Goal: Task Accomplishment & Management: Use online tool/utility

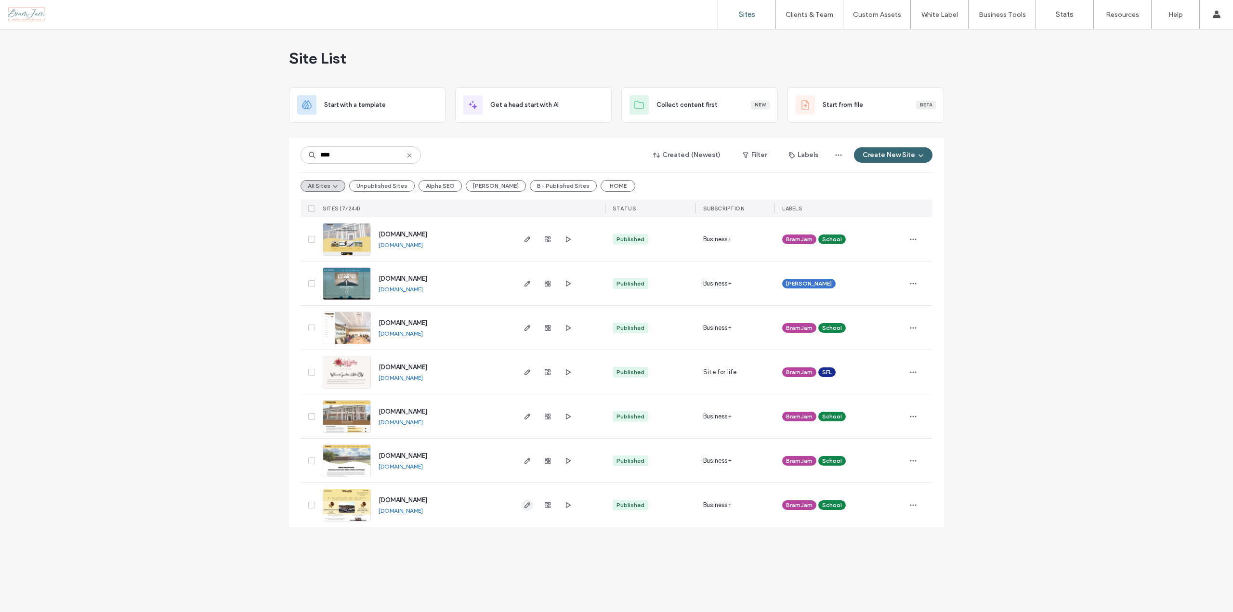
type input "****"
click at [527, 505] on use "button" at bounding box center [528, 505] width 6 height 6
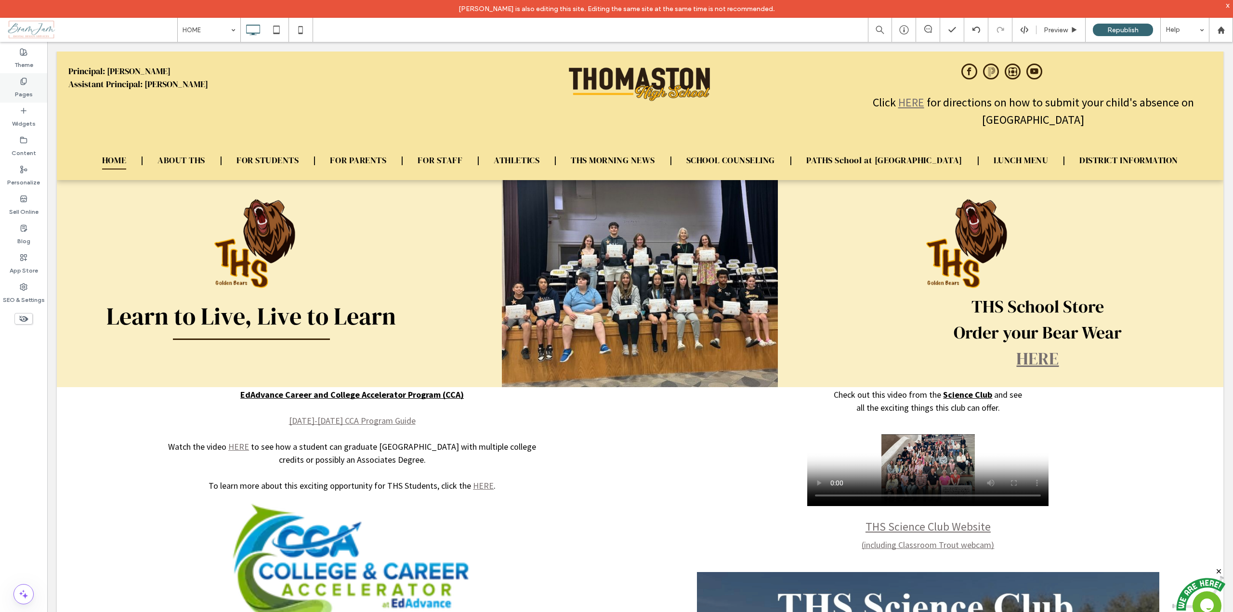
click at [19, 82] on div "Pages" at bounding box center [23, 87] width 47 height 29
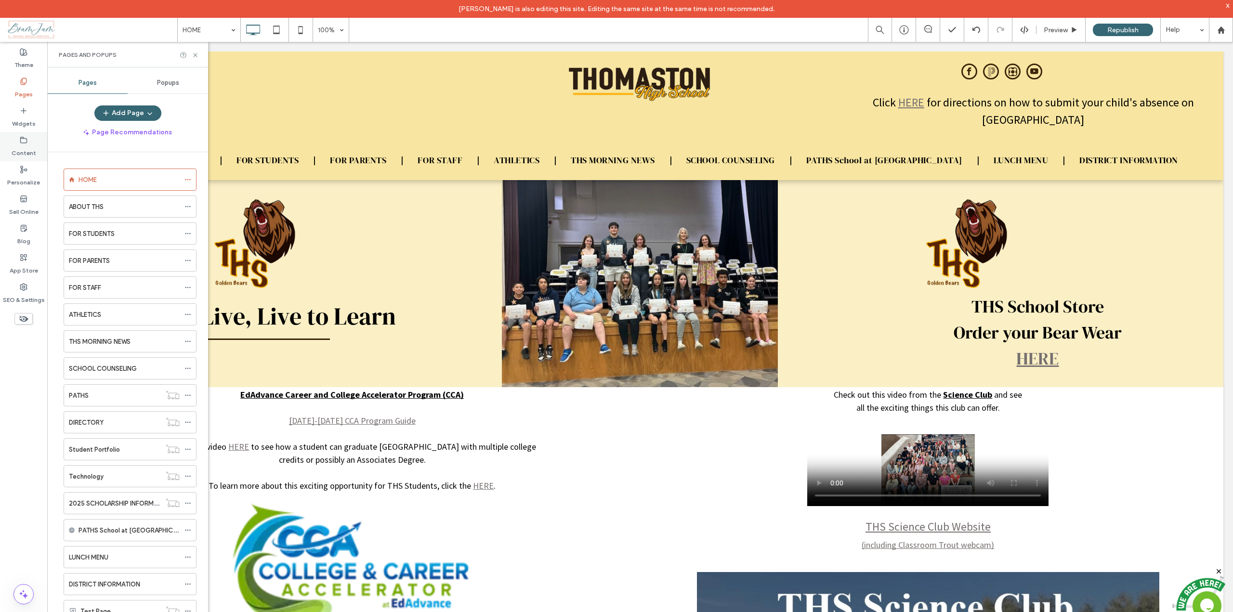
click at [18, 152] on label "Content" at bounding box center [24, 150] width 25 height 13
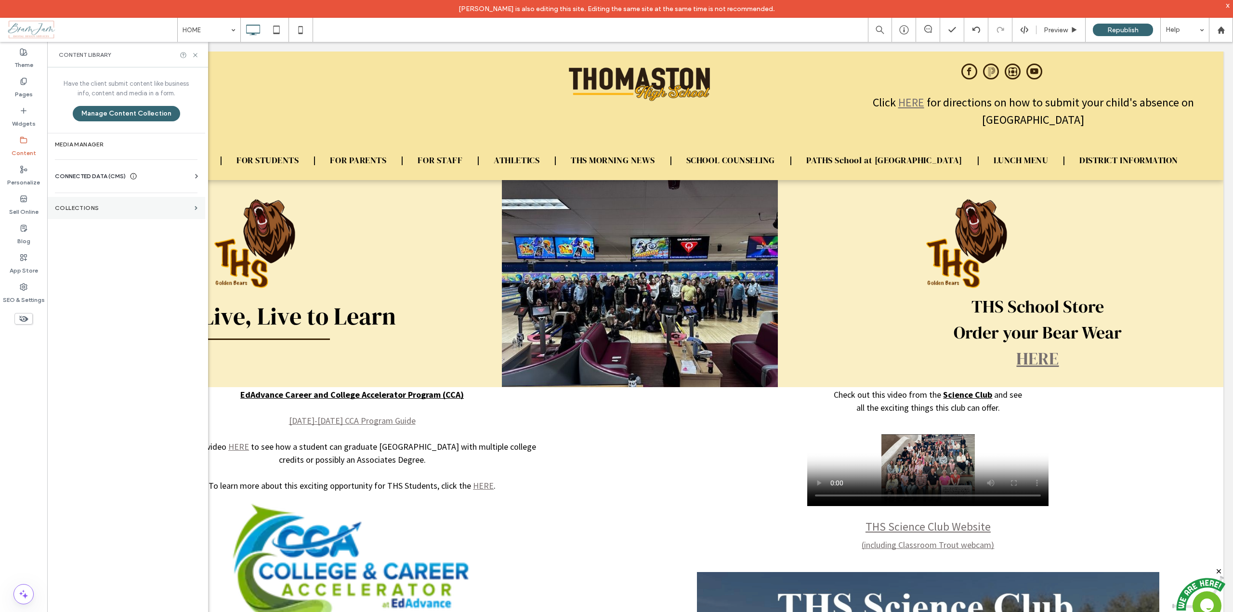
click at [71, 208] on label "Collections" at bounding box center [123, 208] width 136 height 7
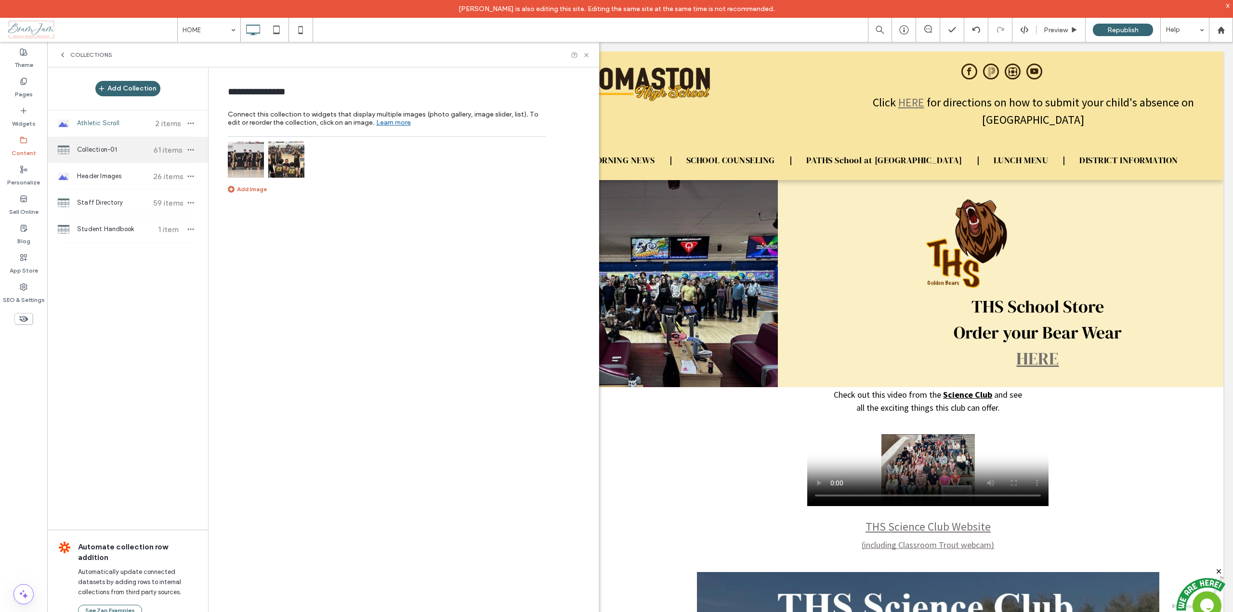
click at [86, 151] on span "Collection-01" at bounding box center [113, 150] width 72 height 10
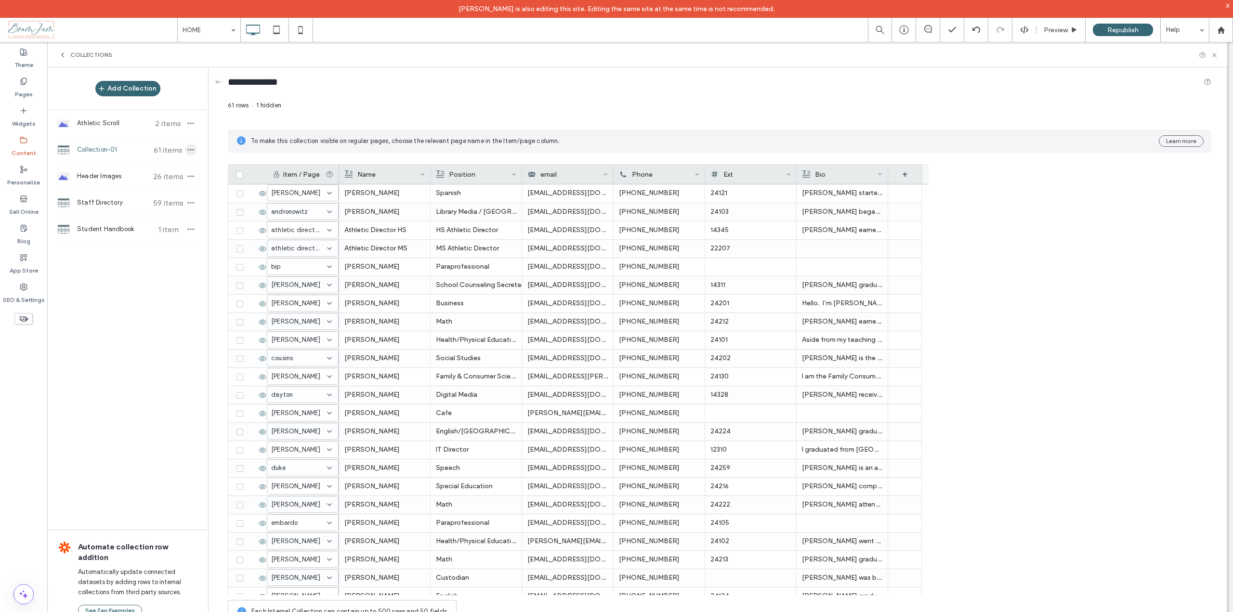
click at [187, 148] on icon "button" at bounding box center [191, 150] width 8 height 8
click at [349, 112] on div "61 rows 1 hidden" at bounding box center [720, 109] width 984 height 17
click at [18, 87] on label "Pages" at bounding box center [24, 91] width 18 height 13
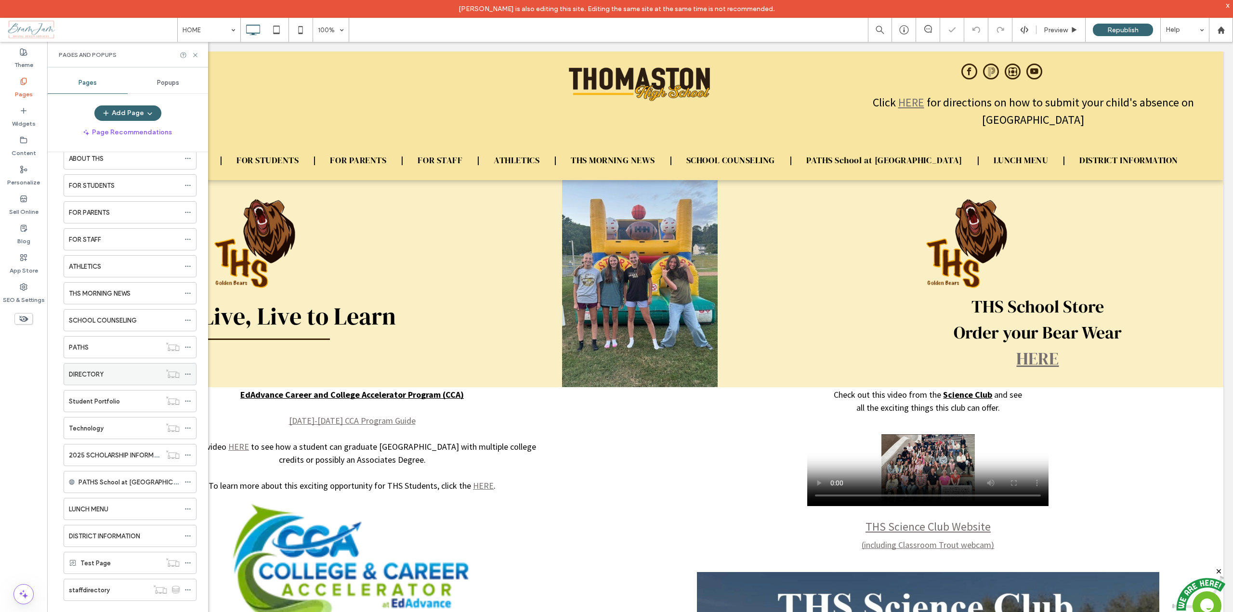
click at [118, 370] on div "DIRECTORY" at bounding box center [115, 375] width 92 height 10
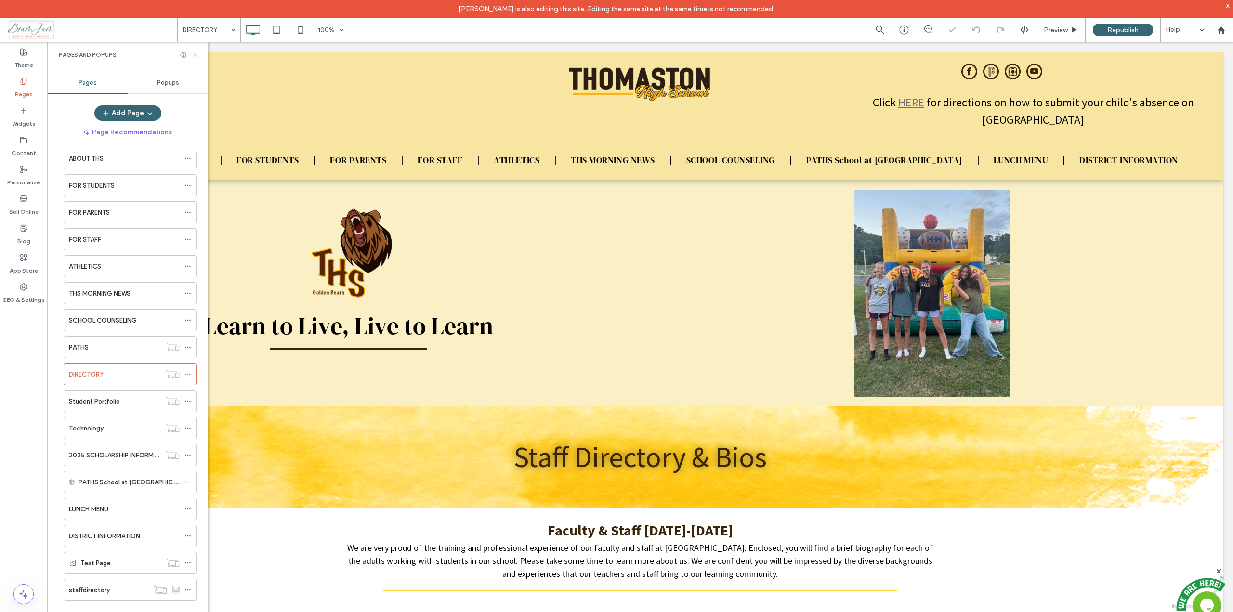
click at [193, 52] on icon at bounding box center [195, 55] width 7 height 7
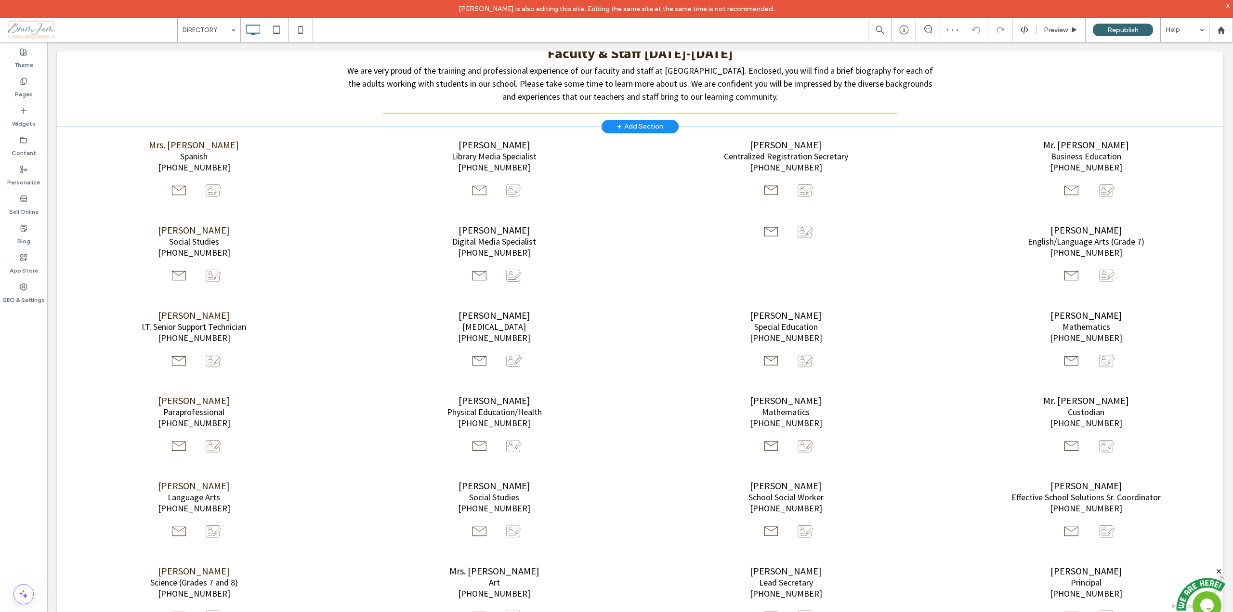
scroll to position [482, 0]
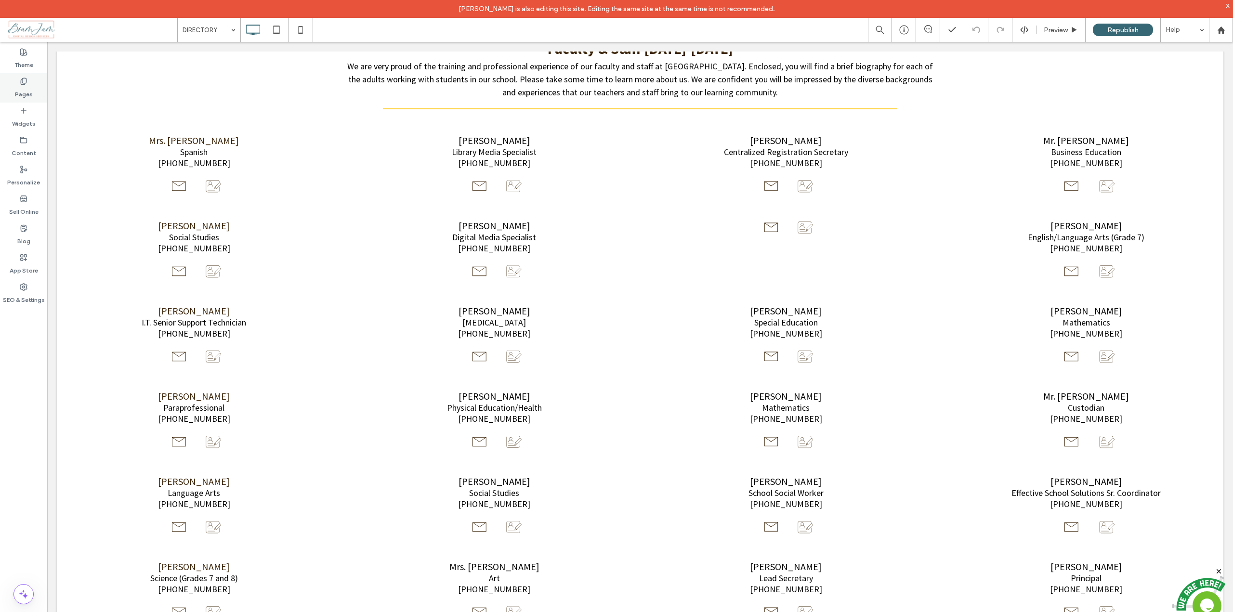
click at [20, 88] on label "Pages" at bounding box center [24, 91] width 18 height 13
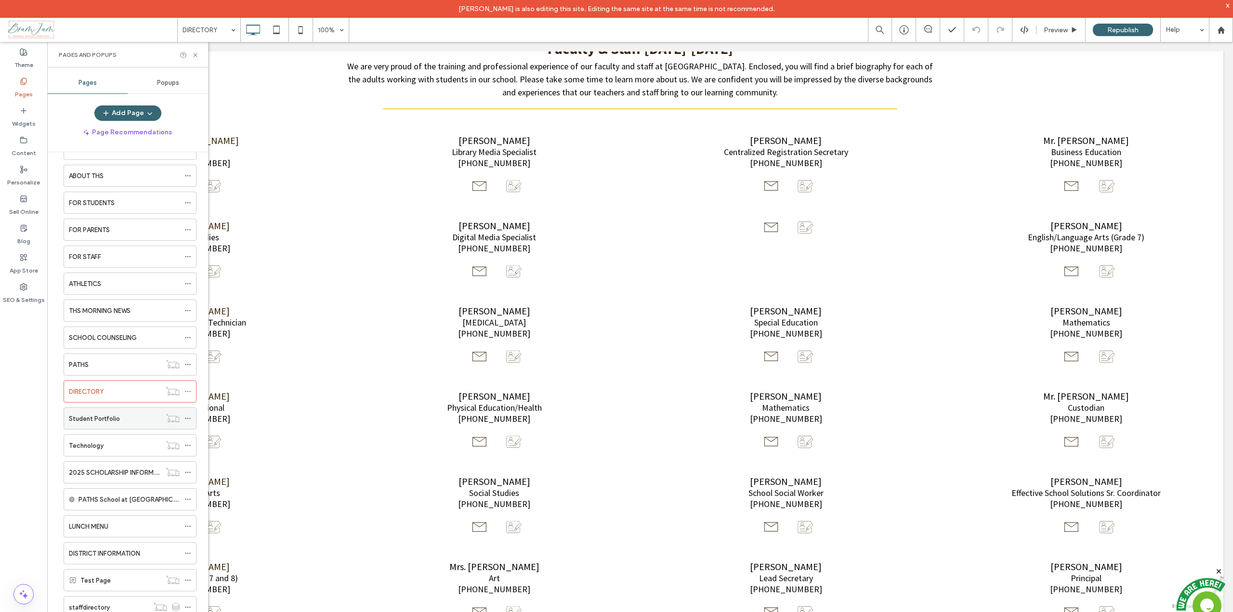
scroll to position [48, 0]
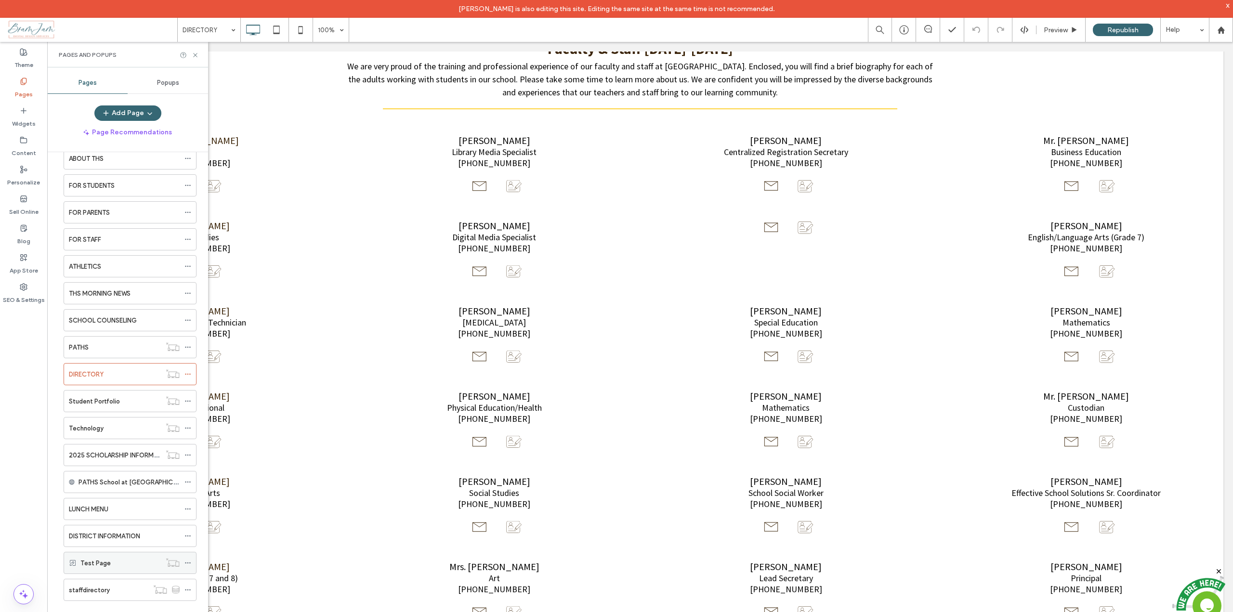
click at [112, 562] on div "Test Page" at bounding box center [120, 563] width 80 height 10
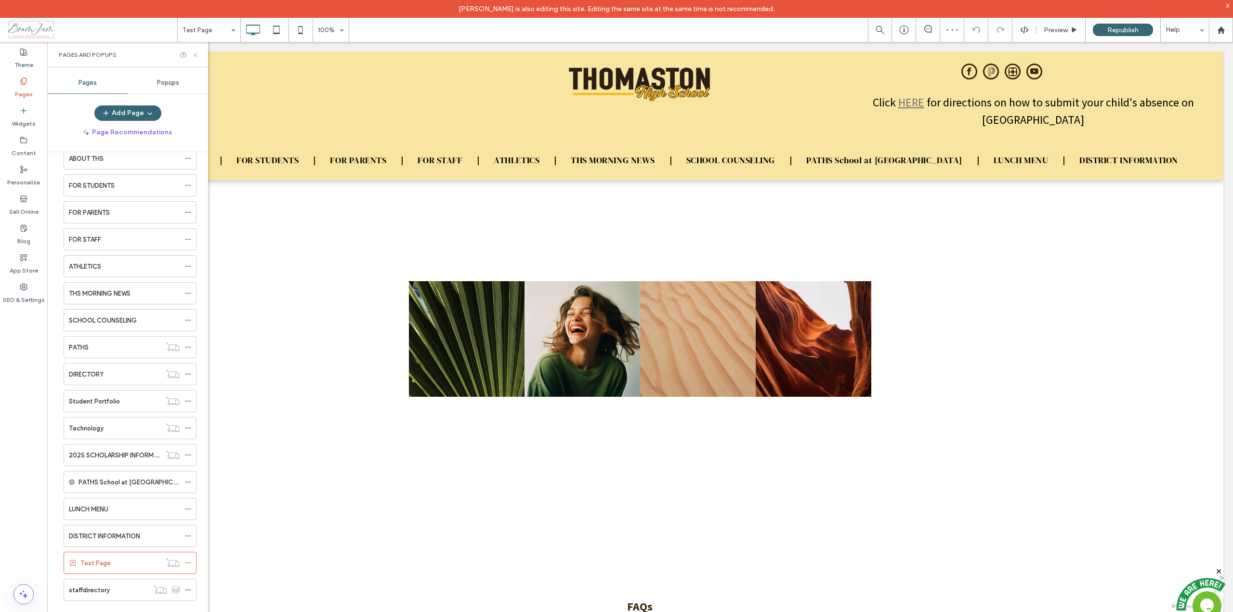
click at [198, 54] on icon at bounding box center [195, 55] width 7 height 7
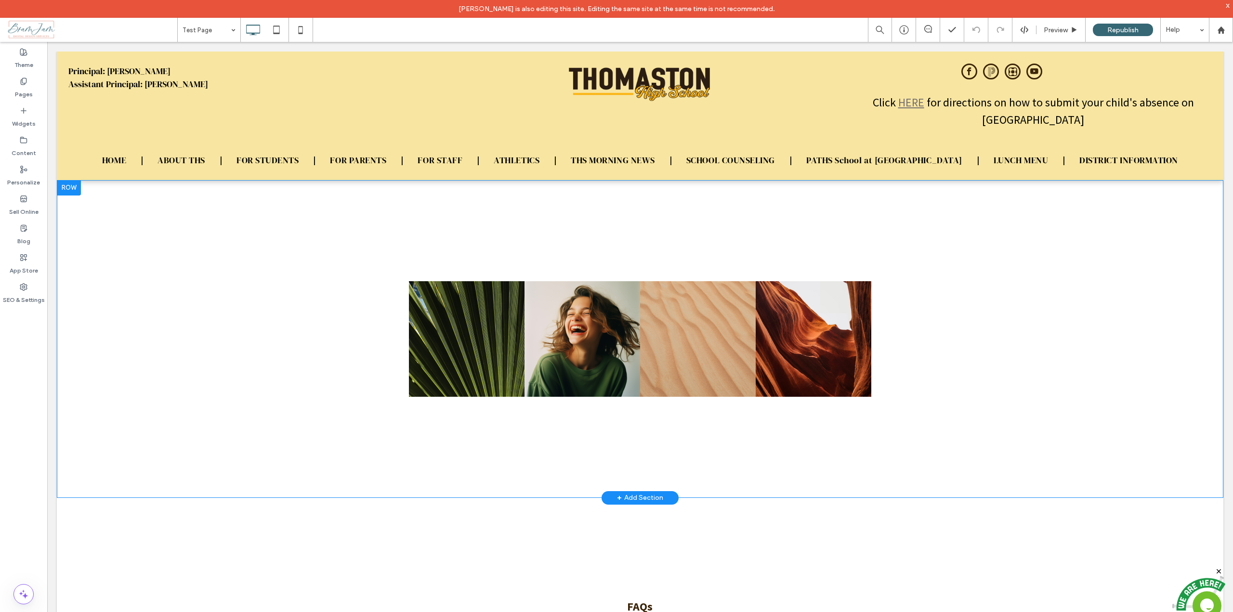
click at [66, 188] on div at bounding box center [69, 187] width 24 height 15
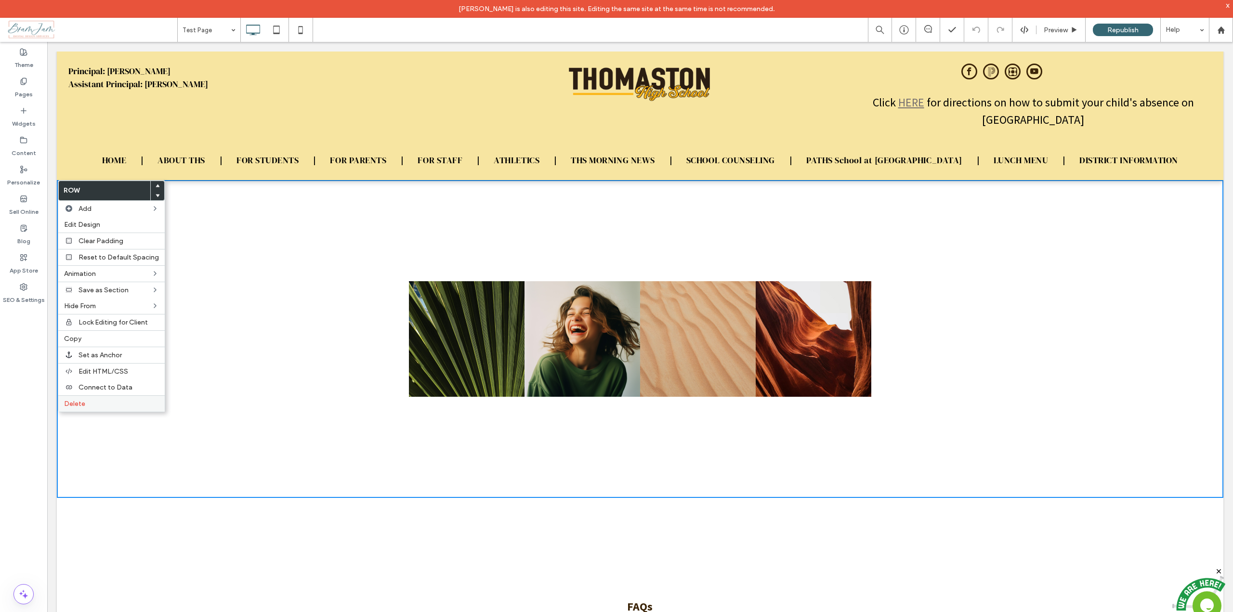
click at [81, 406] on span "Delete" at bounding box center [74, 404] width 21 height 8
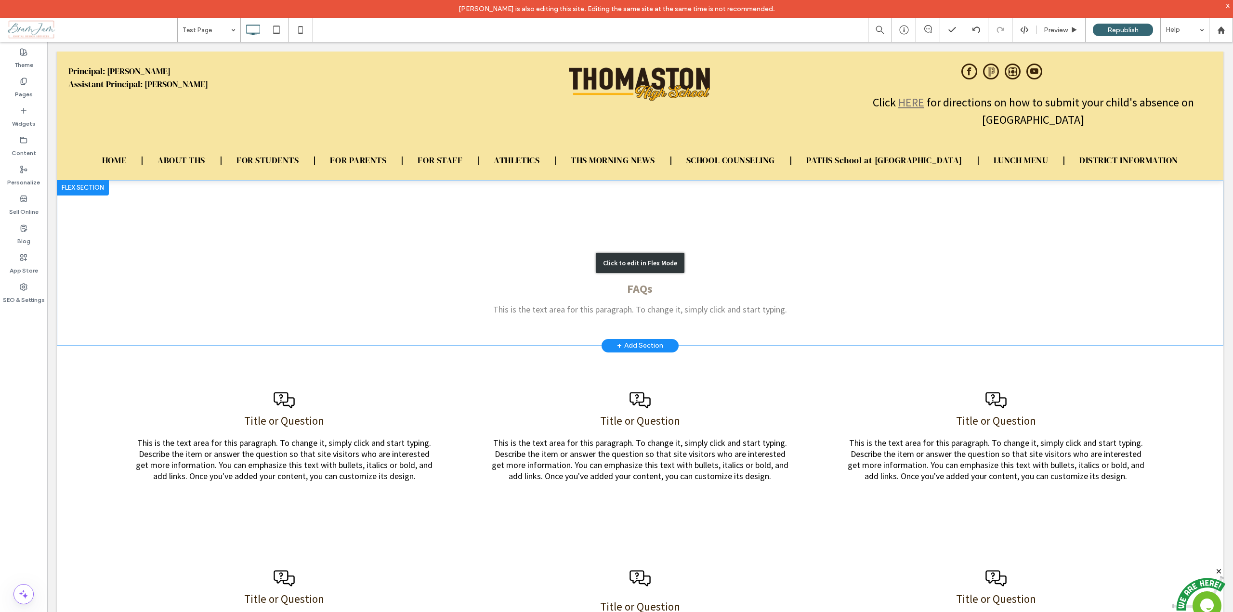
click at [241, 240] on div "Click to edit in Flex Mode" at bounding box center [640, 263] width 1167 height 166
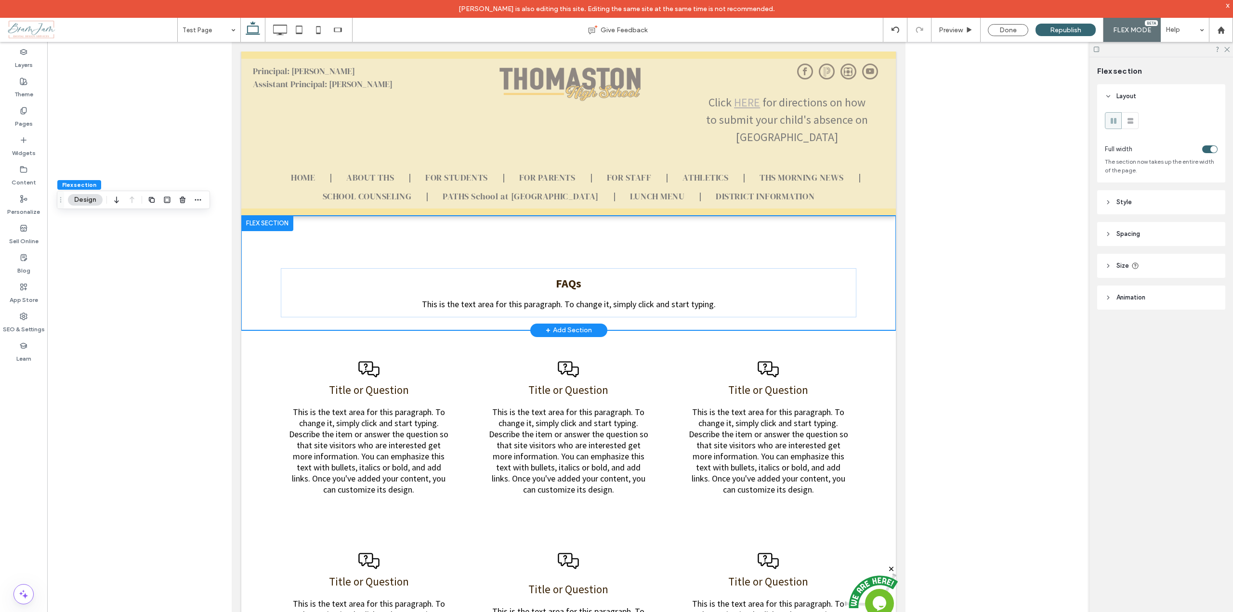
click at [268, 224] on div at bounding box center [267, 223] width 52 height 15
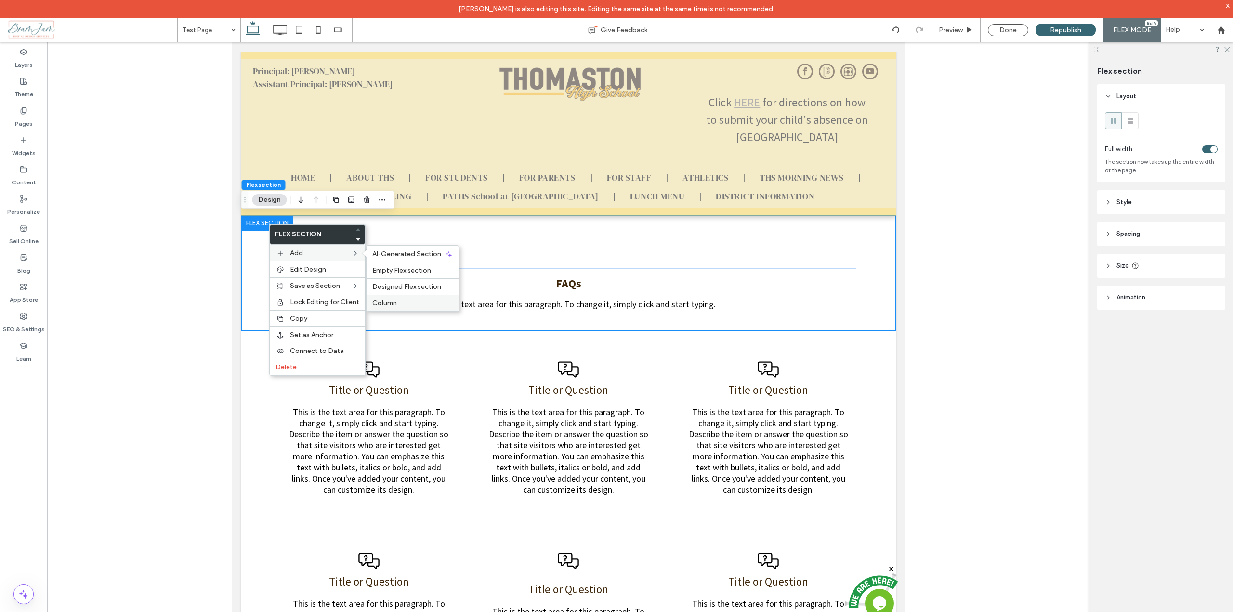
click at [393, 308] on div "Column" at bounding box center [413, 303] width 92 height 16
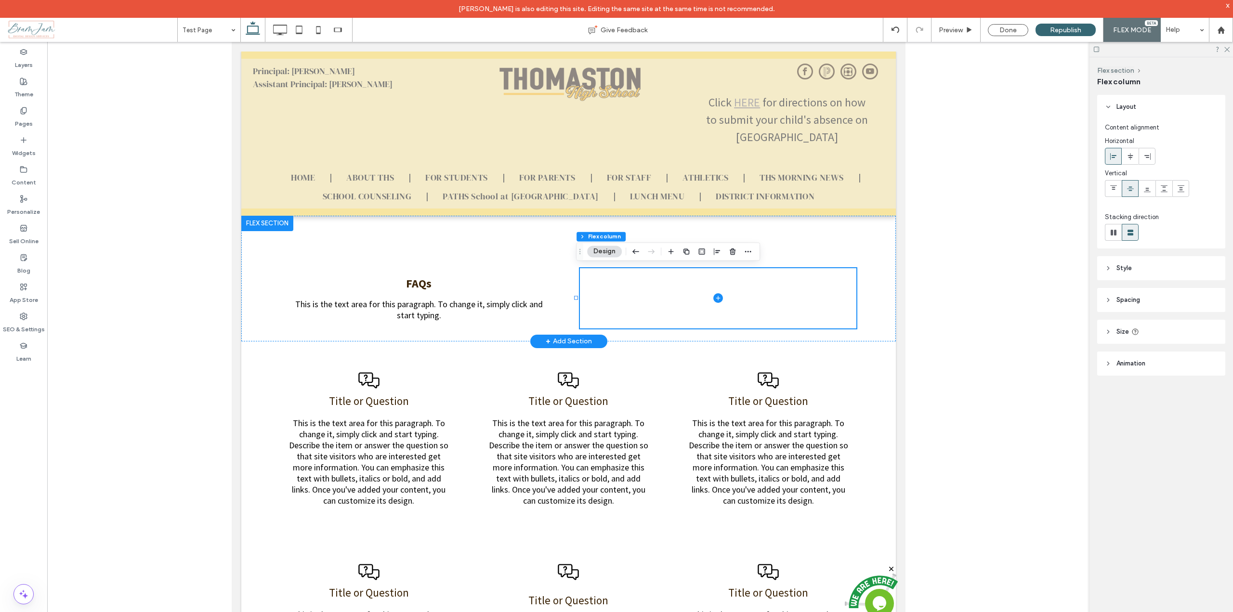
click at [271, 224] on div at bounding box center [267, 223] width 52 height 15
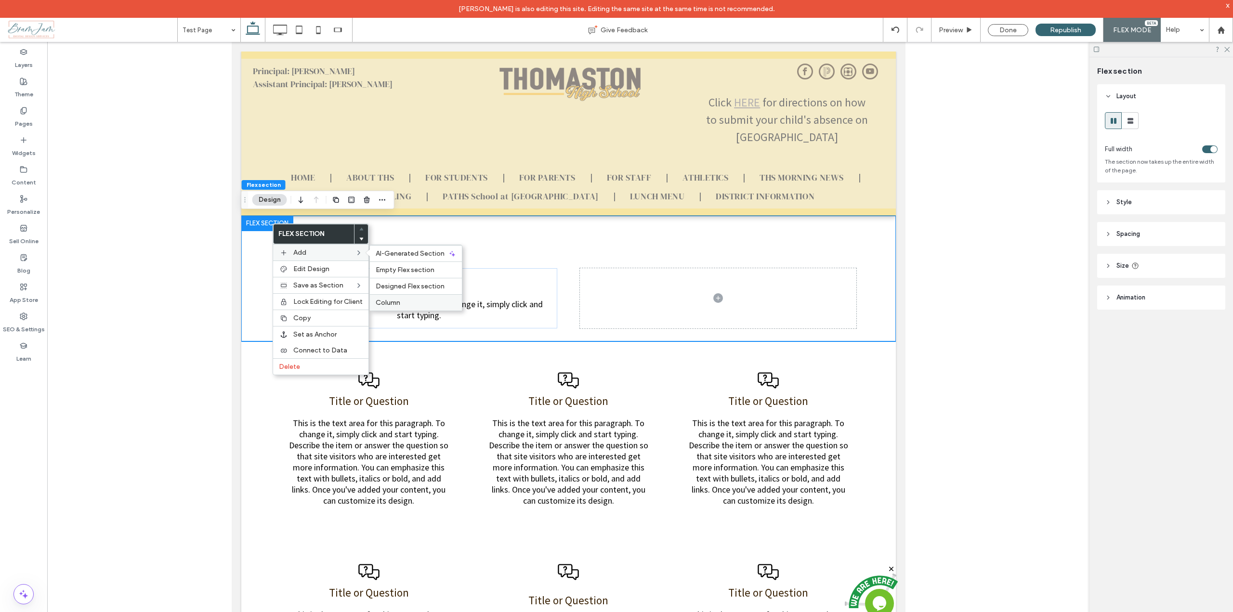
click at [401, 304] on label "Column" at bounding box center [416, 303] width 80 height 8
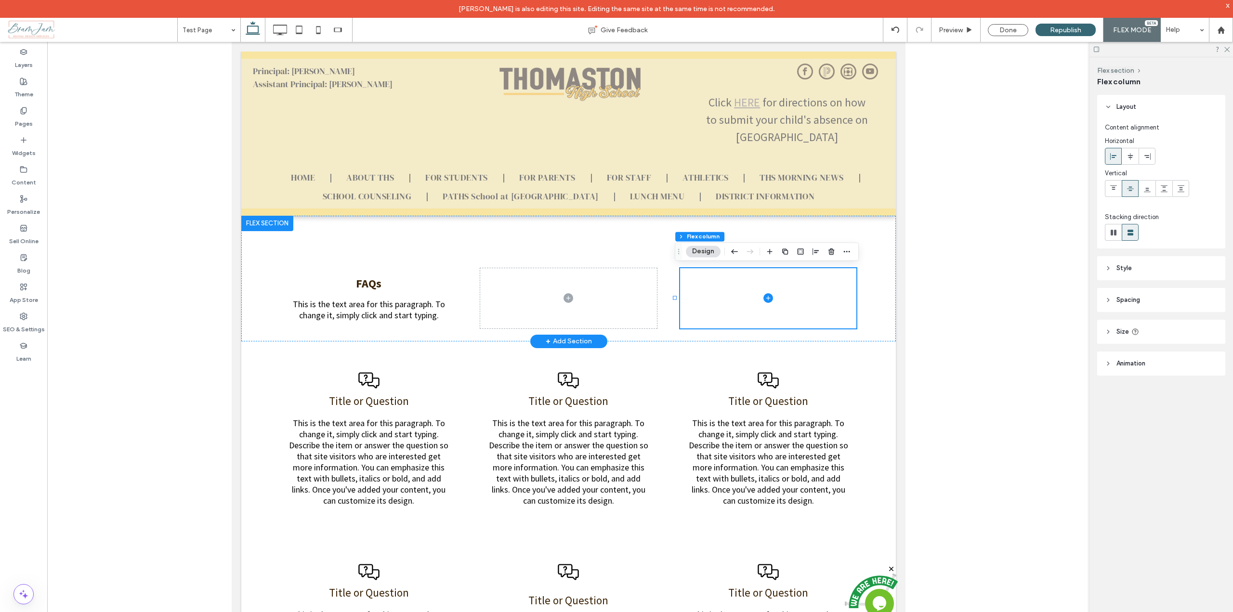
click at [277, 223] on div at bounding box center [267, 223] width 52 height 15
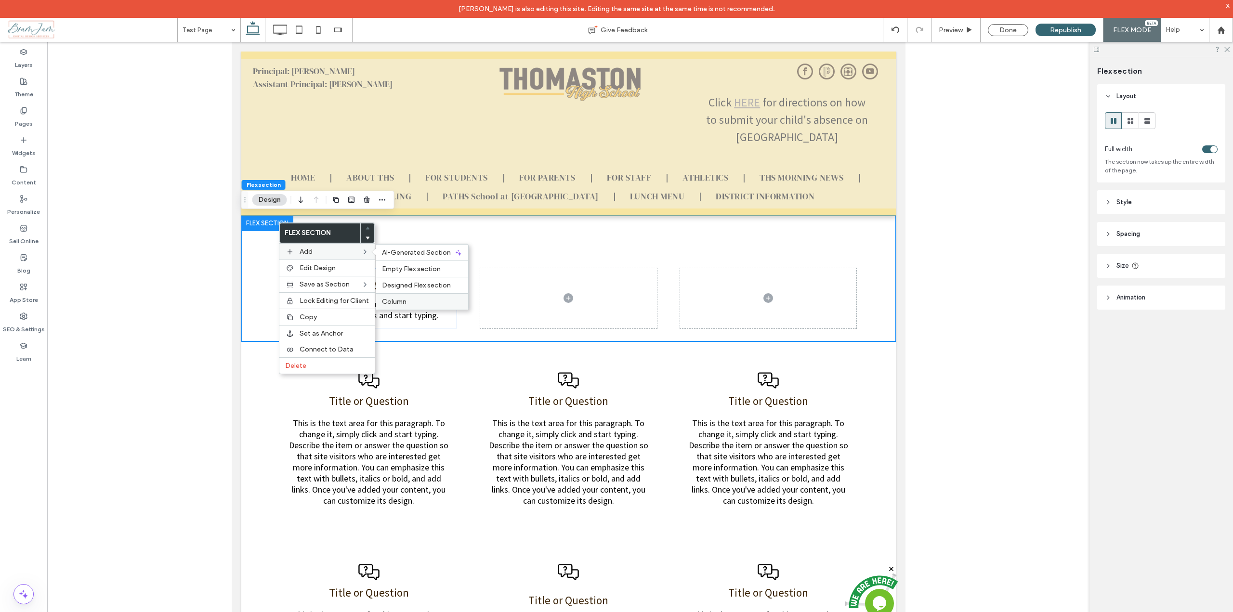
click at [400, 302] on span "Column" at bounding box center [394, 302] width 25 height 8
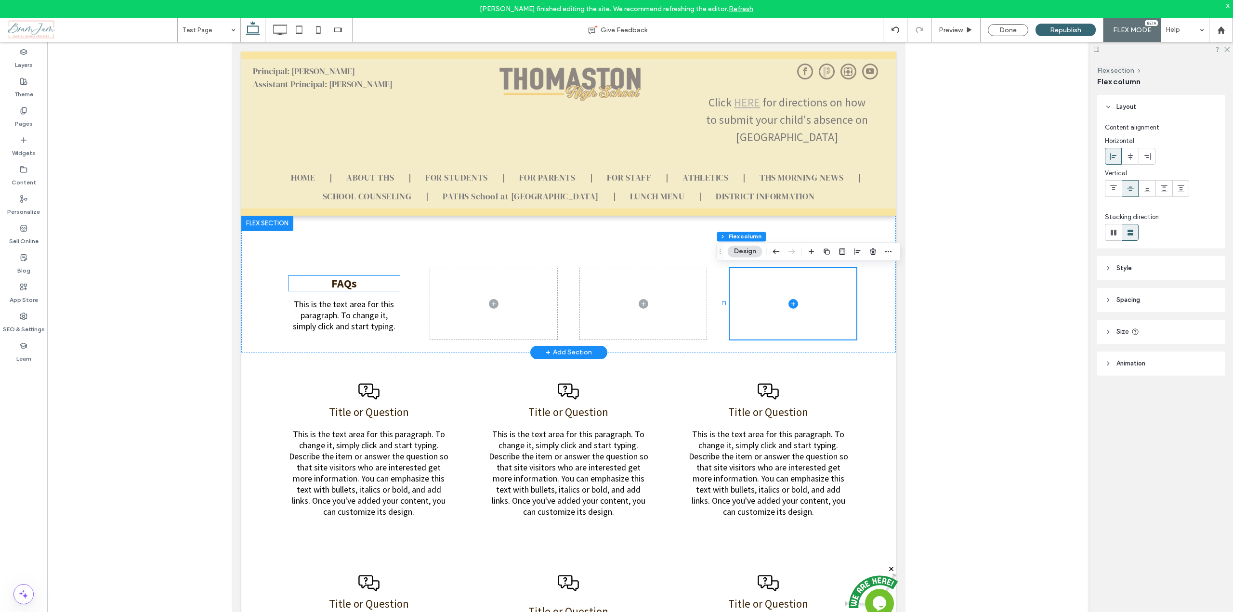
click at [343, 287] on span "FAQs" at bounding box center [344, 283] width 26 height 15
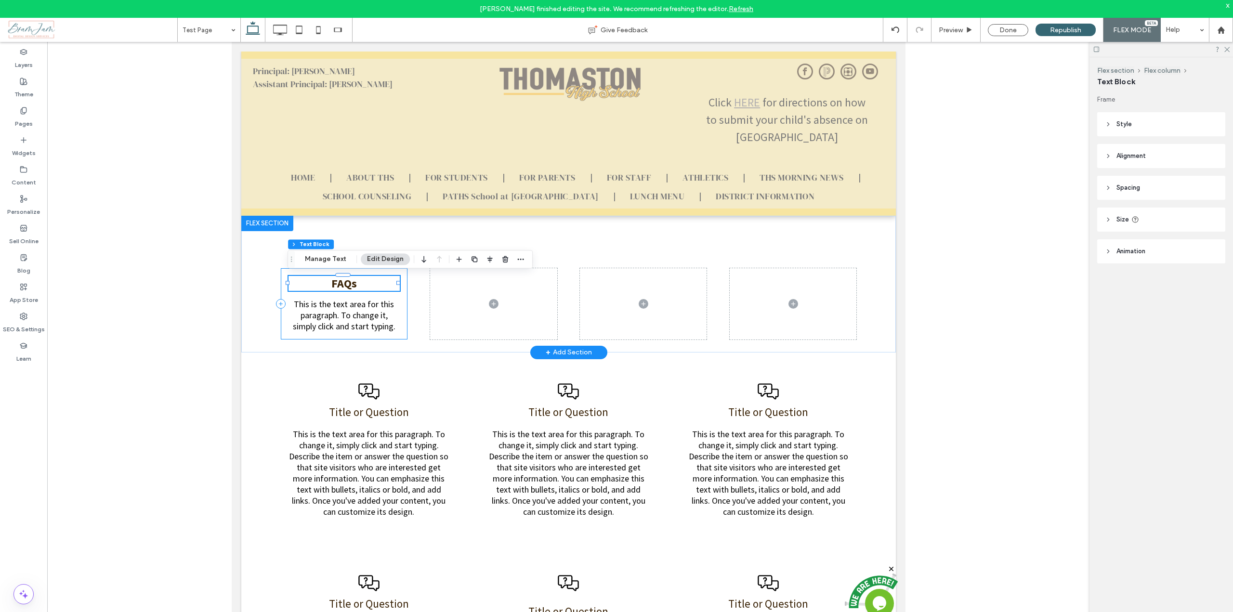
click at [403, 318] on div "FAQs This is the text area for this paragraph. To change it, simply click and s…" at bounding box center [343, 303] width 127 height 71
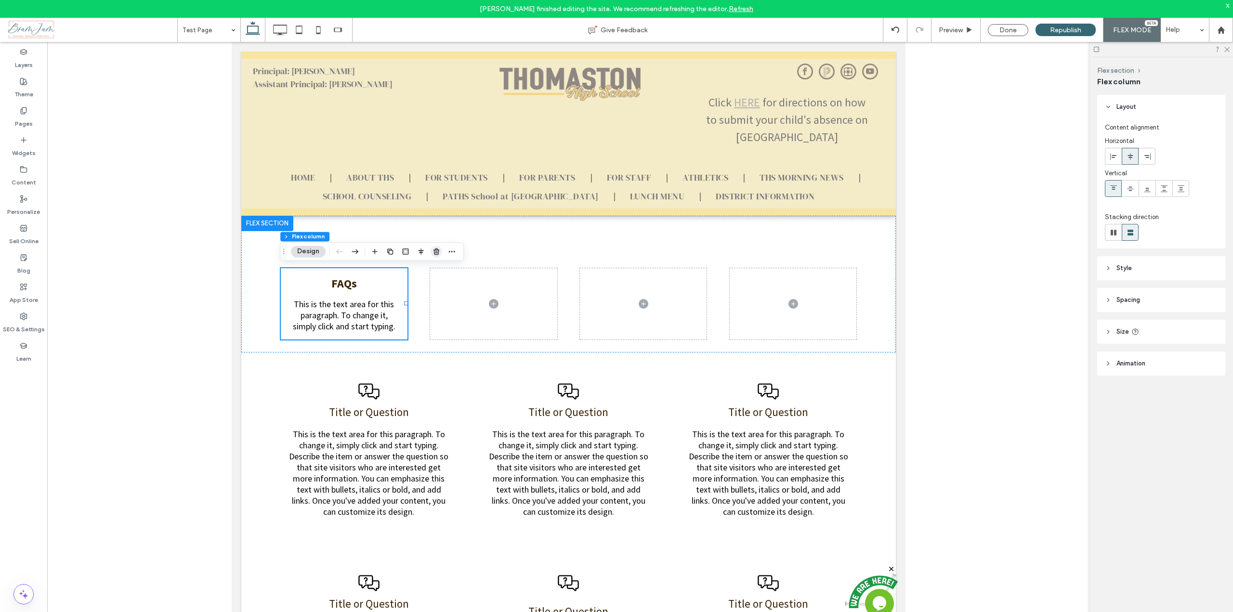
click at [435, 251] on icon "button" at bounding box center [437, 252] width 8 height 8
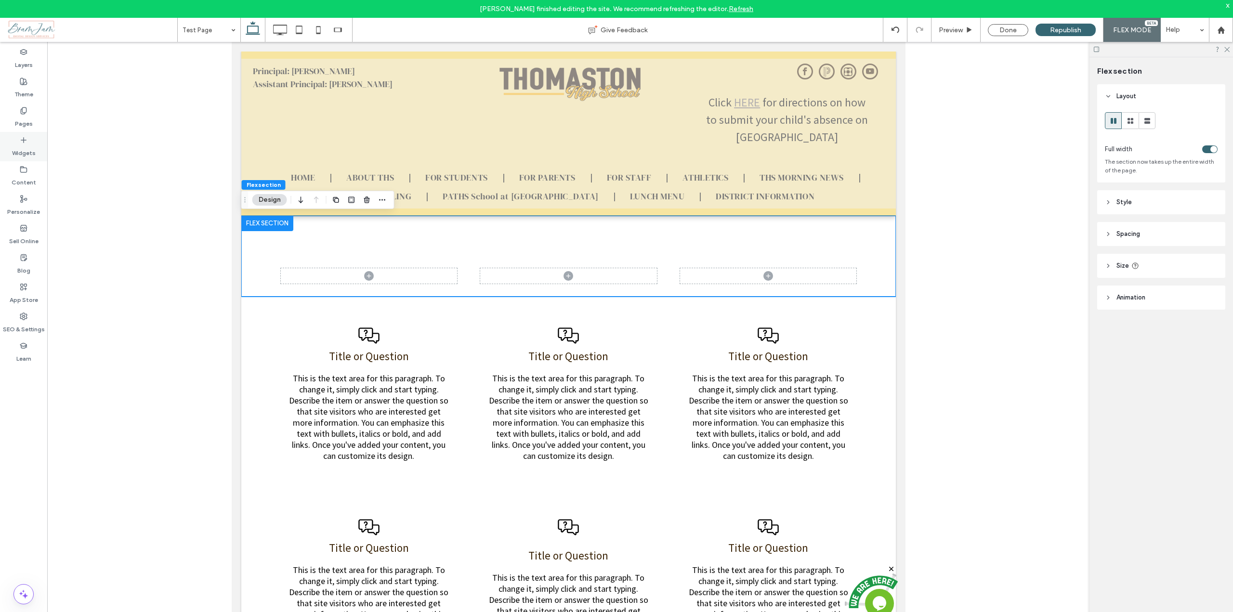
click at [20, 145] on label "Widgets" at bounding box center [24, 150] width 24 height 13
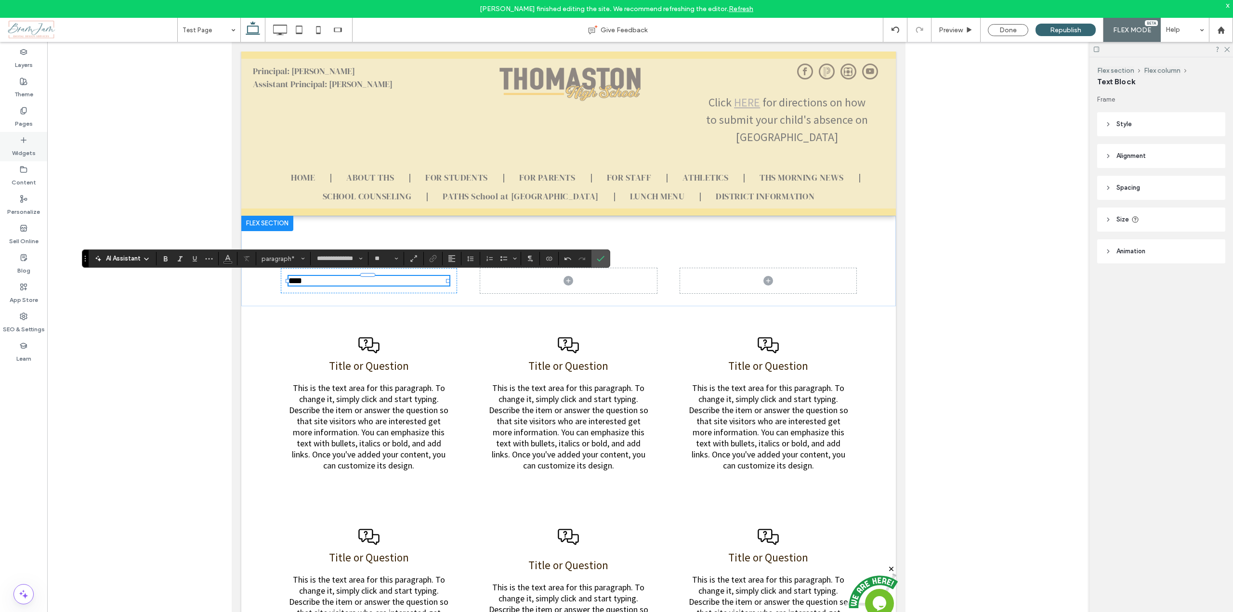
click at [23, 141] on icon at bounding box center [24, 140] width 8 height 8
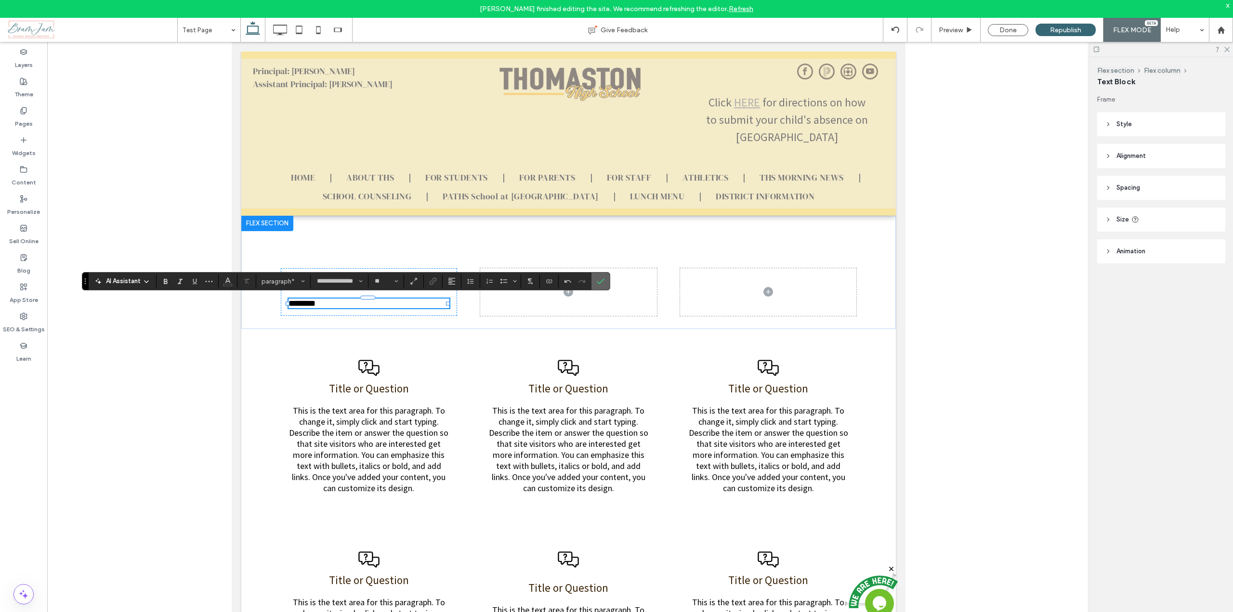
click at [603, 284] on icon "Confirm" at bounding box center [601, 281] width 8 height 8
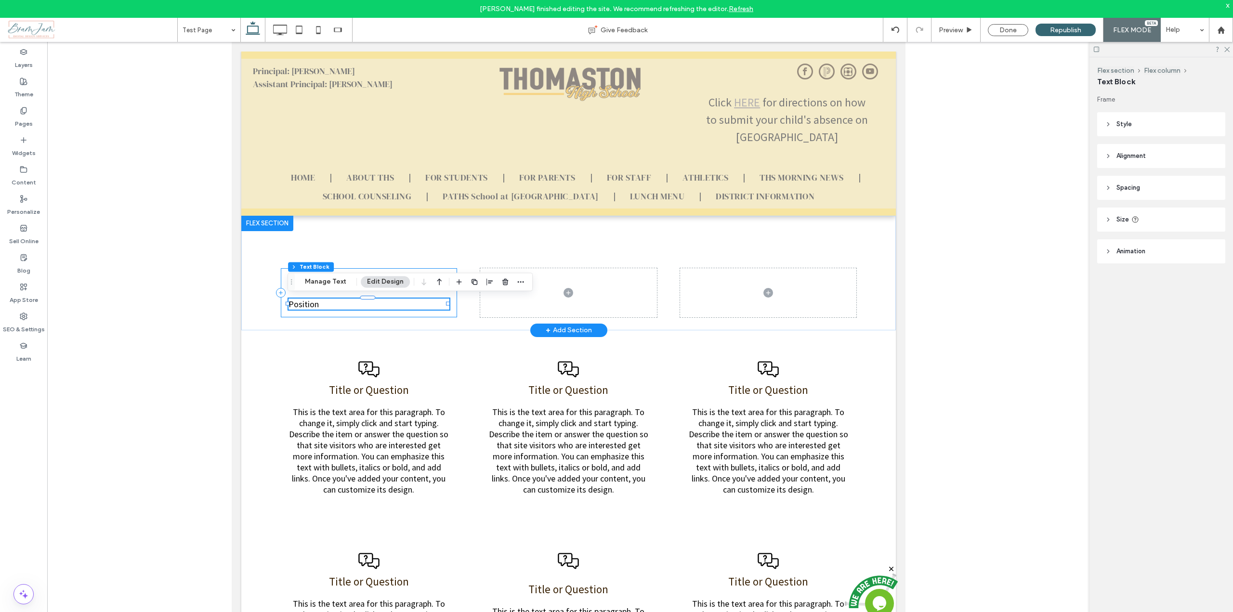
click at [450, 312] on div "Name Position" at bounding box center [368, 292] width 177 height 49
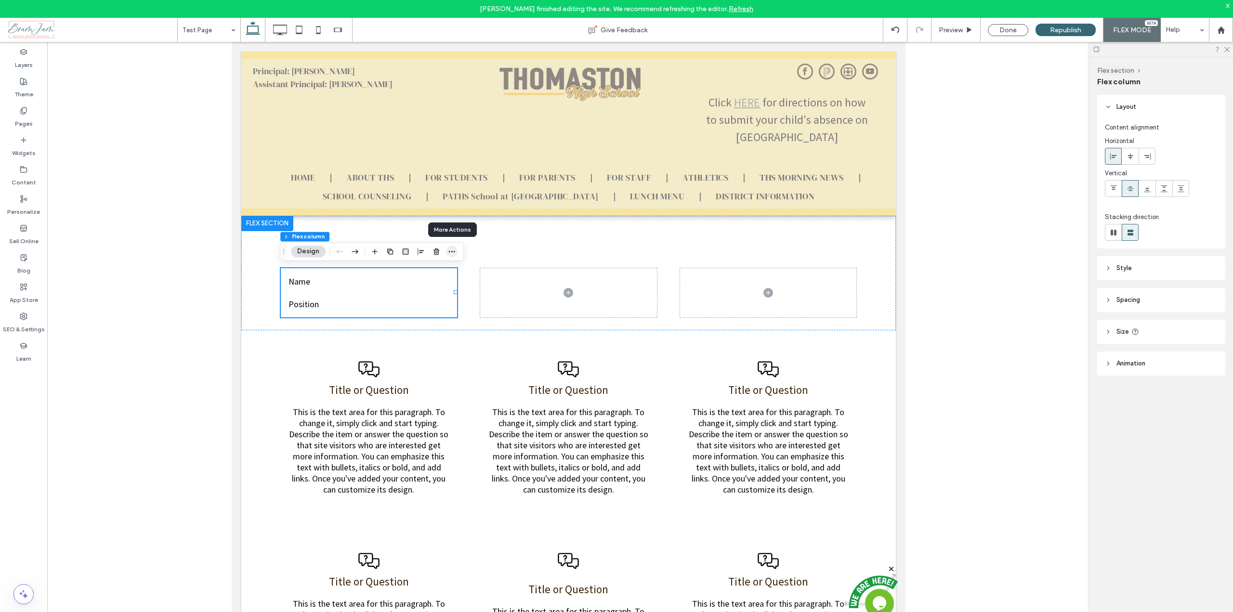
click at [452, 252] on icon "button" at bounding box center [452, 252] width 8 height 8
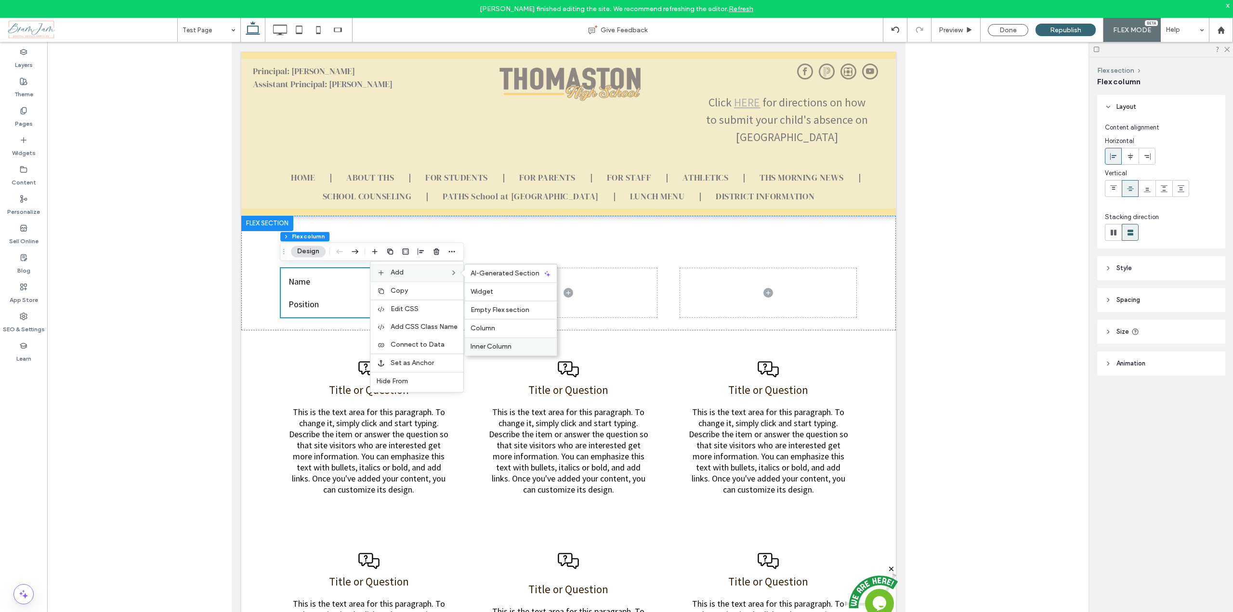
click at [484, 350] on span "Inner Column" at bounding box center [491, 347] width 41 height 8
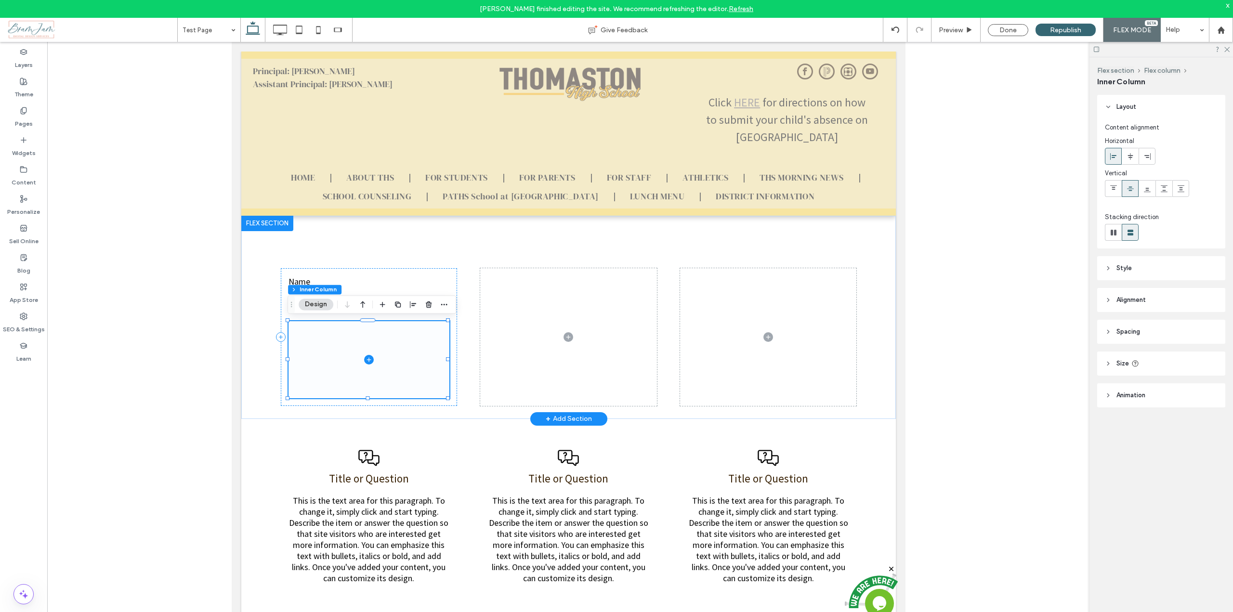
click at [366, 360] on icon at bounding box center [369, 360] width 10 height 10
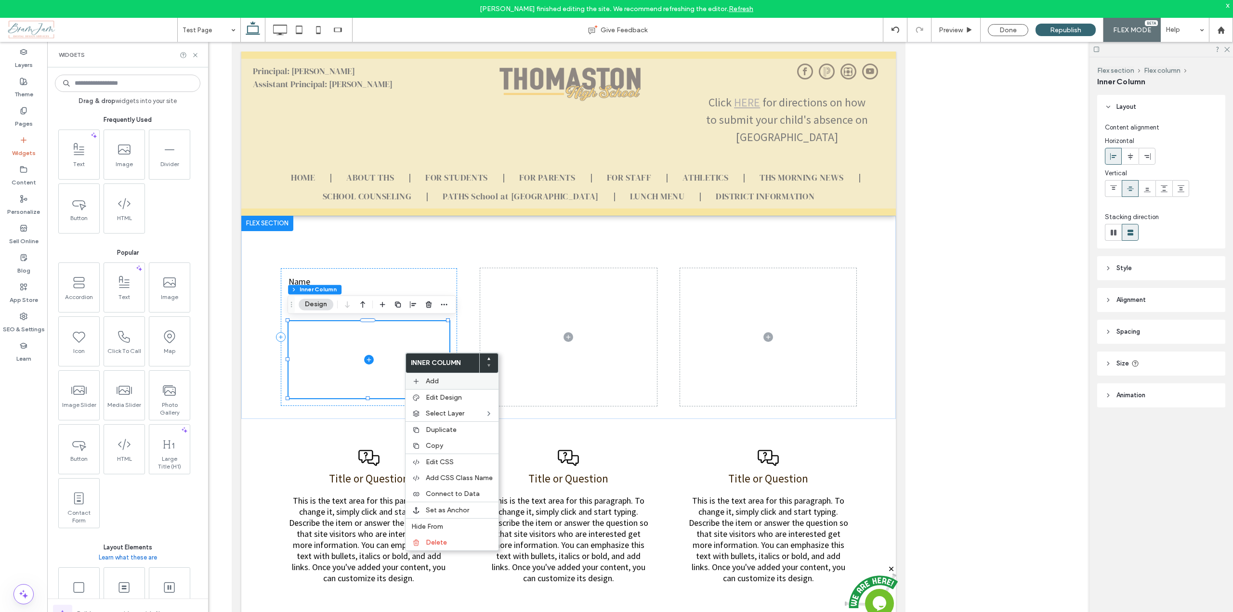
click at [424, 383] on div "Add" at bounding box center [452, 381] width 93 height 16
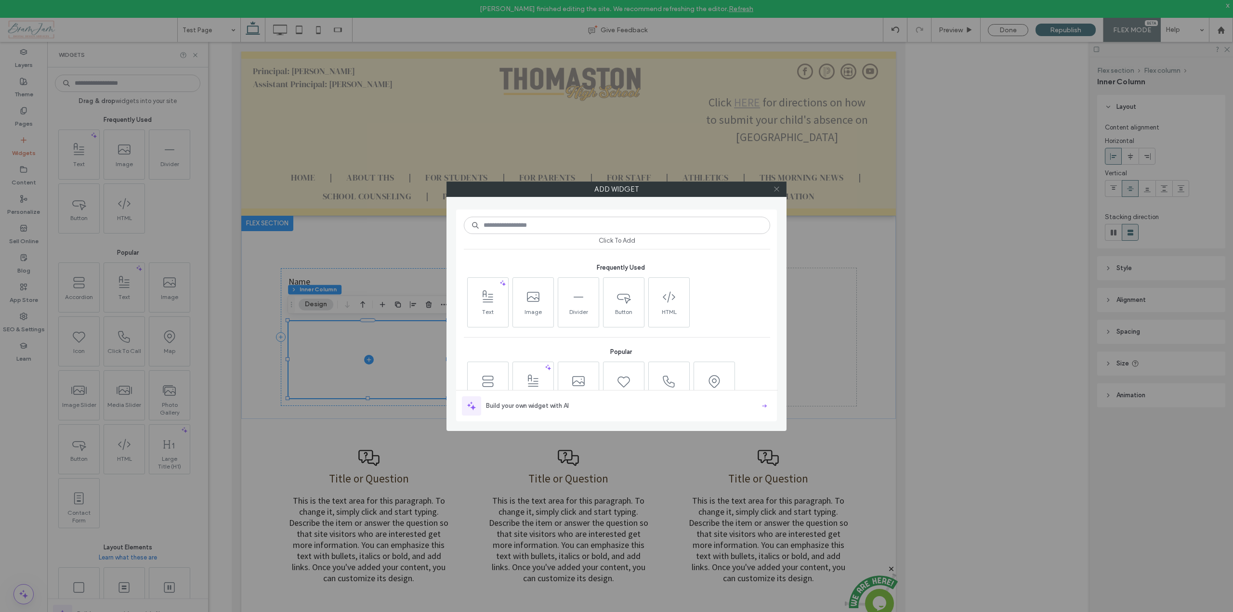
click at [779, 189] on icon at bounding box center [776, 188] width 7 height 7
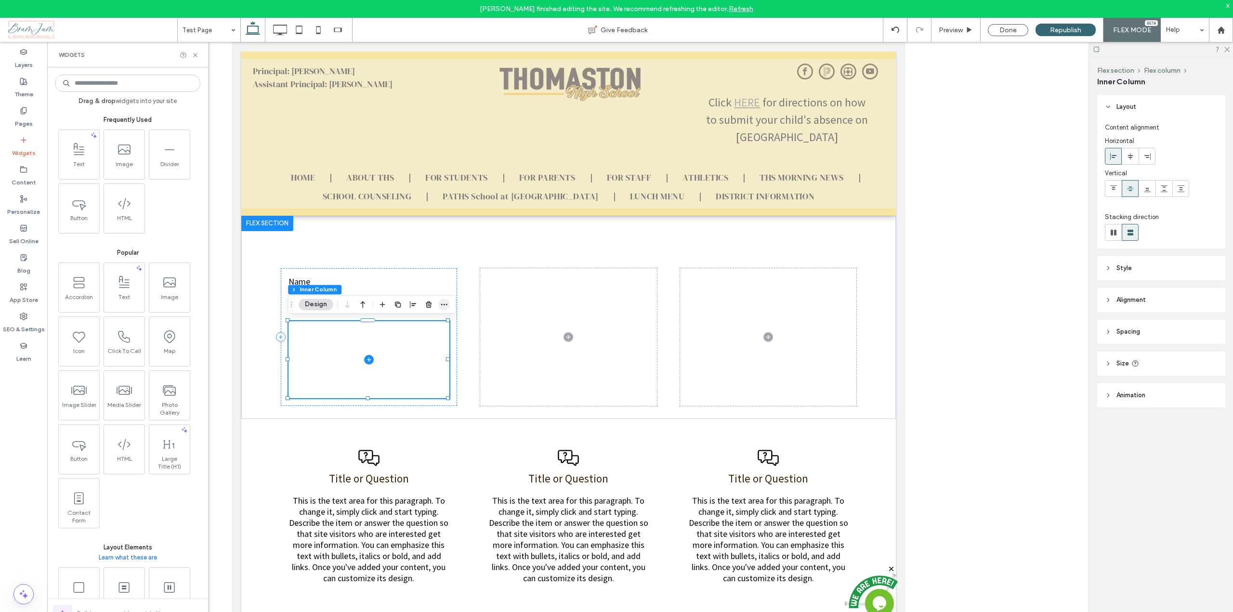
click at [444, 307] on icon "button" at bounding box center [444, 305] width 8 height 8
click at [325, 372] on span at bounding box center [368, 359] width 161 height 77
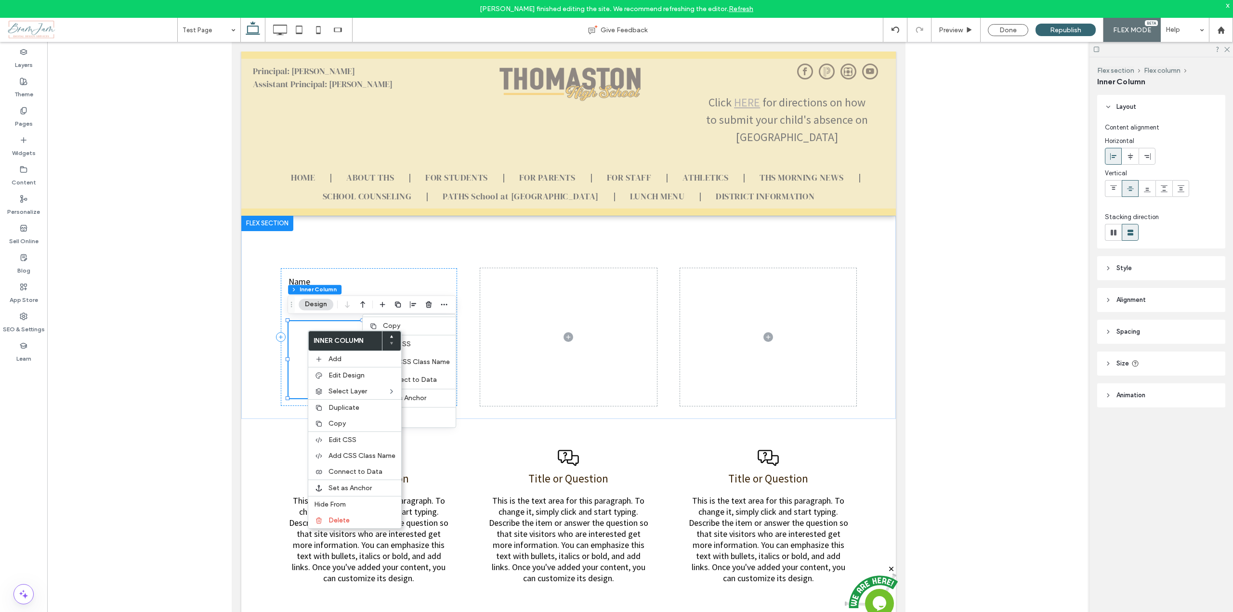
click at [310, 303] on button "Design" at bounding box center [316, 305] width 35 height 12
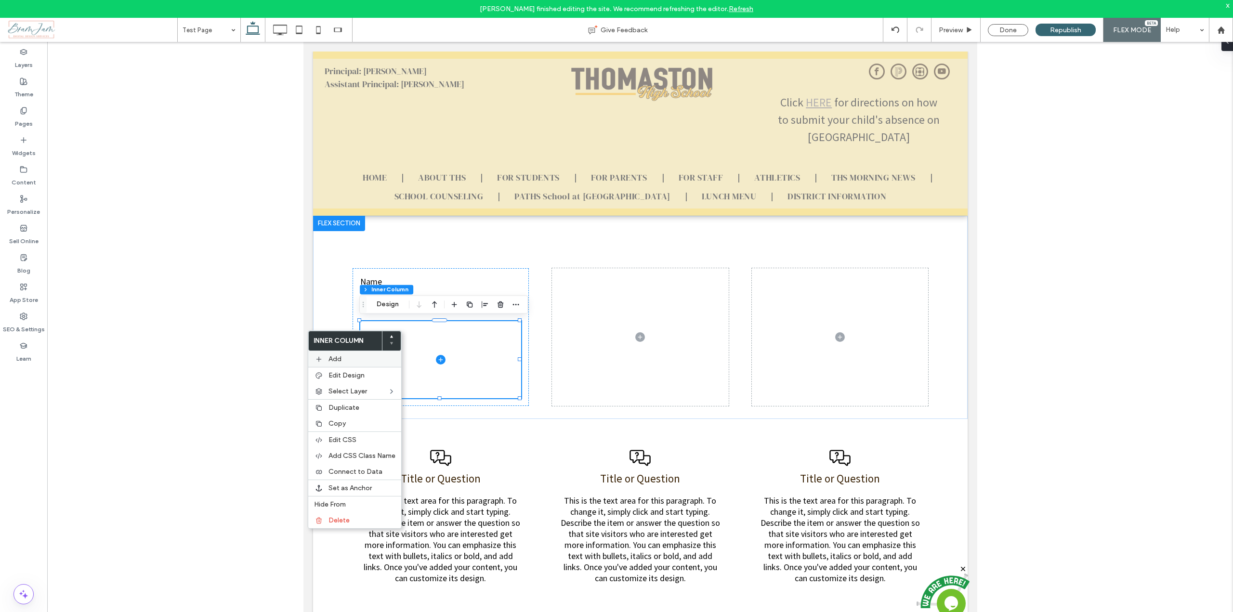
click at [330, 358] on span "Add" at bounding box center [335, 359] width 13 height 8
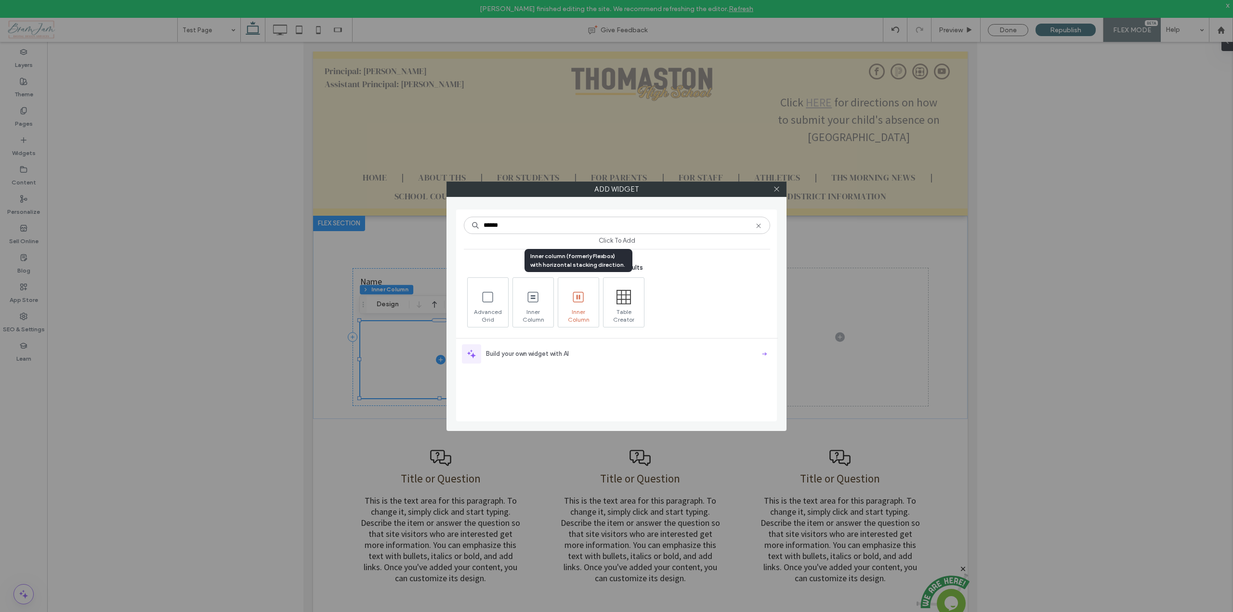
type input "******"
click at [577, 302] on use at bounding box center [578, 297] width 11 height 11
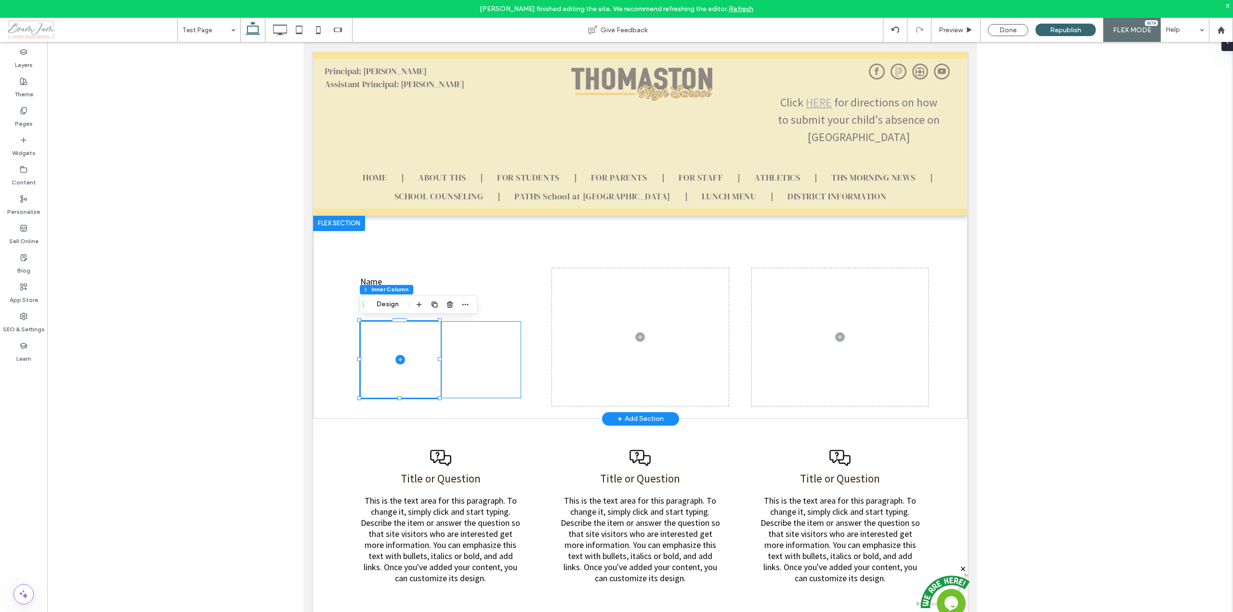
click at [476, 362] on div at bounding box center [440, 359] width 161 height 77
click at [538, 275] on div "Name Position" at bounding box center [640, 317] width 655 height 203
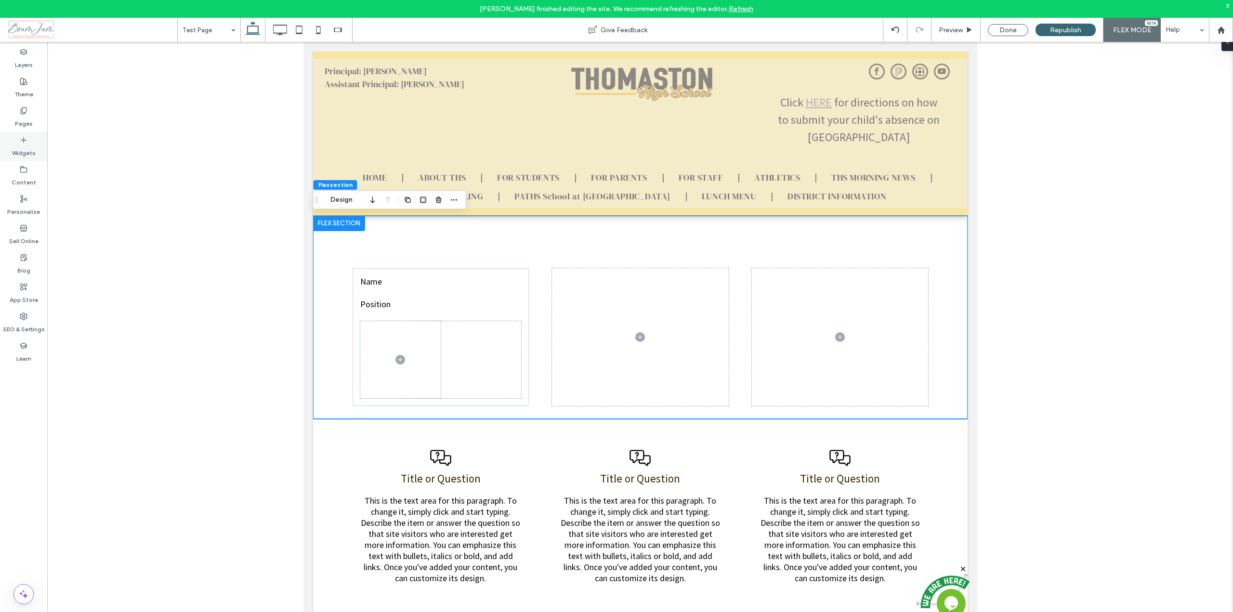
click at [21, 142] on icon at bounding box center [24, 140] width 8 height 8
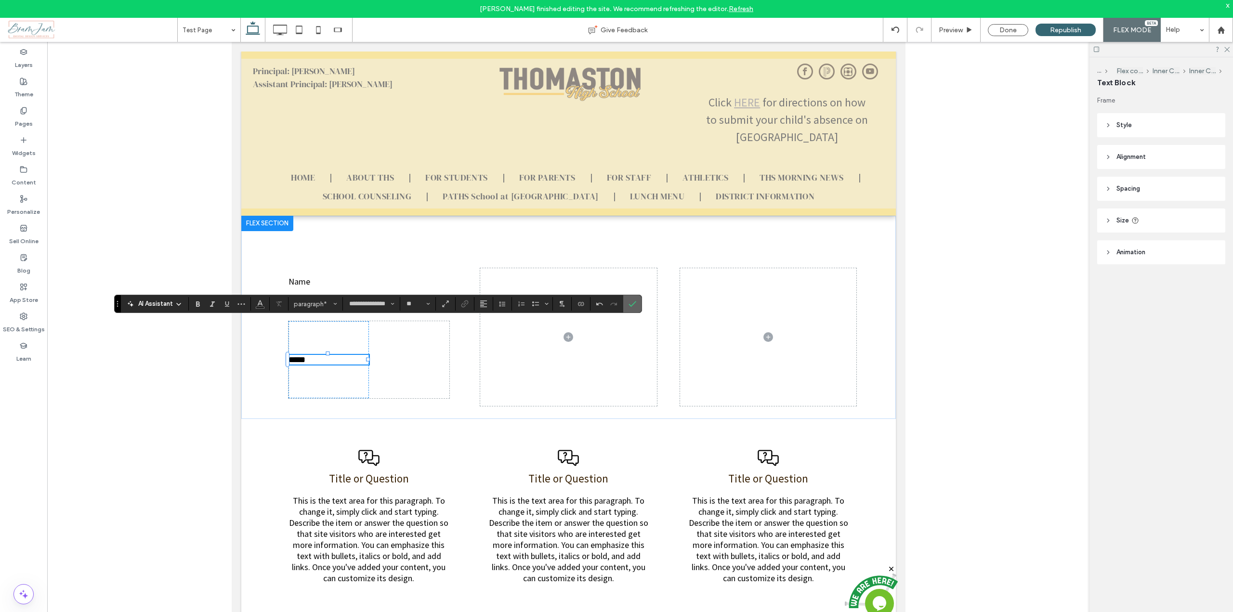
click at [634, 303] on use "Confirm" at bounding box center [633, 305] width 8 height 6
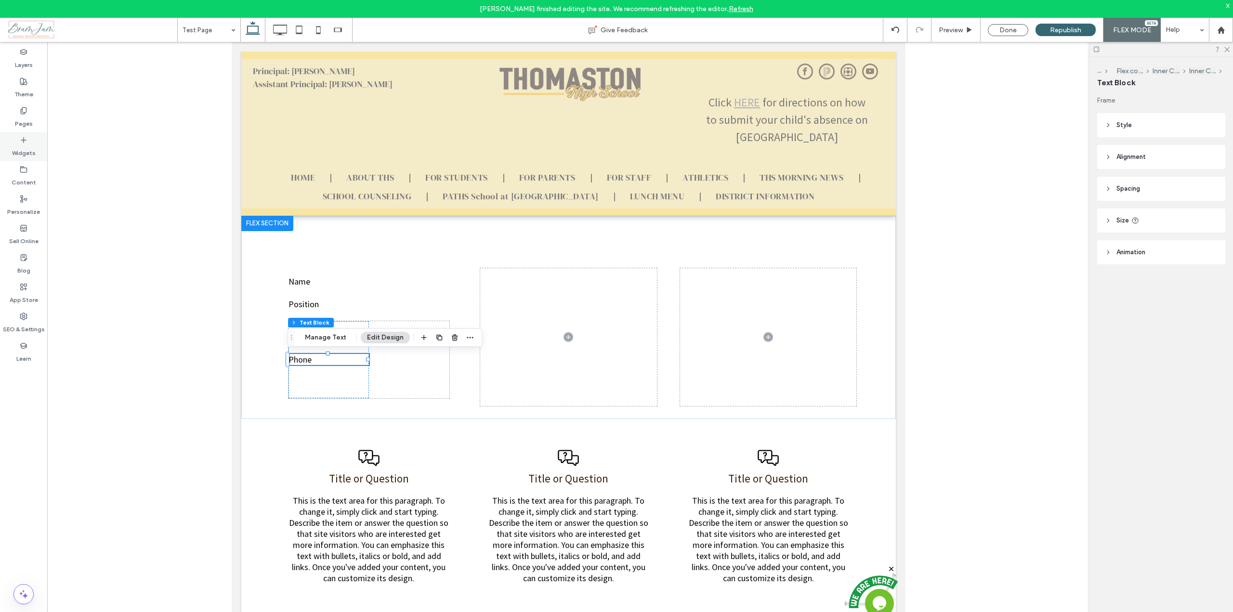
click at [19, 145] on label "Widgets" at bounding box center [24, 150] width 24 height 13
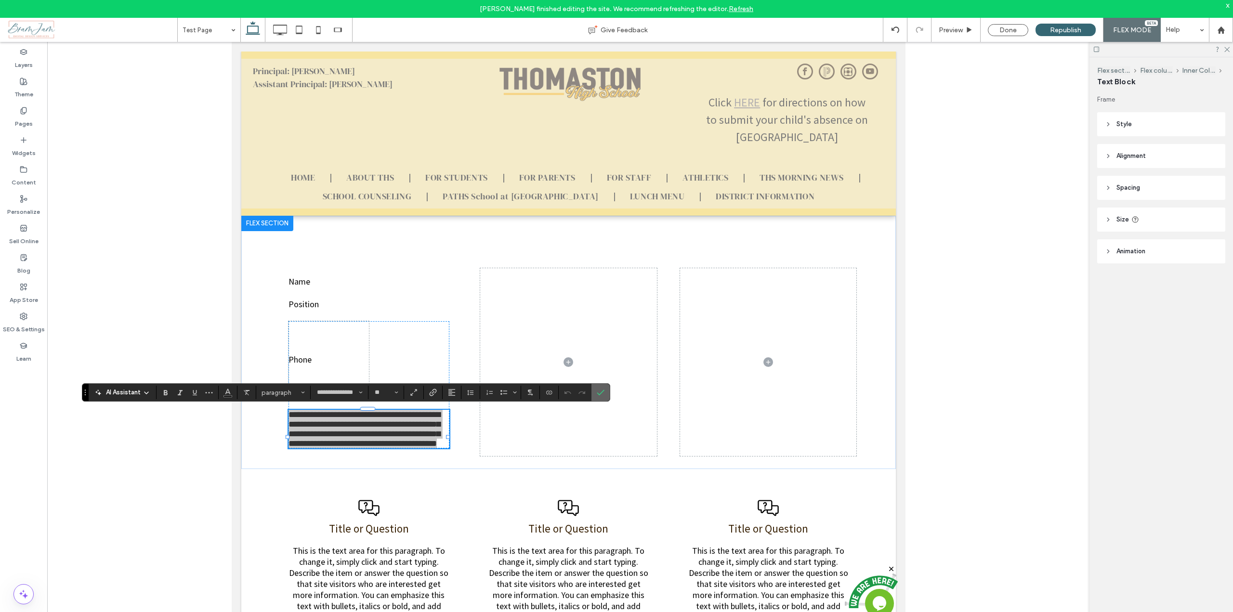
click at [601, 391] on icon "Confirm" at bounding box center [601, 393] width 8 height 8
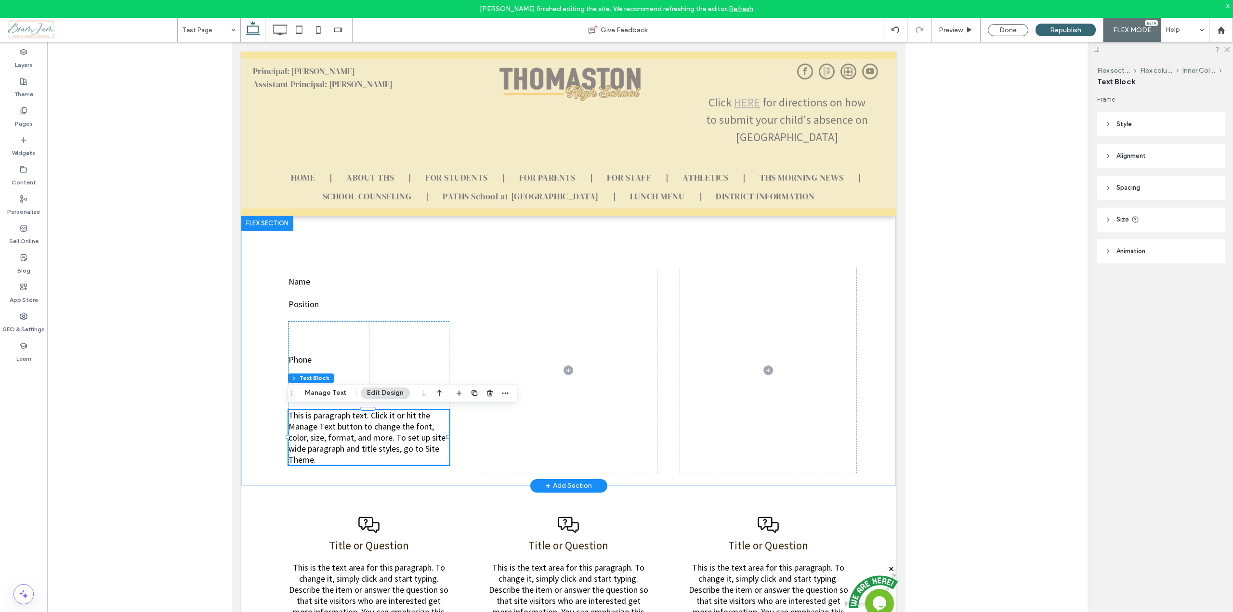
click at [373, 436] on span "This is paragraph text. Click it or hit the Manage Text button to change the fo…" at bounding box center [368, 437] width 160 height 55
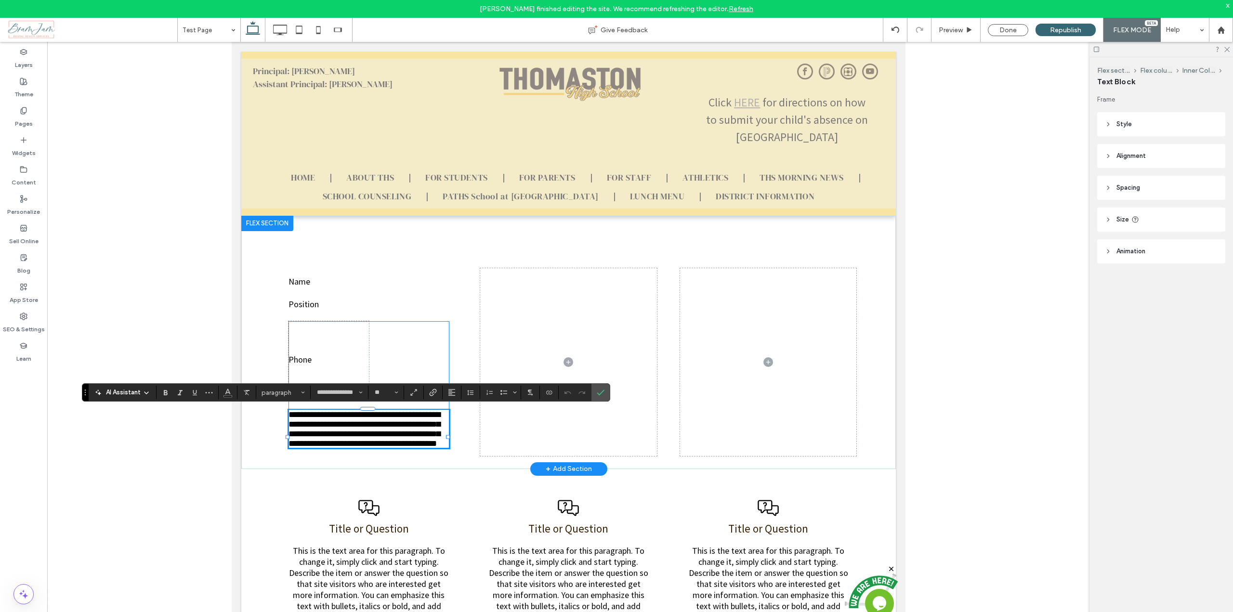
click at [395, 351] on div "**********" at bounding box center [368, 384] width 161 height 127
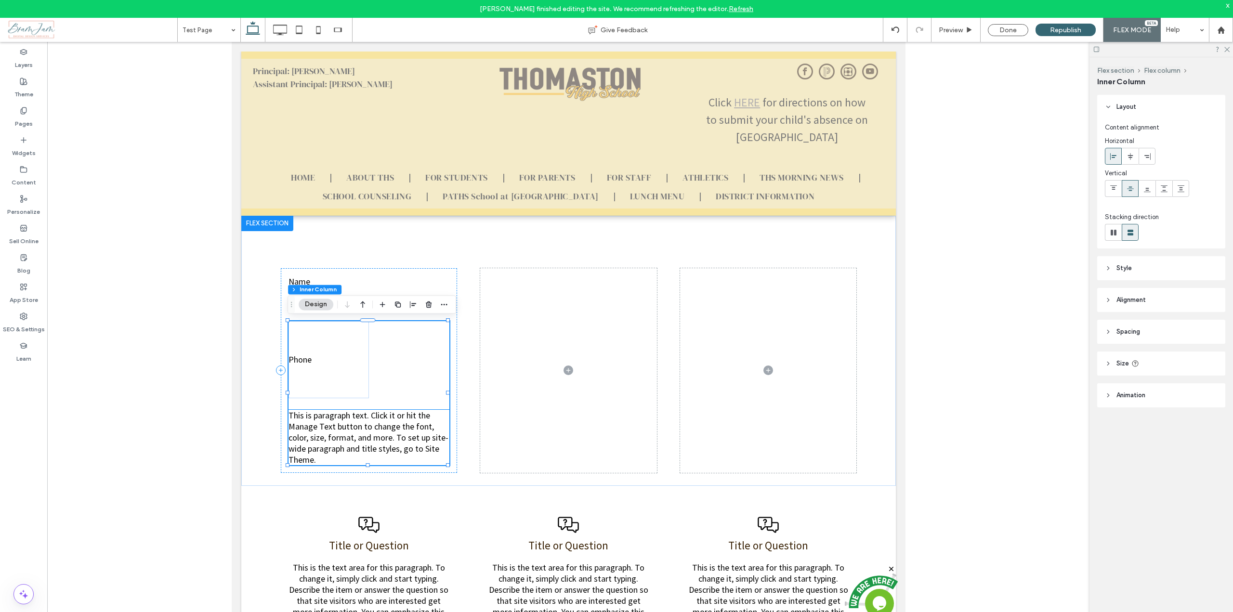
click at [389, 419] on span "This is paragraph text. Click it or hit the Manage Text button to change the fo…" at bounding box center [368, 437] width 160 height 55
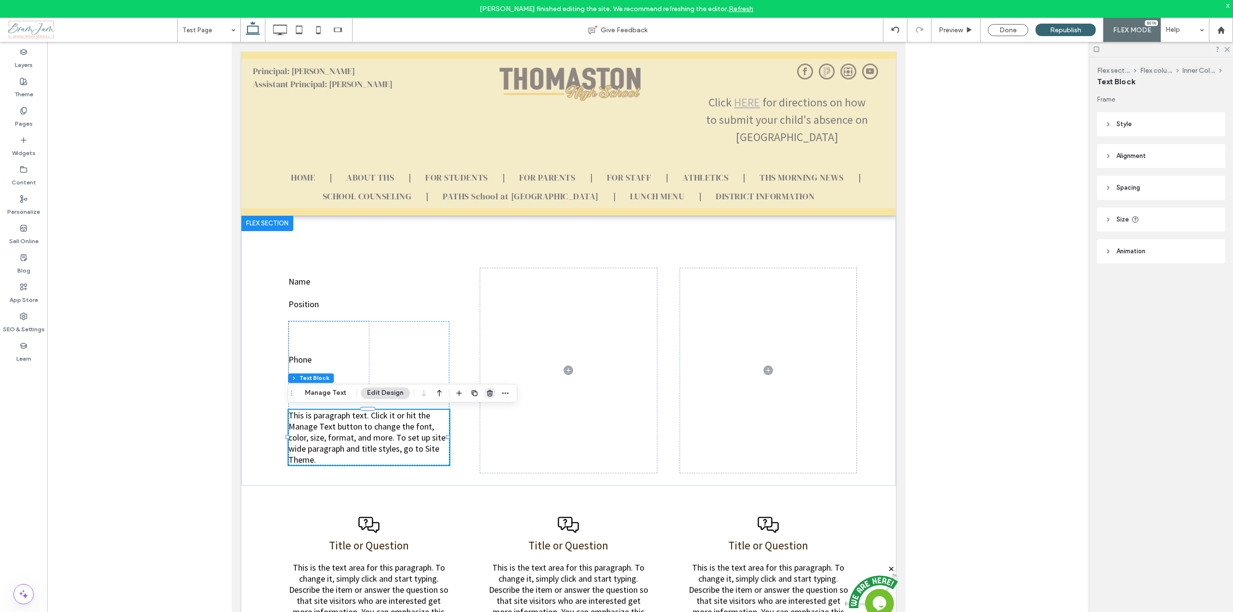
click at [486, 393] on icon "button" at bounding box center [490, 393] width 8 height 8
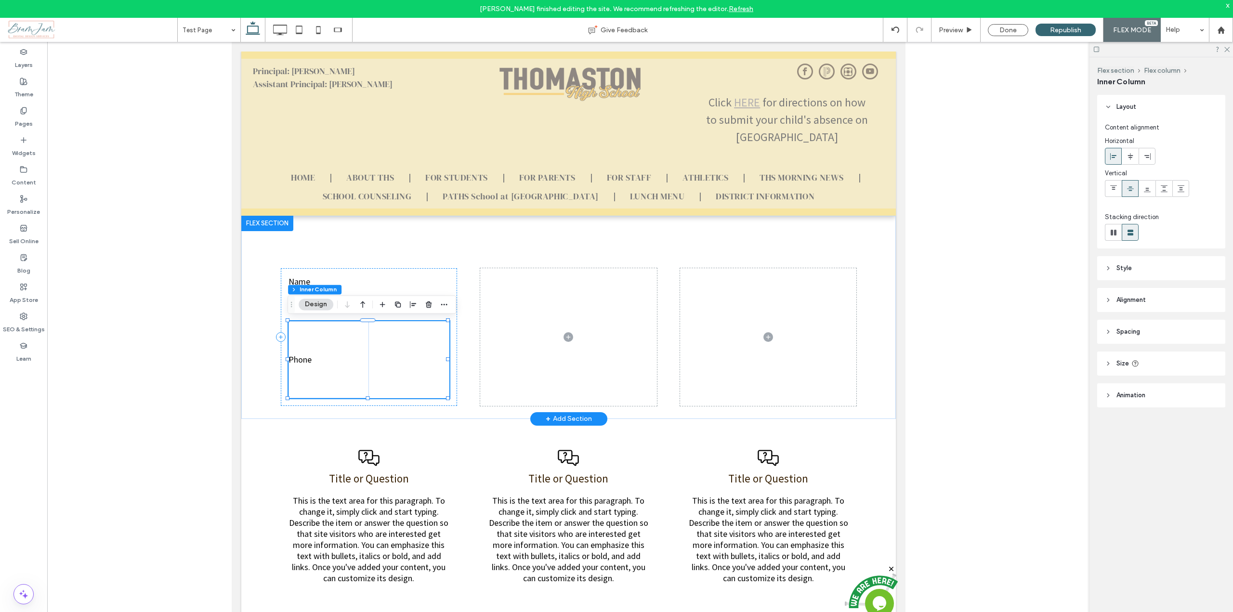
click at [392, 359] on div "Phone" at bounding box center [368, 359] width 161 height 77
click at [366, 356] on p "Phone" at bounding box center [328, 359] width 80 height 11
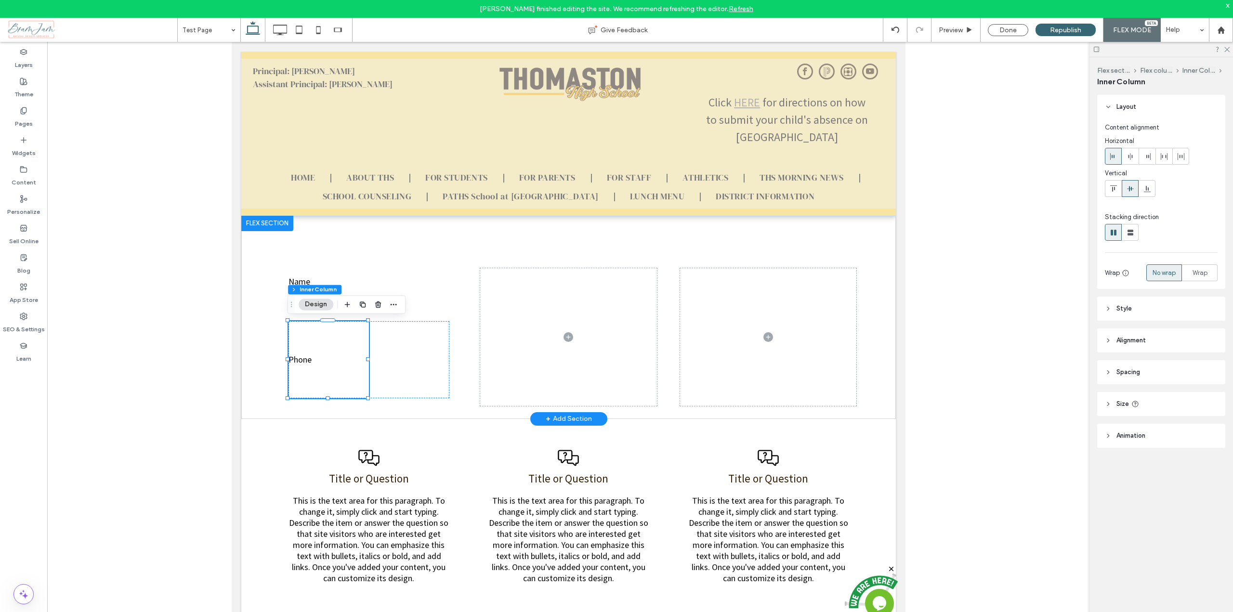
click at [366, 356] on p "Phone" at bounding box center [328, 359] width 80 height 11
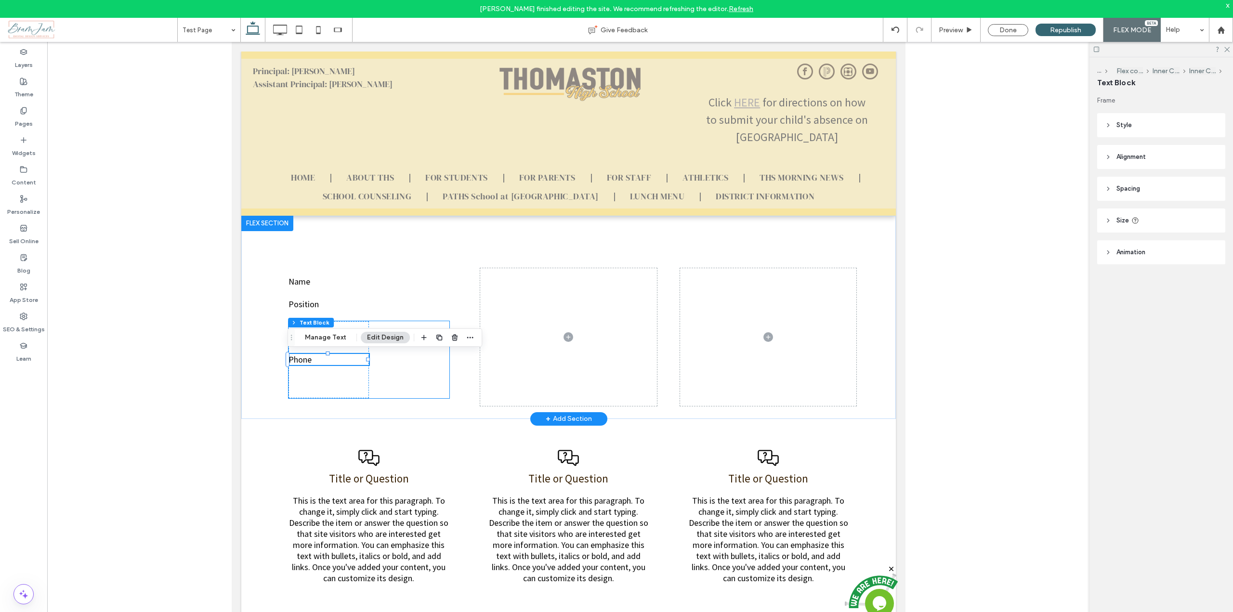
click at [383, 359] on div "Phone" at bounding box center [368, 359] width 161 height 77
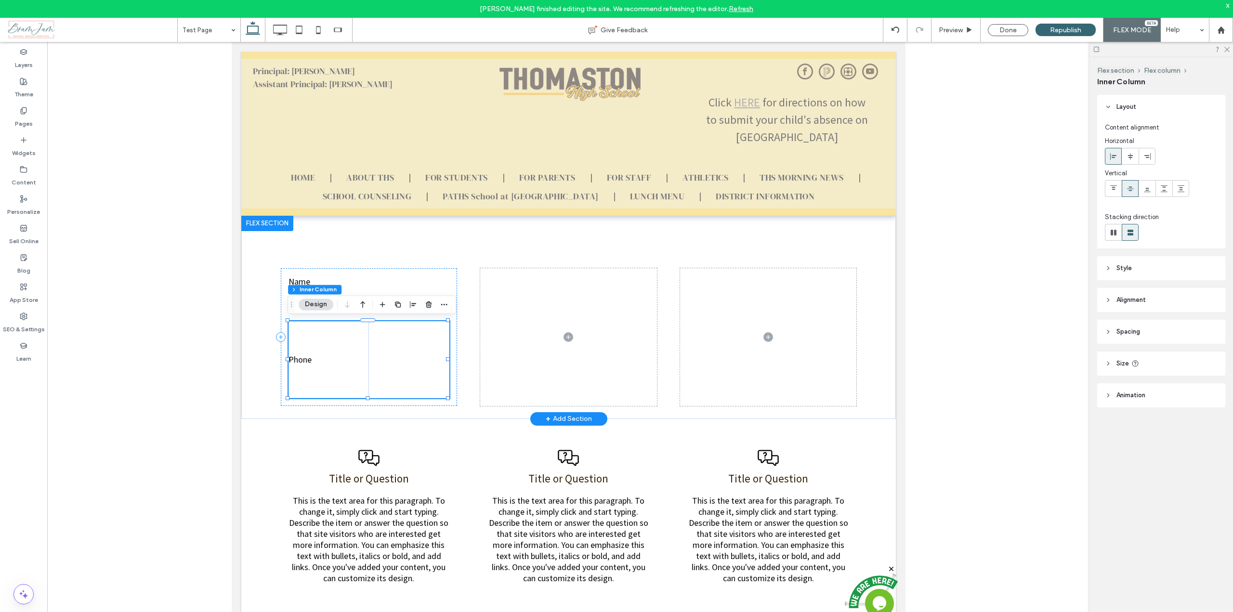
click at [394, 361] on div "Phone" at bounding box center [368, 359] width 161 height 77
click at [367, 360] on div "Phone" at bounding box center [368, 359] width 161 height 77
click at [354, 361] on p "Phone" at bounding box center [328, 359] width 80 height 11
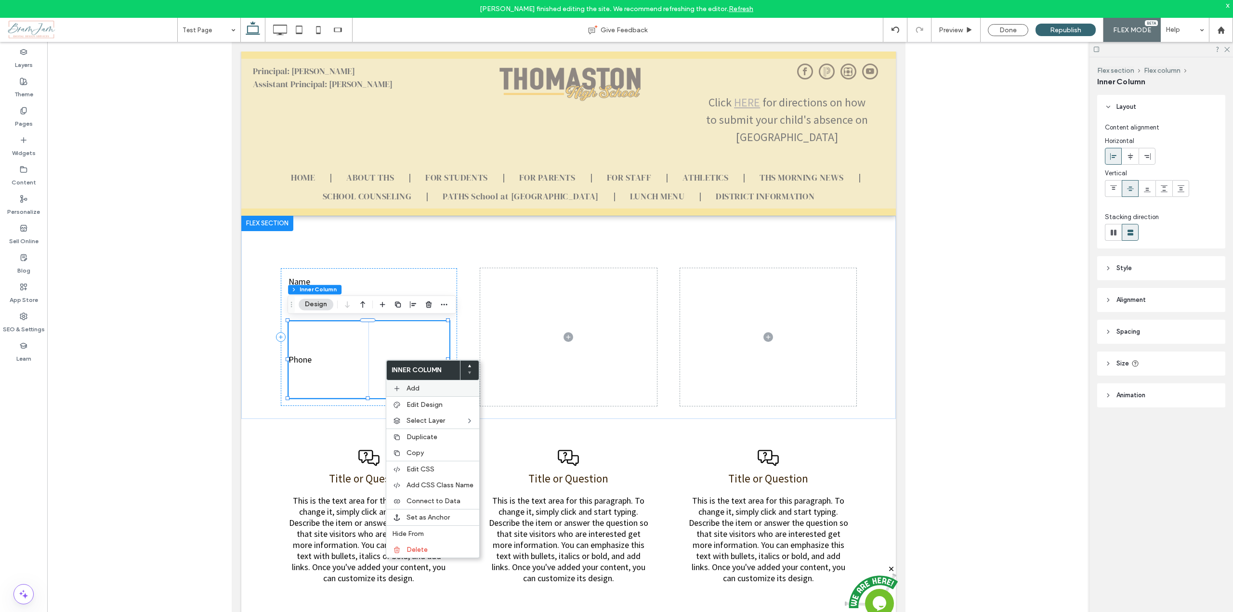
click at [399, 387] on icon at bounding box center [397, 389] width 8 height 8
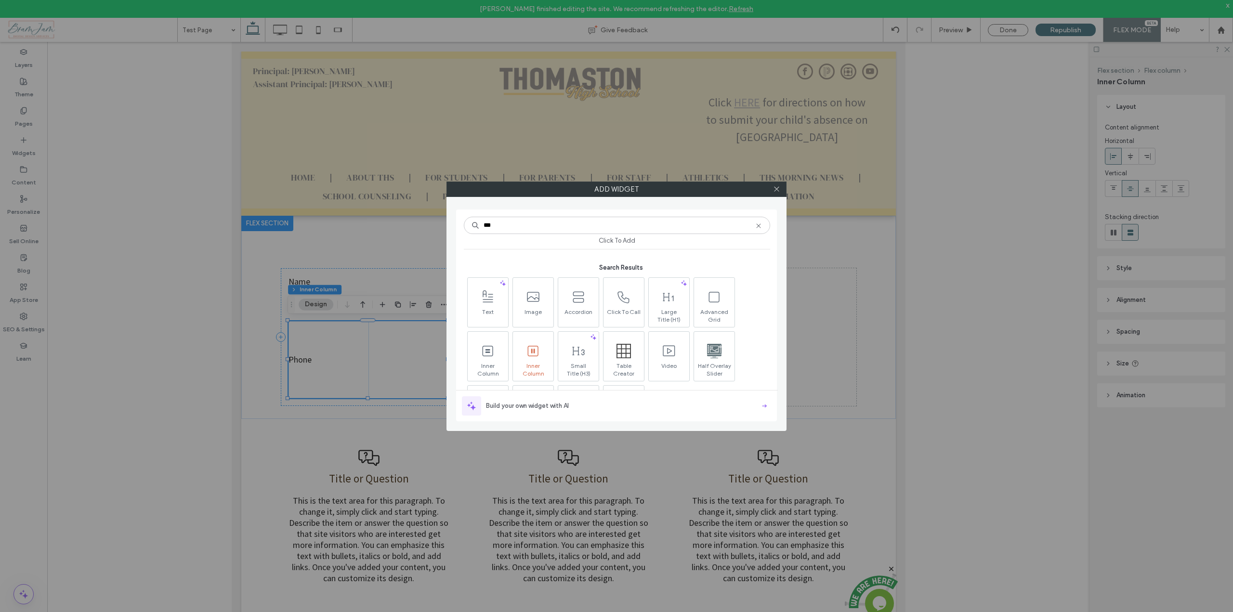
type input "***"
click at [532, 359] on span at bounding box center [533, 352] width 40 height 22
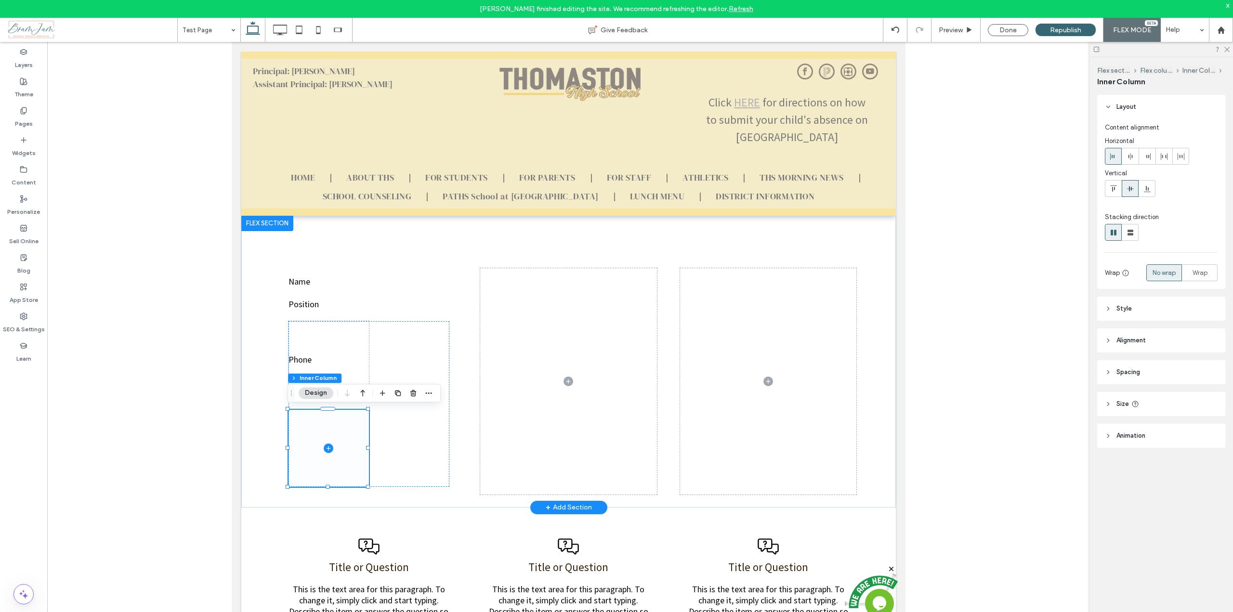
click at [329, 438] on span at bounding box center [328, 448] width 80 height 77
click at [350, 358] on p "Phone" at bounding box center [328, 359] width 80 height 11
click at [356, 441] on span at bounding box center [328, 448] width 80 height 77
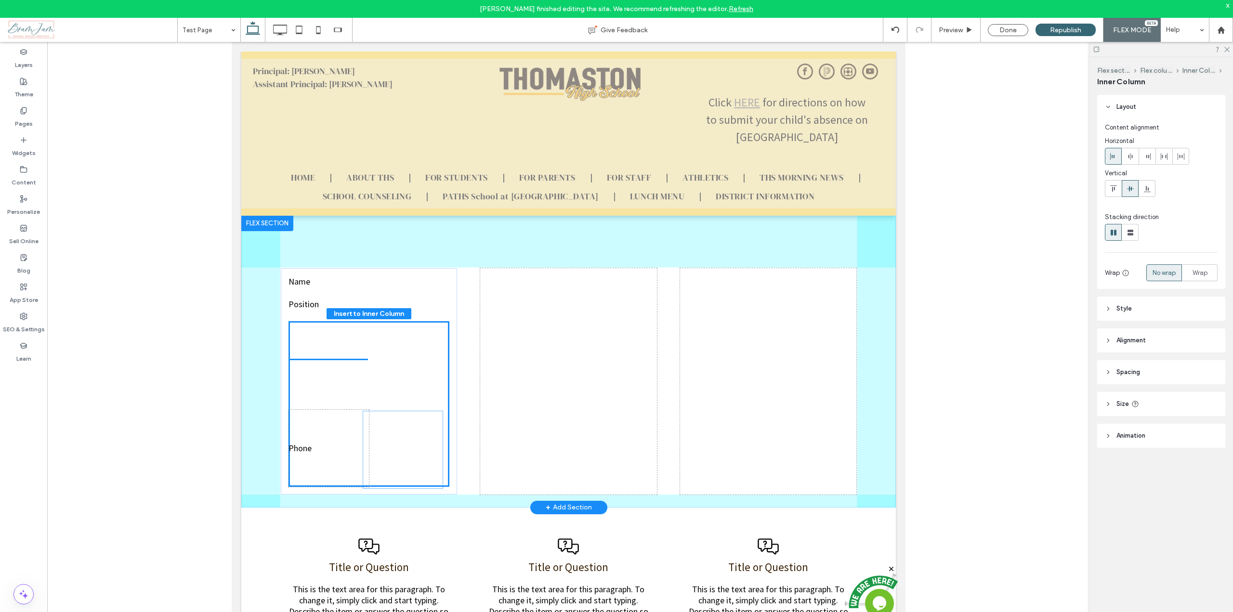
drag, startPoint x: 335, startPoint y: 445, endPoint x: 410, endPoint y: 448, distance: 75.2
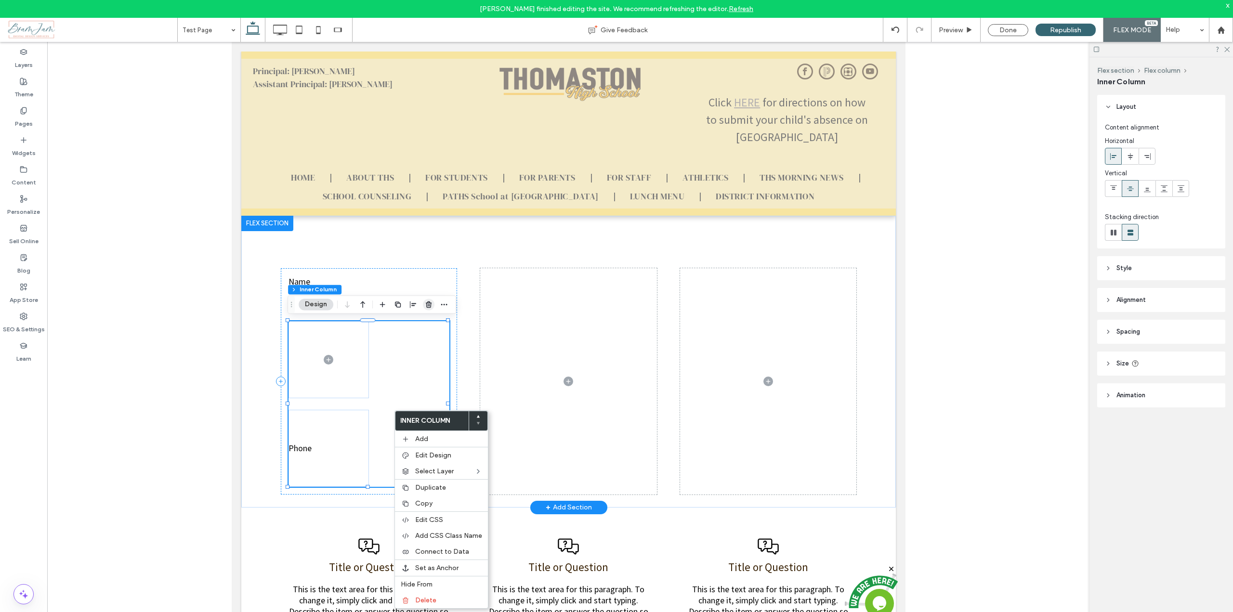
click at [430, 304] on icon "button" at bounding box center [429, 305] width 8 height 8
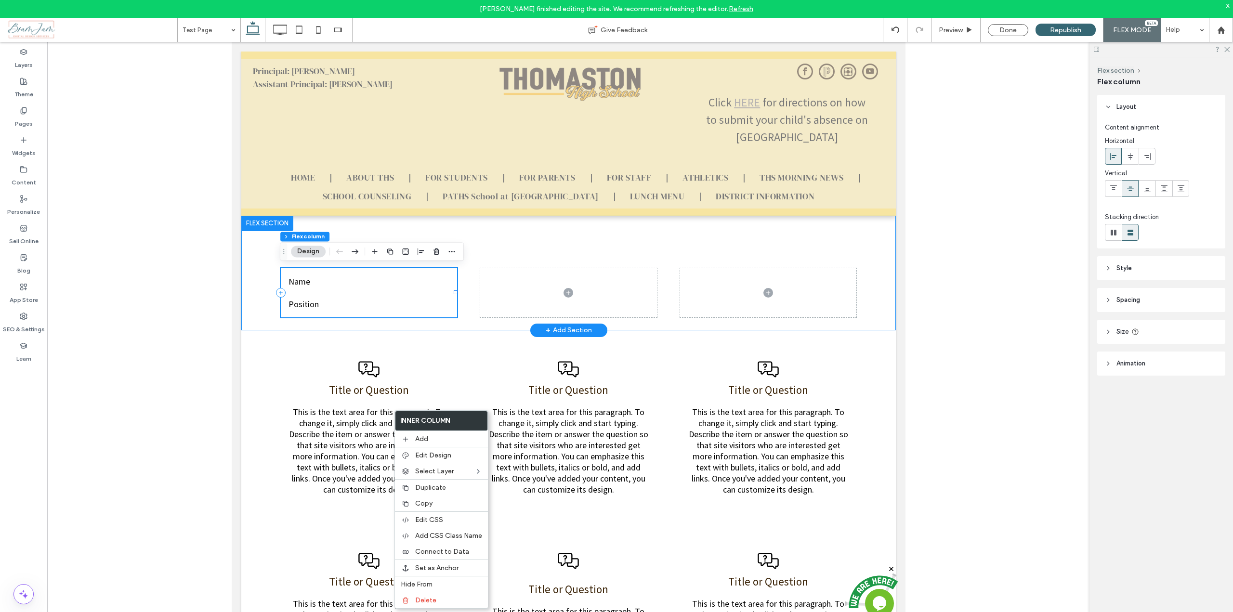
click at [354, 313] on div "Name Position" at bounding box center [368, 292] width 177 height 49
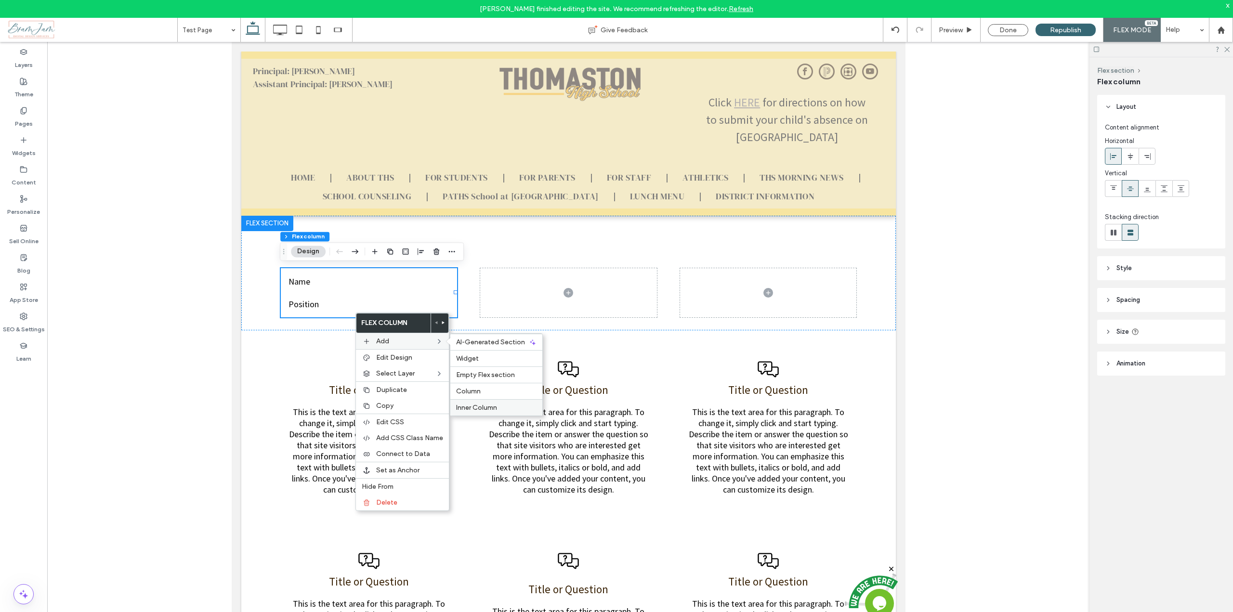
click at [487, 409] on span "Inner Column" at bounding box center [476, 408] width 41 height 8
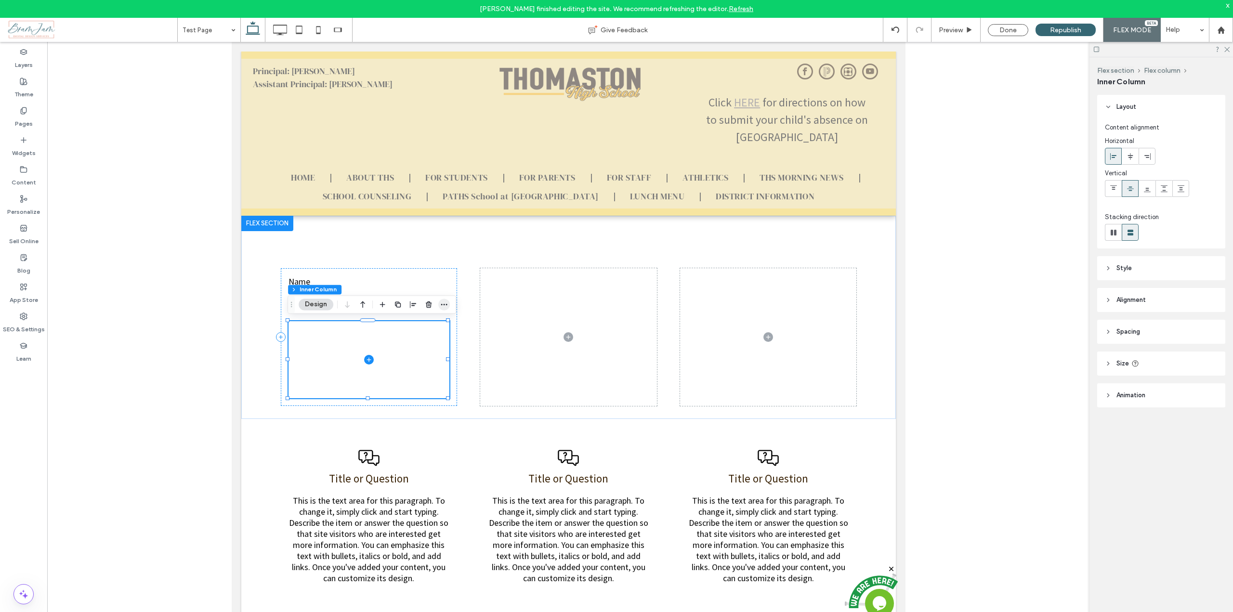
click at [443, 307] on icon "button" at bounding box center [444, 305] width 8 height 8
click at [440, 306] on icon "button" at bounding box center [444, 305] width 8 height 8
click at [338, 358] on span at bounding box center [368, 359] width 161 height 77
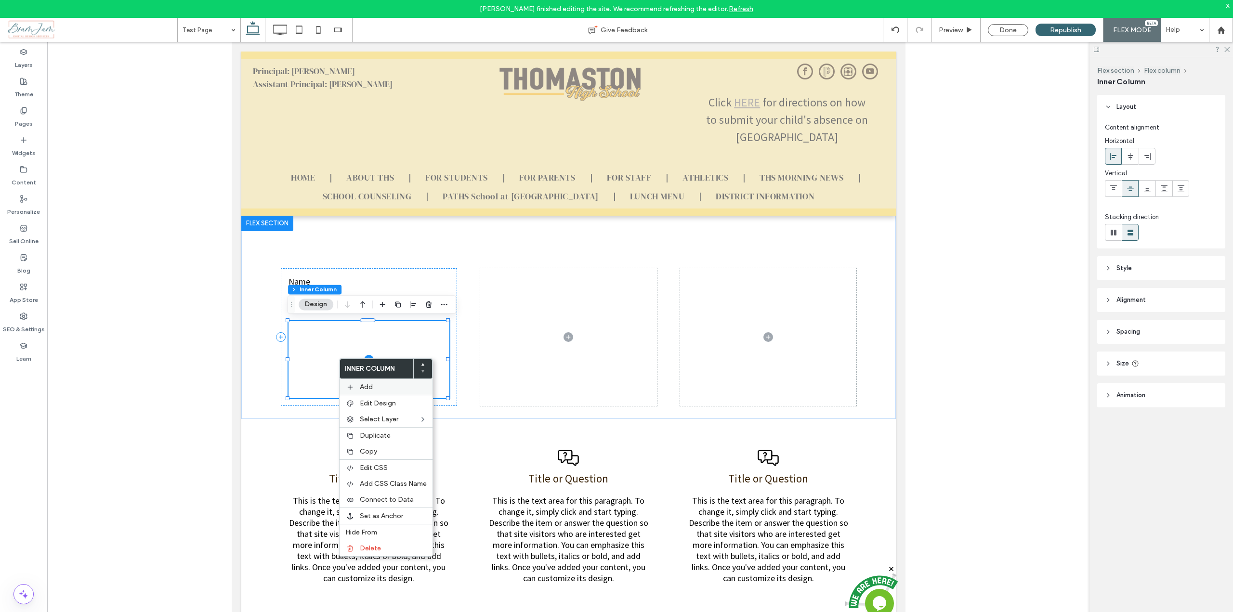
click at [370, 388] on span "Add" at bounding box center [366, 387] width 13 height 8
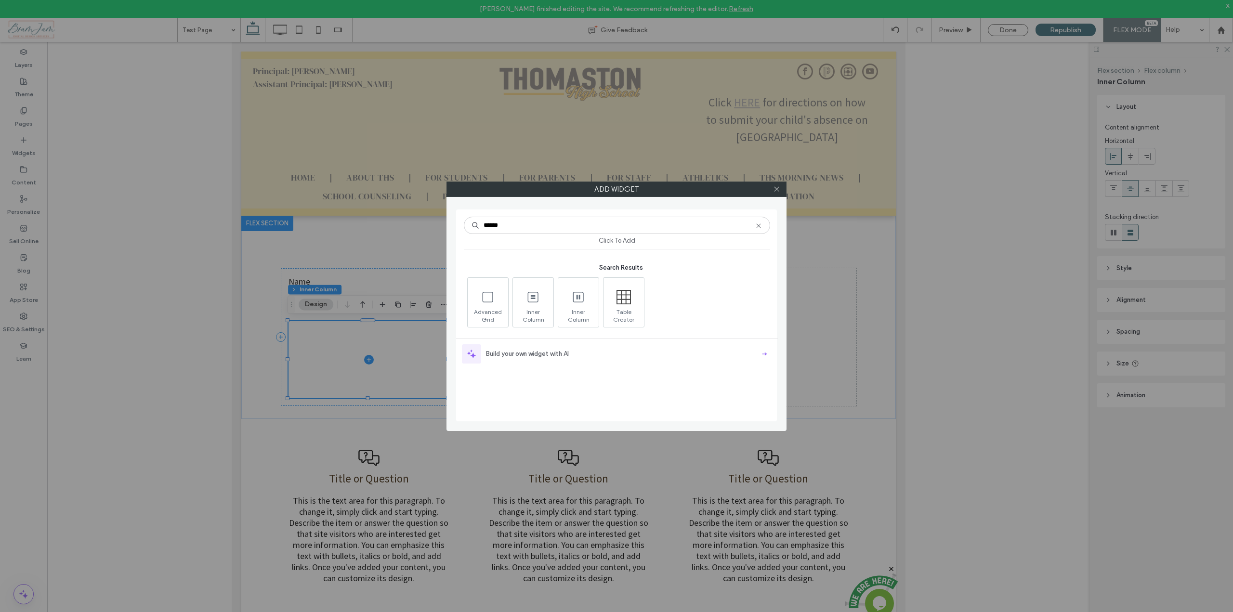
type input "******"
click at [542, 303] on span at bounding box center [533, 298] width 40 height 22
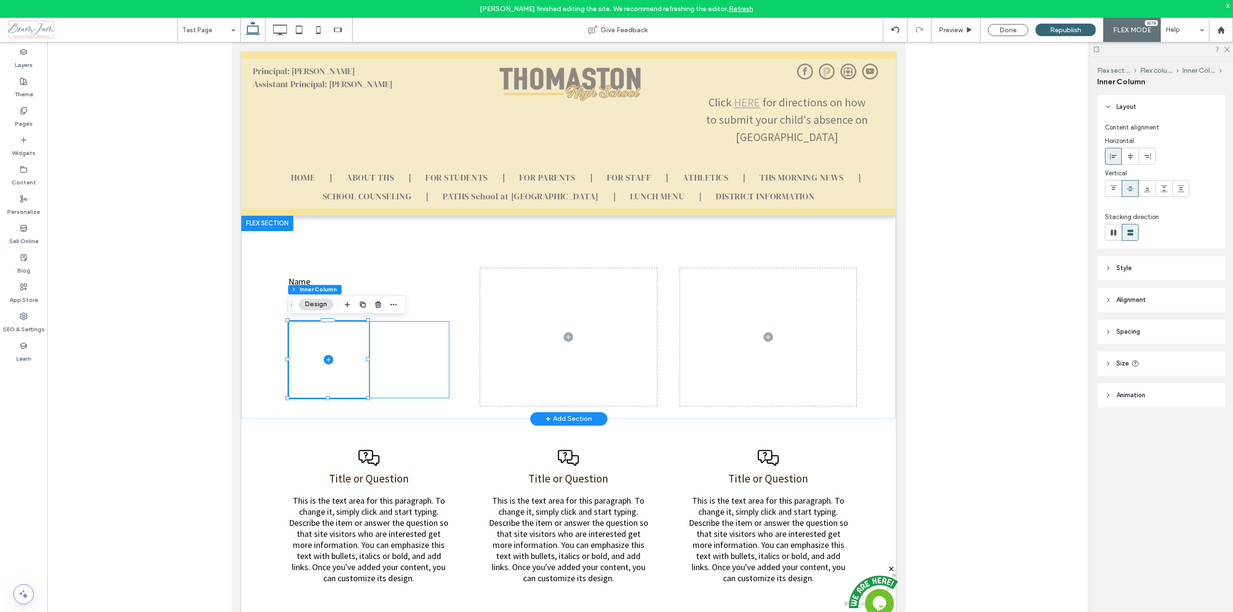
click at [429, 372] on div at bounding box center [368, 359] width 161 height 77
click at [408, 371] on div at bounding box center [368, 359] width 161 height 77
click at [396, 368] on div at bounding box center [368, 359] width 161 height 77
click at [328, 361] on icon at bounding box center [328, 359] width 0 height 4
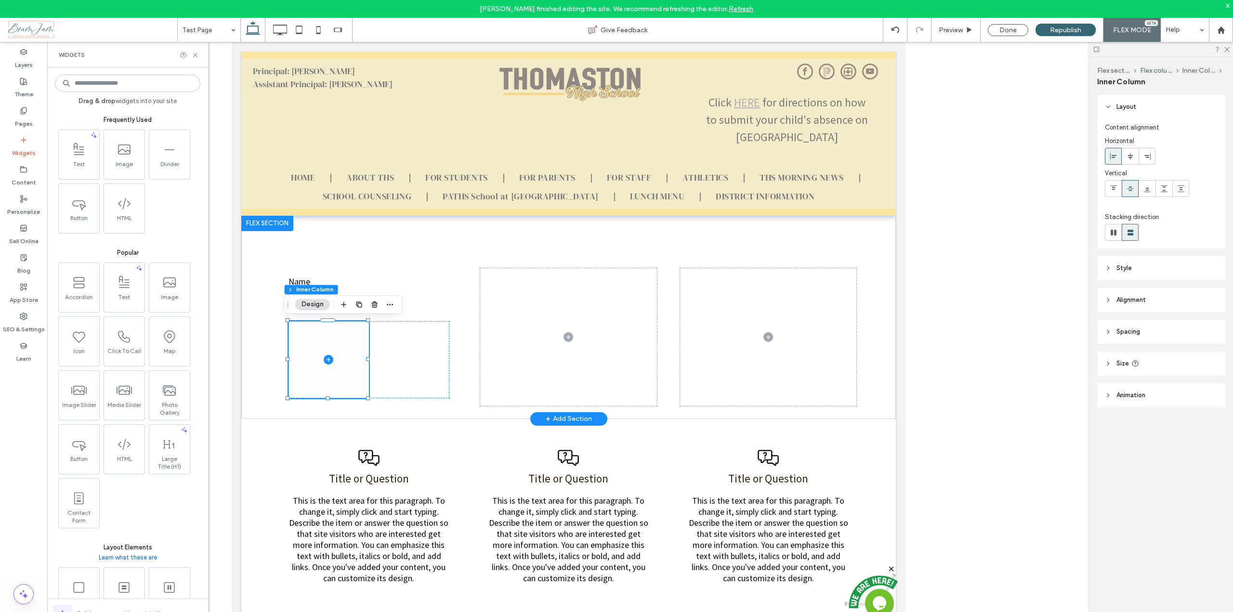
click at [328, 361] on icon at bounding box center [328, 359] width 0 height 4
click at [396, 354] on div at bounding box center [368, 359] width 161 height 77
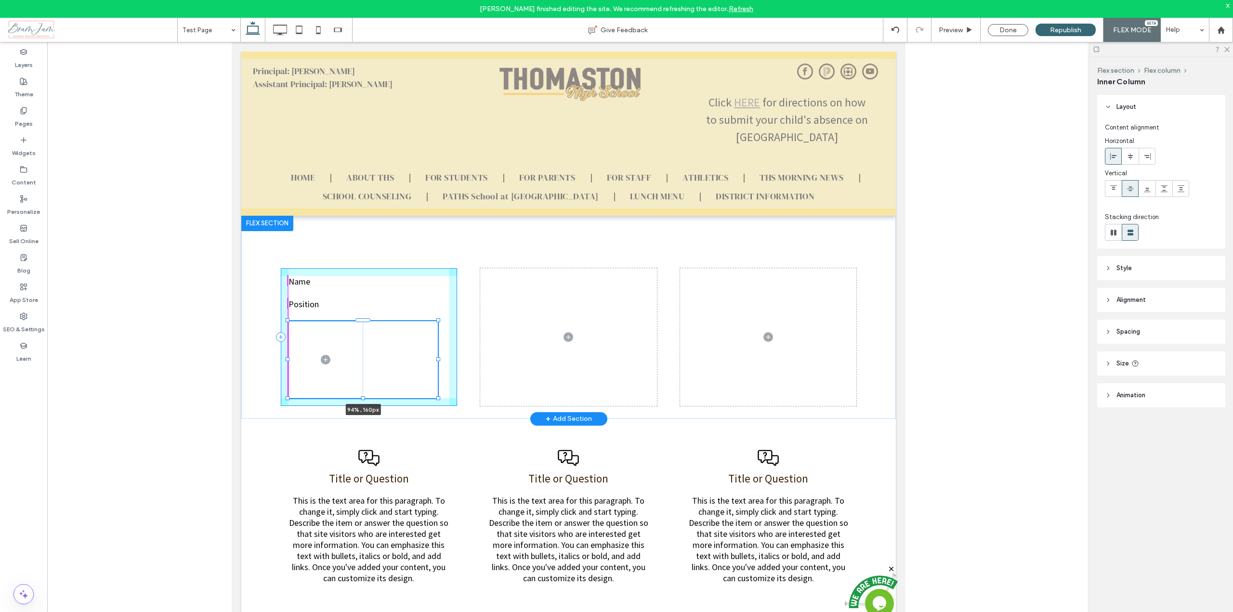
click at [289, 360] on div "Name Position 94% , 160px" at bounding box center [568, 317] width 655 height 203
type input "**"
type input "****"
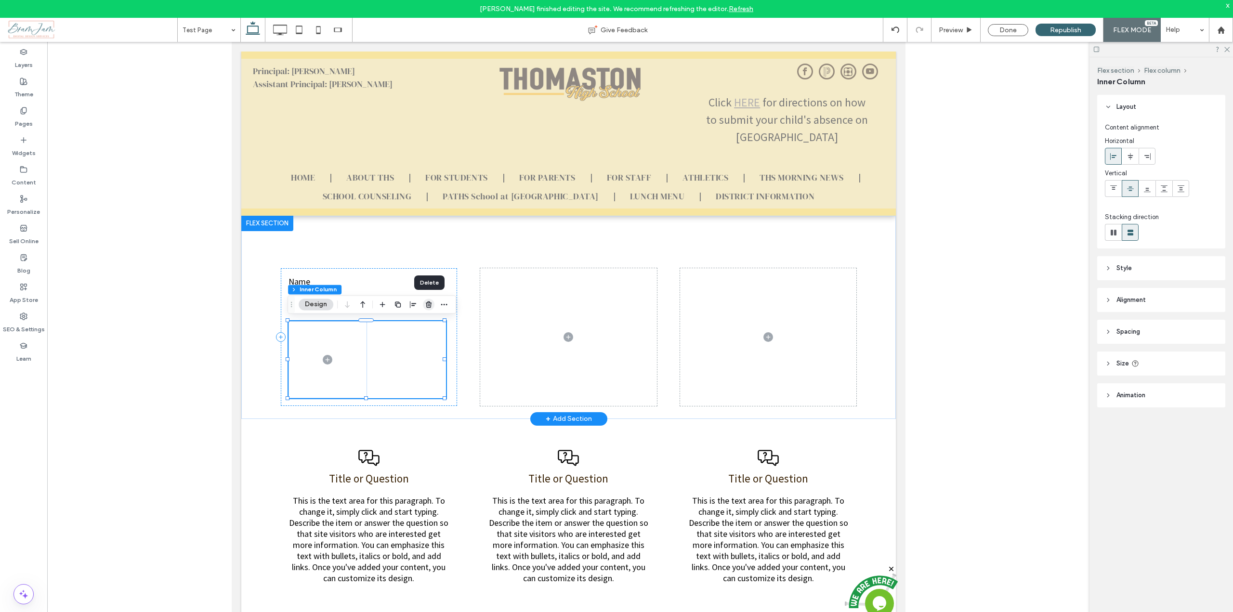
click at [426, 304] on icon "button" at bounding box center [429, 305] width 8 height 8
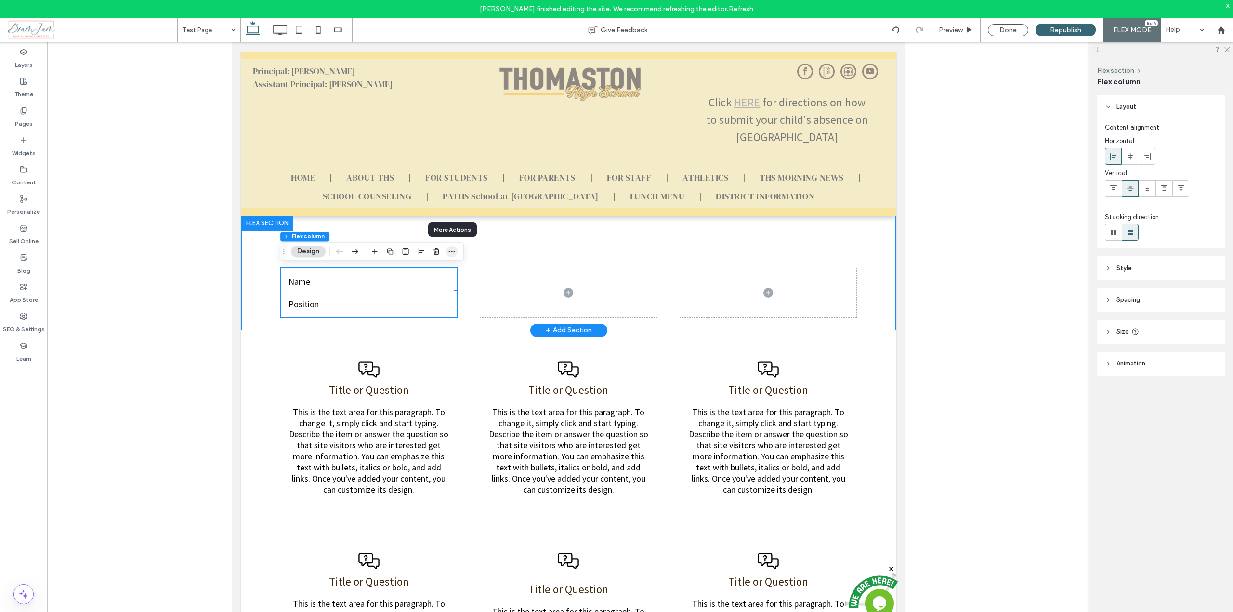
click at [450, 251] on icon "button" at bounding box center [452, 252] width 8 height 8
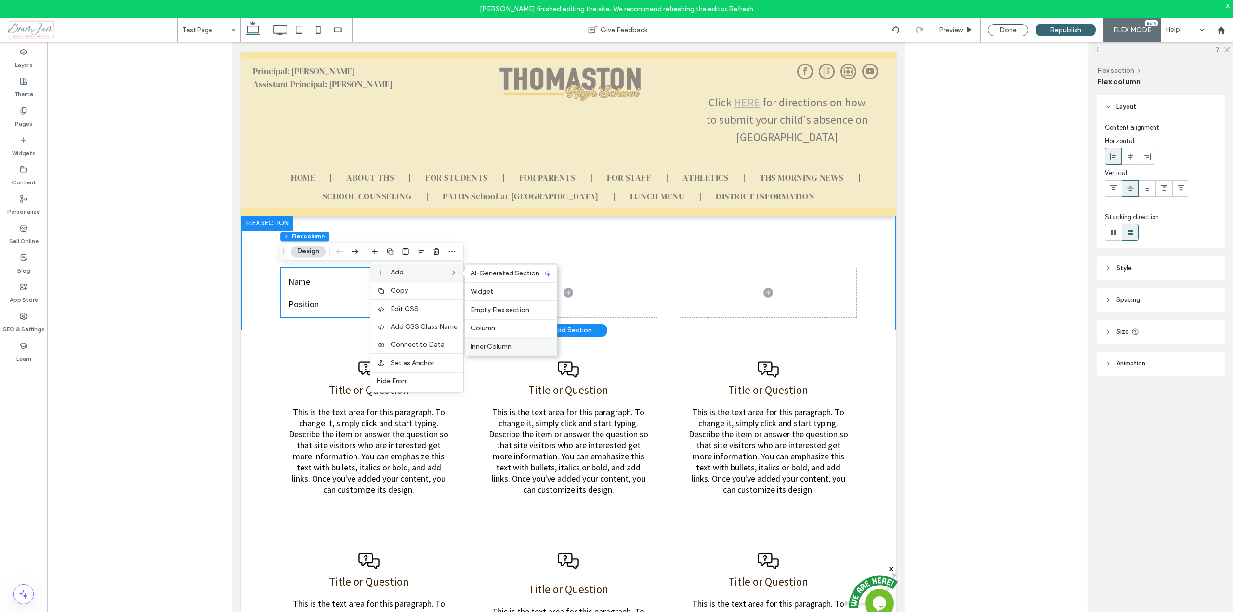
click at [487, 351] on div "Inner Column" at bounding box center [511, 346] width 92 height 18
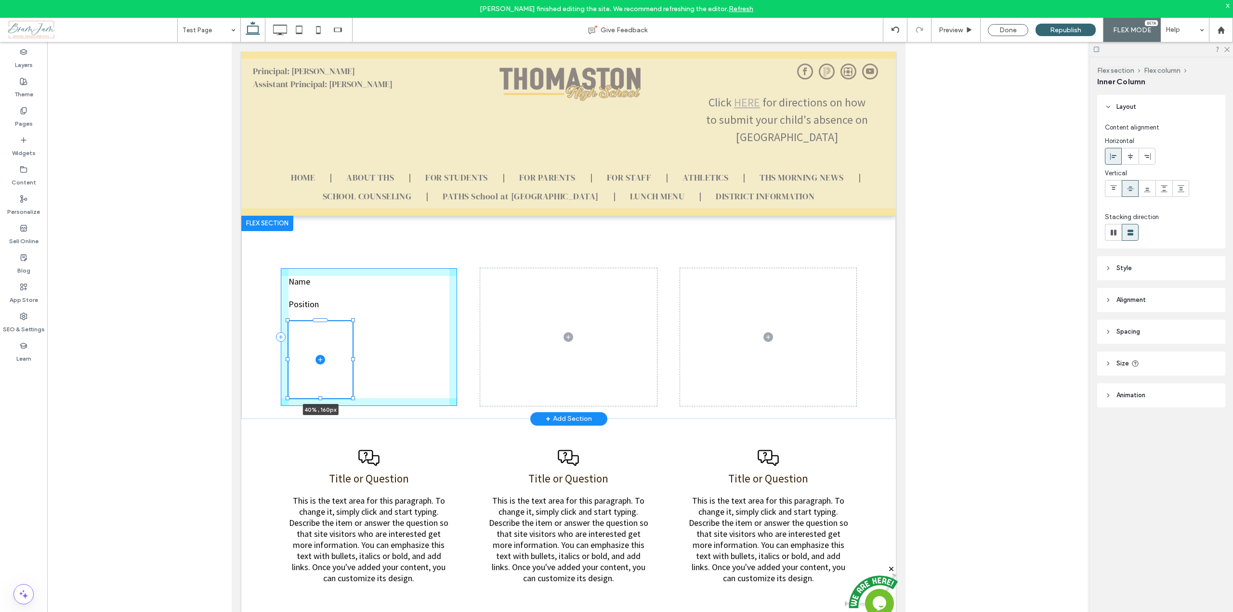
drag, startPoint x: 447, startPoint y: 359, endPoint x: 352, endPoint y: 353, distance: 95.1
click at [352, 353] on div "Name Position 40% , 160px" at bounding box center [568, 317] width 655 height 203
type input "**"
type input "****"
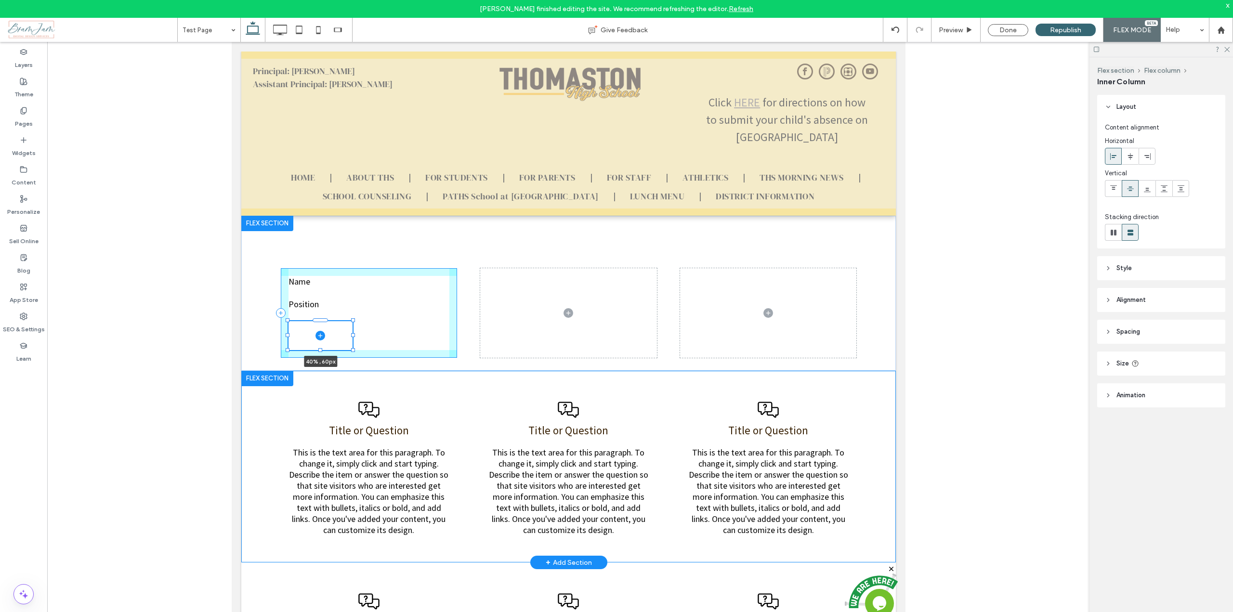
drag, startPoint x: 319, startPoint y: 397, endPoint x: 320, endPoint y: 373, distance: 24.1
type input "**"
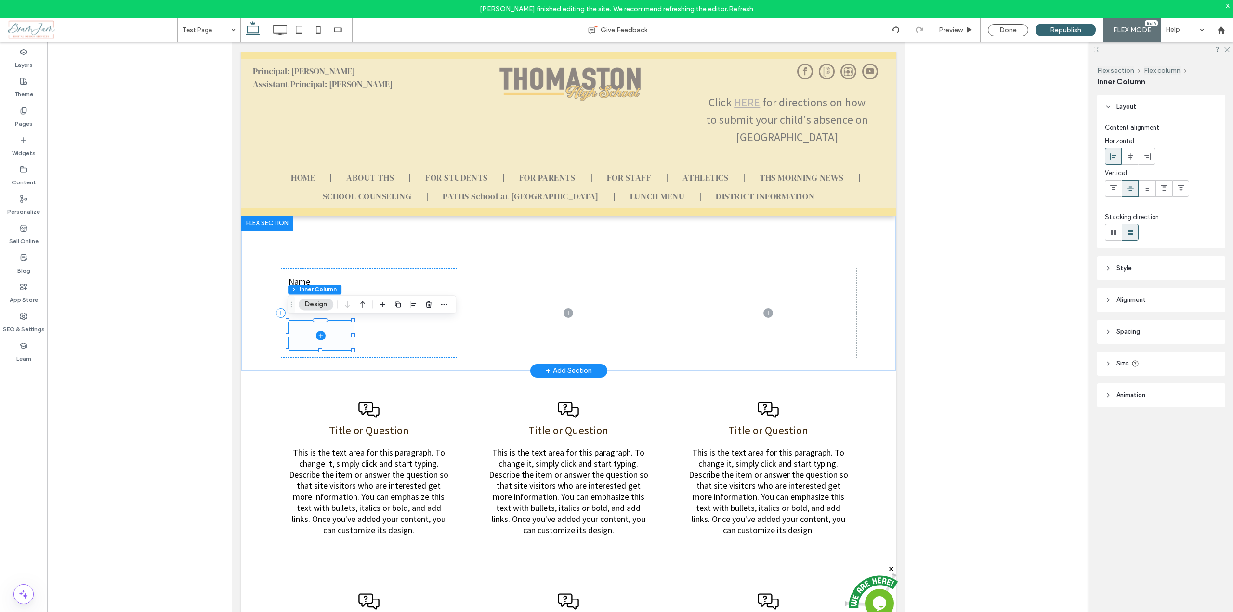
click at [337, 337] on span at bounding box center [320, 335] width 65 height 29
click at [398, 303] on icon "button" at bounding box center [398, 305] width 8 height 8
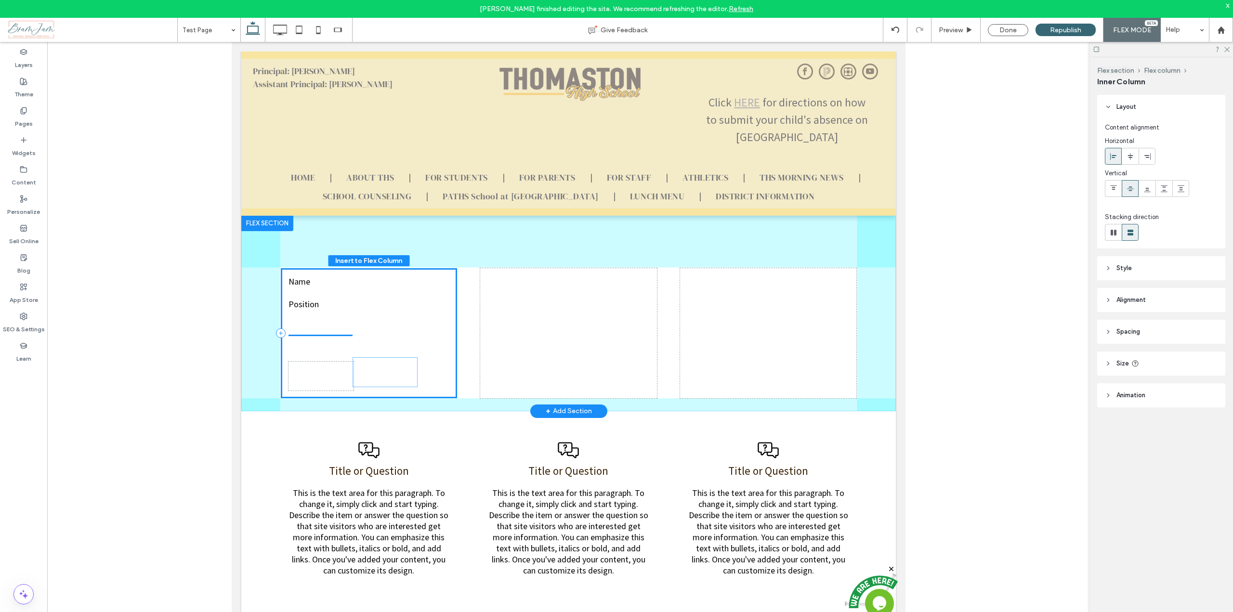
drag, startPoint x: 334, startPoint y: 375, endPoint x: 396, endPoint y: 372, distance: 62.7
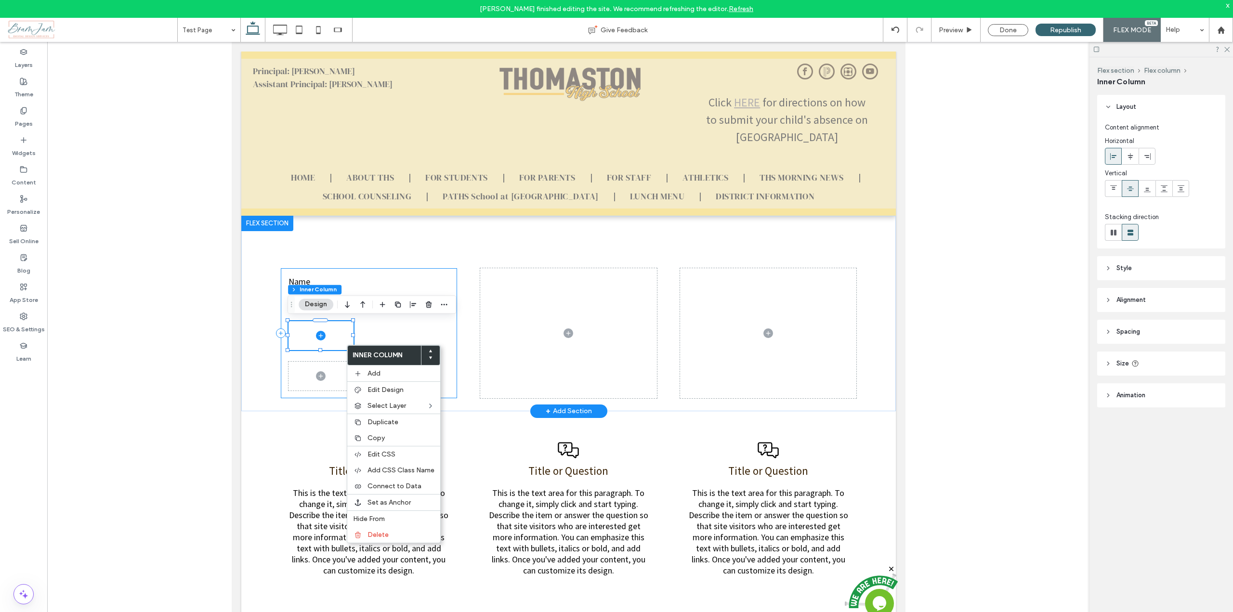
click at [408, 337] on div "Name Position" at bounding box center [368, 333] width 177 height 130
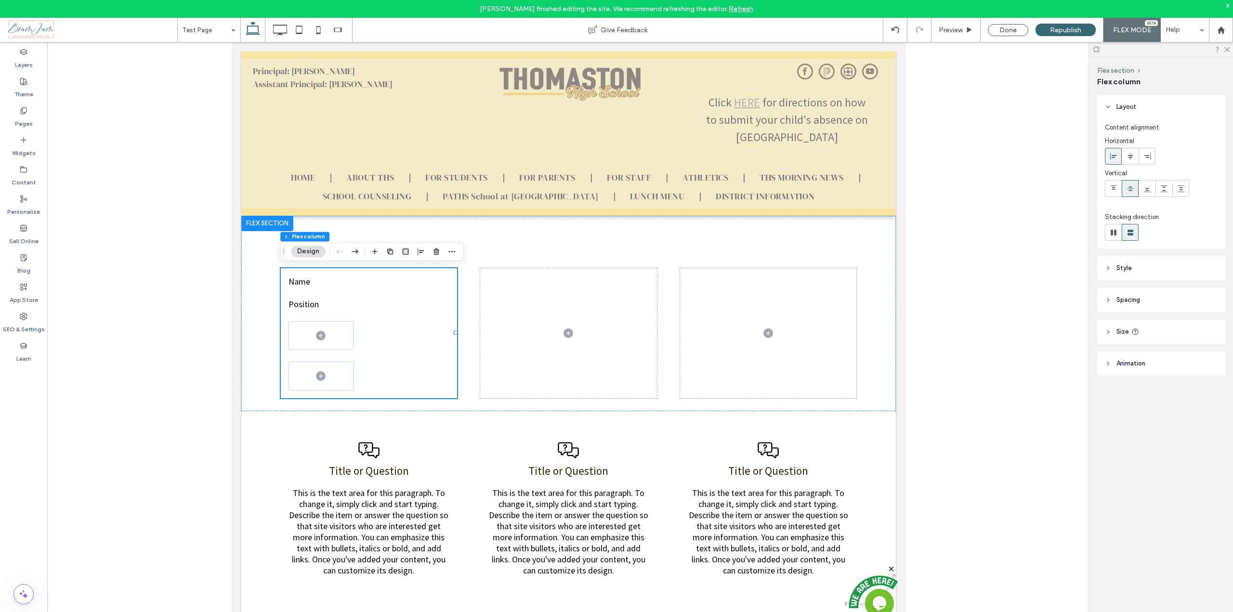
click at [299, 252] on button "Design" at bounding box center [308, 252] width 35 height 12
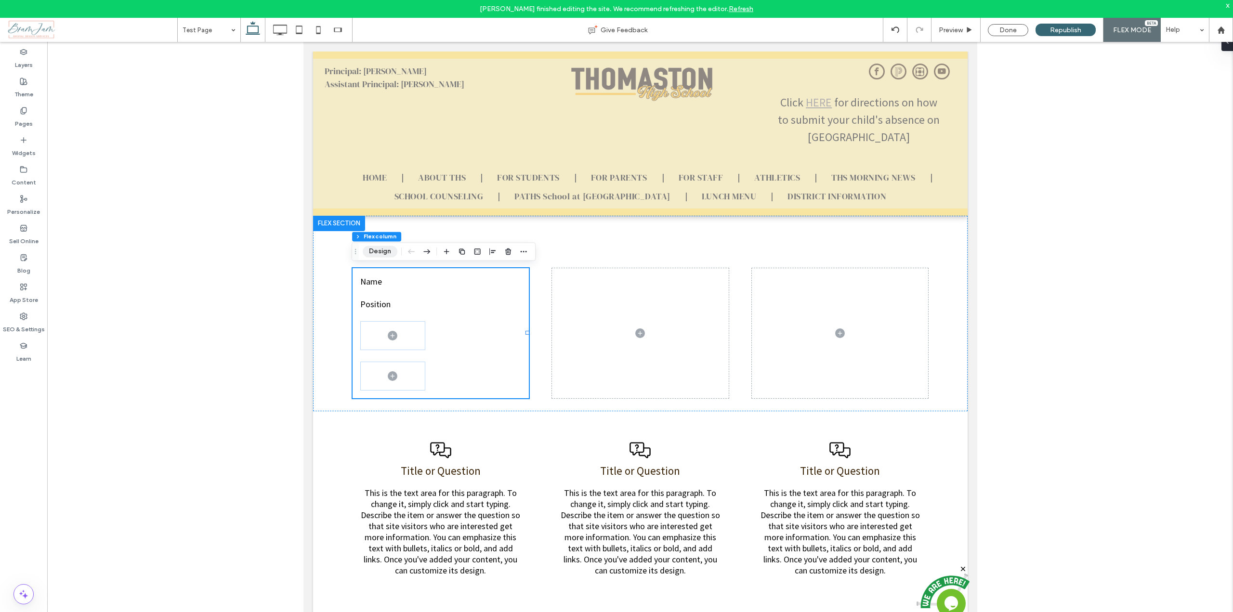
click at [381, 256] on button "Design" at bounding box center [380, 252] width 35 height 12
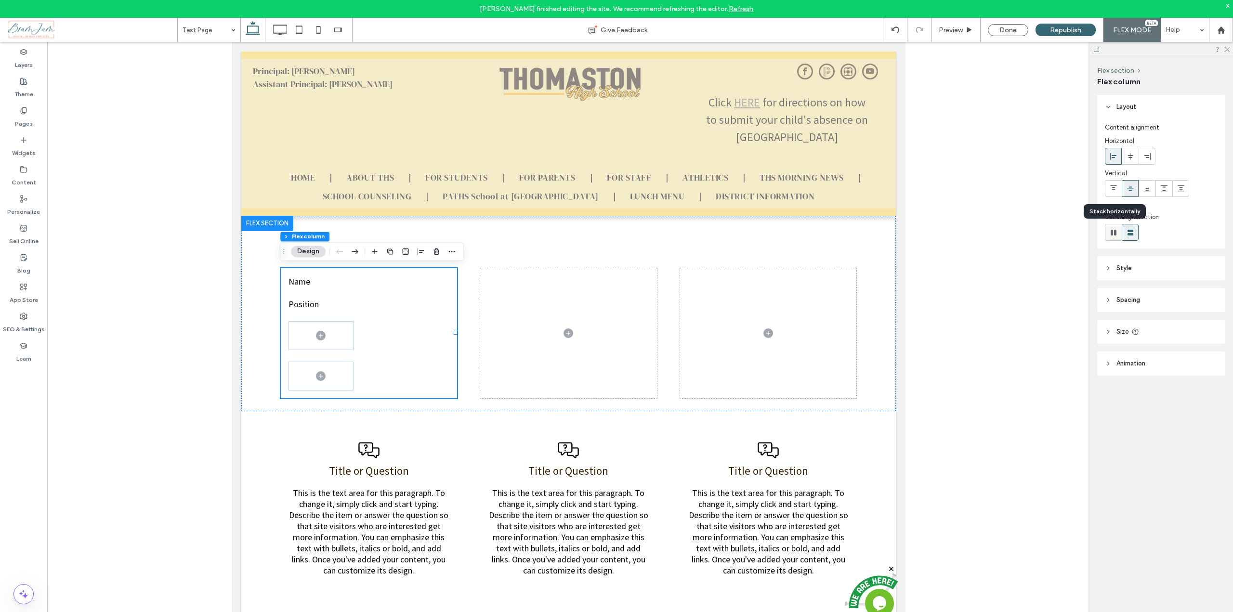
click at [1112, 236] on icon at bounding box center [1114, 233] width 10 height 10
type input "*"
type input "**"
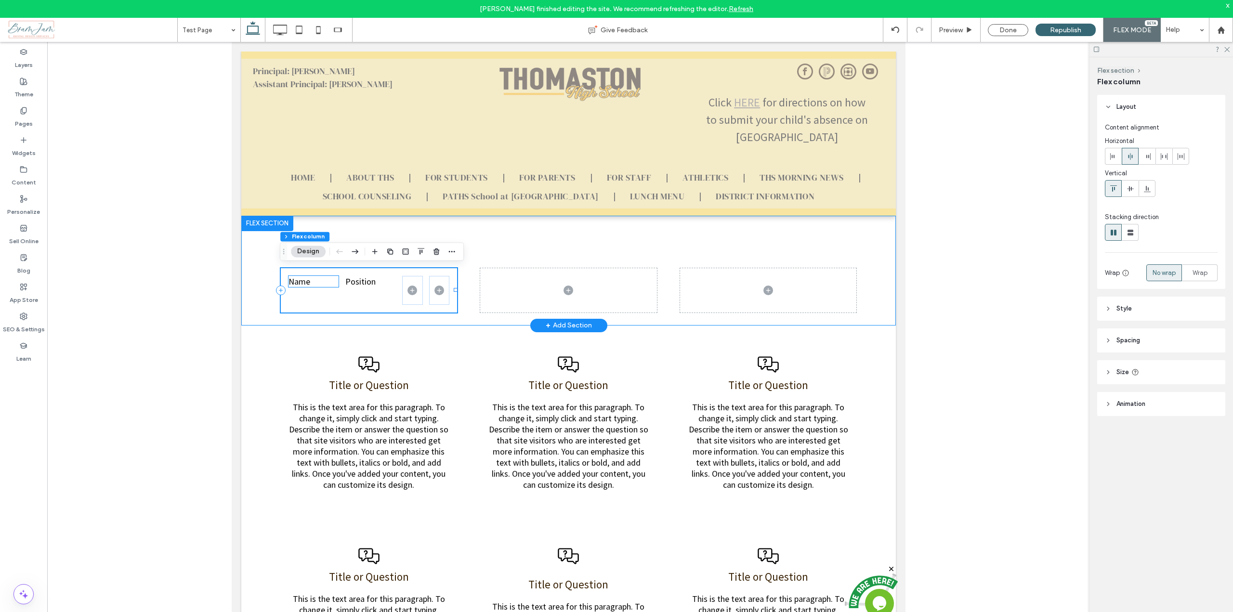
click at [337, 280] on div "Name Position" at bounding box center [368, 290] width 177 height 44
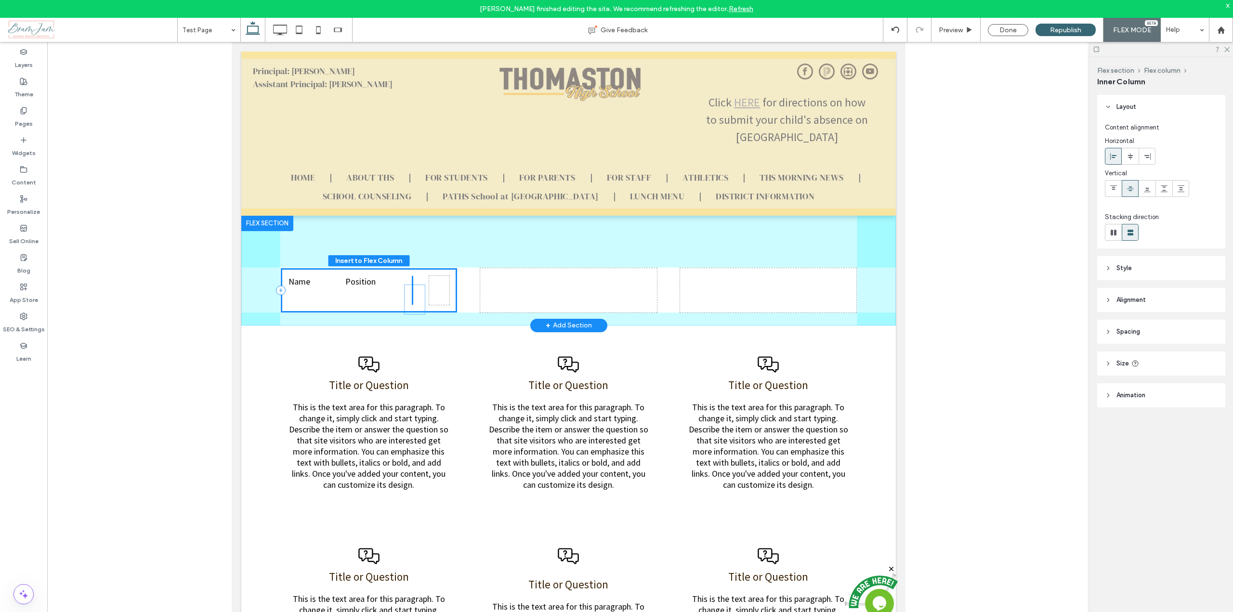
drag, startPoint x: 408, startPoint y: 289, endPoint x: 412, endPoint y: 299, distance: 11.0
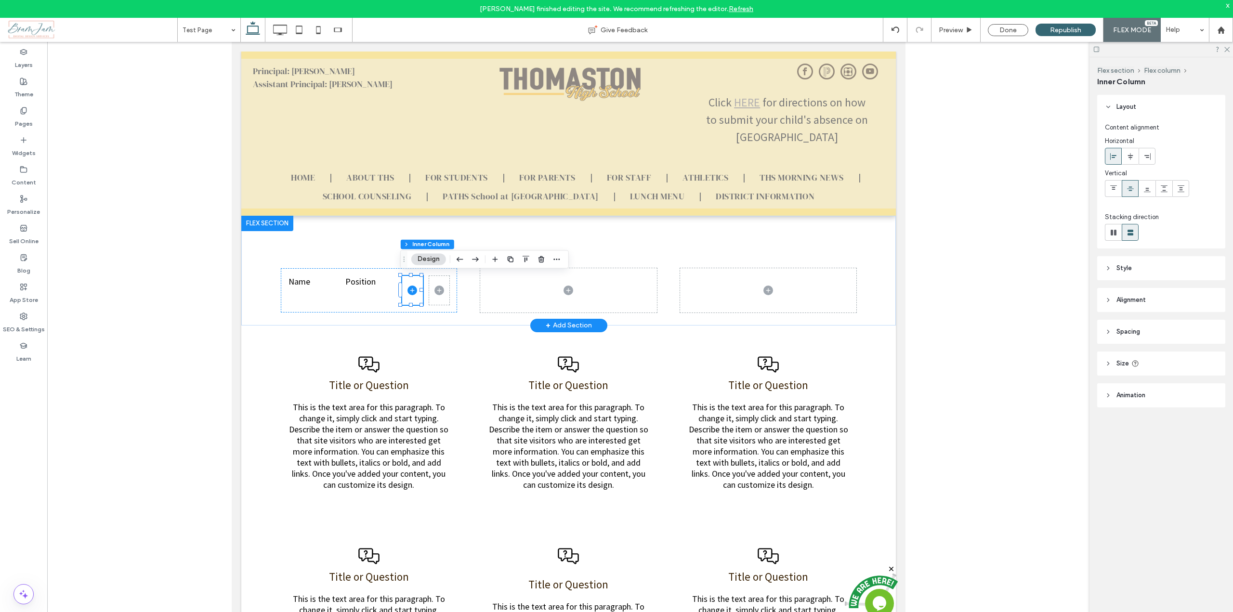
click at [1131, 233] on use at bounding box center [1131, 233] width 6 height 6
click at [340, 309] on div "Name Position" at bounding box center [368, 290] width 177 height 44
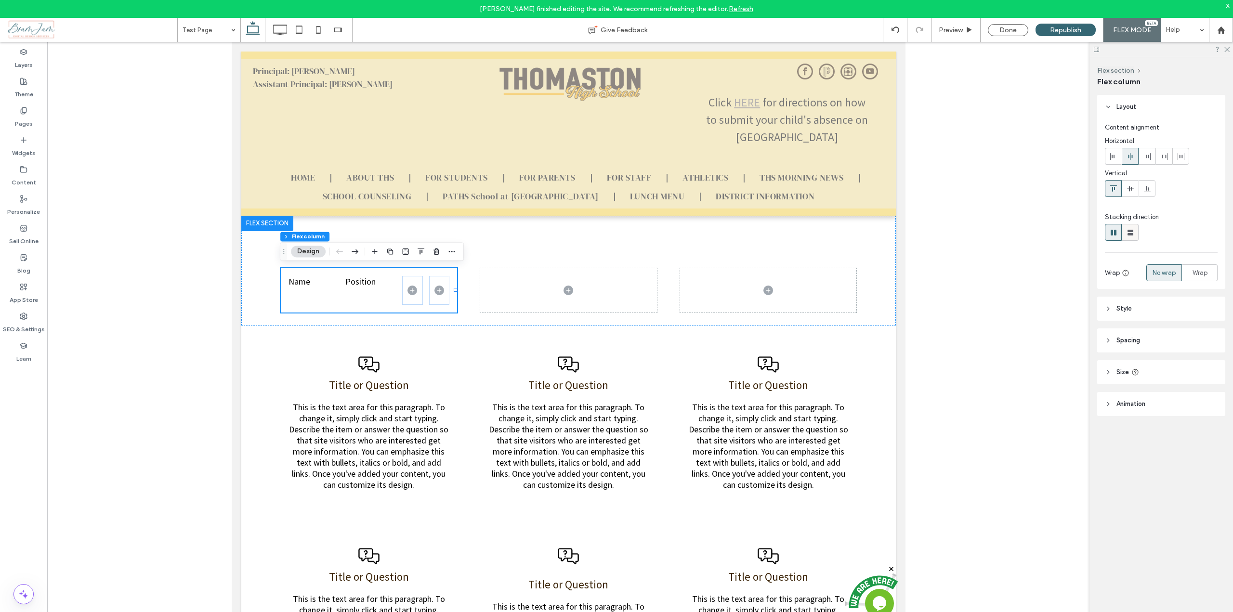
click at [1133, 235] on use at bounding box center [1131, 233] width 6 height 6
type input "**"
type input "****"
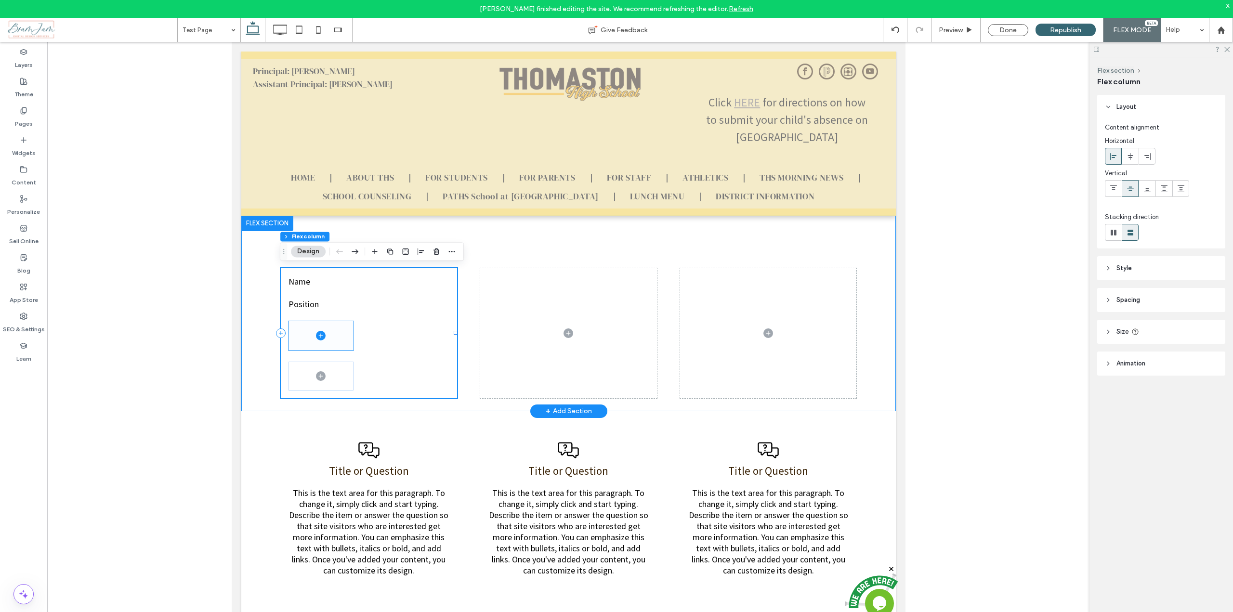
click at [330, 341] on span at bounding box center [320, 335] width 65 height 29
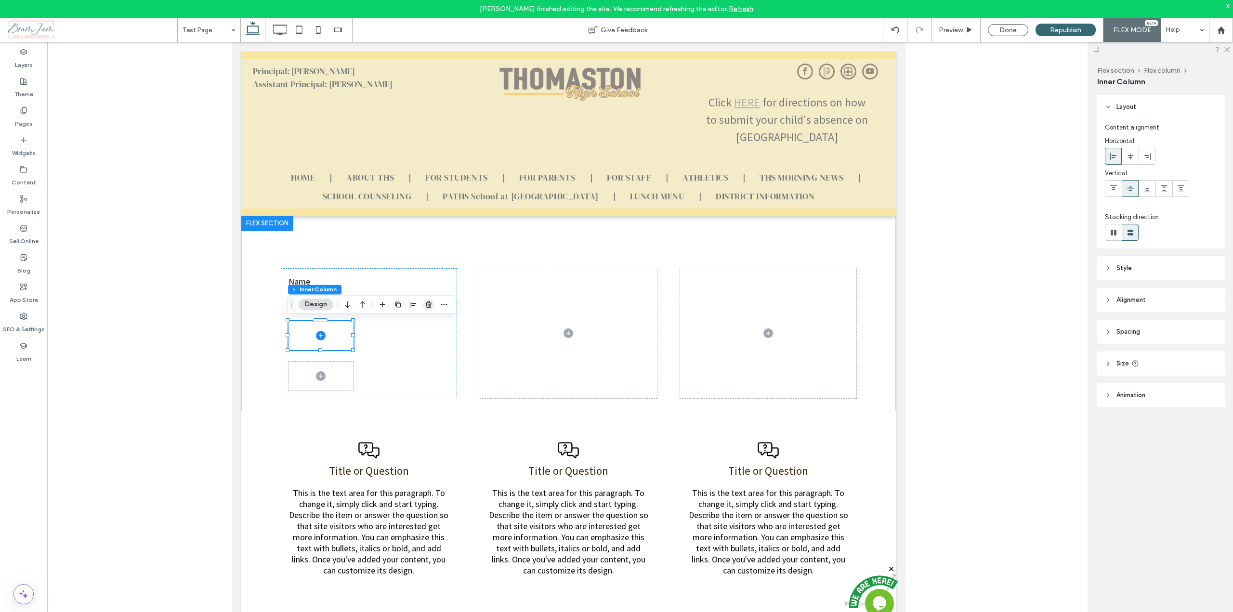
click at [426, 306] on icon "button" at bounding box center [429, 305] width 8 height 8
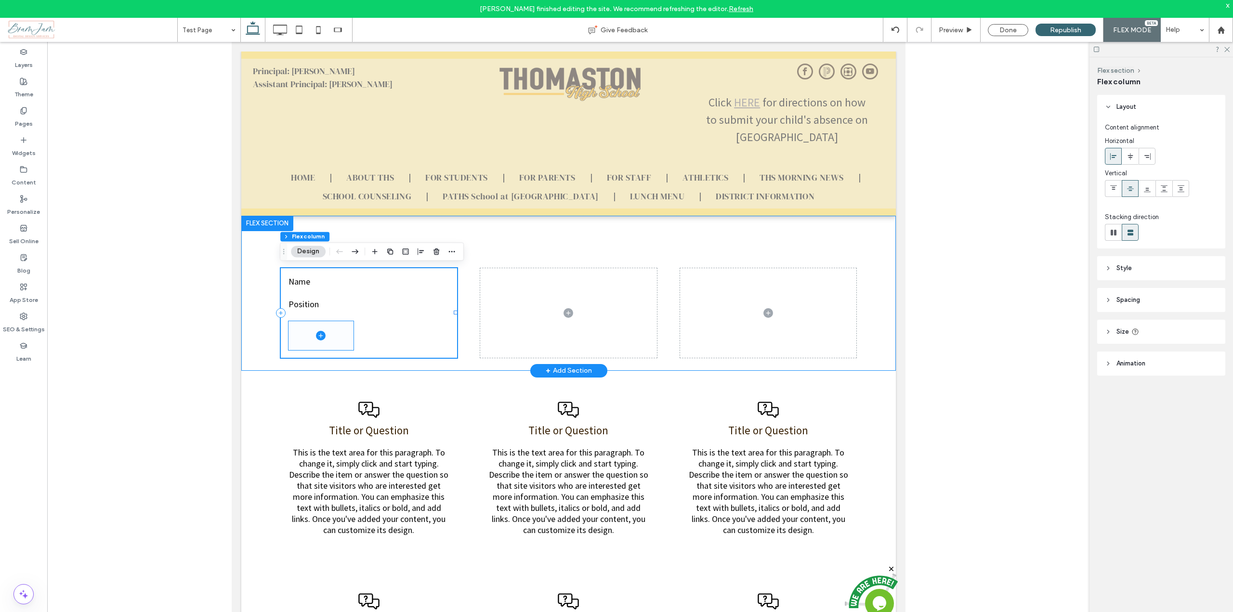
click at [337, 337] on span at bounding box center [320, 335] width 65 height 29
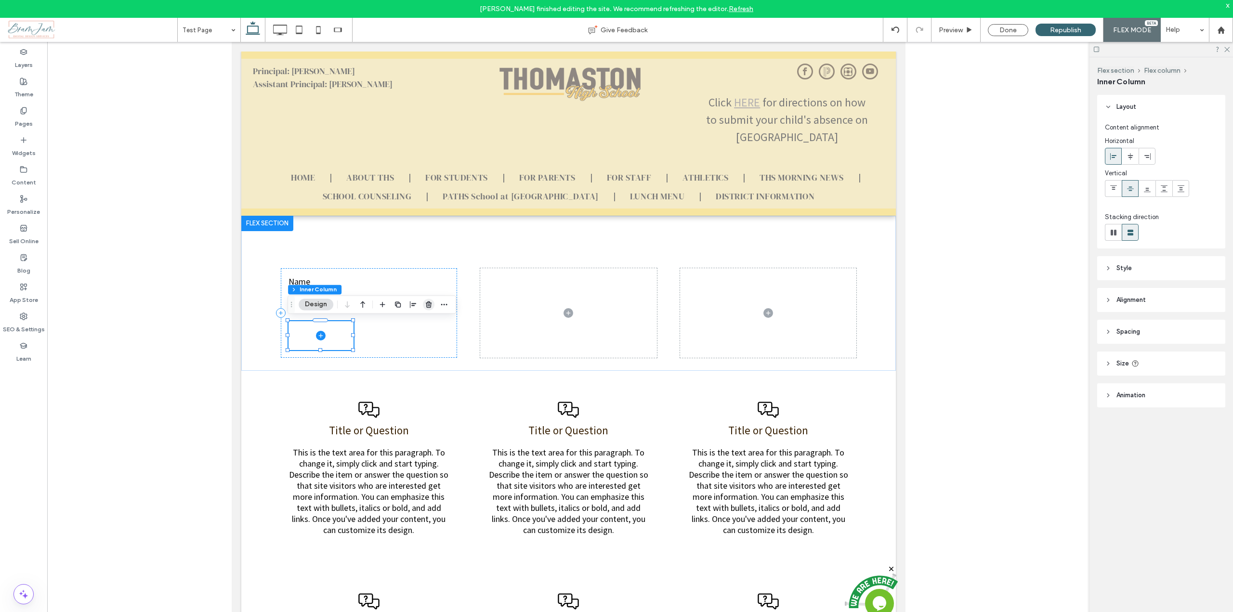
click at [431, 304] on use "button" at bounding box center [429, 305] width 6 height 6
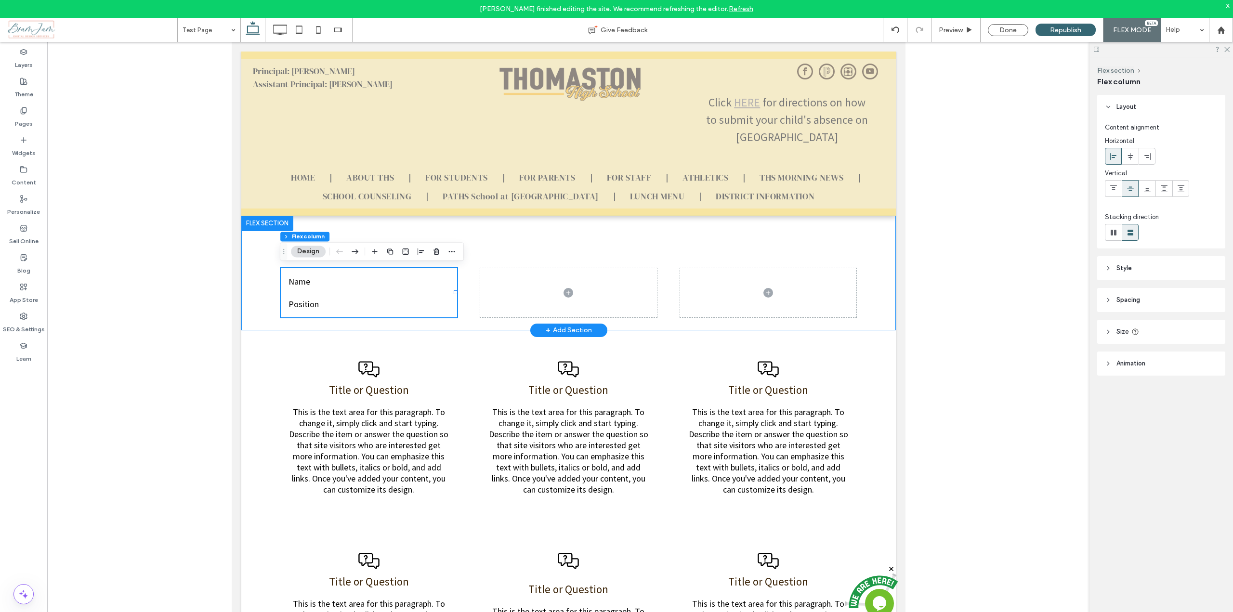
click at [382, 326] on div "Name Position" at bounding box center [568, 273] width 655 height 115
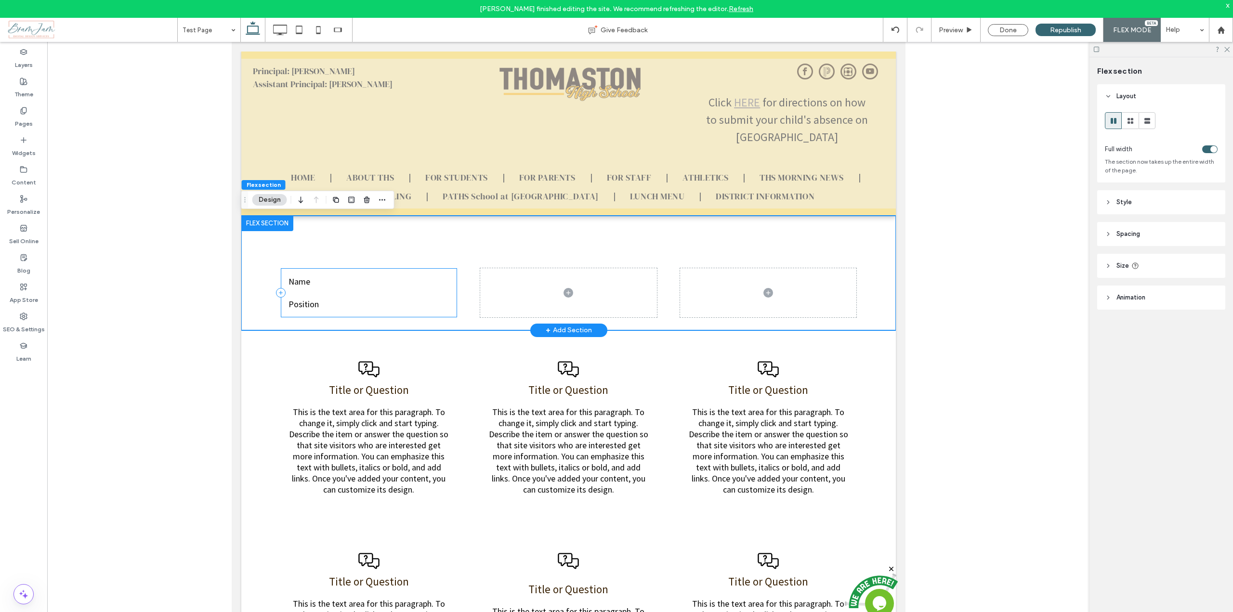
click at [382, 315] on div "Name Position" at bounding box center [368, 292] width 177 height 49
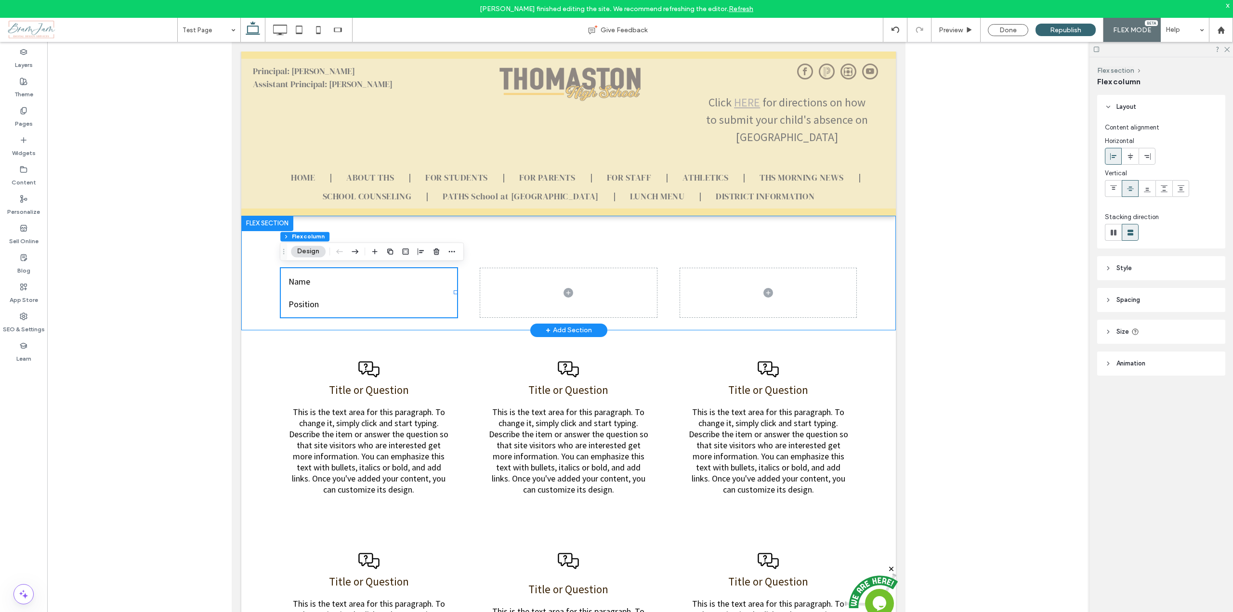
click at [393, 225] on div "Name Position" at bounding box center [568, 273] width 655 height 115
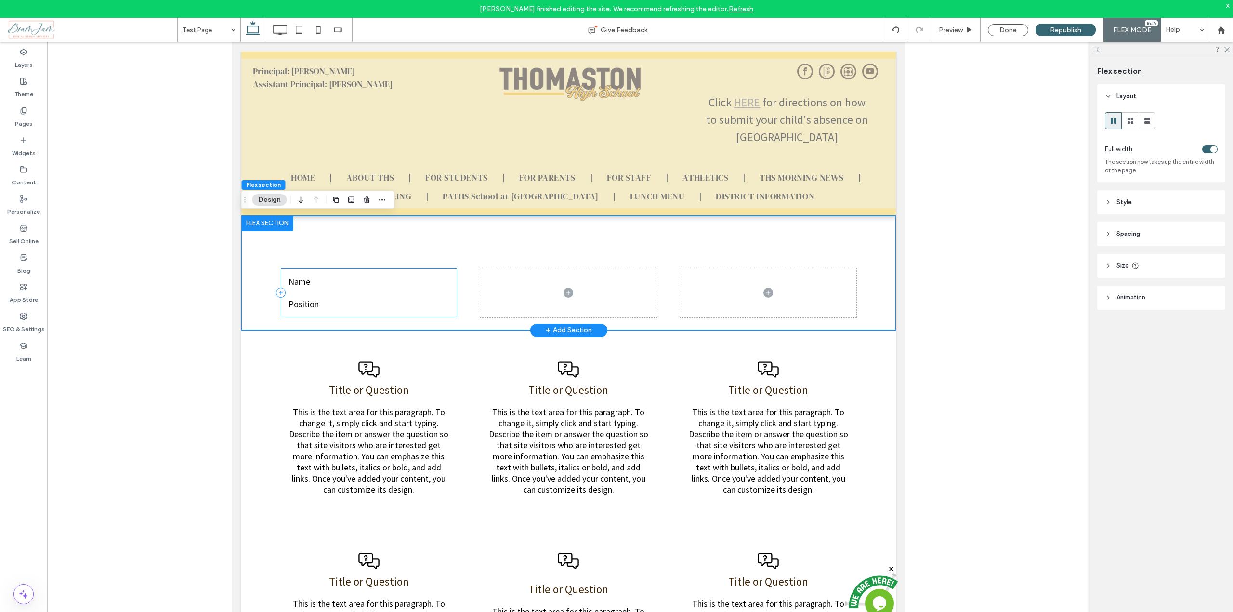
click at [382, 268] on div "Name Position" at bounding box center [368, 292] width 177 height 49
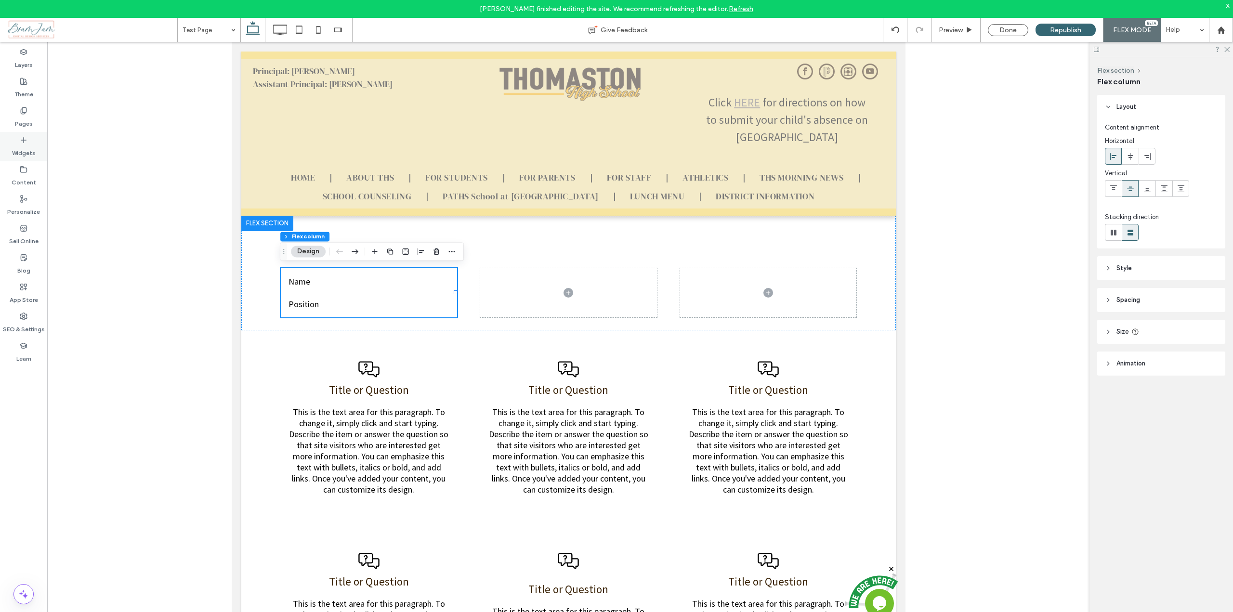
click at [39, 138] on div "Widgets" at bounding box center [23, 146] width 47 height 29
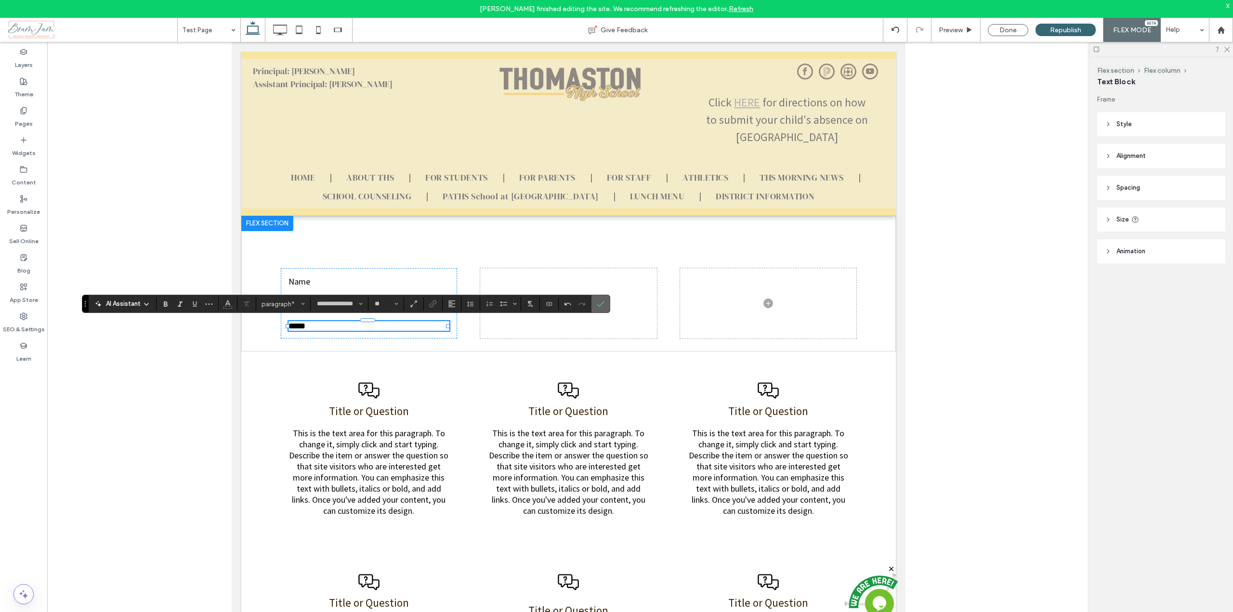
click at [600, 305] on use "Confirm" at bounding box center [601, 305] width 8 height 6
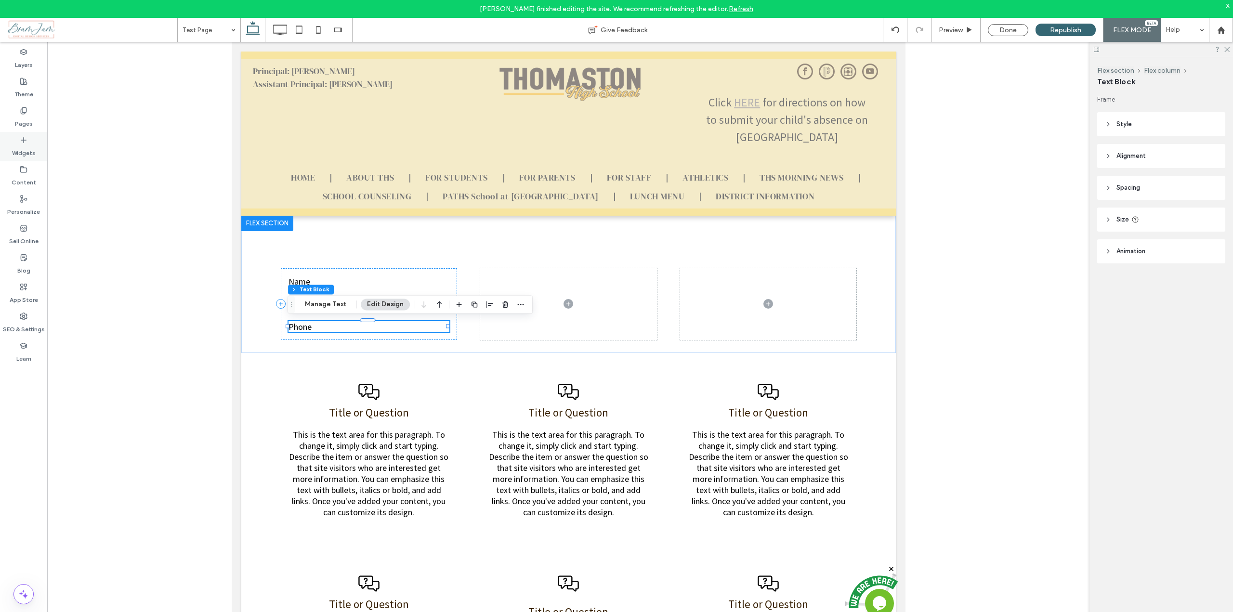
click at [21, 145] on label "Widgets" at bounding box center [24, 150] width 24 height 13
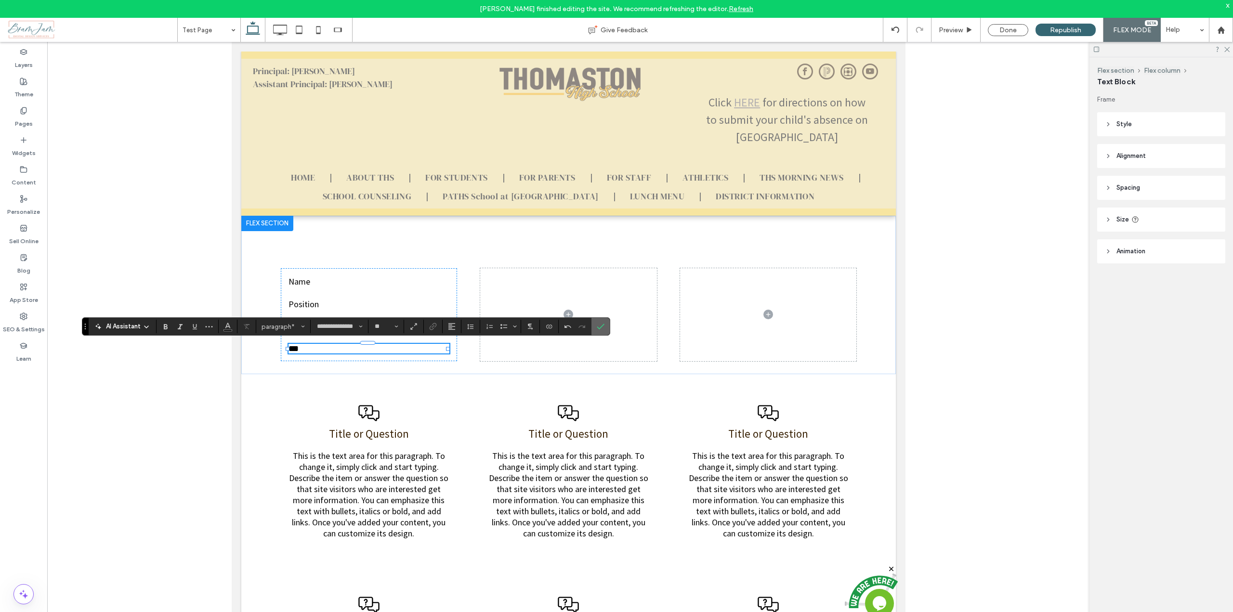
click at [599, 324] on icon "Confirm" at bounding box center [601, 327] width 8 height 8
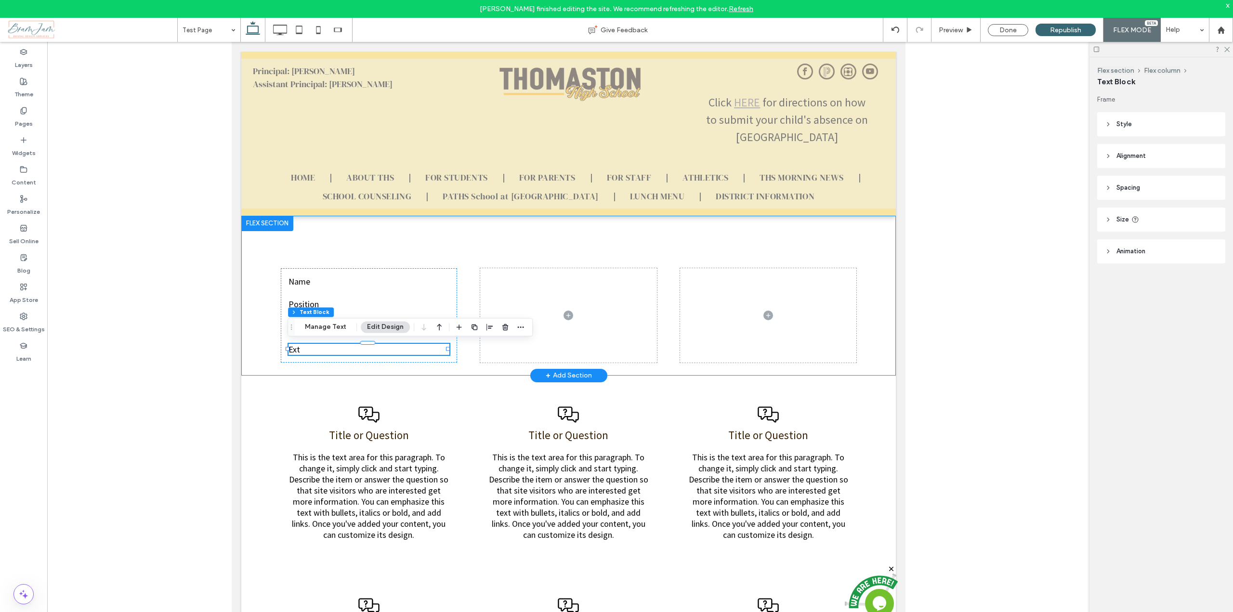
click at [458, 366] on div "Name Position Phone Ext" at bounding box center [568, 296] width 655 height 160
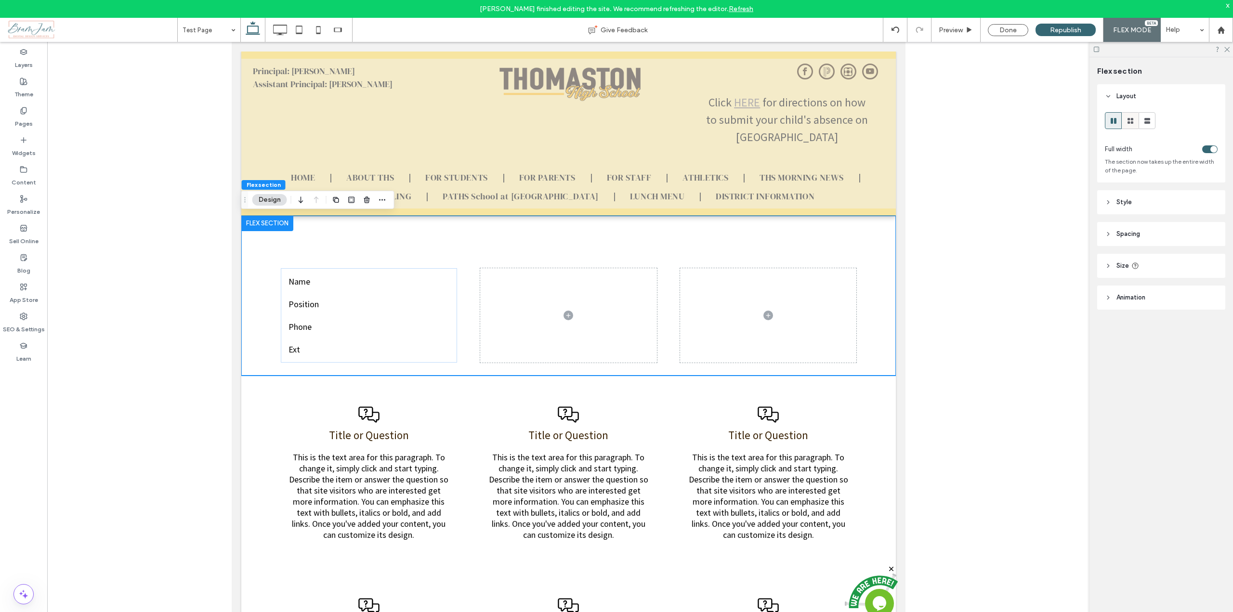
click at [1132, 118] on use at bounding box center [1131, 121] width 6 height 6
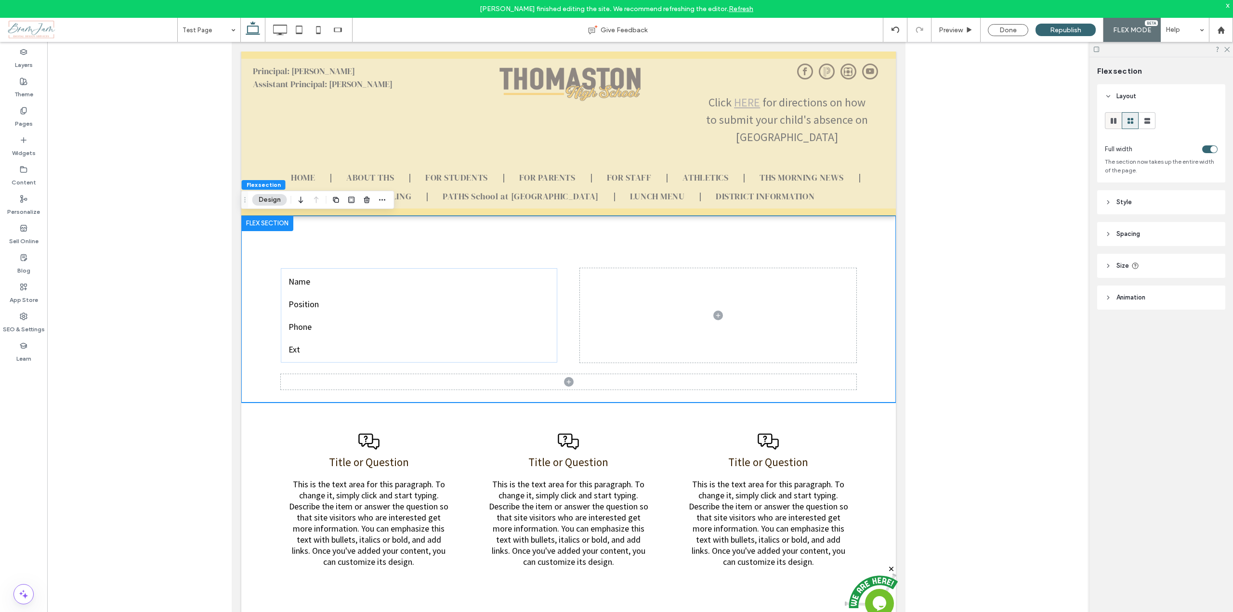
click at [1114, 121] on icon at bounding box center [1114, 121] width 10 height 10
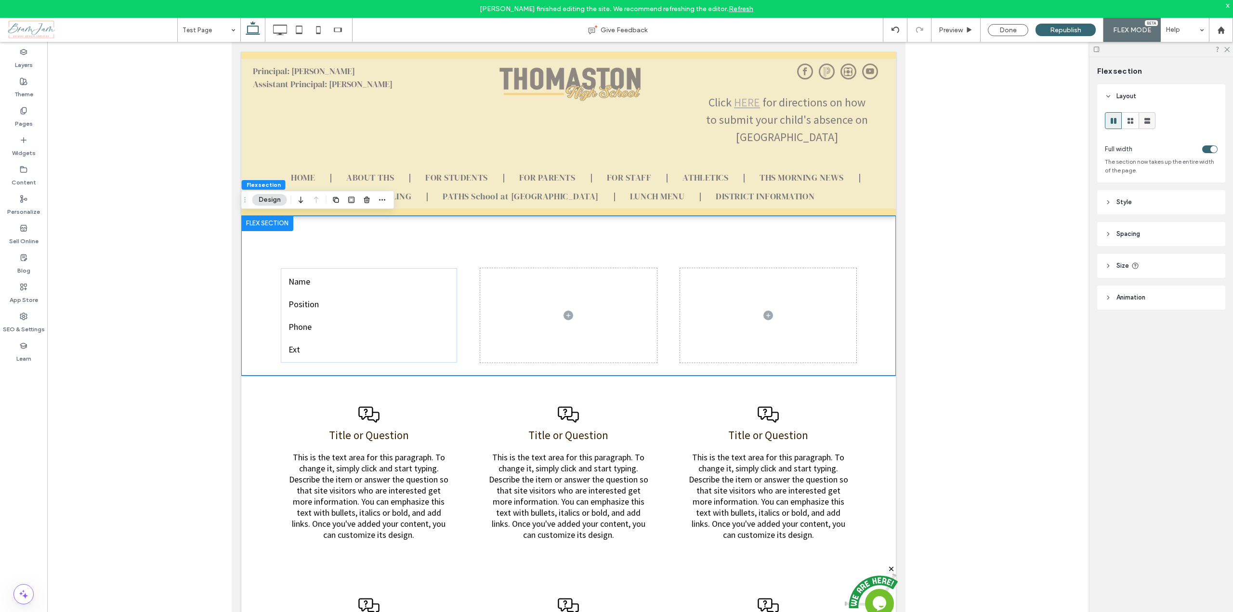
click at [1145, 121] on icon at bounding box center [1148, 121] width 10 height 10
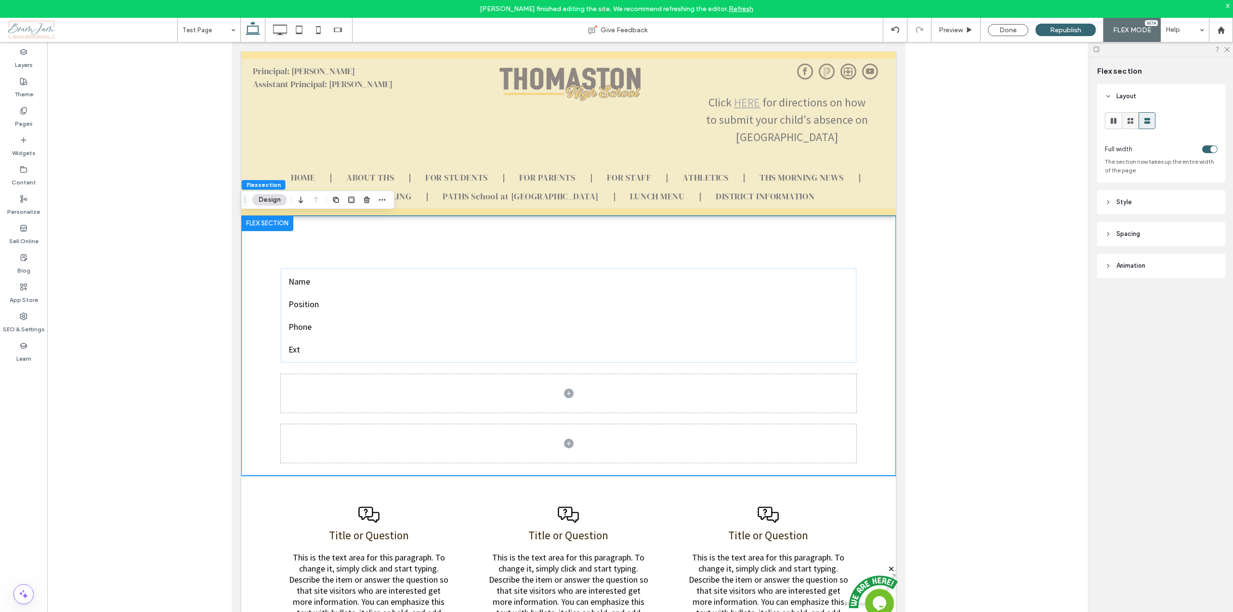
click at [1131, 122] on icon at bounding box center [1131, 121] width 10 height 10
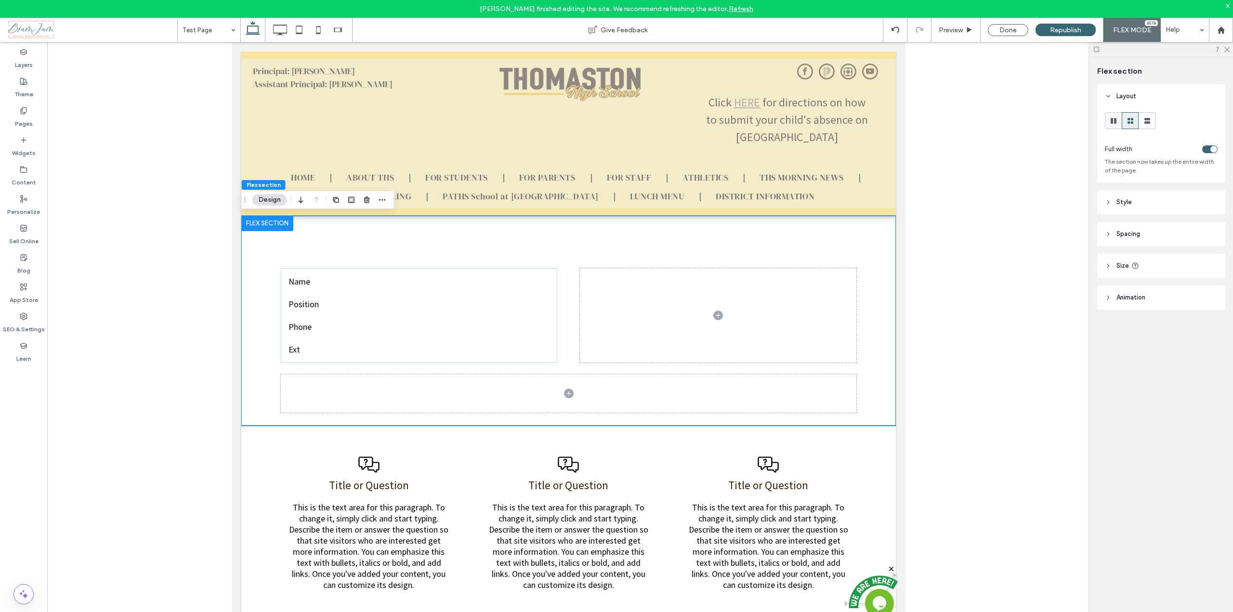
click at [1111, 123] on use at bounding box center [1114, 121] width 6 height 6
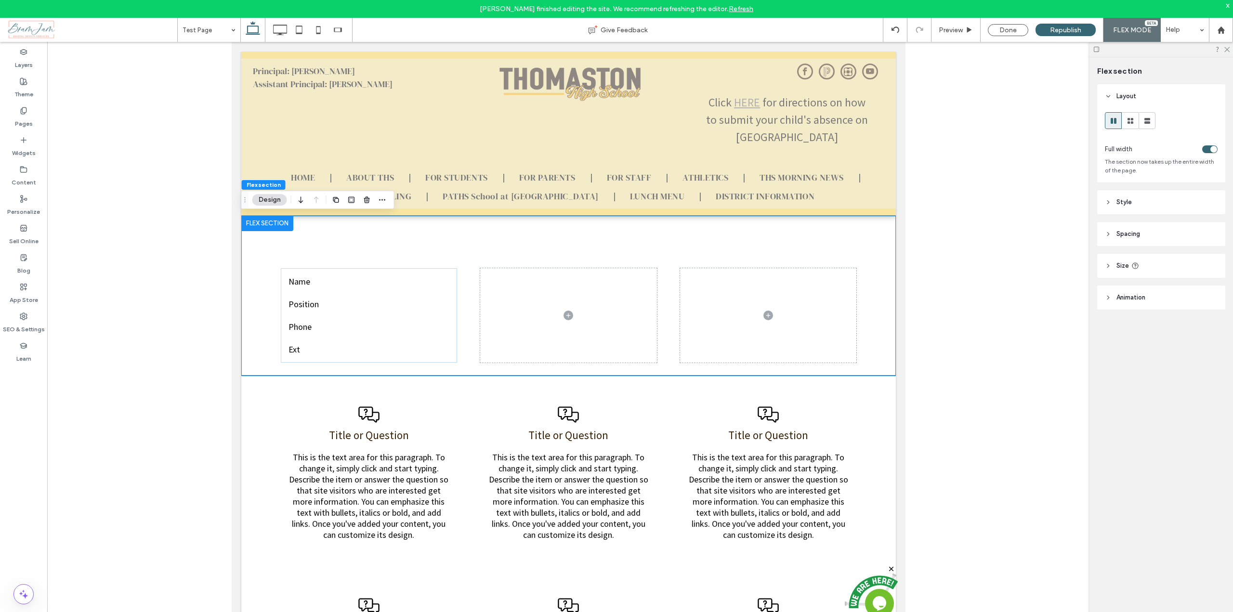
click at [1109, 205] on icon at bounding box center [1108, 202] width 7 height 7
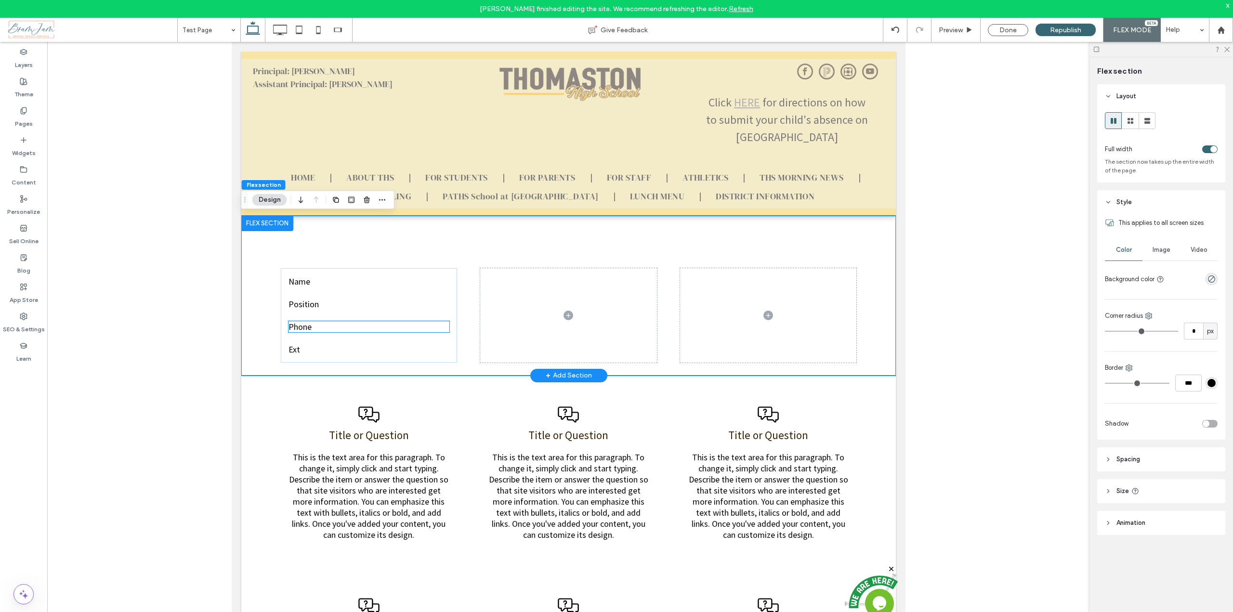
click at [371, 324] on p "Phone" at bounding box center [368, 326] width 161 height 11
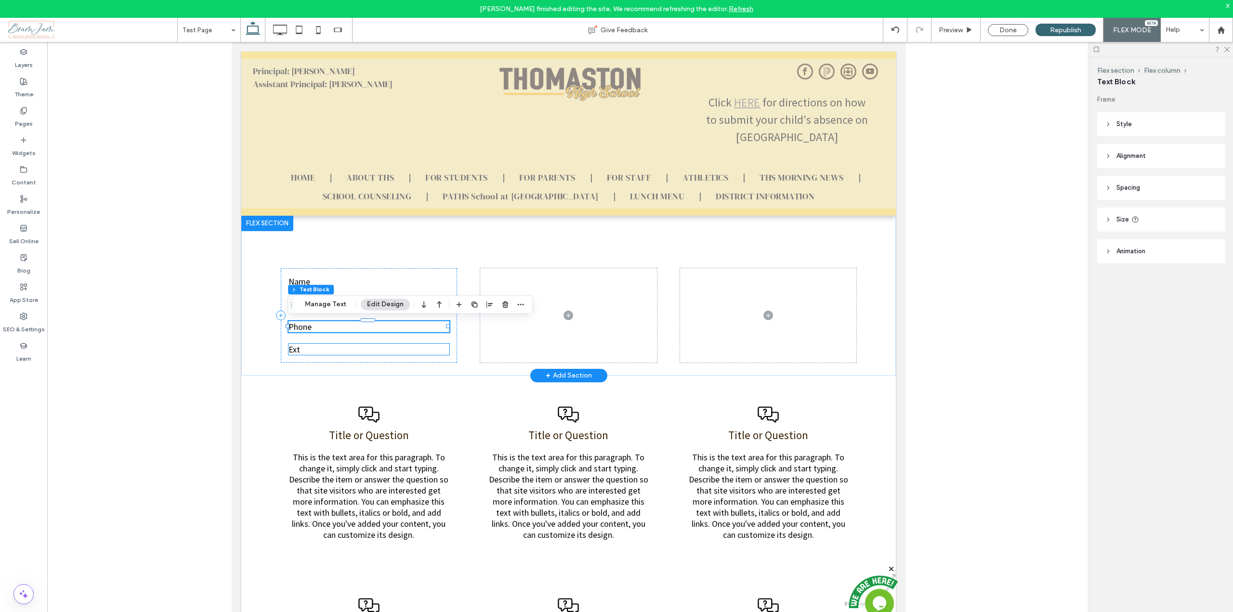
click at [362, 349] on p "Ext" at bounding box center [368, 349] width 161 height 11
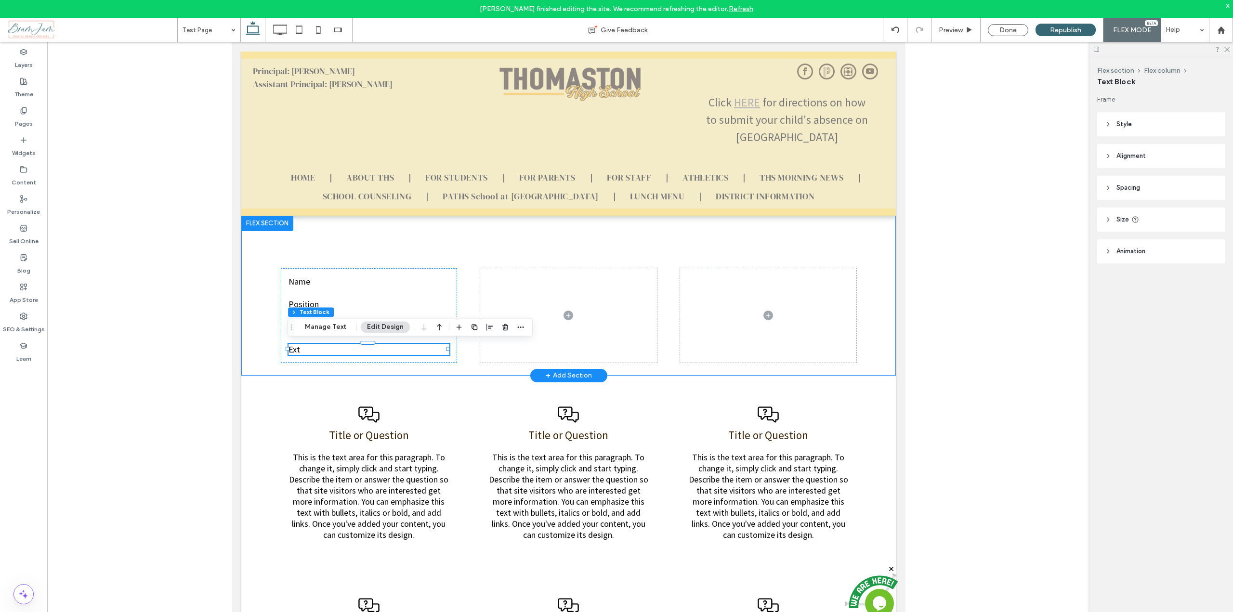
click at [356, 363] on div "Name Position Phone Ext" at bounding box center [568, 296] width 655 height 160
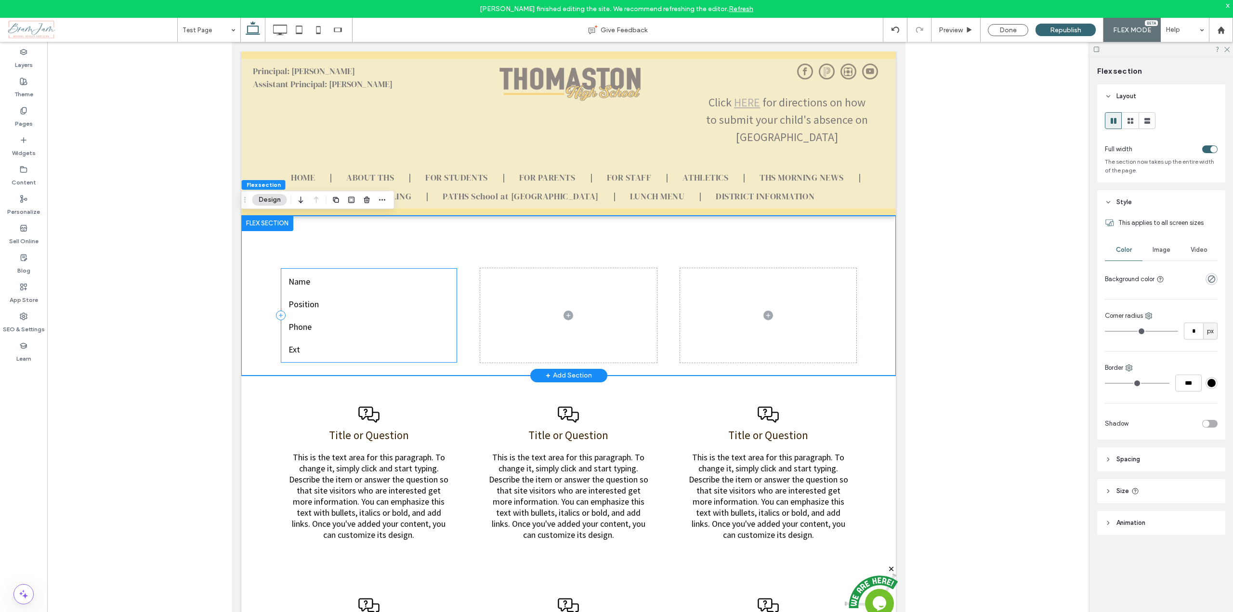
click at [357, 360] on div "Name Position Phone Ext" at bounding box center [368, 315] width 177 height 94
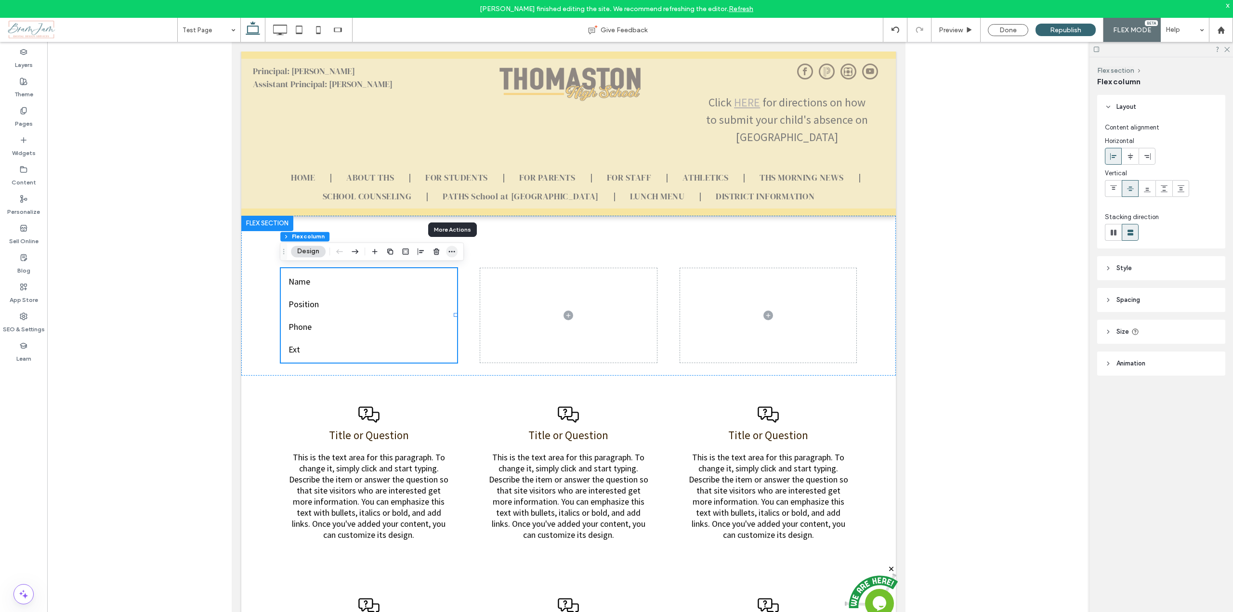
click at [448, 251] on span "button" at bounding box center [452, 252] width 12 height 12
click at [376, 254] on icon "button" at bounding box center [375, 252] width 8 height 8
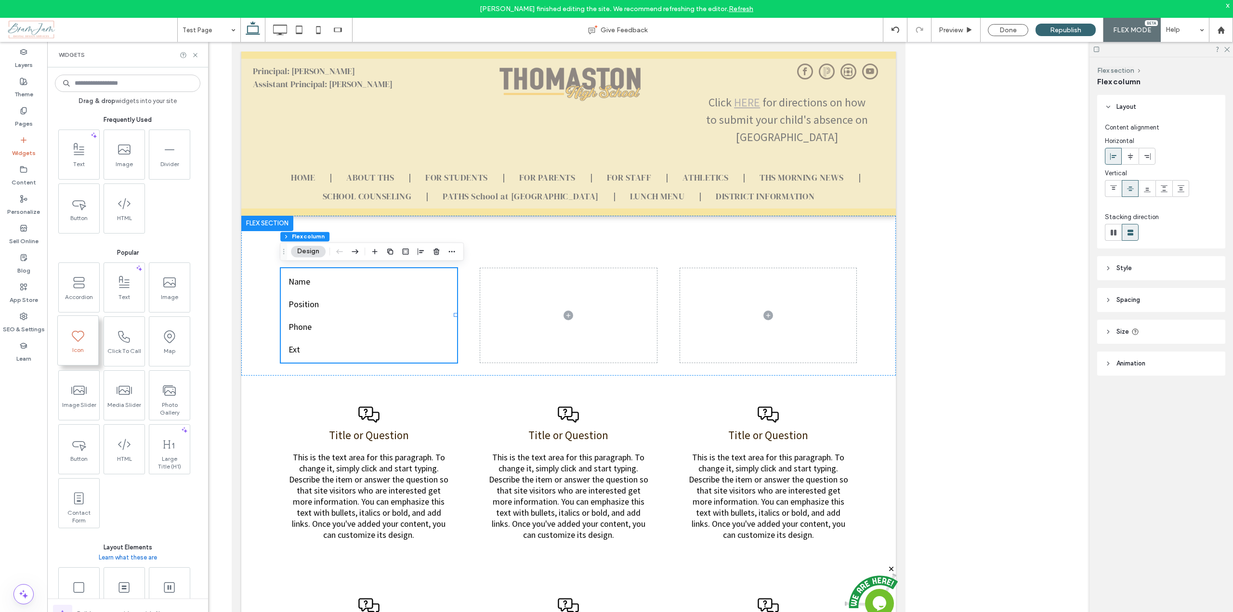
click at [79, 341] on use at bounding box center [78, 335] width 13 height 11
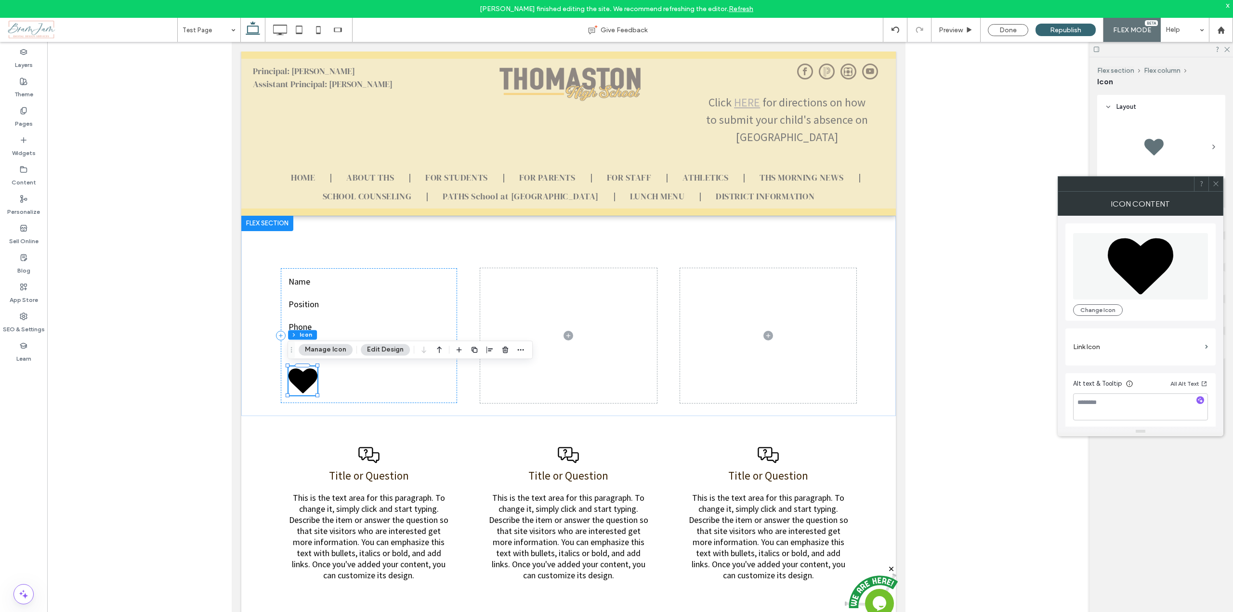
click at [333, 348] on button "Manage Icon" at bounding box center [326, 350] width 54 height 12
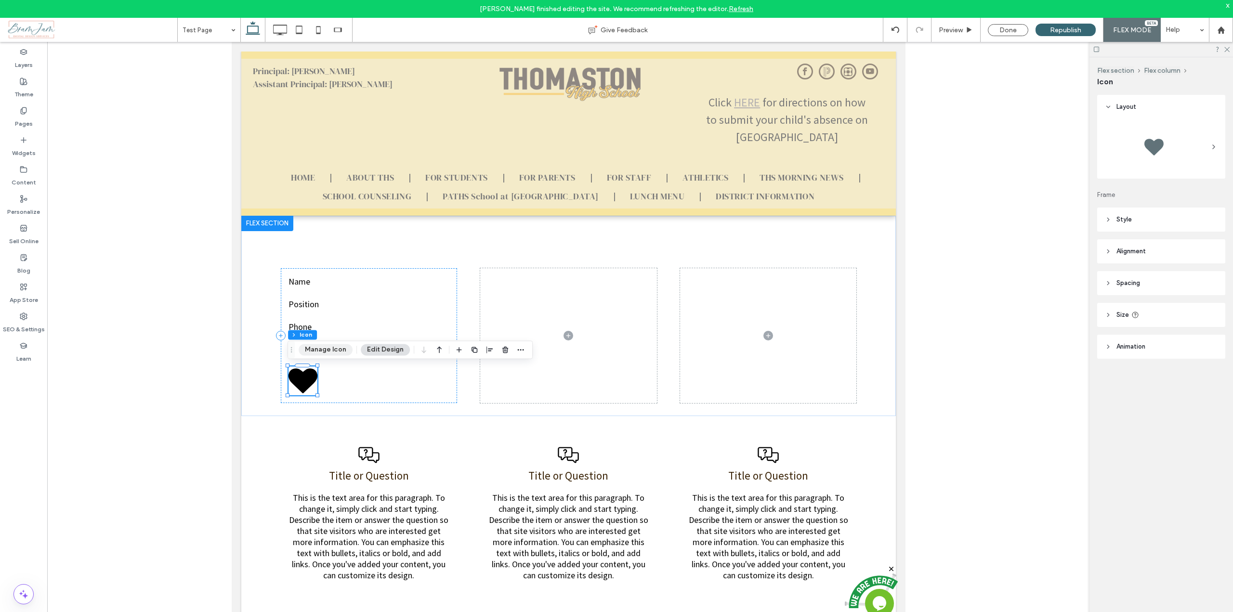
click at [331, 350] on button "Manage Icon" at bounding box center [326, 350] width 54 height 12
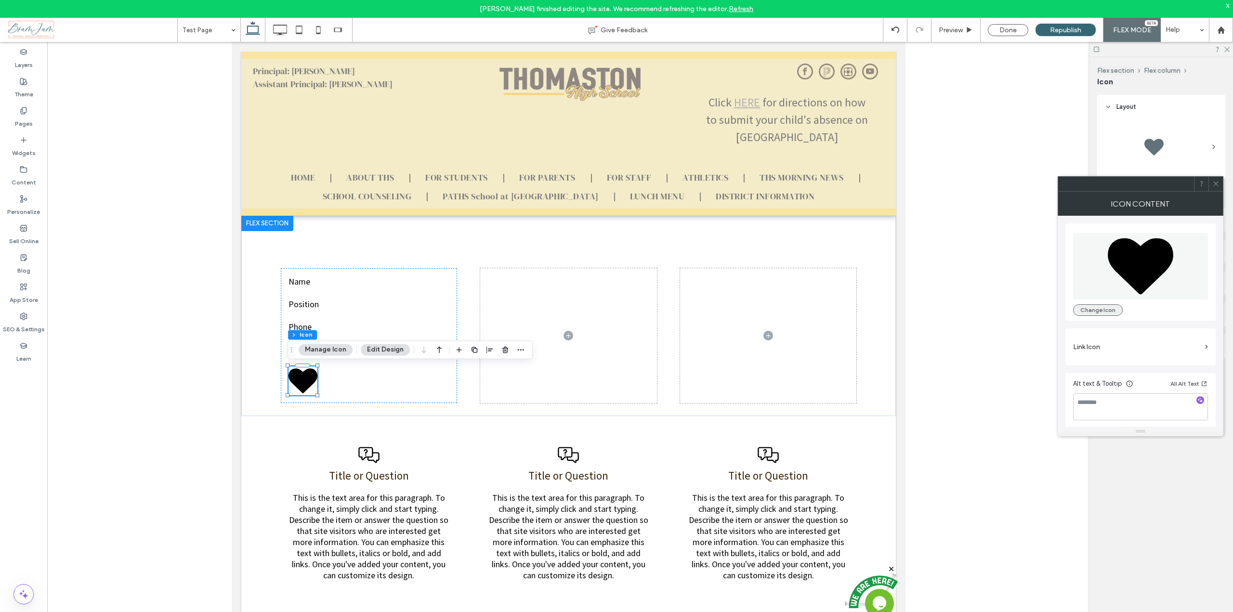
click at [1106, 310] on button "Change Icon" at bounding box center [1098, 310] width 50 height 12
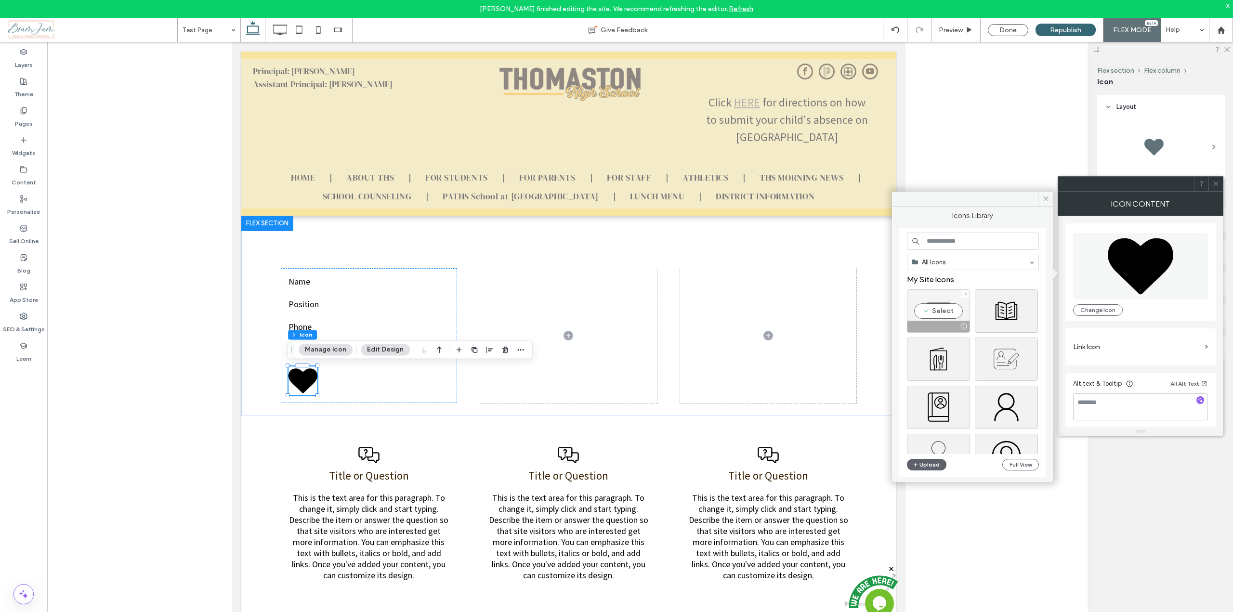
click at [937, 316] on div "Select" at bounding box center [938, 311] width 63 height 43
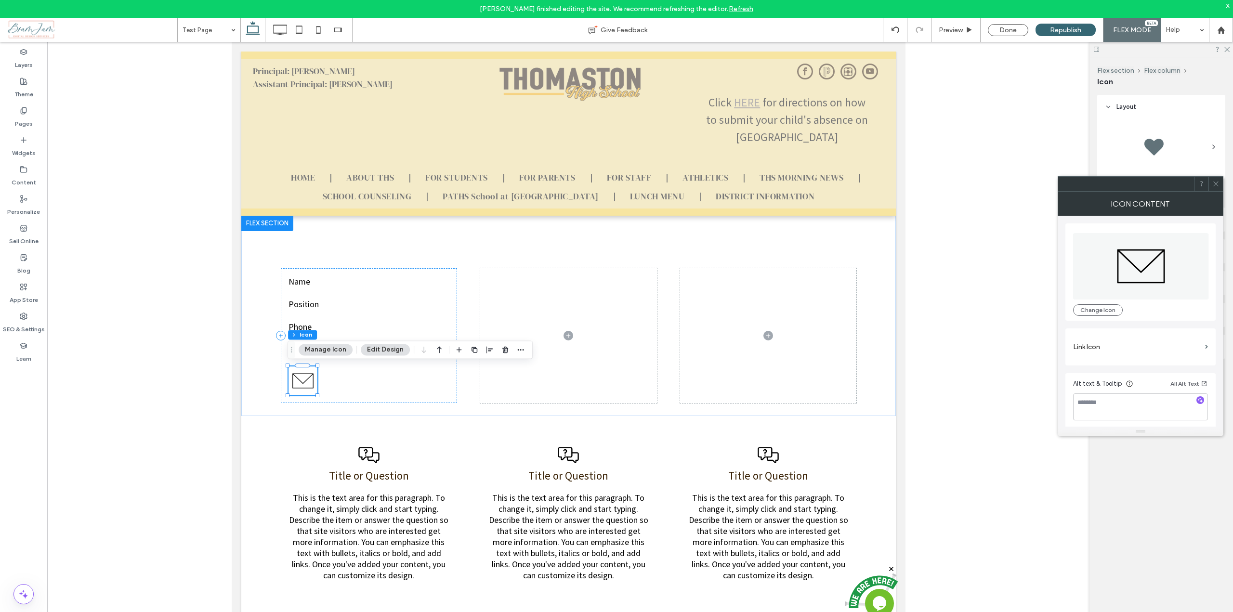
click at [386, 347] on button "Edit Design" at bounding box center [385, 350] width 49 height 12
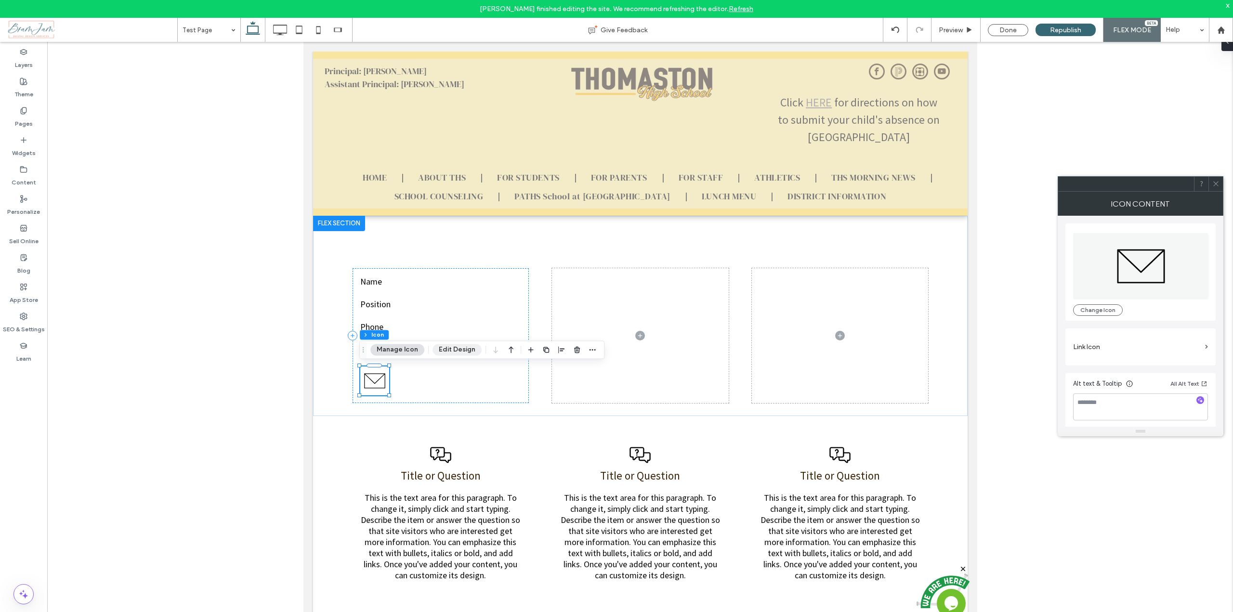
click at [464, 349] on button "Edit Design" at bounding box center [457, 350] width 49 height 12
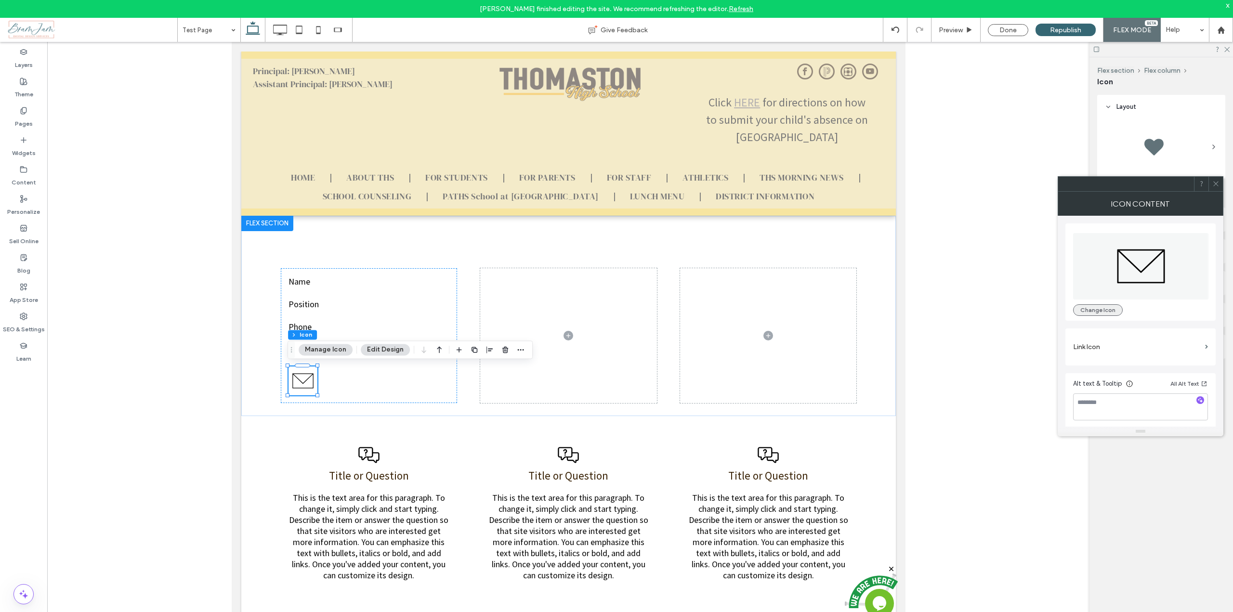
click at [1099, 315] on button "Change Icon" at bounding box center [1098, 310] width 50 height 12
click at [384, 348] on button "Edit Design" at bounding box center [385, 350] width 49 height 12
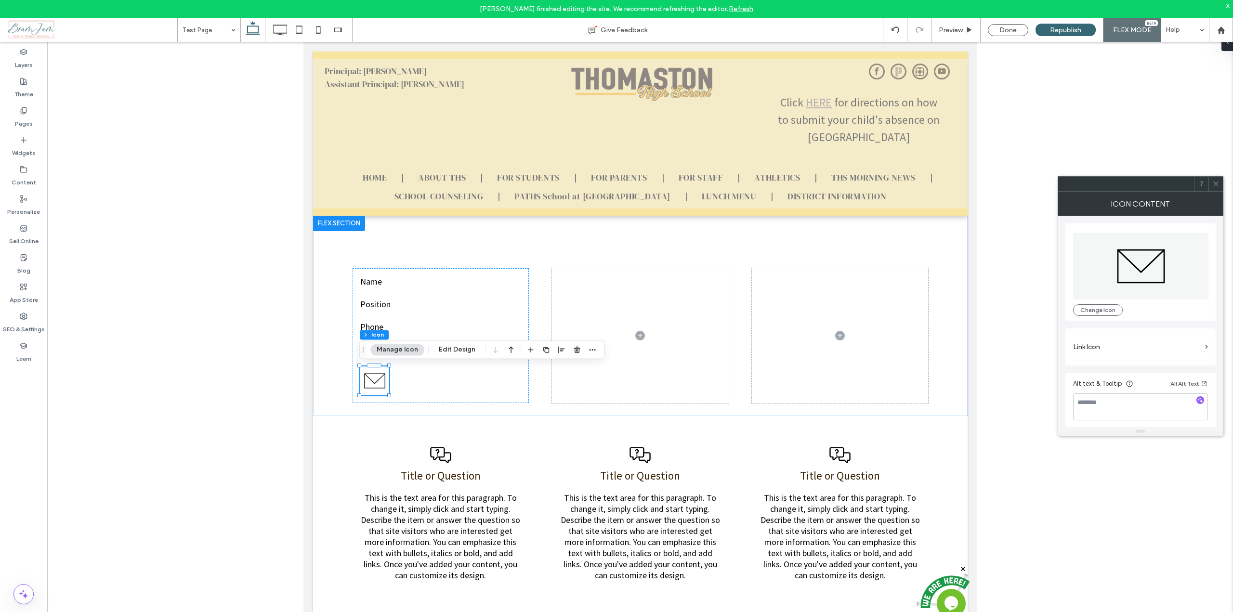
click at [1215, 184] on icon at bounding box center [1216, 183] width 7 height 7
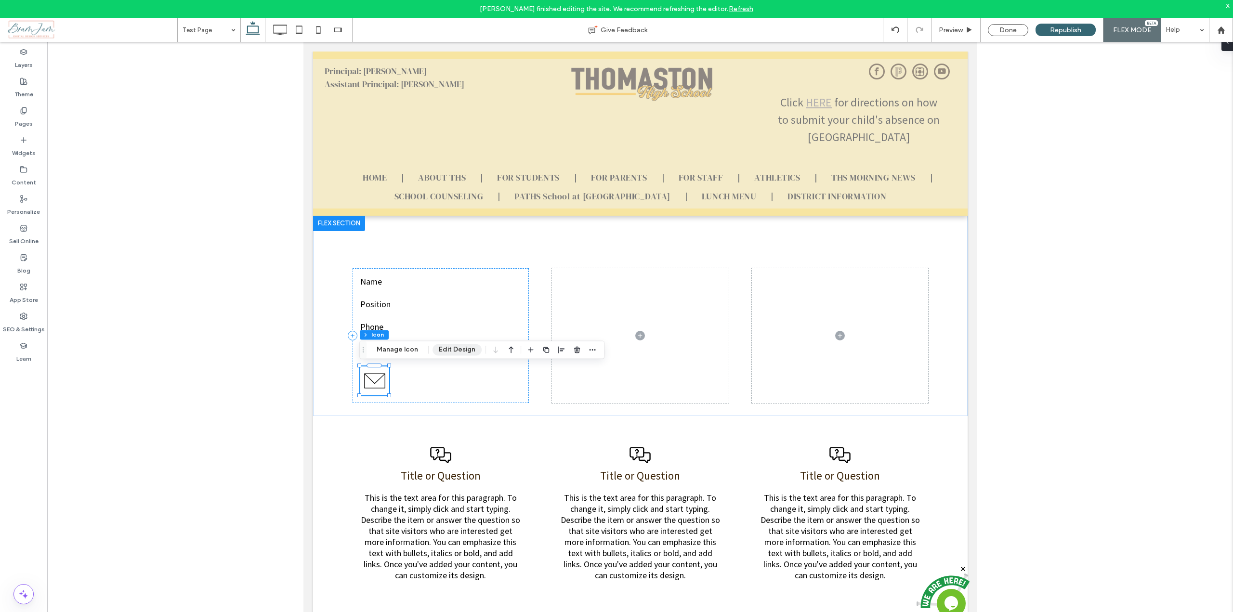
click at [448, 352] on button "Edit Design" at bounding box center [457, 350] width 49 height 12
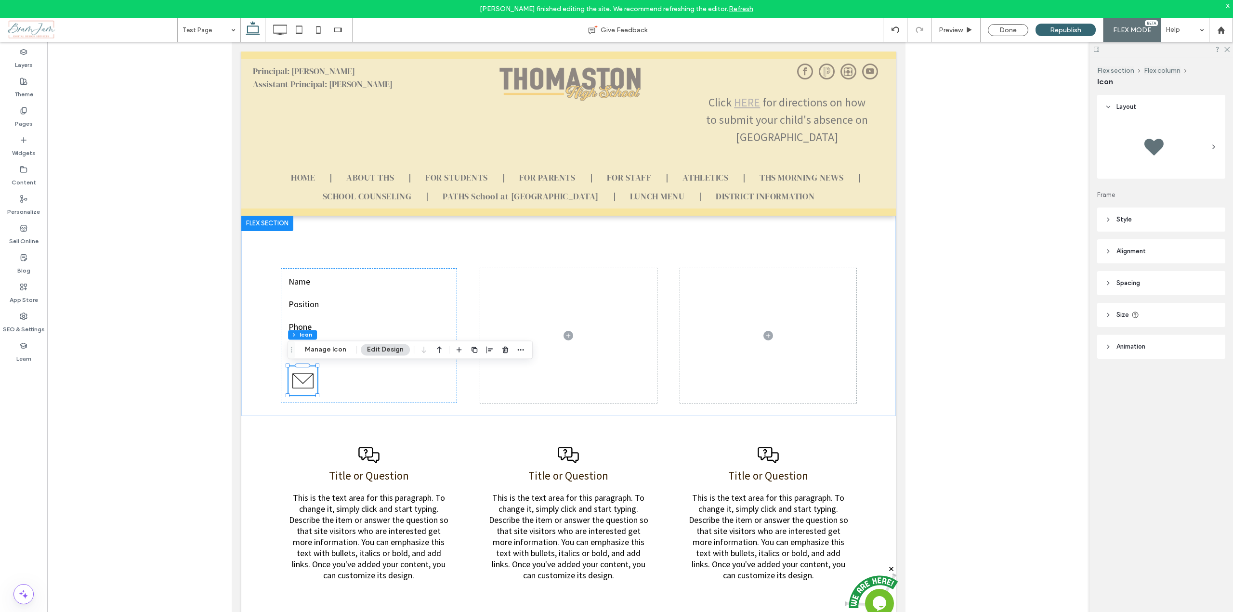
click at [1109, 220] on use at bounding box center [1109, 219] width 2 height 3
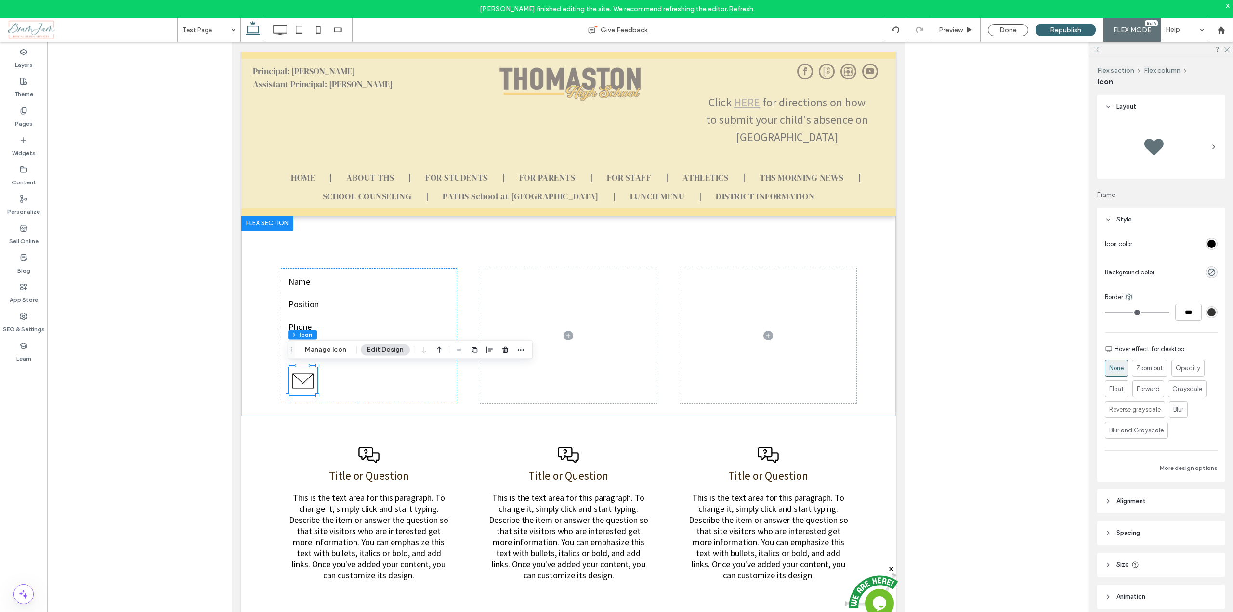
click at [1209, 247] on div "rgb(0, 0, 0)" at bounding box center [1212, 244] width 8 height 8
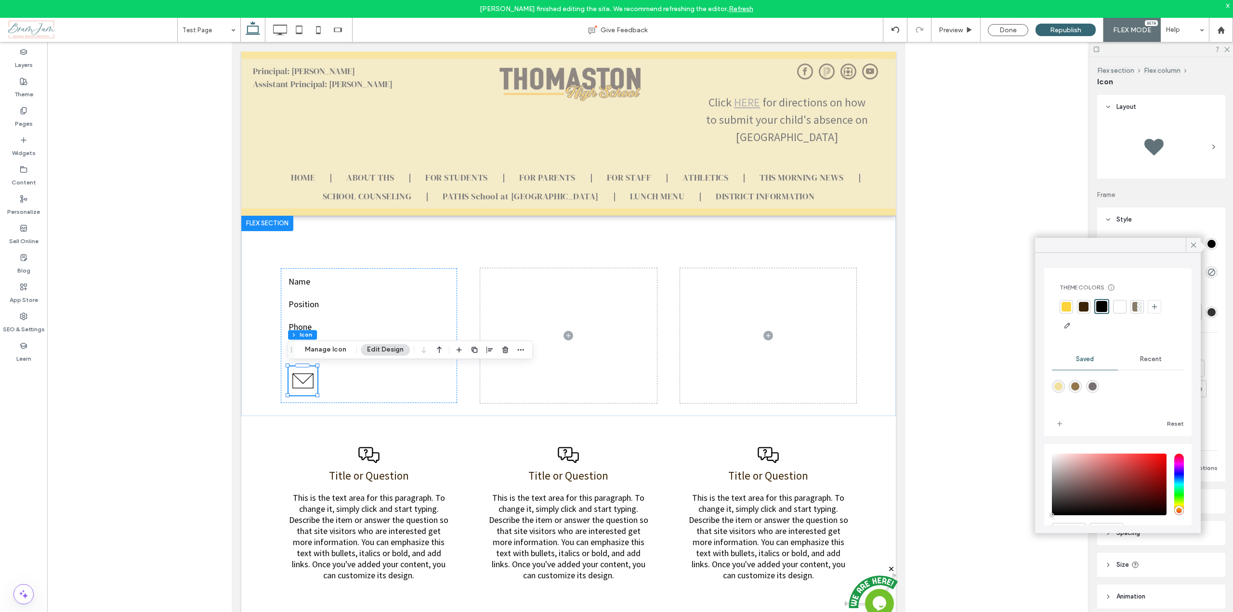
click at [1094, 387] on div "rgba(119,112,112,1)" at bounding box center [1093, 387] width 8 height 8
type input "*******"
click at [1197, 241] on icon at bounding box center [1193, 245] width 9 height 9
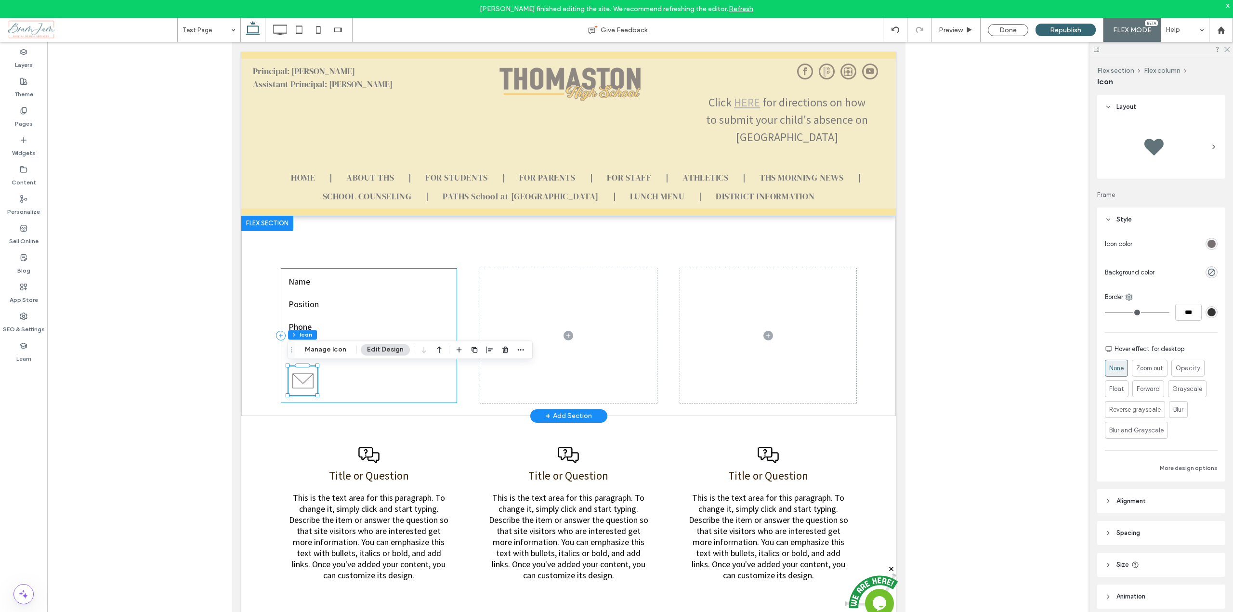
click at [398, 374] on div "Name Position Phone Ext" at bounding box center [368, 335] width 177 height 135
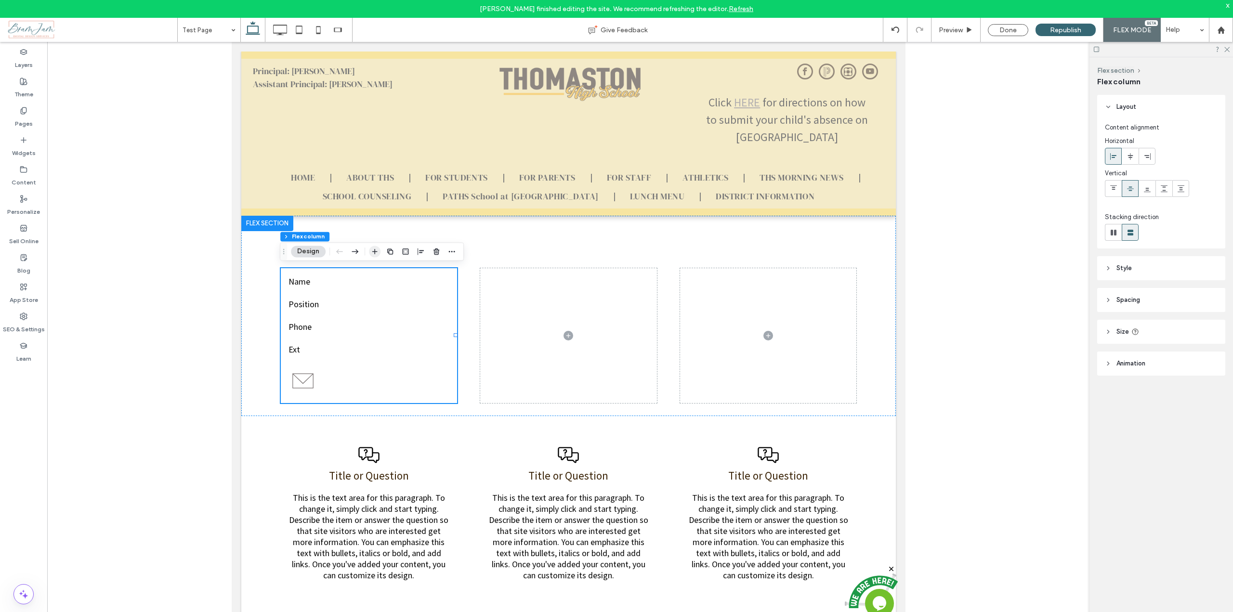
click at [376, 253] on icon "button" at bounding box center [375, 252] width 8 height 8
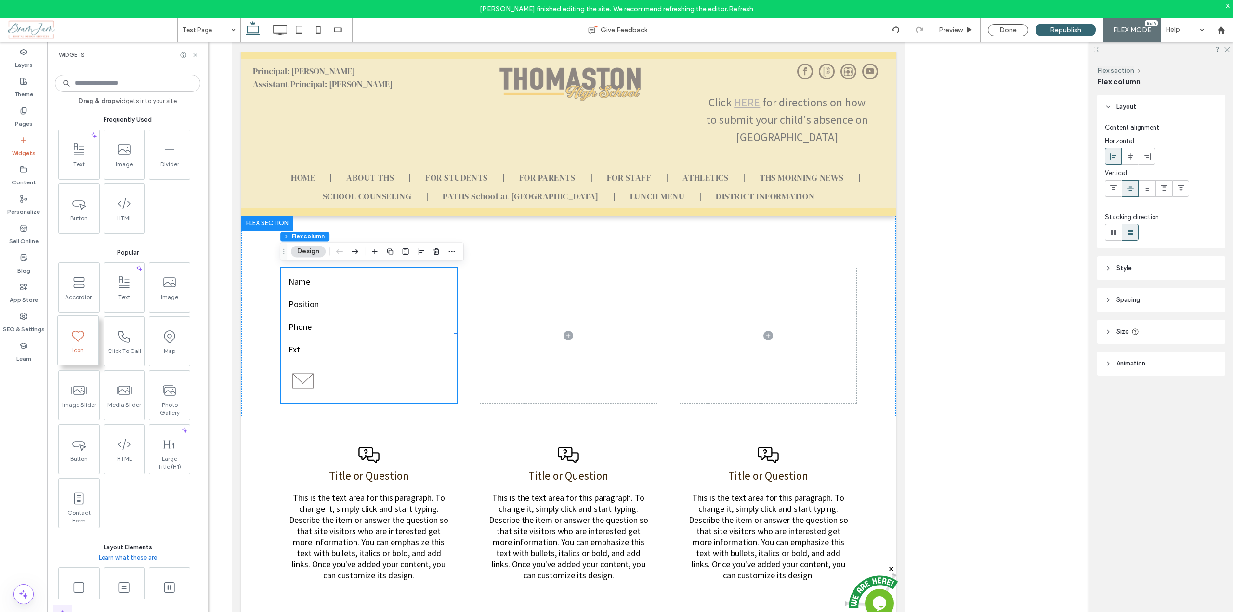
click at [80, 335] on icon at bounding box center [77, 335] width 15 height 15
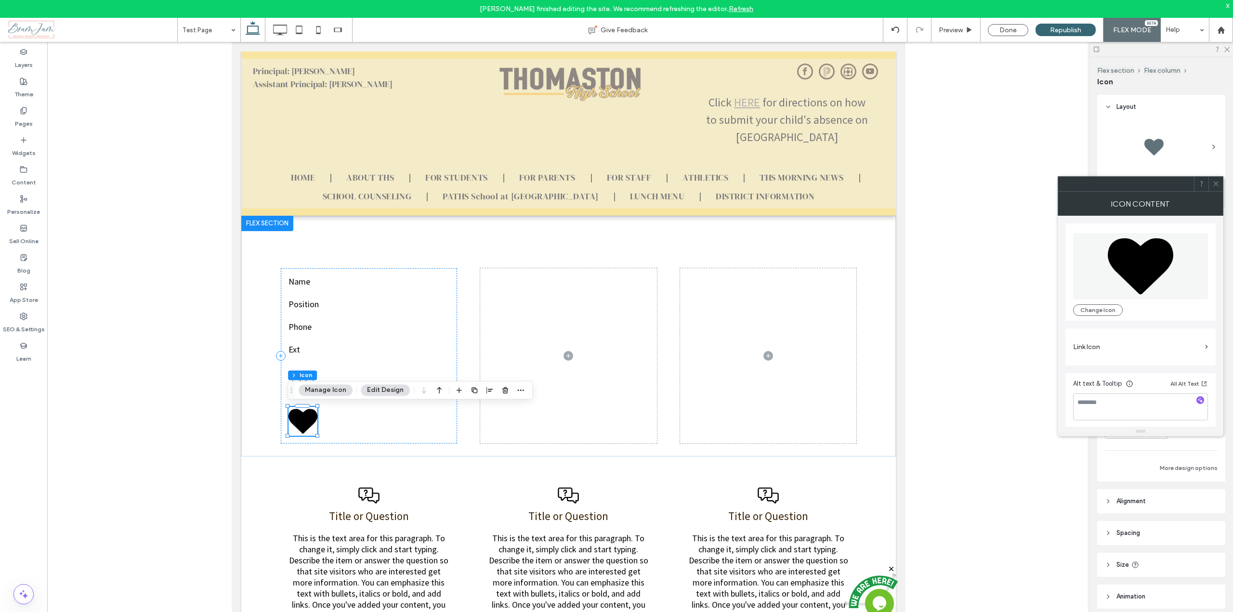
click at [338, 389] on button "Manage Icon" at bounding box center [326, 390] width 54 height 12
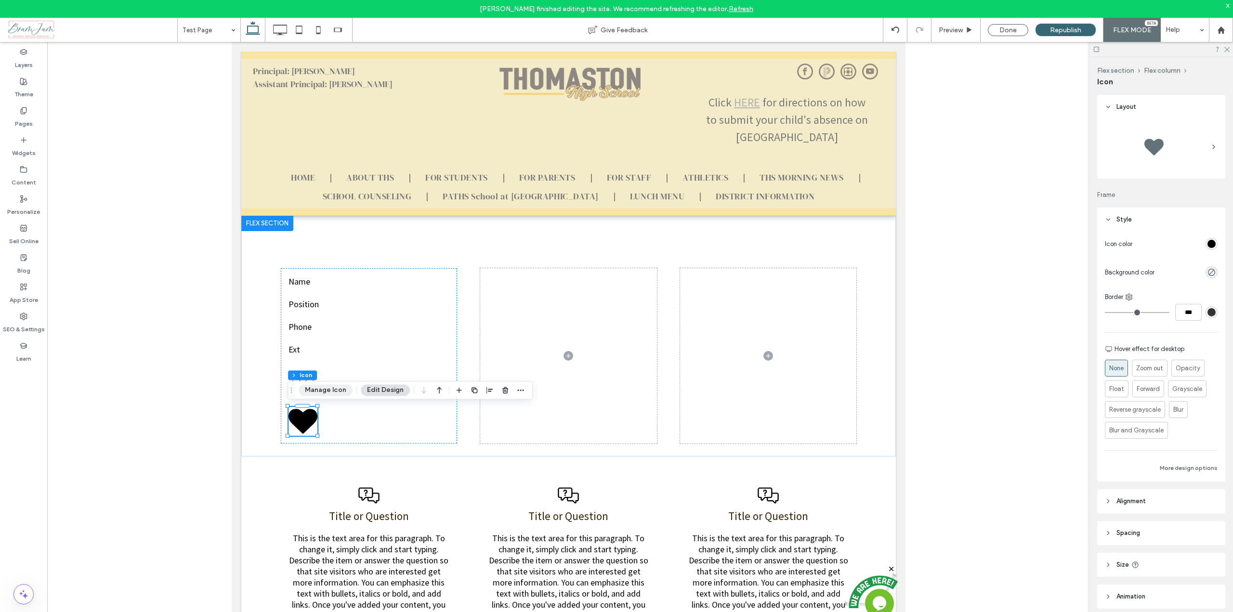
click at [317, 390] on button "Manage Icon" at bounding box center [326, 390] width 54 height 12
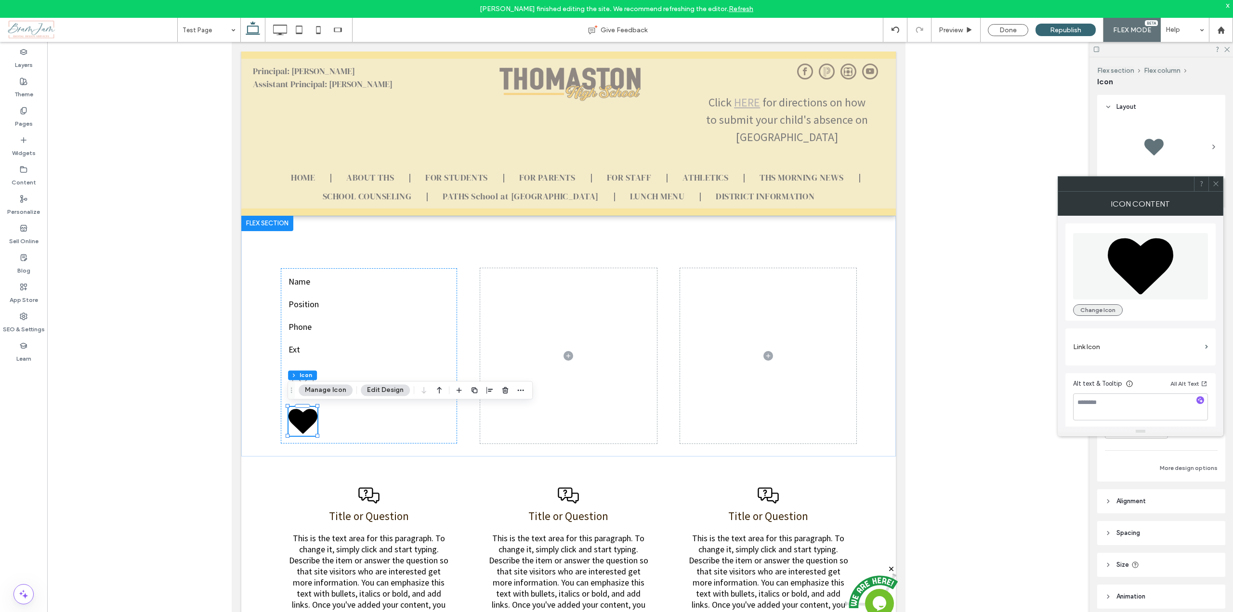
click at [1102, 310] on button "Change Icon" at bounding box center [1098, 310] width 50 height 12
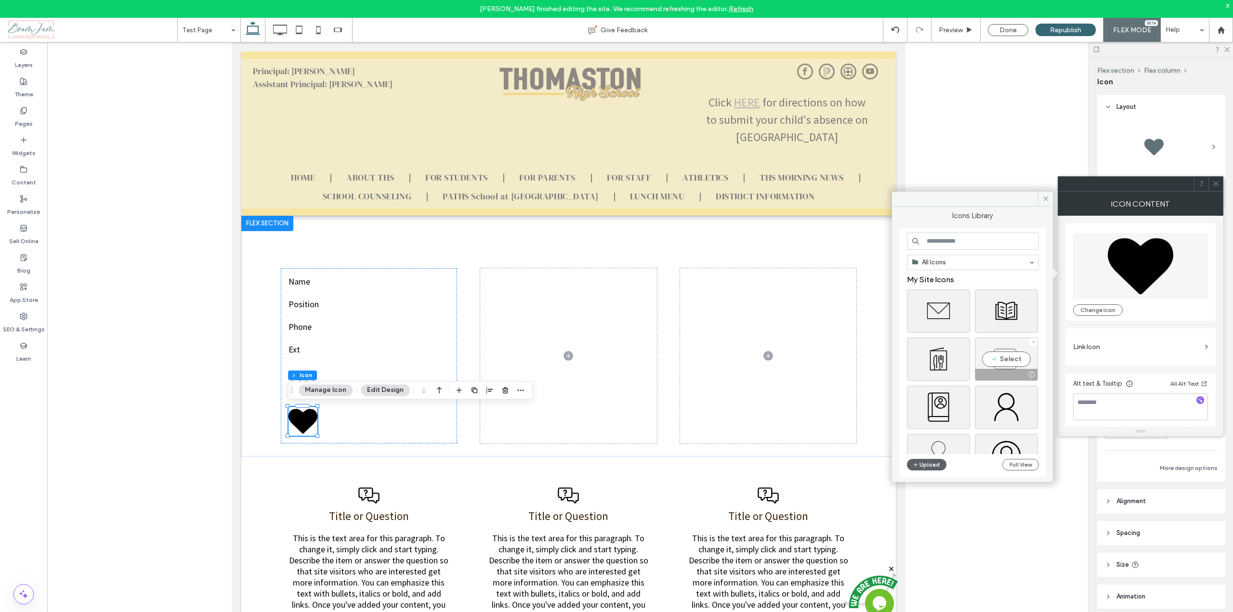
click at [1006, 353] on div "Select" at bounding box center [1006, 359] width 63 height 43
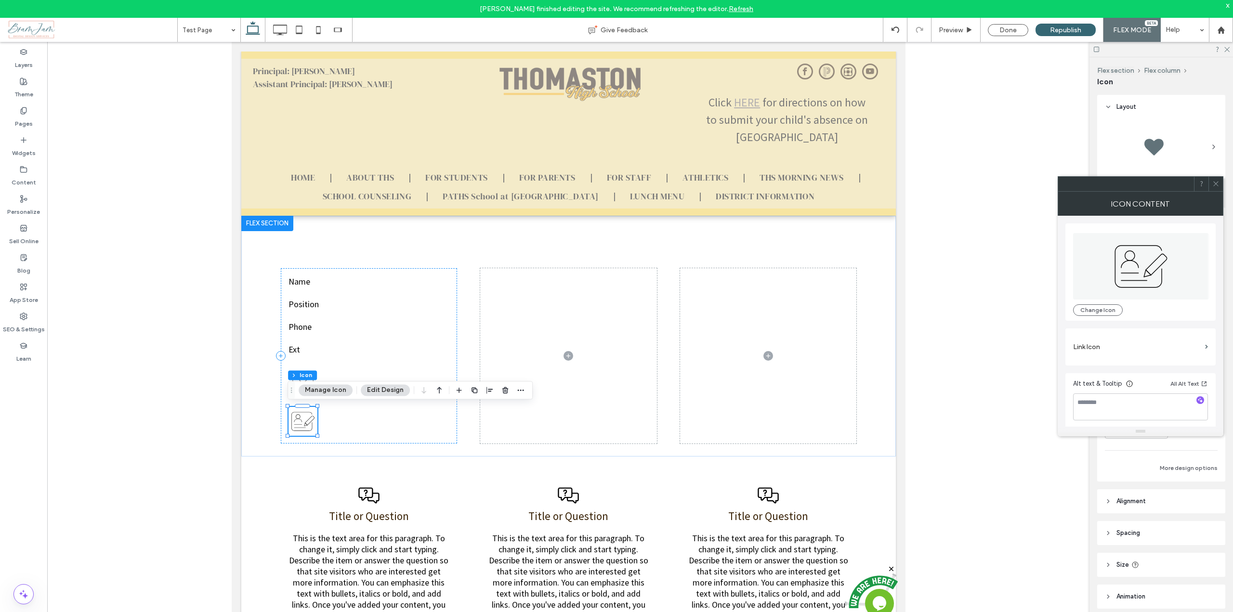
click at [379, 393] on button "Edit Design" at bounding box center [385, 390] width 49 height 12
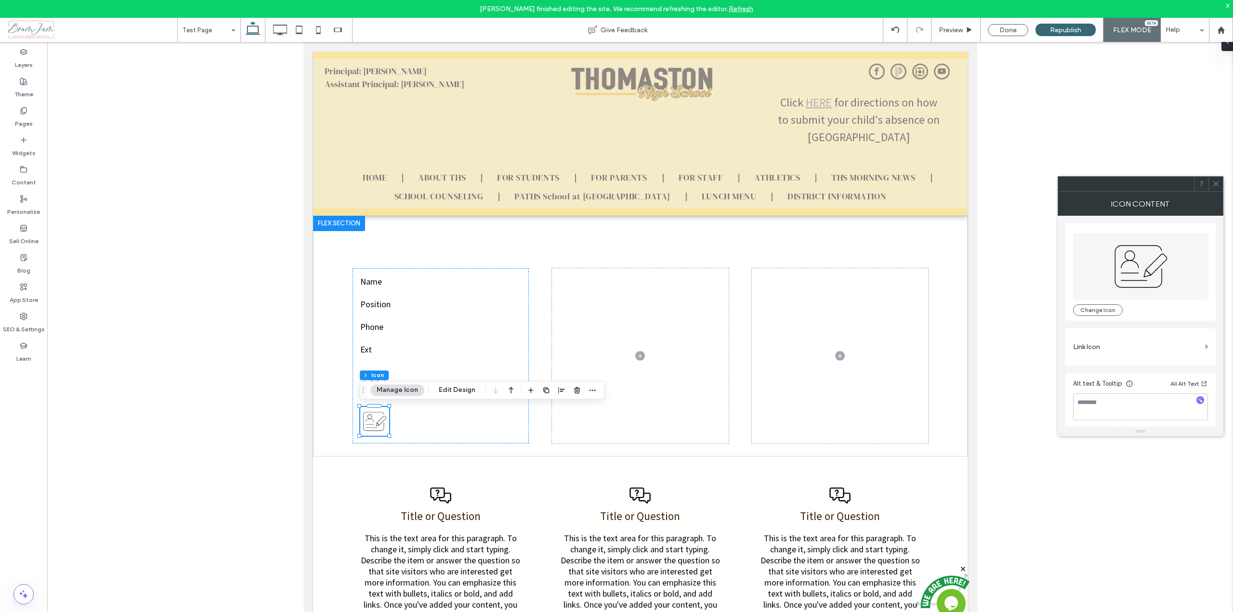
click at [1218, 184] on icon at bounding box center [1216, 183] width 7 height 7
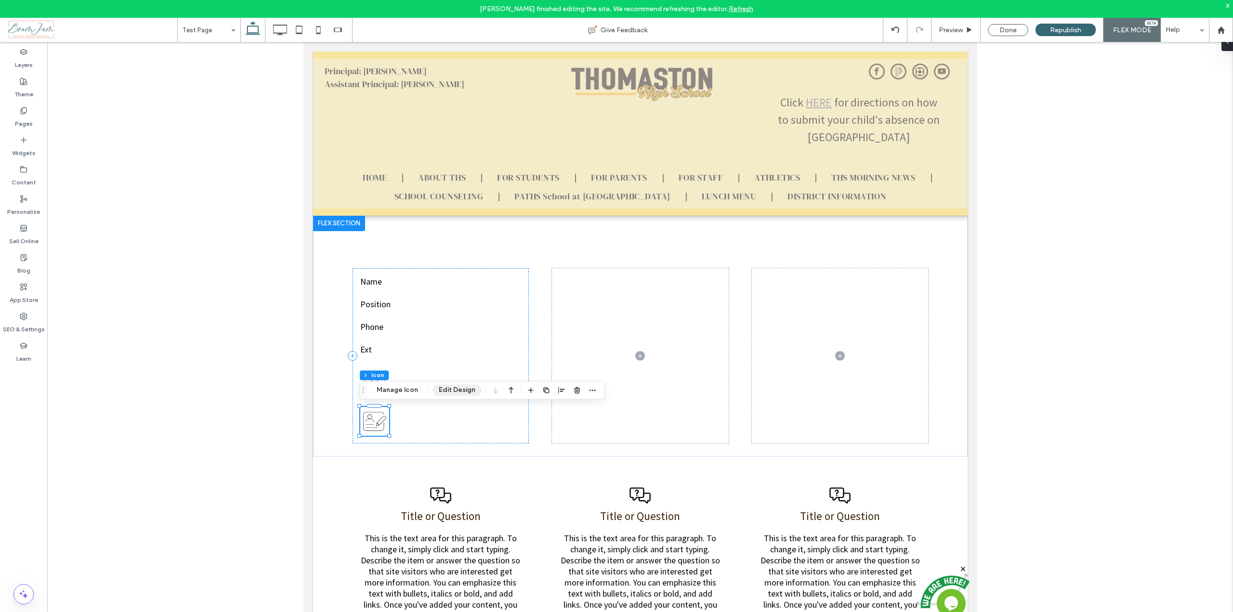
click at [447, 387] on button "Edit Design" at bounding box center [457, 390] width 49 height 12
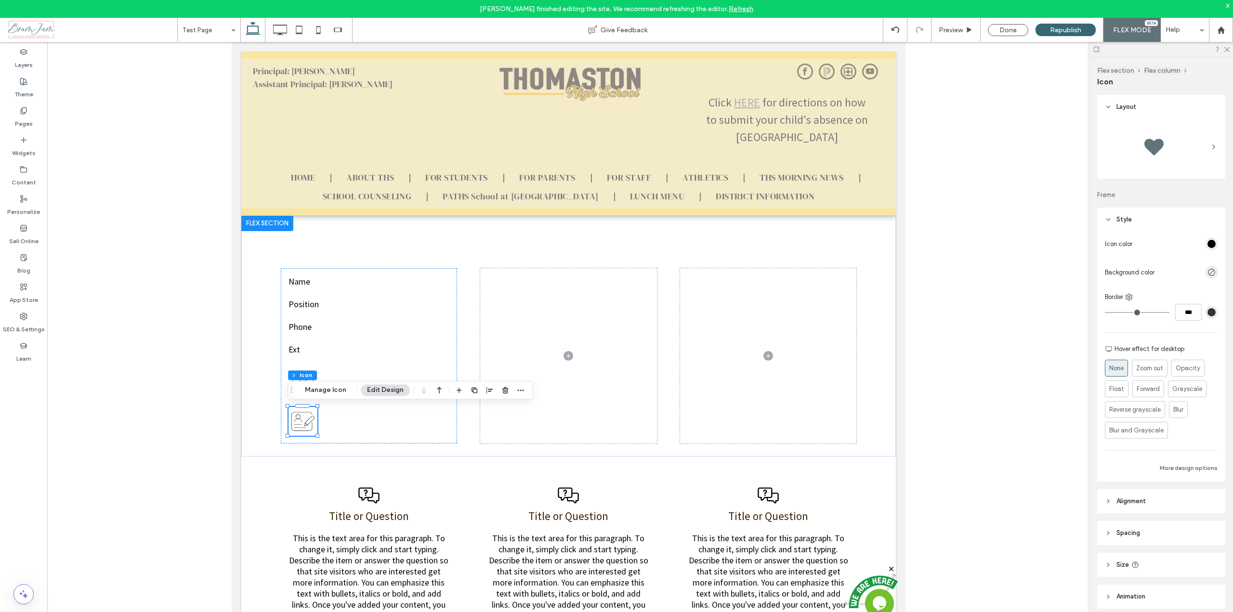
click at [1208, 238] on div "rgb(0, 0, 0)" at bounding box center [1212, 244] width 12 height 12
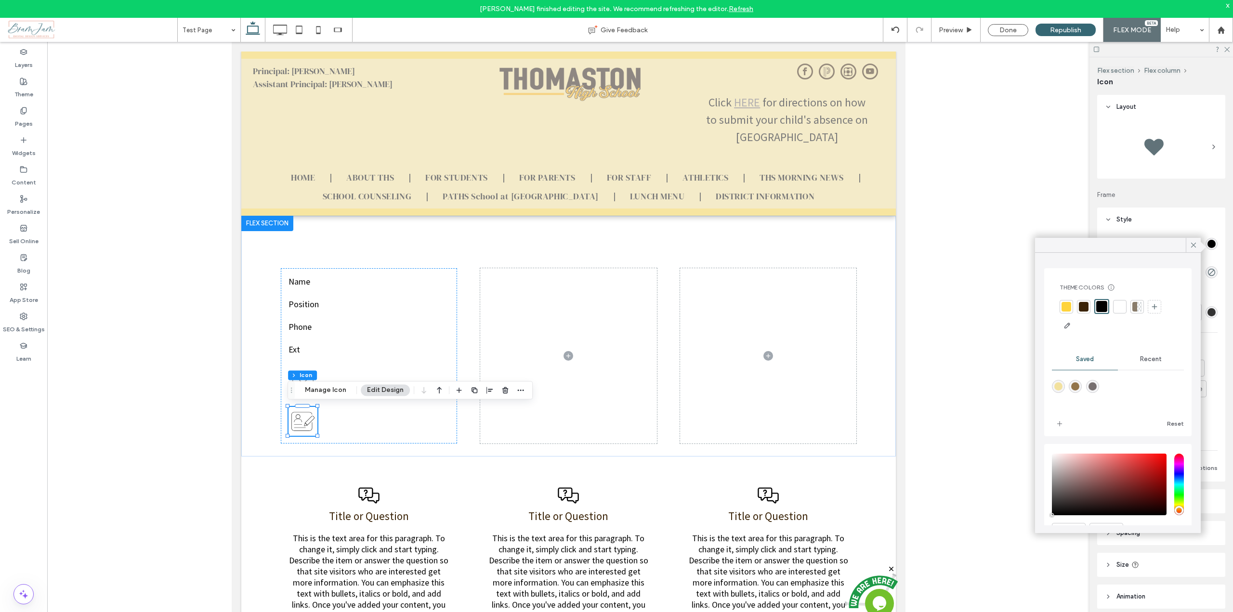
click at [1094, 386] on div "rgba(119,112,112,1)" at bounding box center [1093, 387] width 8 height 8
type input "*******"
click at [1193, 241] on icon at bounding box center [1193, 245] width 9 height 9
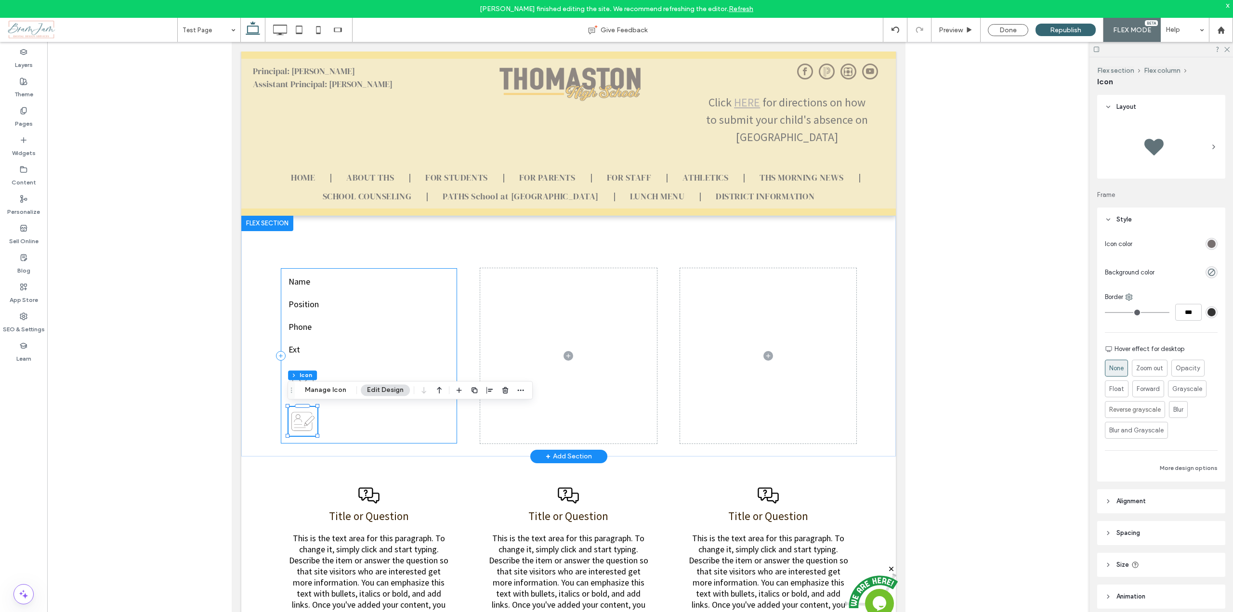
click at [410, 268] on div "Name Position Phone Ext" at bounding box center [368, 355] width 177 height 175
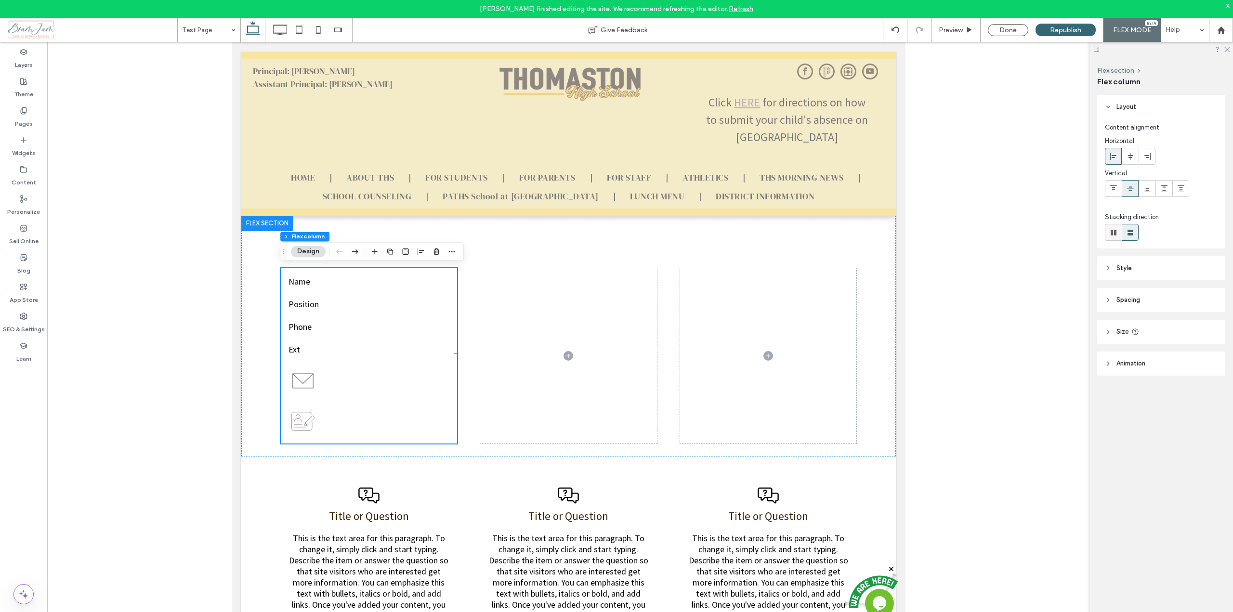
click at [1115, 233] on use at bounding box center [1114, 233] width 6 height 6
type input "*"
type input "**"
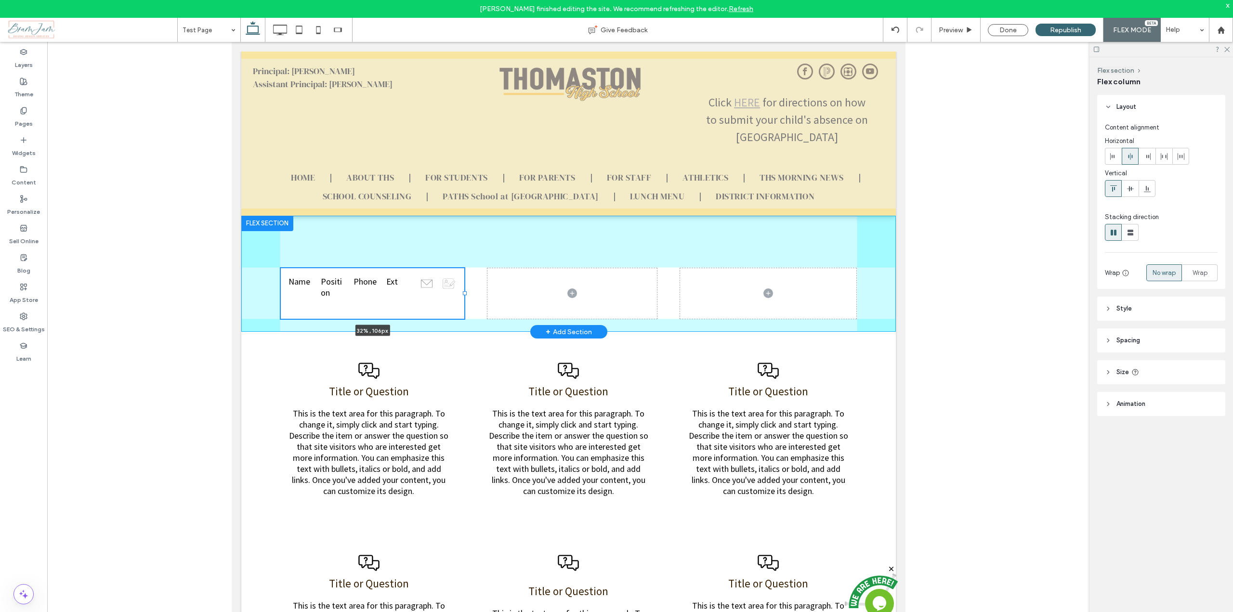
drag, startPoint x: 453, startPoint y: 292, endPoint x: 462, endPoint y: 292, distance: 9.2
click at [462, 292] on div at bounding box center [464, 293] width 4 height 4
type input "**"
type input "*****"
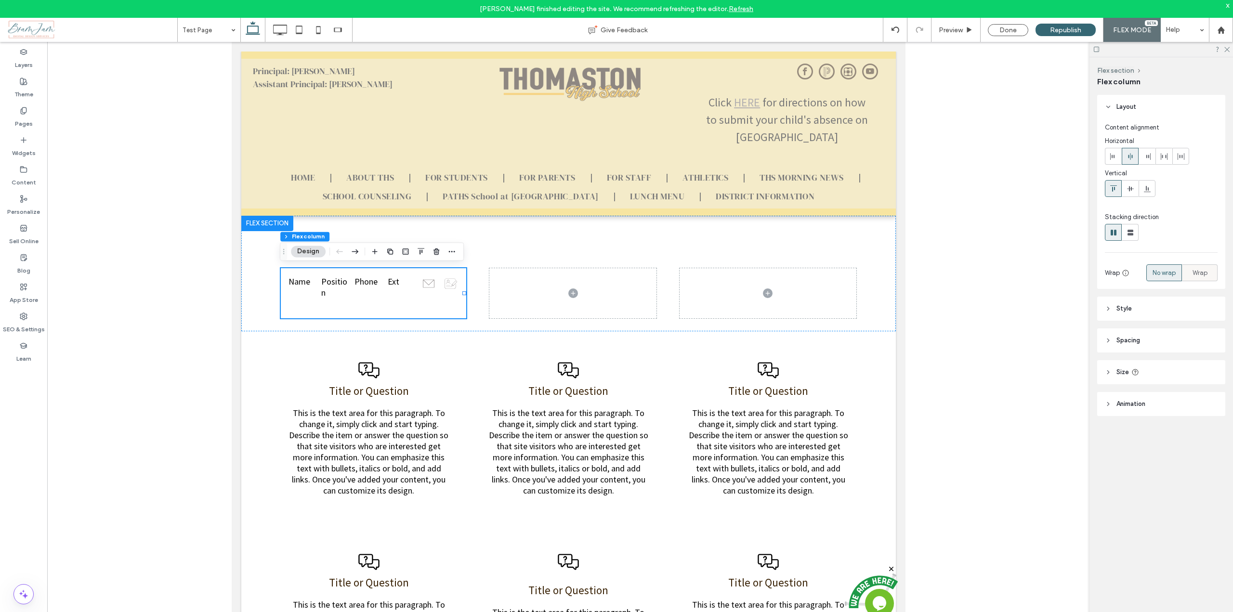
click at [1200, 272] on span "Wrap" at bounding box center [1200, 273] width 15 height 10
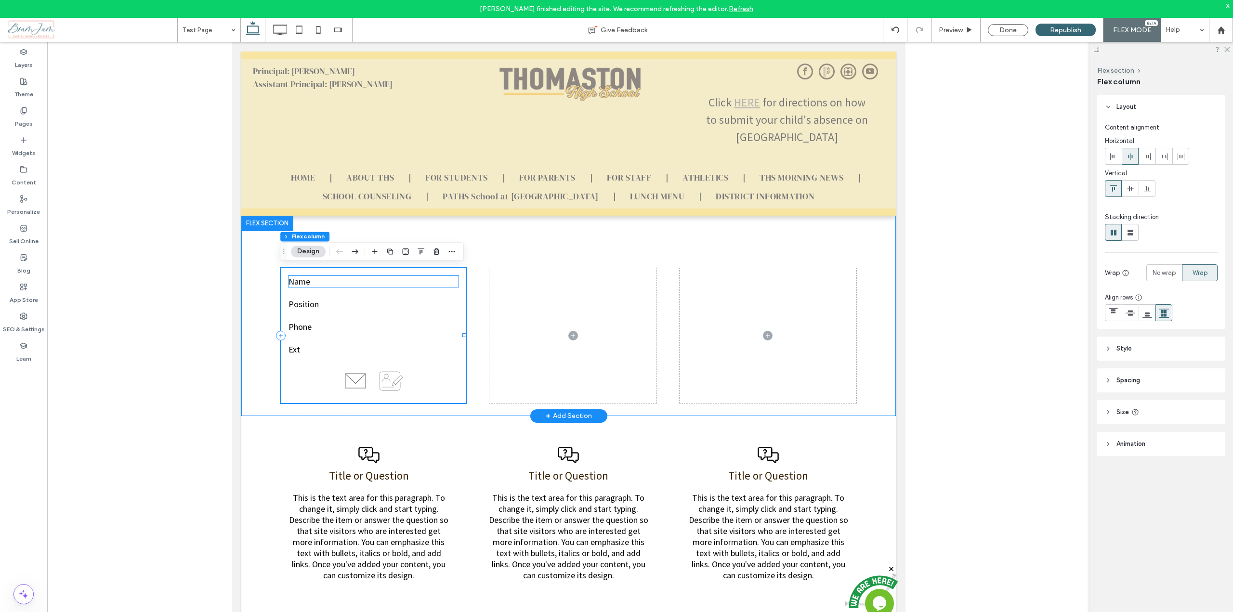
click at [314, 284] on p "Name" at bounding box center [373, 281] width 171 height 11
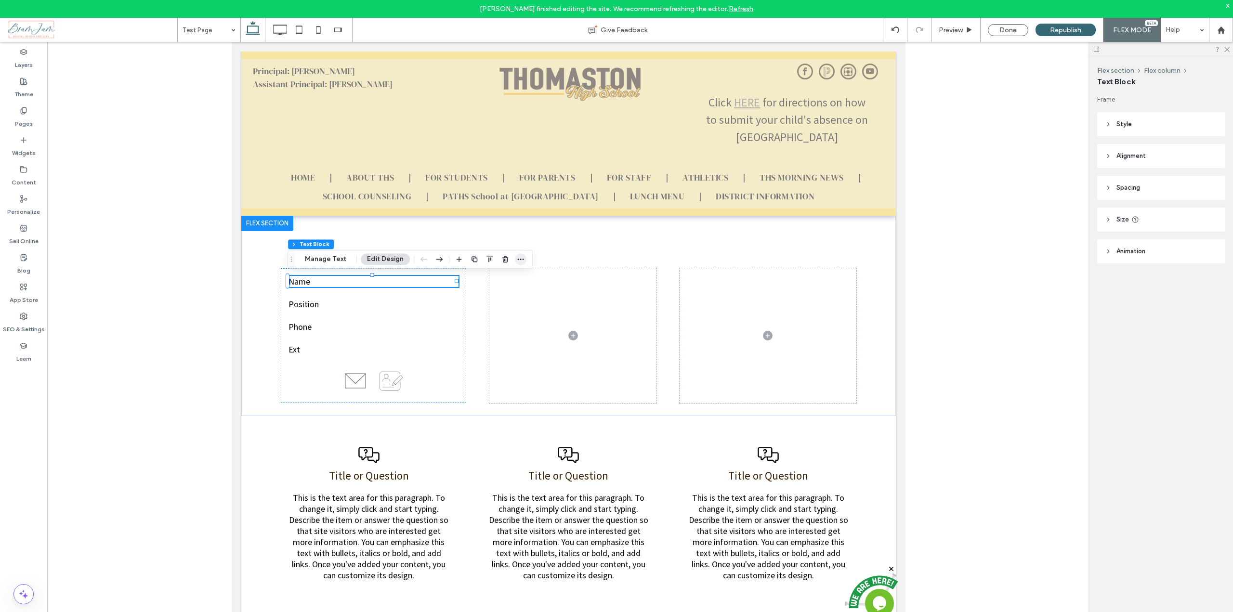
click at [523, 257] on span "button" at bounding box center [521, 259] width 12 height 12
click at [490, 335] on span "Connect to Data" at bounding box center [487, 334] width 54 height 8
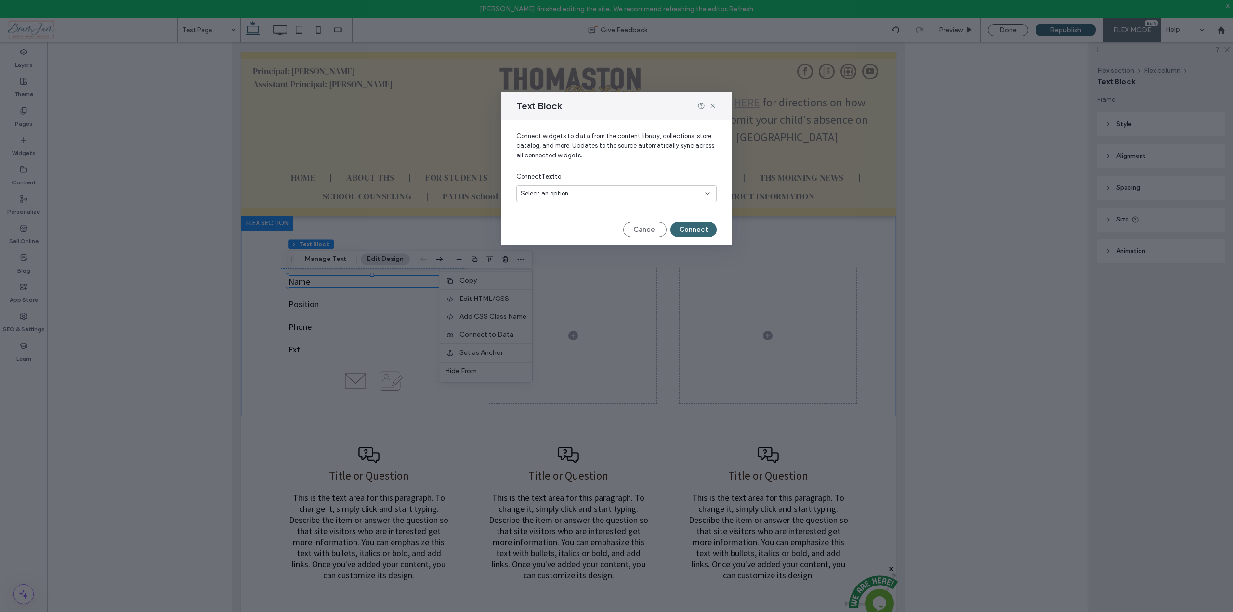
click at [542, 194] on span "Select an option" at bounding box center [545, 194] width 48 height 10
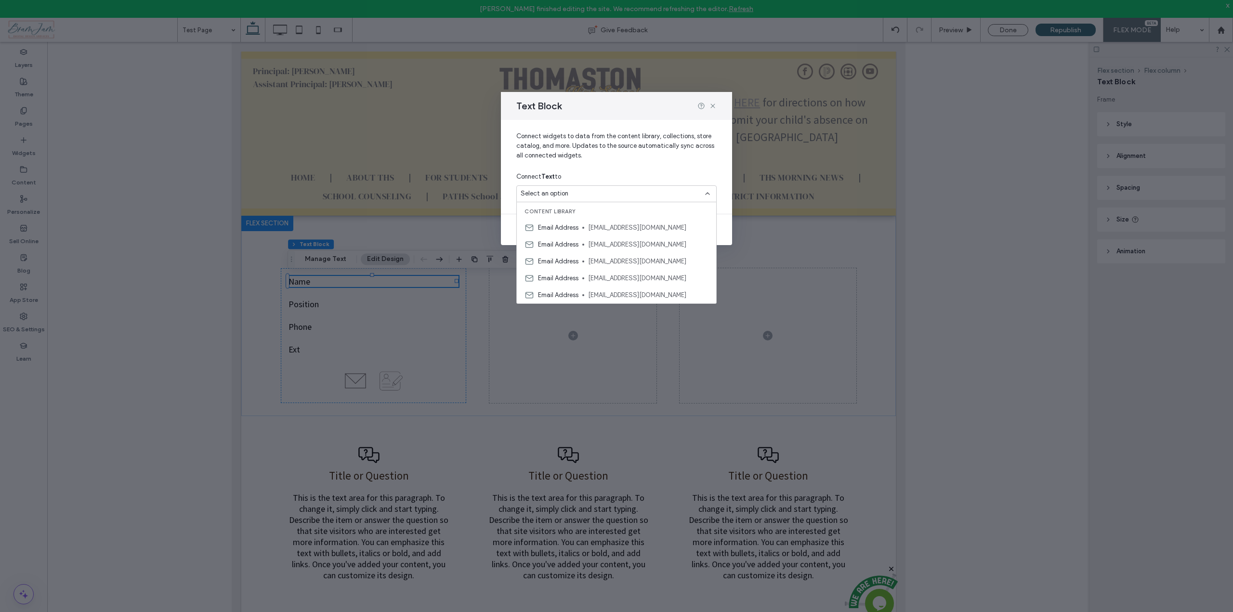
click at [621, 167] on span "Connect widgets to data from the content library, collections, store catalog, a…" at bounding box center [616, 150] width 200 height 37
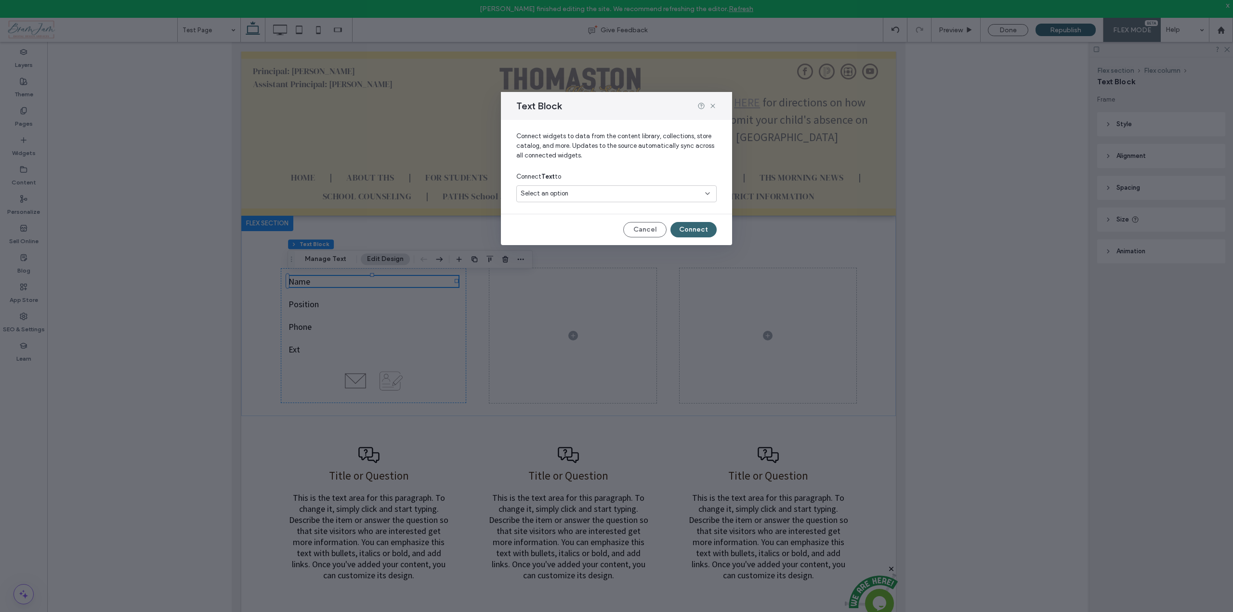
click at [621, 167] on span "Connect widgets to data from the content library, collections, store catalog, a…" at bounding box center [616, 150] width 200 height 37
click at [711, 198] on icon at bounding box center [708, 194] width 8 height 8
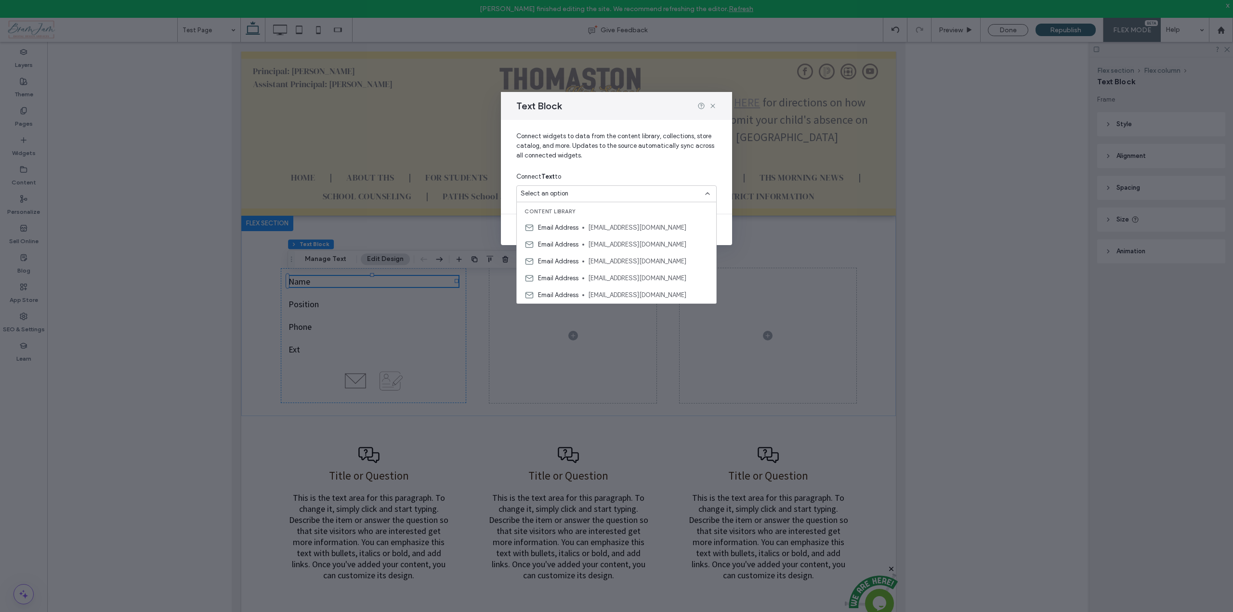
click at [660, 161] on span "Connect widgets to data from the content library, collections, store catalog, a…" at bounding box center [616, 150] width 200 height 37
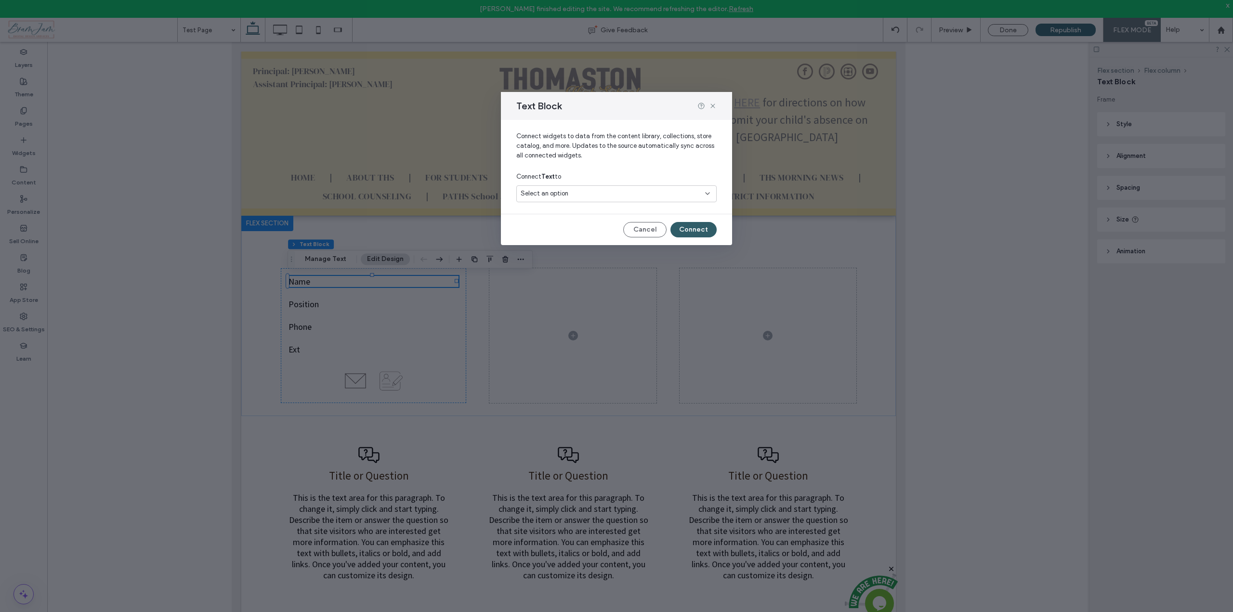
click at [697, 228] on button "Connect" at bounding box center [694, 229] width 46 height 15
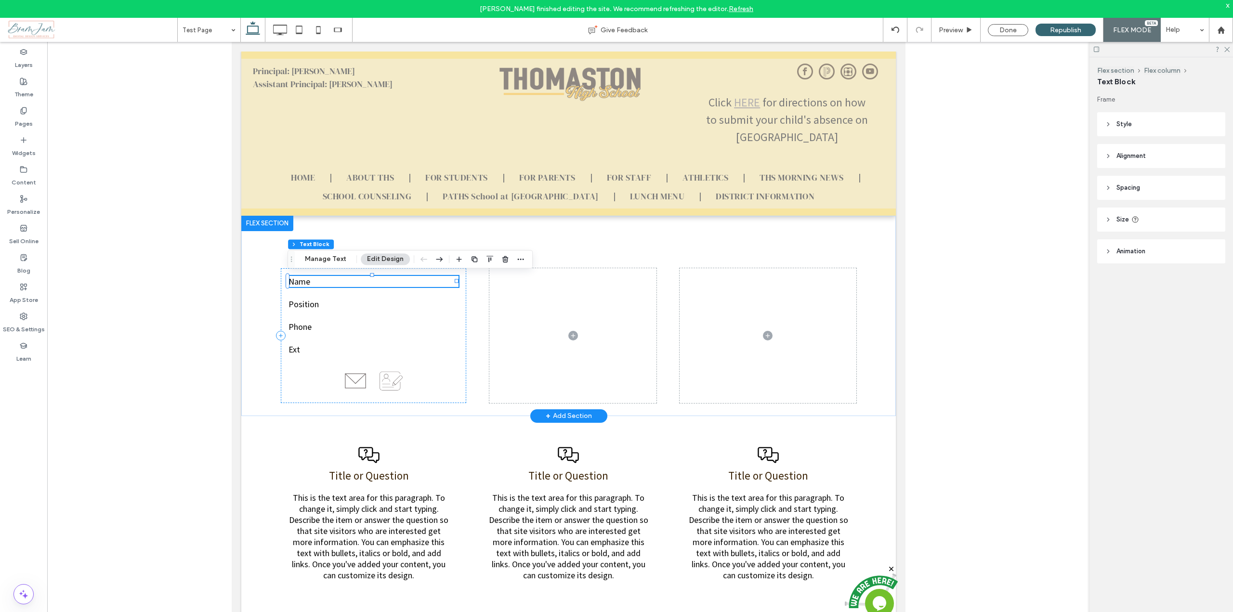
click at [445, 283] on p "Name" at bounding box center [373, 281] width 171 height 11
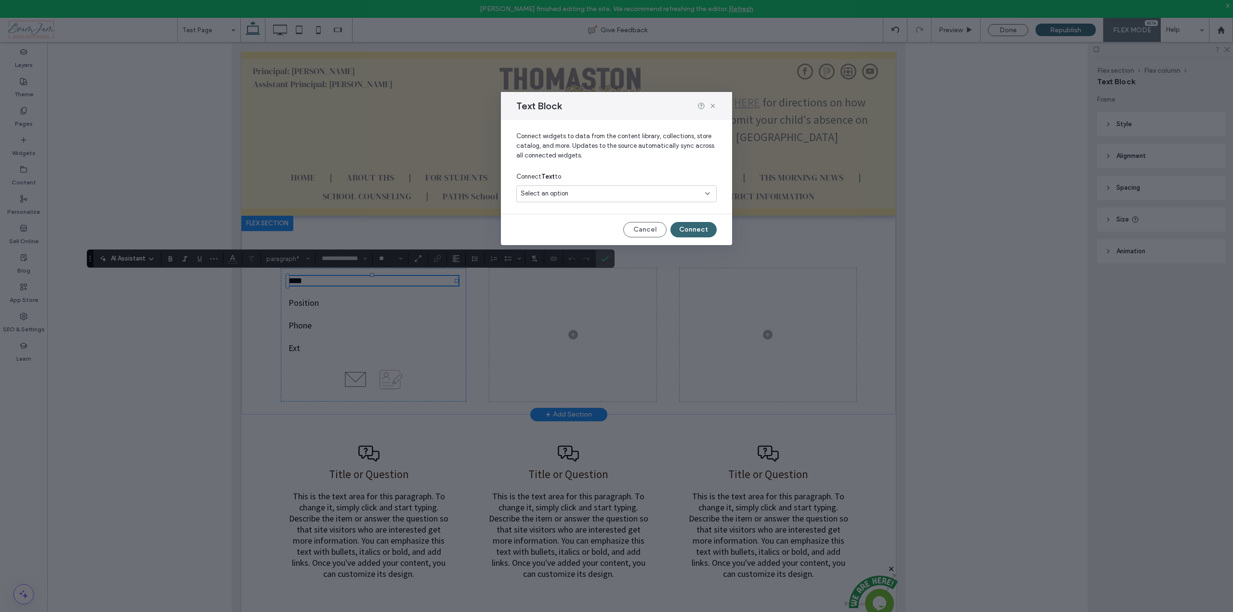
click at [559, 195] on span "Select an option" at bounding box center [545, 194] width 48 height 10
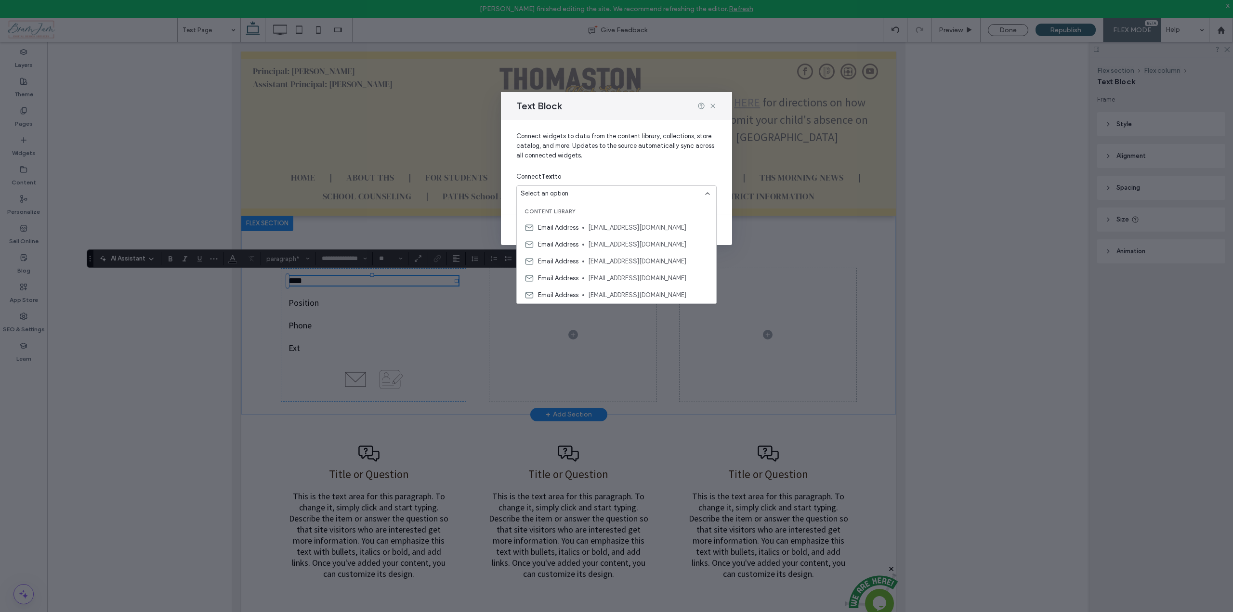
click at [708, 107] on div at bounding box center [707, 106] width 19 height 8
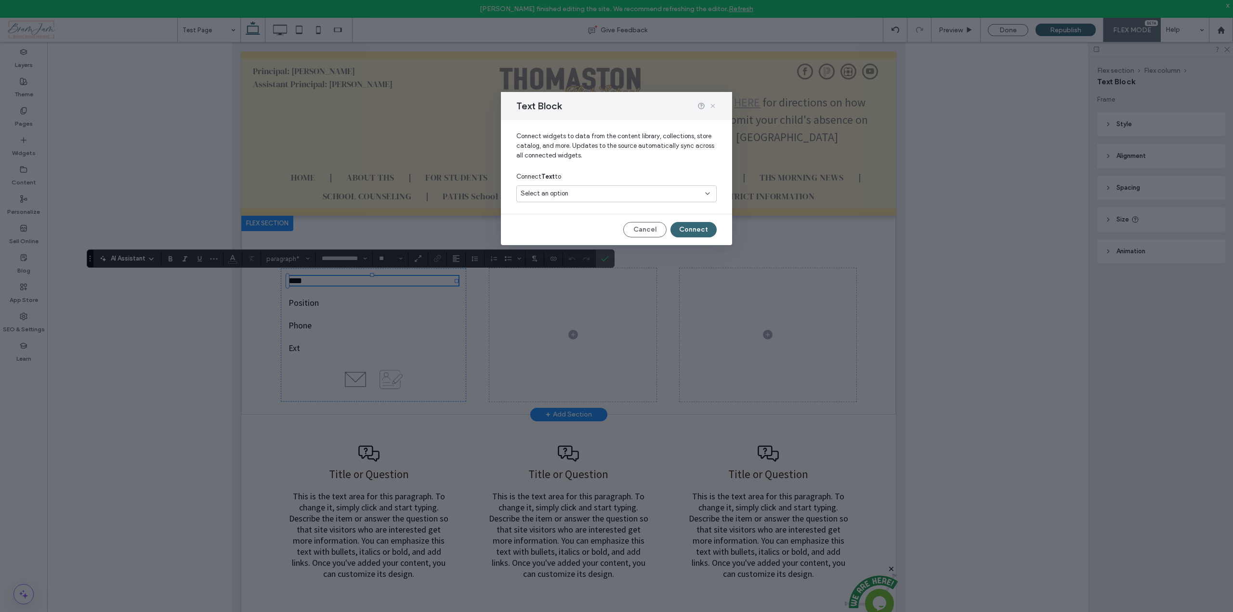
click at [712, 109] on icon at bounding box center [713, 106] width 8 height 8
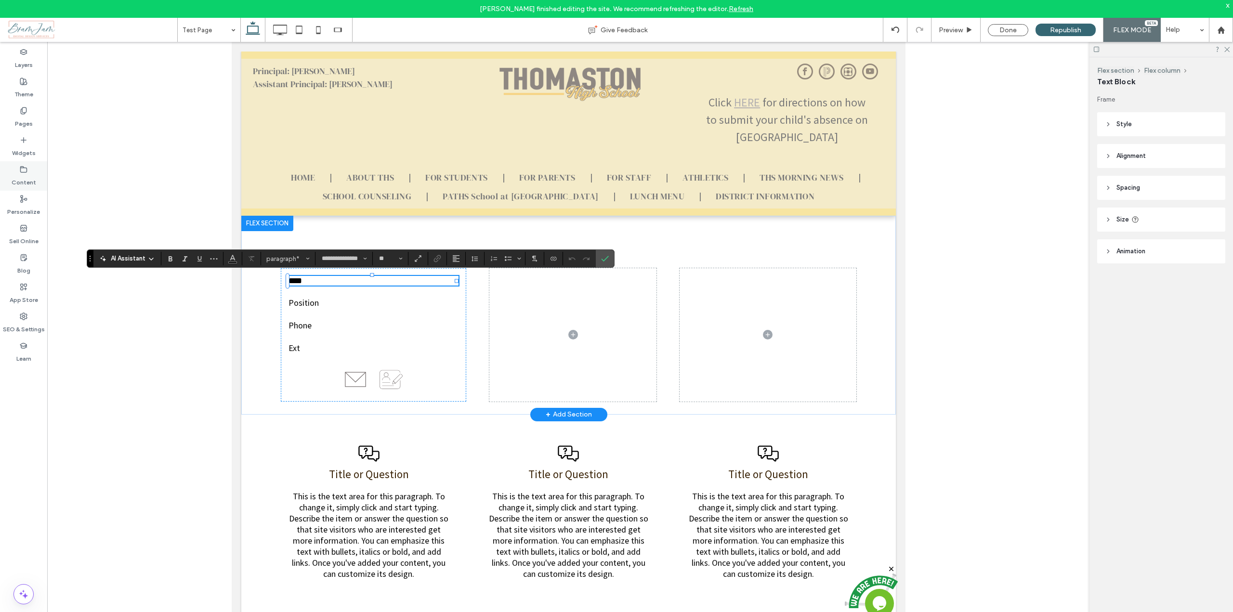
click at [22, 182] on label "Content" at bounding box center [24, 179] width 25 height 13
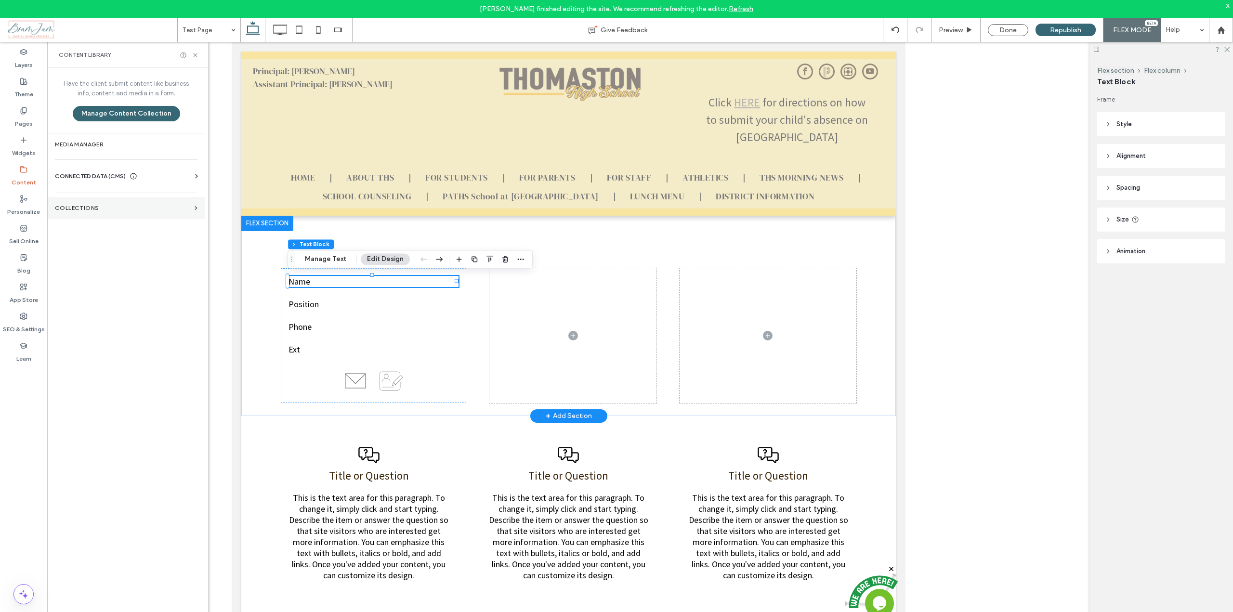
click at [71, 214] on section "Collections" at bounding box center [126, 208] width 158 height 22
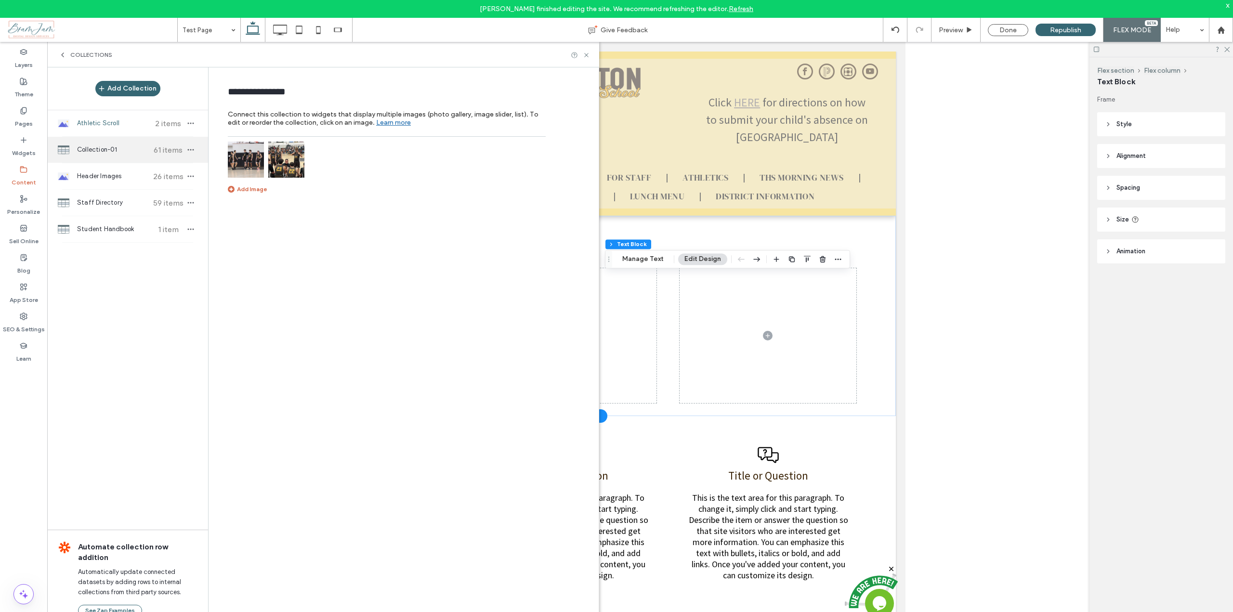
click at [113, 159] on div "Collection-01 61 items" at bounding box center [127, 150] width 161 height 26
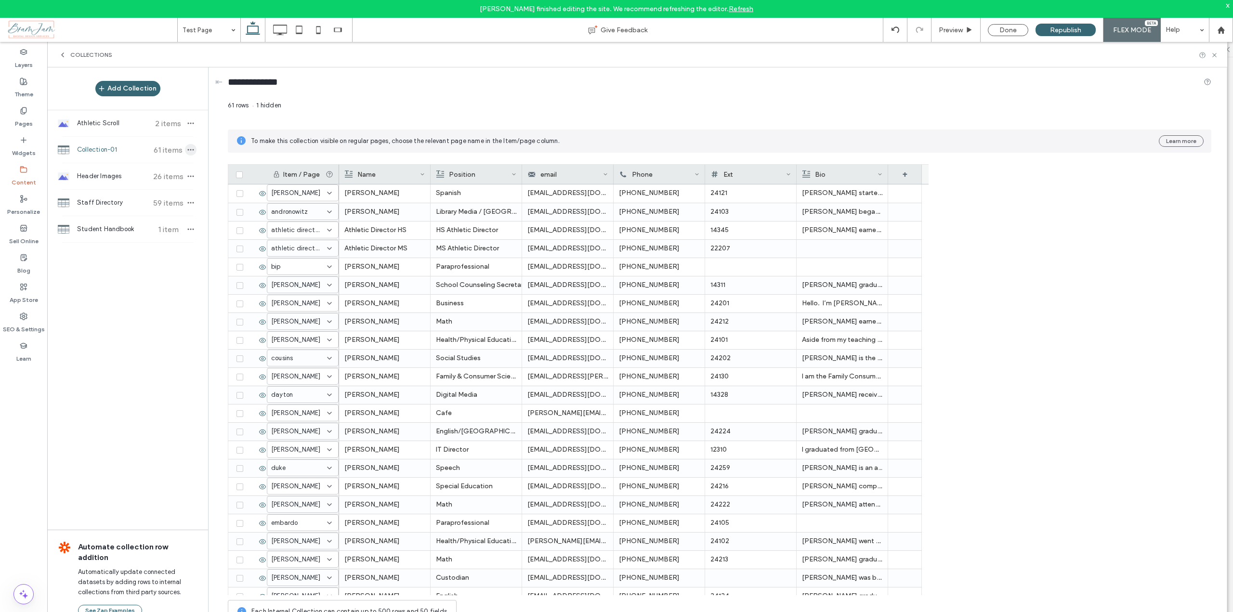
click at [191, 149] on icon "button" at bounding box center [191, 150] width 8 height 8
click at [514, 118] on div "61 rows 1 hidden" at bounding box center [720, 109] width 984 height 17
click at [194, 151] on icon "button" at bounding box center [191, 150] width 8 height 8
click at [317, 104] on div "61 rows 1 hidden" at bounding box center [720, 109] width 984 height 17
click at [287, 84] on input "**********" at bounding box center [259, 81] width 63 height 13
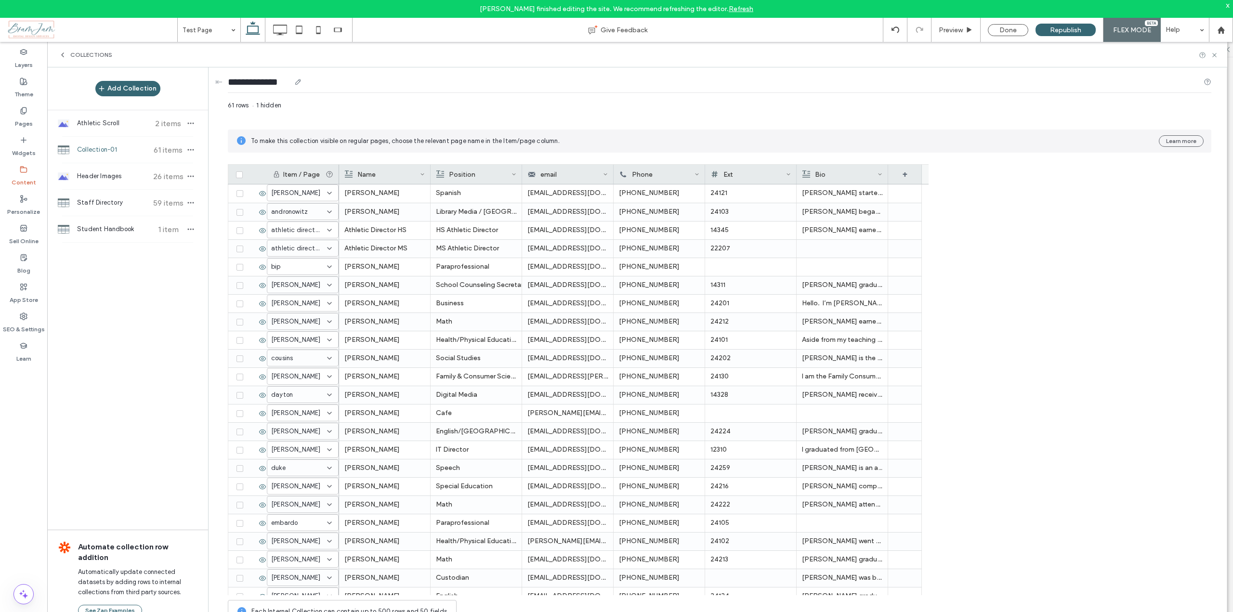
drag, startPoint x: 289, startPoint y: 81, endPoint x: 228, endPoint y: 83, distance: 60.7
click at [228, 83] on input "**********" at bounding box center [259, 81] width 63 height 13
type input "**********"
click at [1070, 295] on div "Item / Page Name Position email Phone Ext Bio + abbott" at bounding box center [720, 379] width 984 height 431
click at [192, 148] on icon "button" at bounding box center [191, 150] width 8 height 8
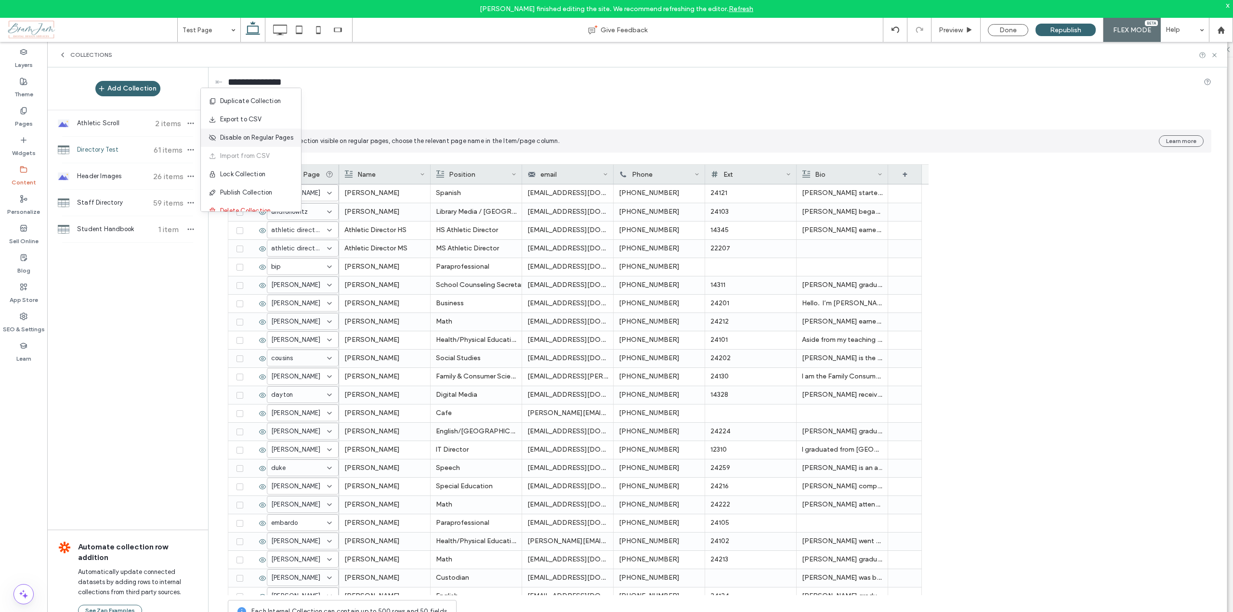
click at [251, 136] on span "Disable on Regular Pages" at bounding box center [256, 138] width 73 height 10
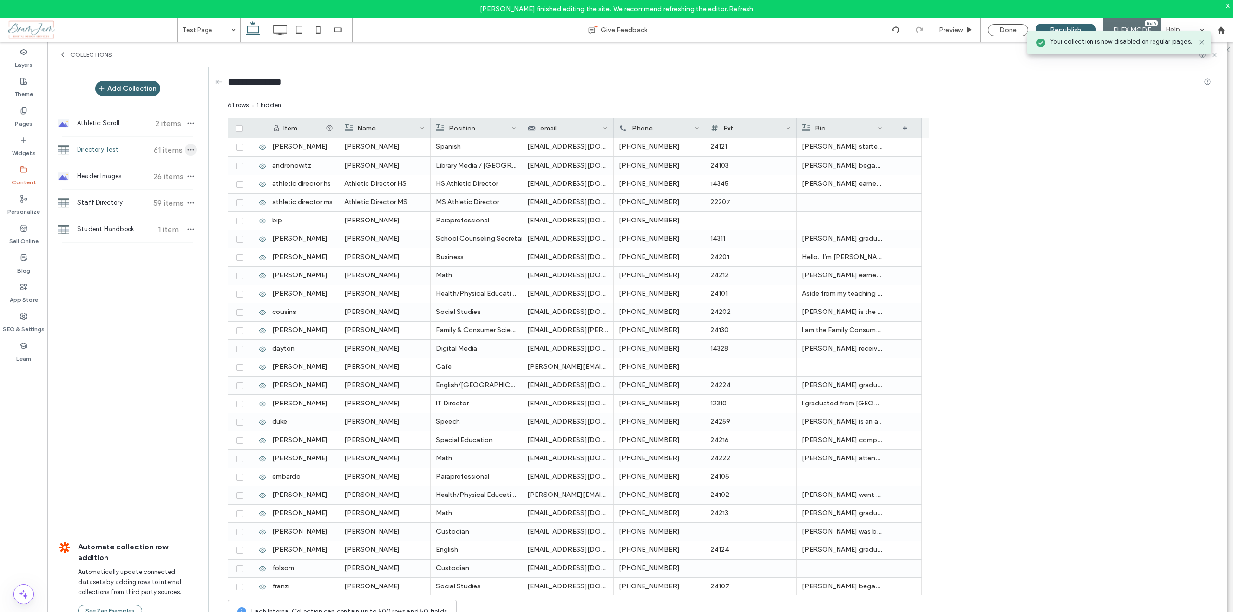
click at [192, 147] on icon "button" at bounding box center [191, 150] width 8 height 8
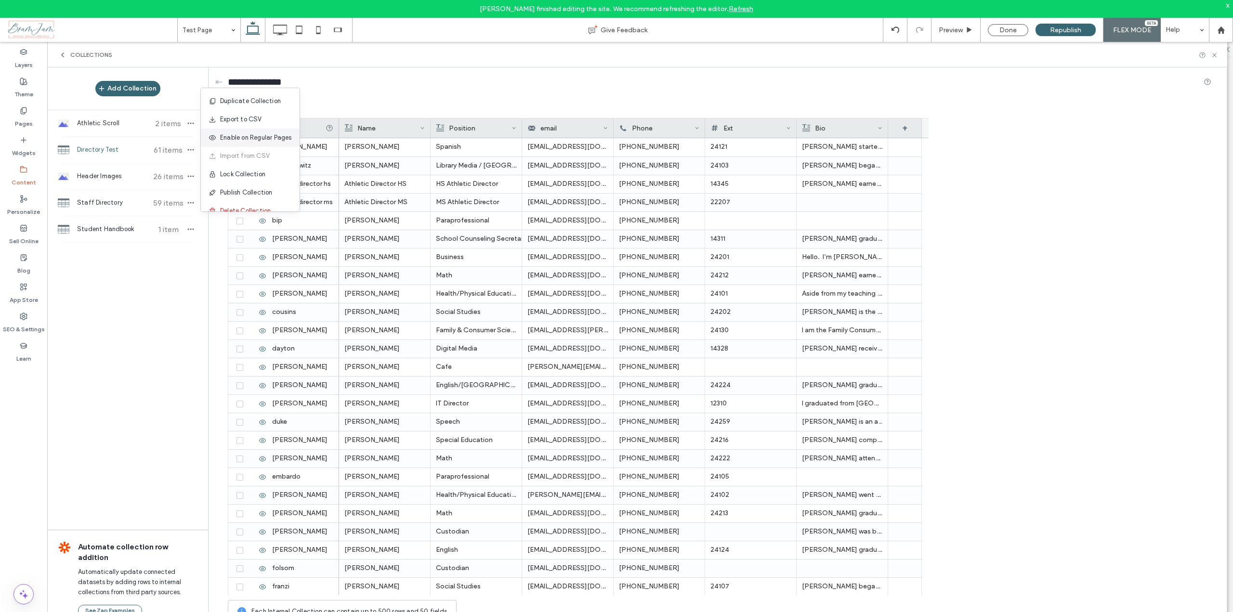
click at [240, 138] on span "Enable on Regular Pages" at bounding box center [256, 138] width 72 height 10
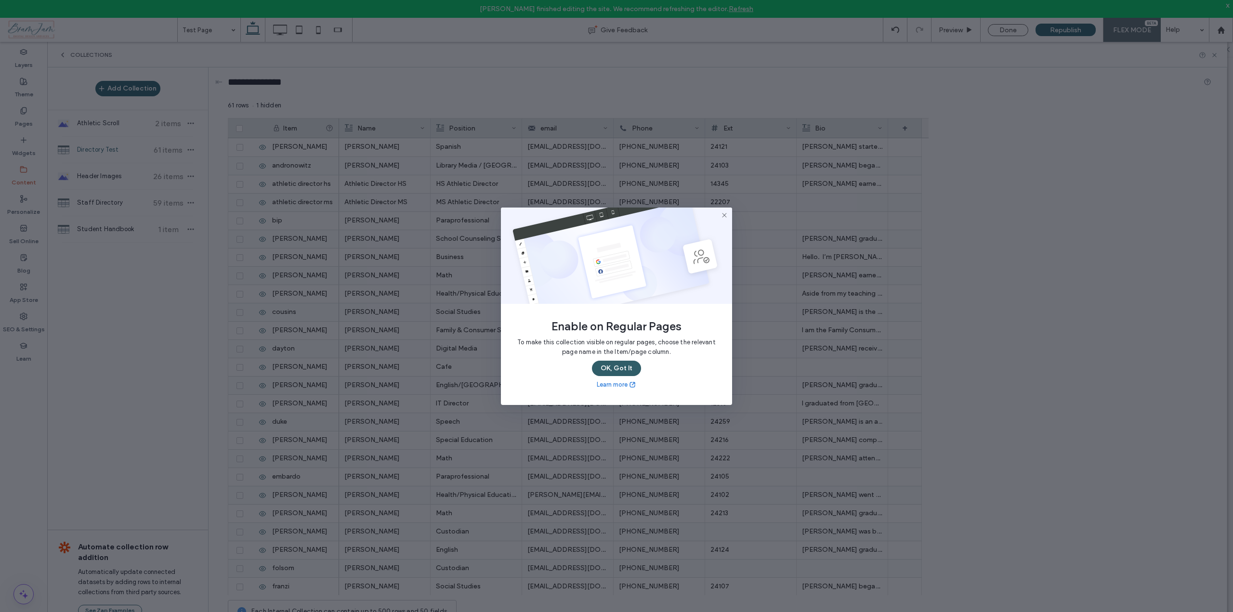
click at [622, 371] on button "OK, Got It" at bounding box center [616, 368] width 49 height 15
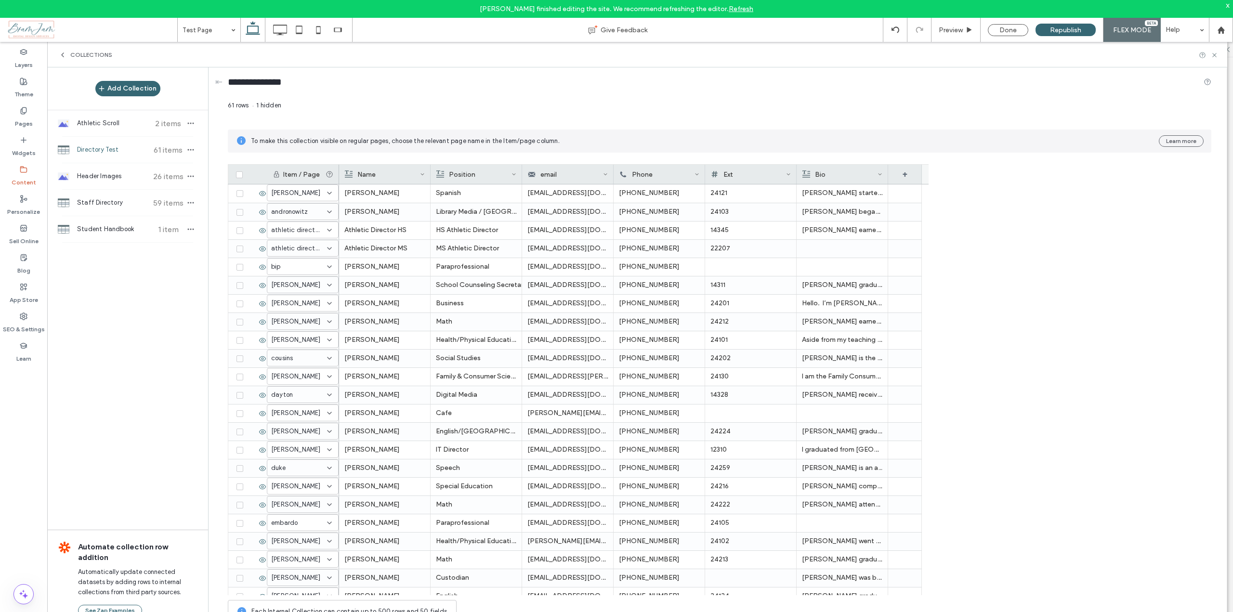
click at [307, 172] on div "Item / Page" at bounding box center [304, 175] width 42 height 8
click at [192, 154] on span "button" at bounding box center [191, 150] width 12 height 12
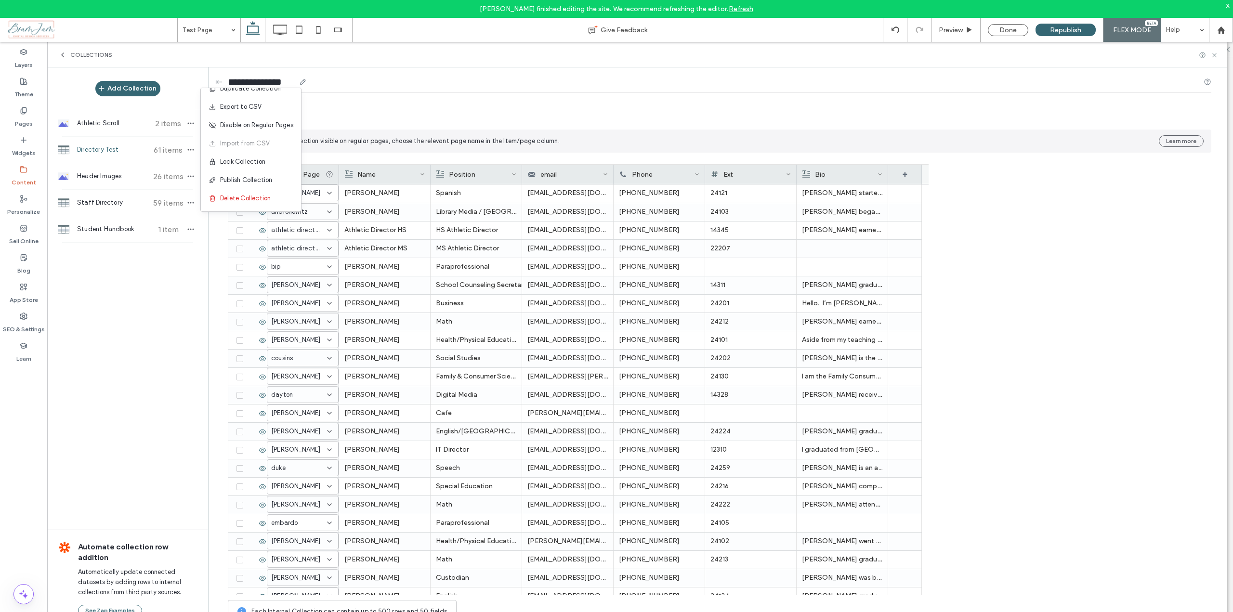
click at [407, 88] on div "**********" at bounding box center [720, 84] width 984 height 18
click at [308, 172] on div "Item / Page" at bounding box center [304, 175] width 42 height 8
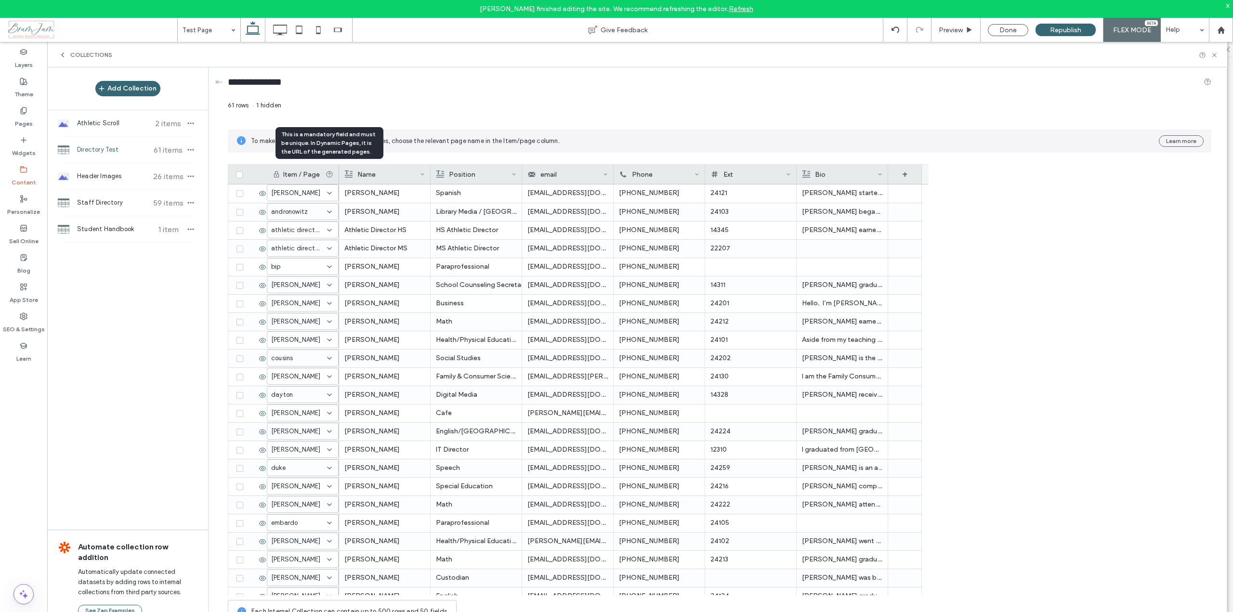
click at [326, 176] on icon at bounding box center [330, 175] width 8 height 8
click at [295, 175] on div "Item / Page" at bounding box center [304, 175] width 42 height 8
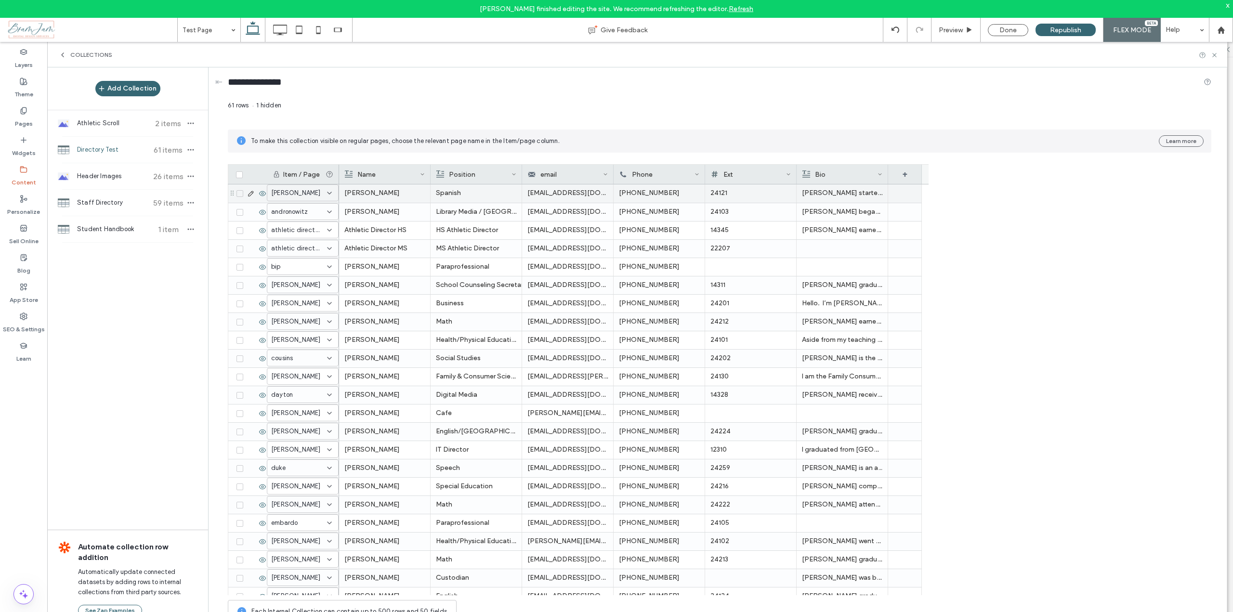
click at [322, 193] on div "abbott" at bounding box center [297, 193] width 52 height 10
click at [309, 283] on div "/test-page" at bounding box center [303, 277] width 70 height 17
click at [330, 212] on icon at bounding box center [330, 212] width 8 height 8
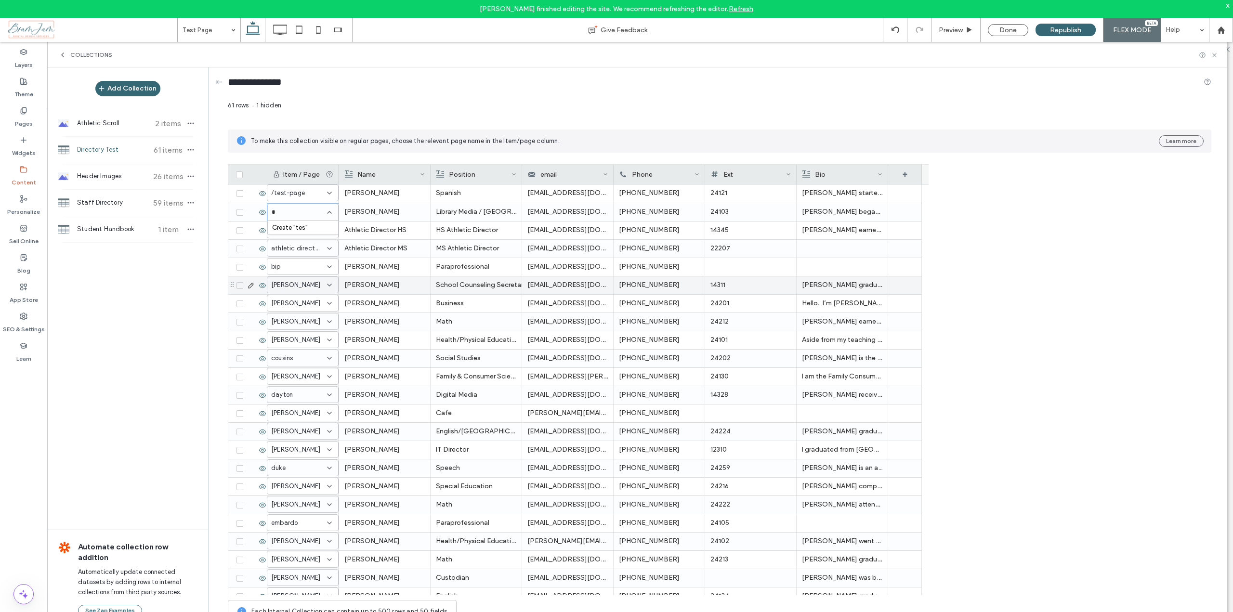
type input "*"
type input "**********"
click at [323, 215] on input at bounding box center [299, 213] width 55 height 8
click at [392, 158] on div "61 rows 1 hidden To make this collection visible on regular pages, choose the r…" at bounding box center [720, 365] width 984 height 528
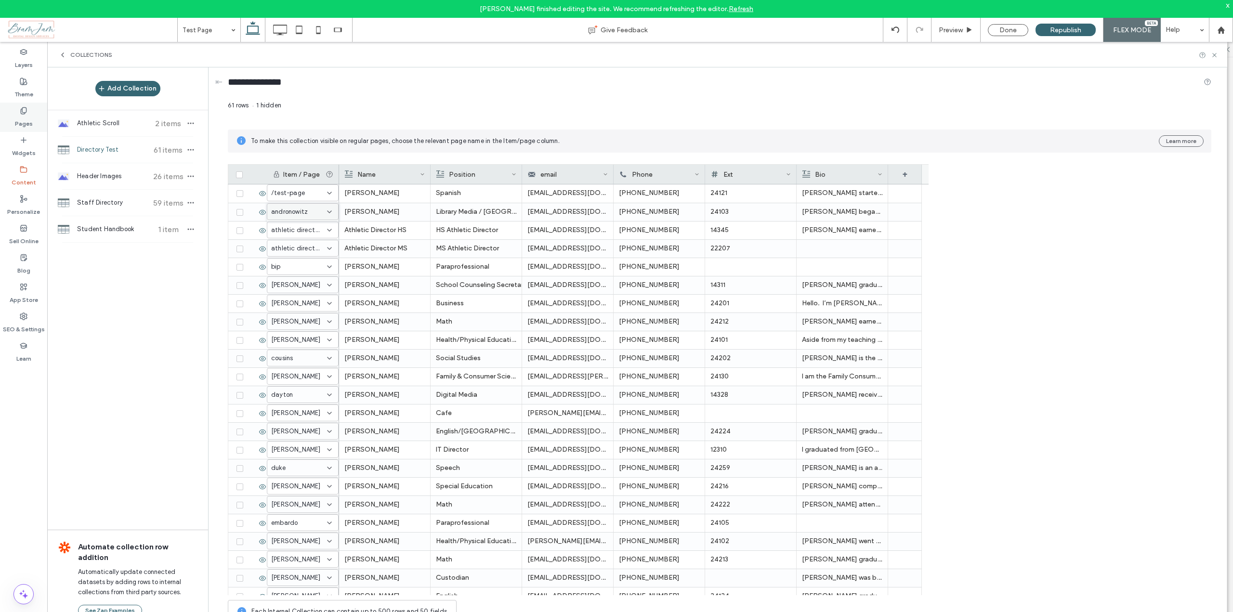
click at [23, 118] on label "Pages" at bounding box center [24, 121] width 18 height 13
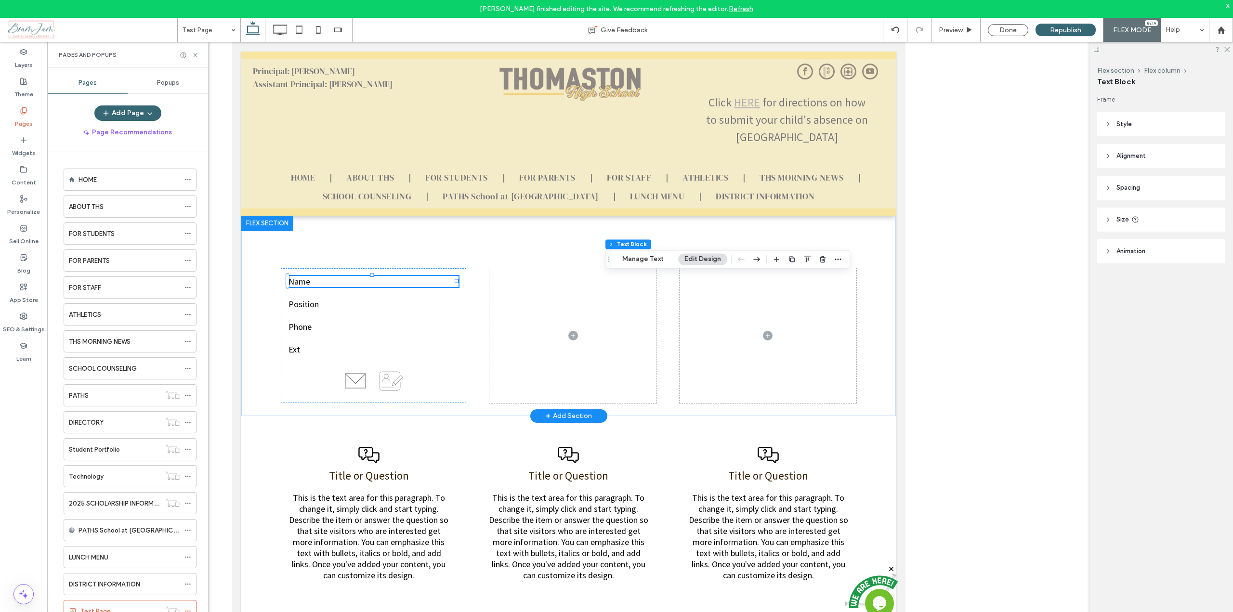
scroll to position [48, 0]
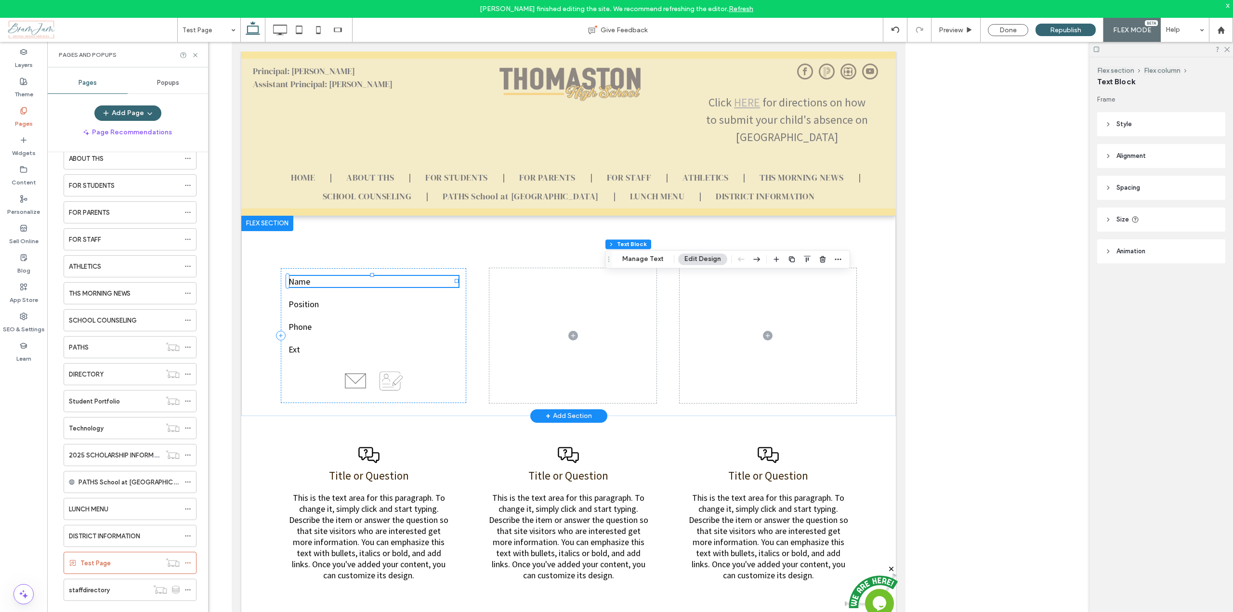
click at [318, 281] on p "Name" at bounding box center [373, 281] width 171 height 11
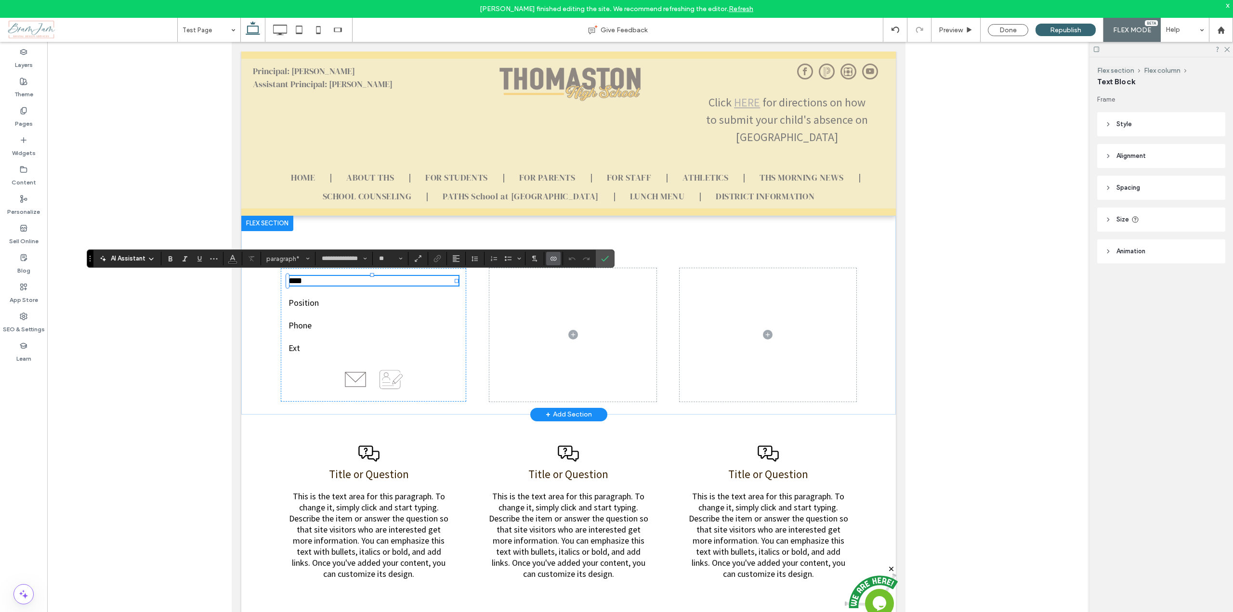
click at [554, 258] on icon "Connect To Data" at bounding box center [554, 259] width 8 height 8
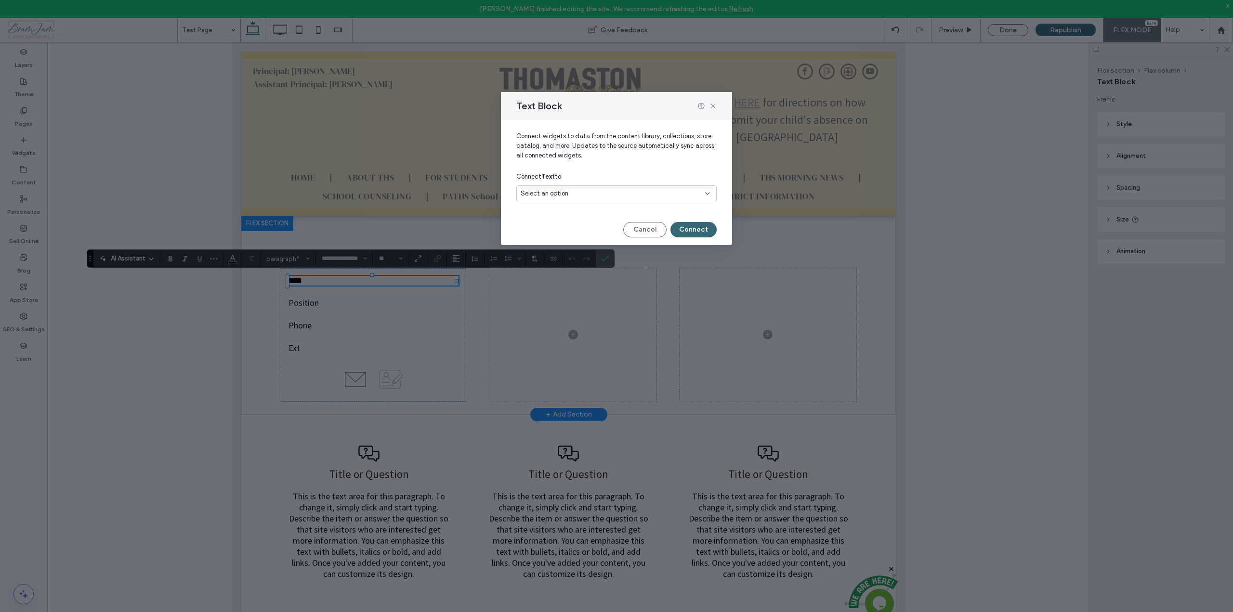
click at [561, 197] on span "Select an option" at bounding box center [545, 194] width 48 height 10
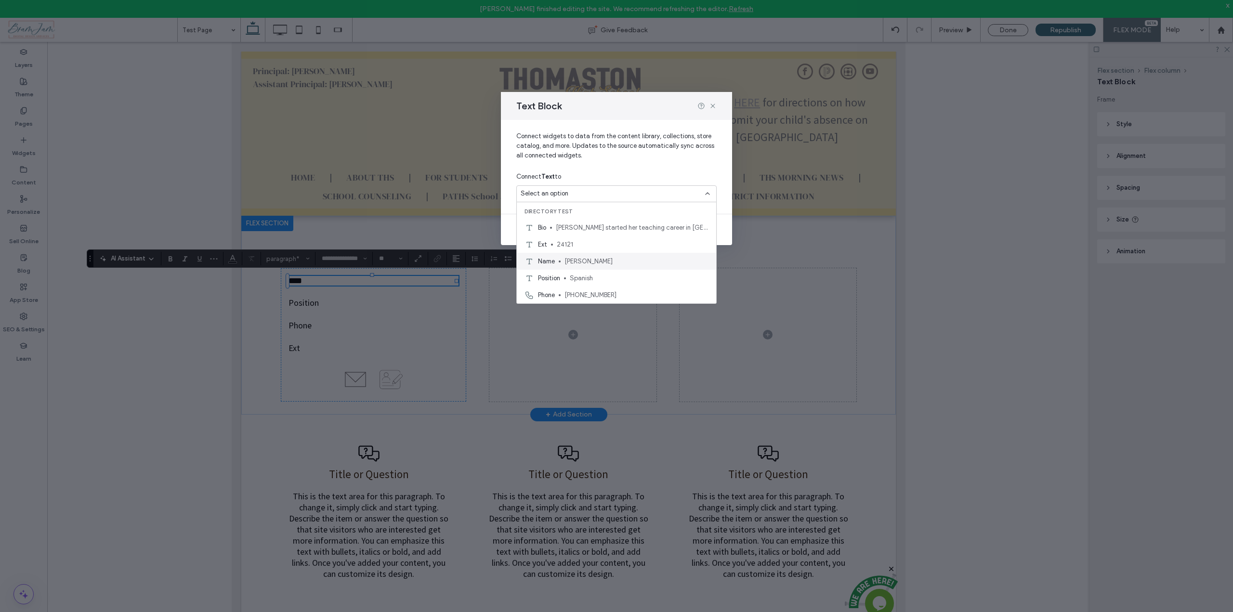
click at [573, 262] on span "[PERSON_NAME]" at bounding box center [637, 262] width 144 height 10
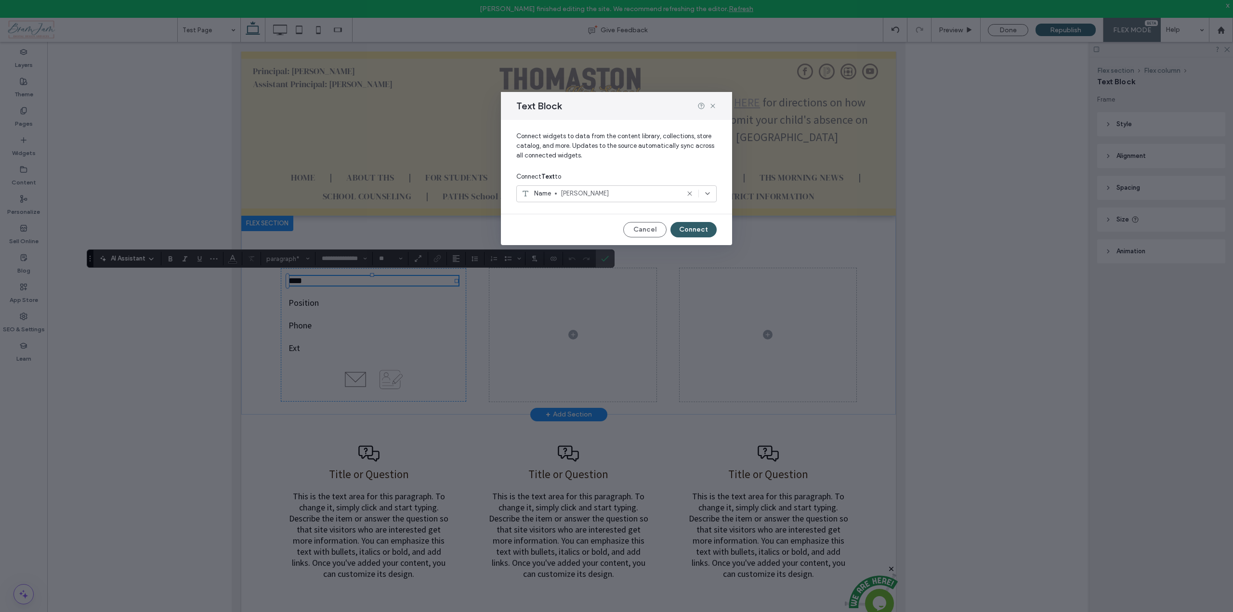
click at [691, 227] on button "Connect" at bounding box center [694, 229] width 46 height 15
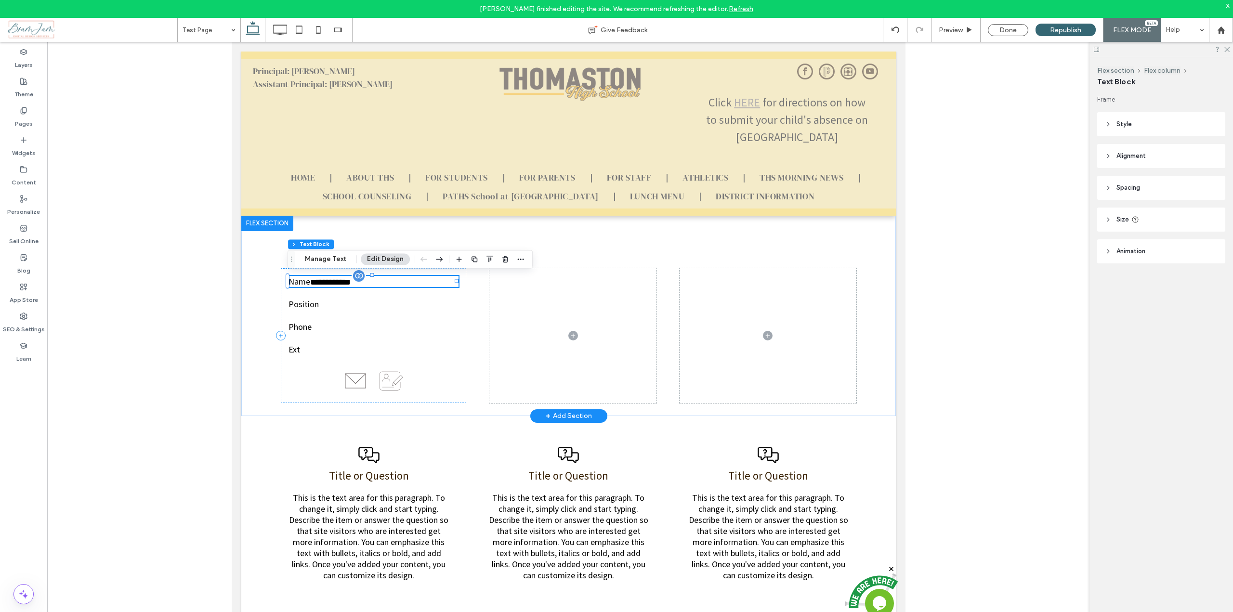
click at [310, 282] on span "**********" at bounding box center [330, 282] width 40 height 9
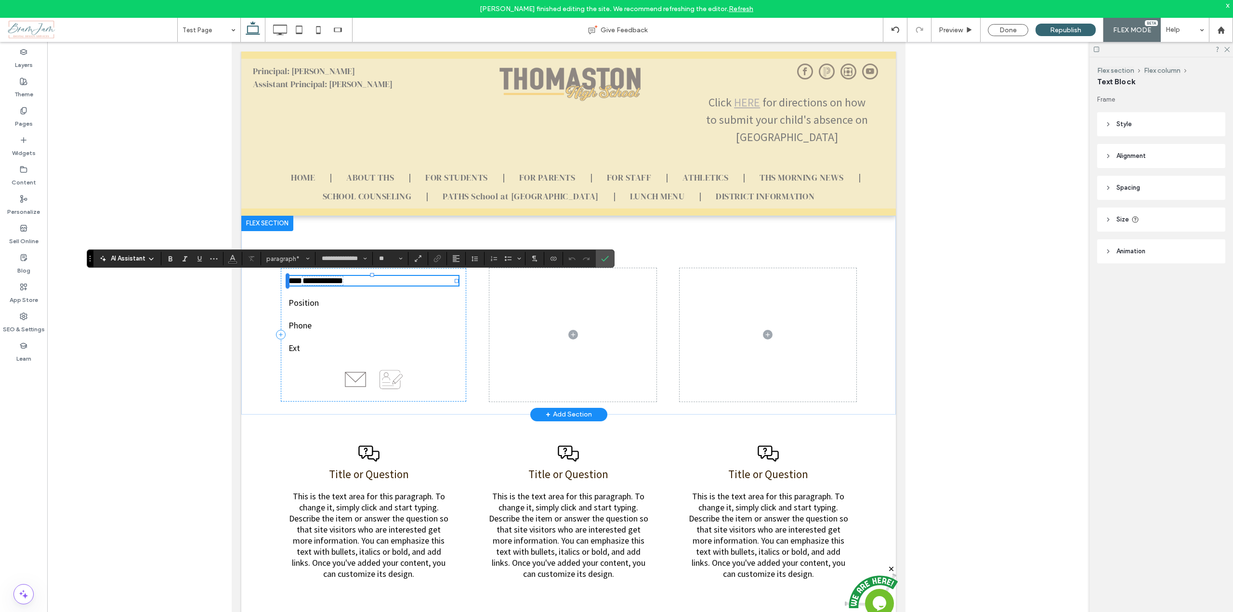
drag, startPoint x: 310, startPoint y: 282, endPoint x: 288, endPoint y: 282, distance: 21.7
click at [288, 282] on div "**********" at bounding box center [568, 315] width 655 height 199
click at [312, 281] on span "**********" at bounding box center [322, 281] width 40 height 9
click at [310, 281] on span "**********" at bounding box center [322, 281] width 40 height 9
click at [302, 281] on span "****" at bounding box center [294, 281] width 13 height 9
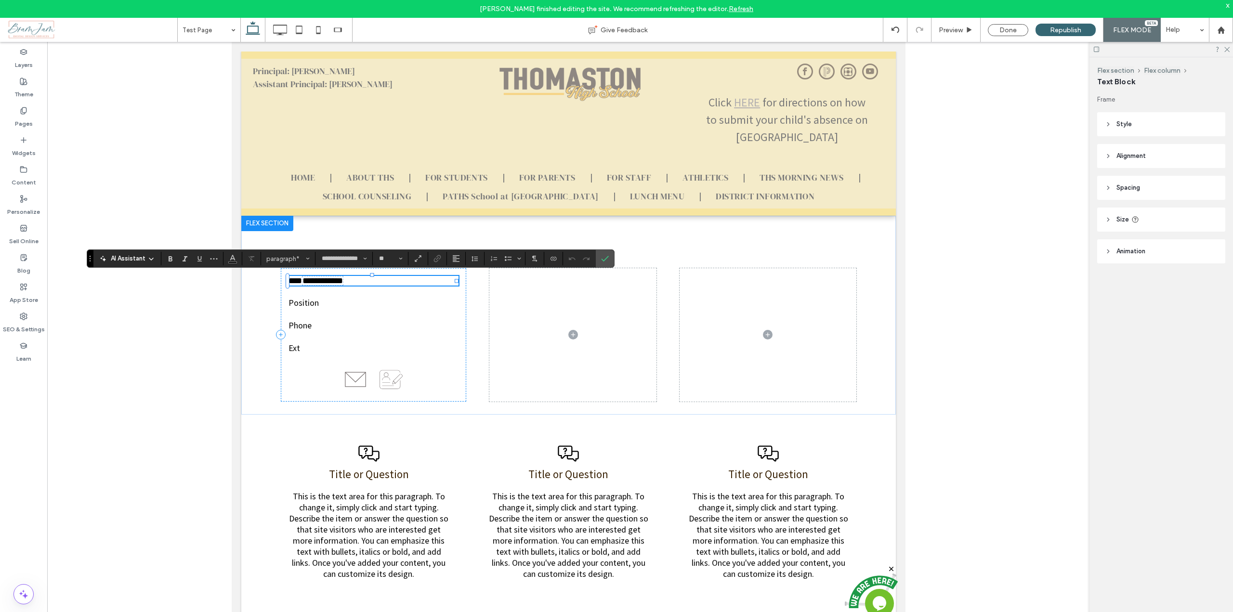
click at [302, 281] on span "****" at bounding box center [294, 281] width 13 height 9
click at [302, 280] on span "****" at bounding box center [294, 281] width 13 height 9
click at [308, 302] on span "Position" at bounding box center [303, 302] width 30 height 11
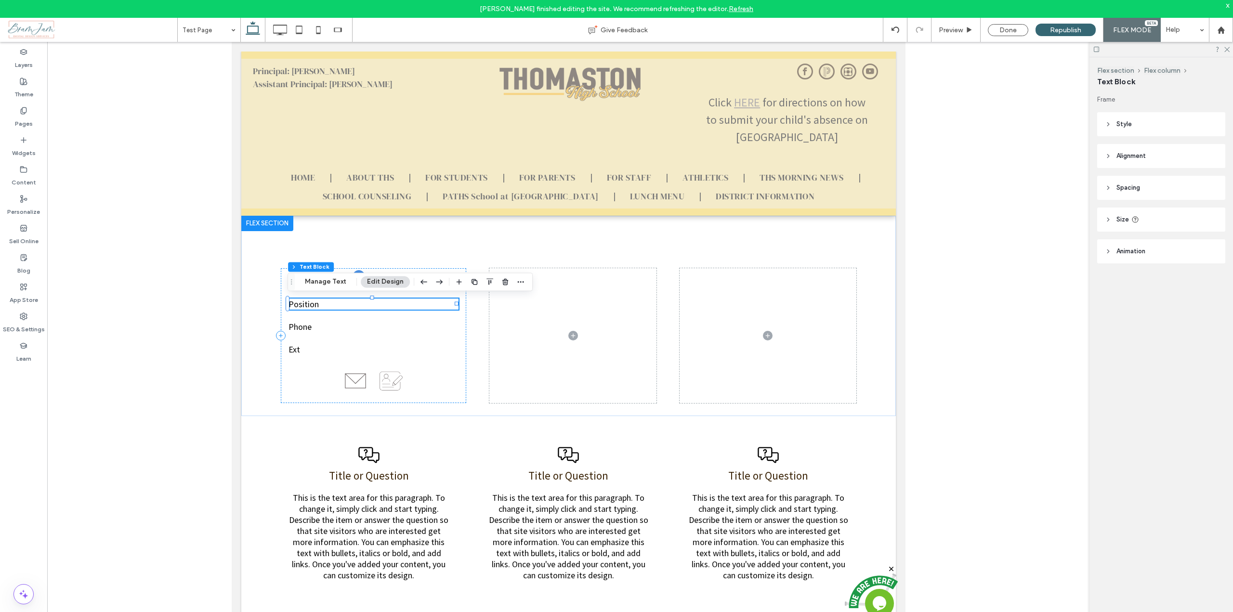
click at [330, 301] on p "Position" at bounding box center [373, 304] width 171 height 11
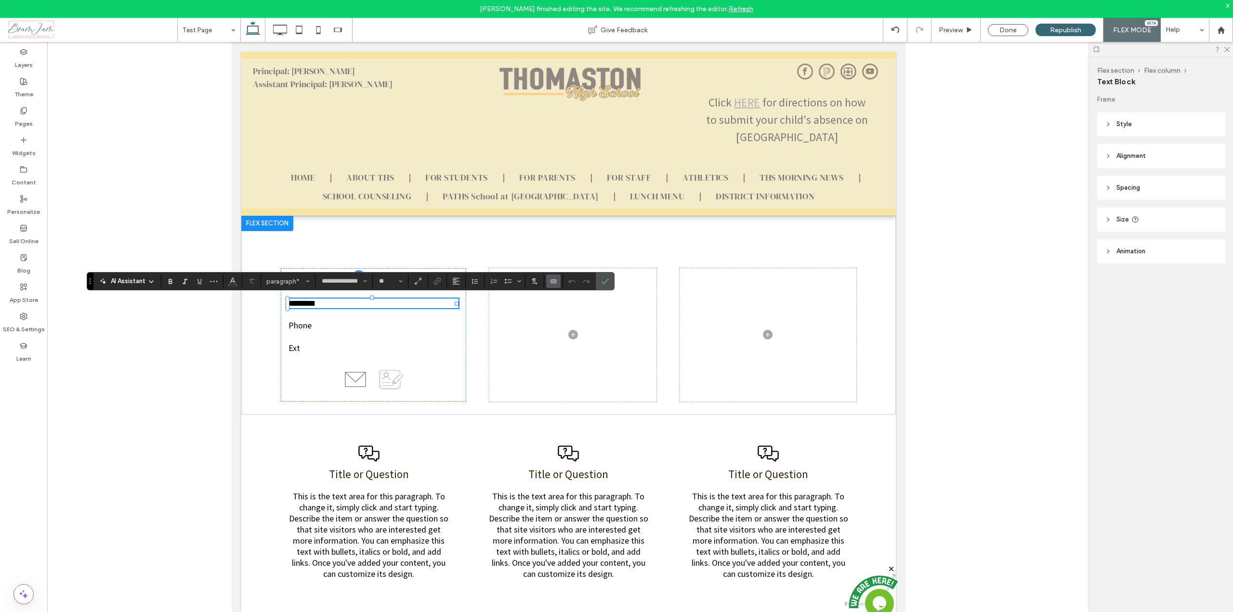
click at [555, 285] on icon "Connect To Data" at bounding box center [554, 281] width 8 height 8
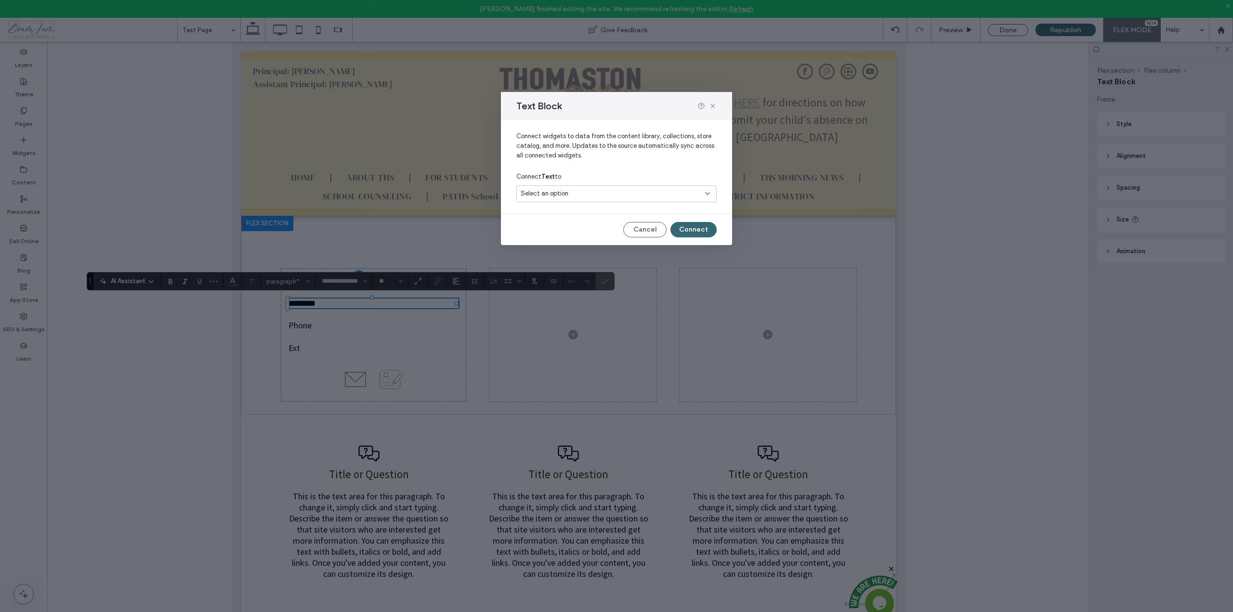
click at [639, 197] on div "Select an option" at bounding box center [611, 194] width 180 height 10
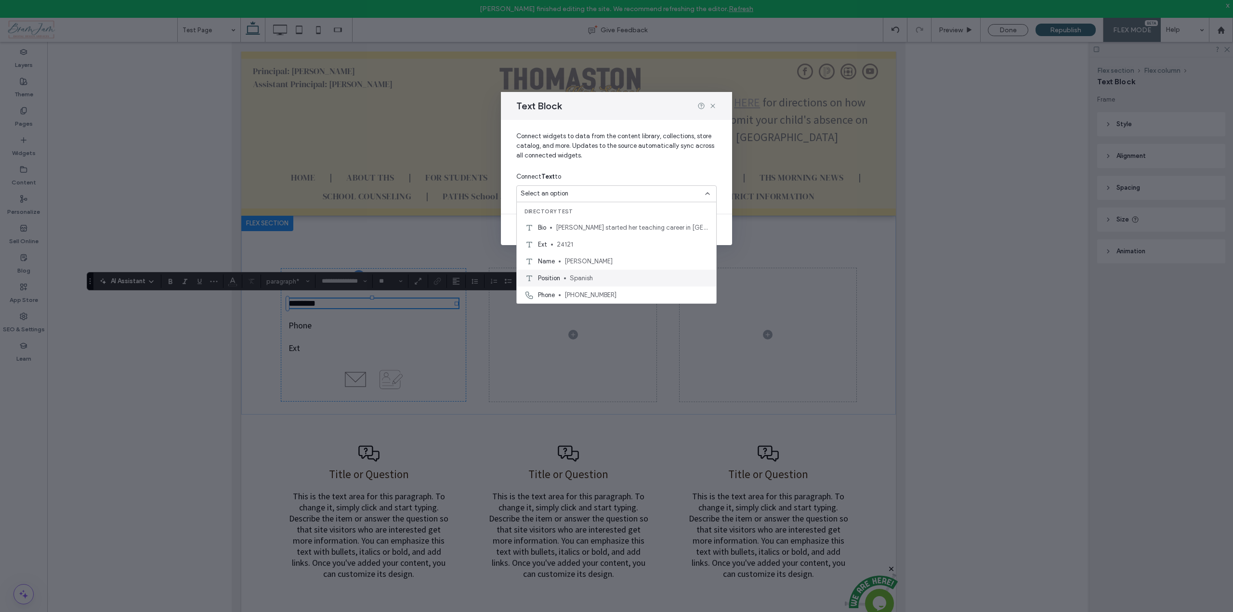
click at [622, 277] on span "Spanish" at bounding box center [639, 279] width 139 height 10
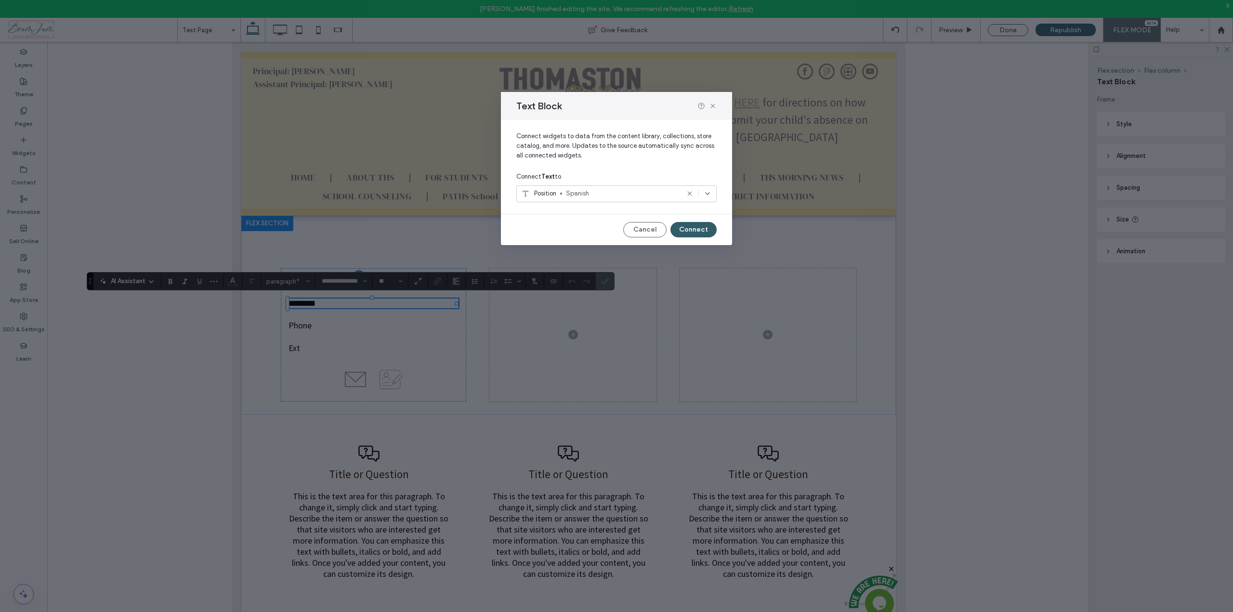
click at [698, 232] on button "Connect" at bounding box center [694, 229] width 46 height 15
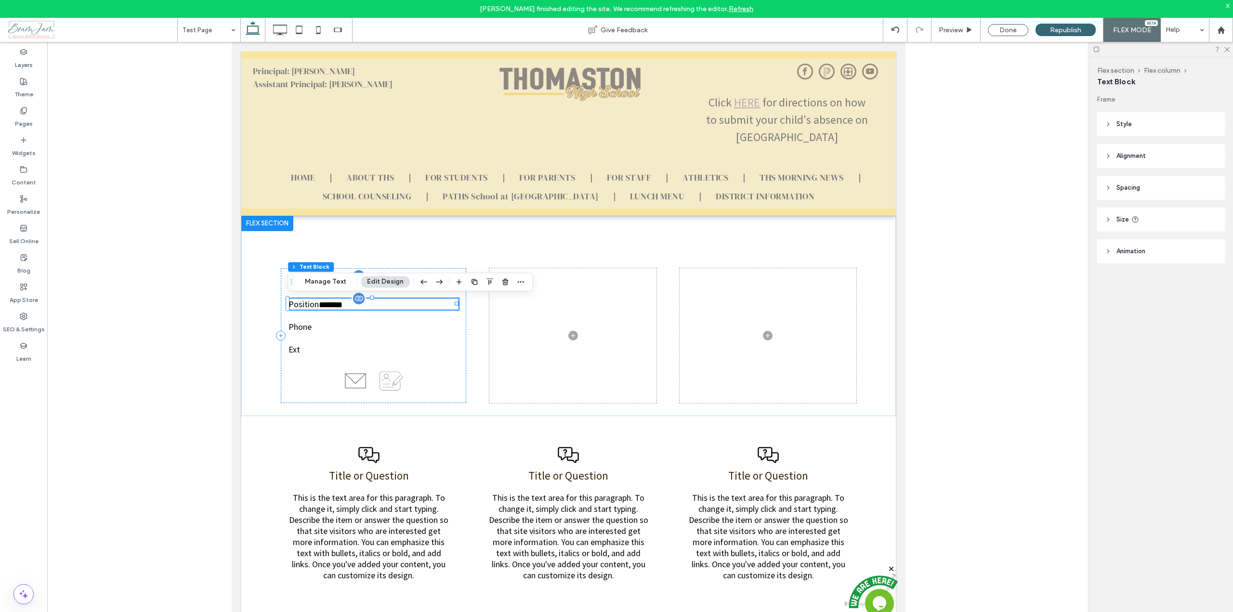
click at [318, 305] on span "*******" at bounding box center [330, 305] width 24 height 9
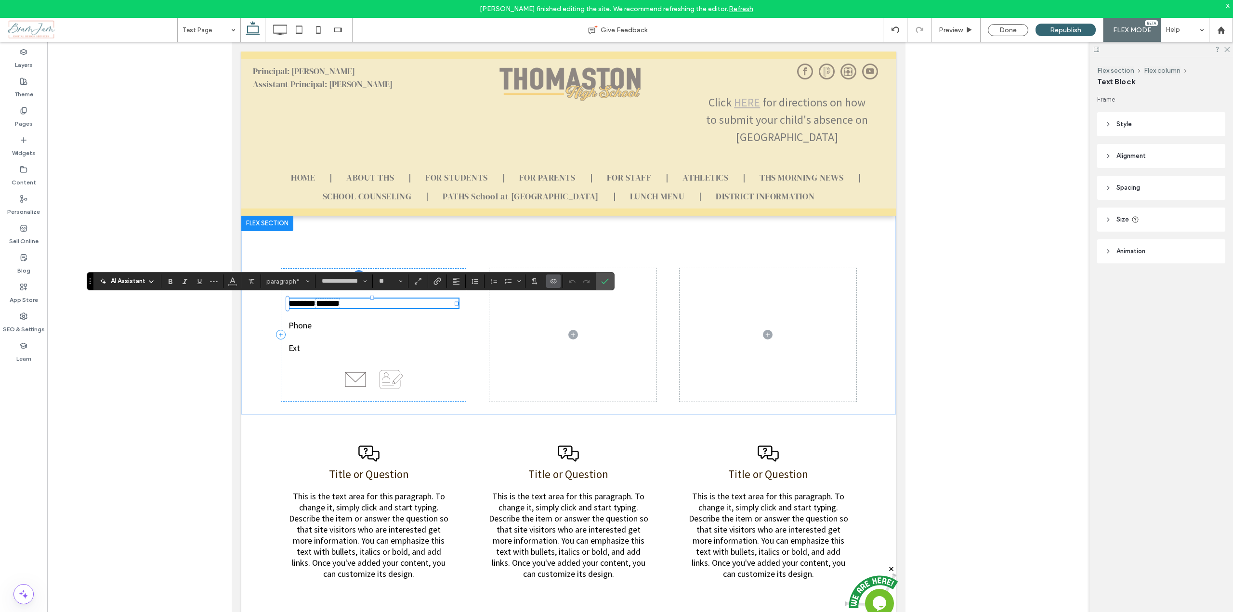
click at [315, 305] on span "********" at bounding box center [301, 303] width 27 height 9
drag, startPoint x: 316, startPoint y: 305, endPoint x: 282, endPoint y: 304, distance: 33.3
click at [282, 304] on div "**********" at bounding box center [373, 334] width 186 height 133
click at [300, 353] on p "Ext" at bounding box center [373, 348] width 171 height 11
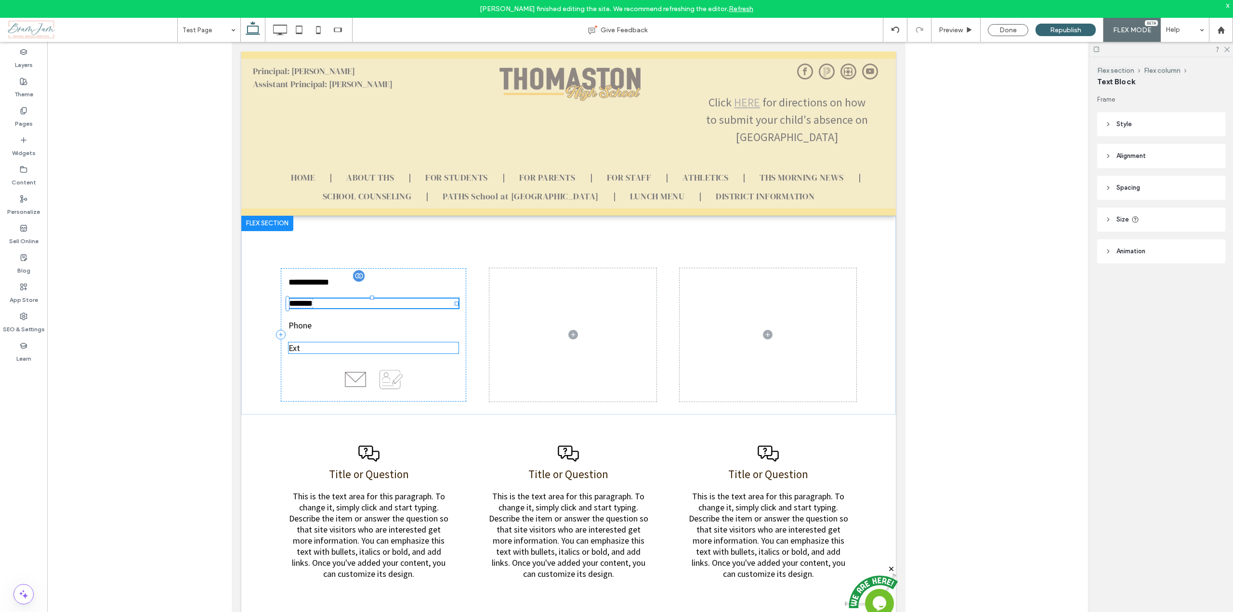
click at [300, 353] on p "Ext" at bounding box center [373, 348] width 171 height 11
type input "**********"
type input "**"
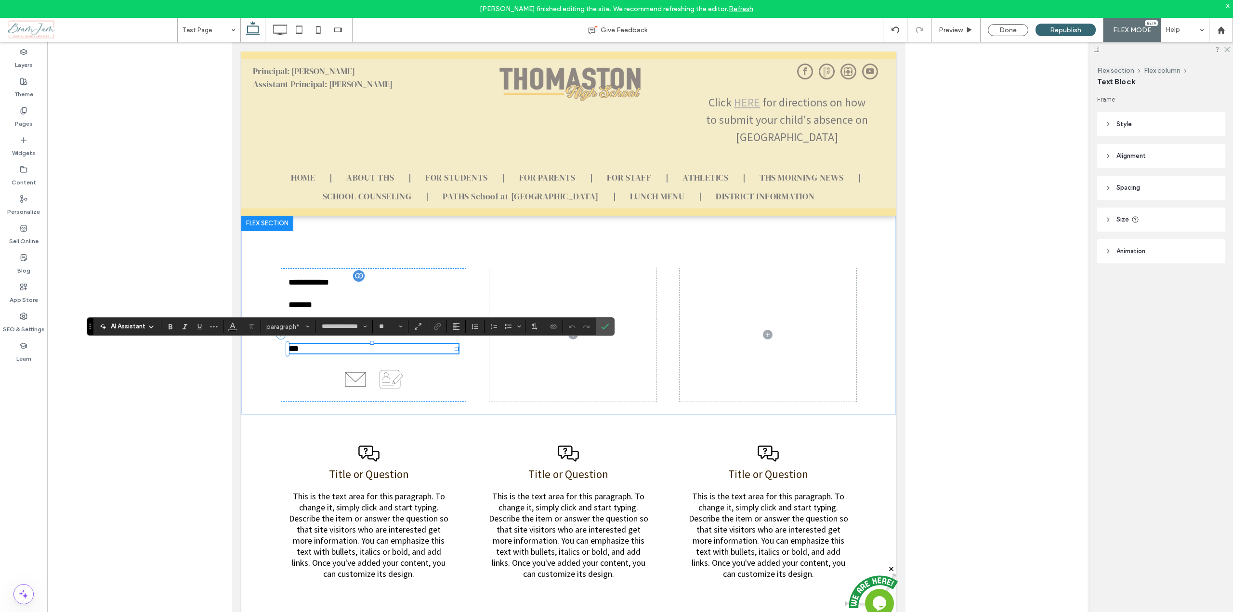
click at [300, 346] on p "***" at bounding box center [373, 349] width 171 height 10
click at [605, 328] on use "Confirm" at bounding box center [605, 327] width 8 height 6
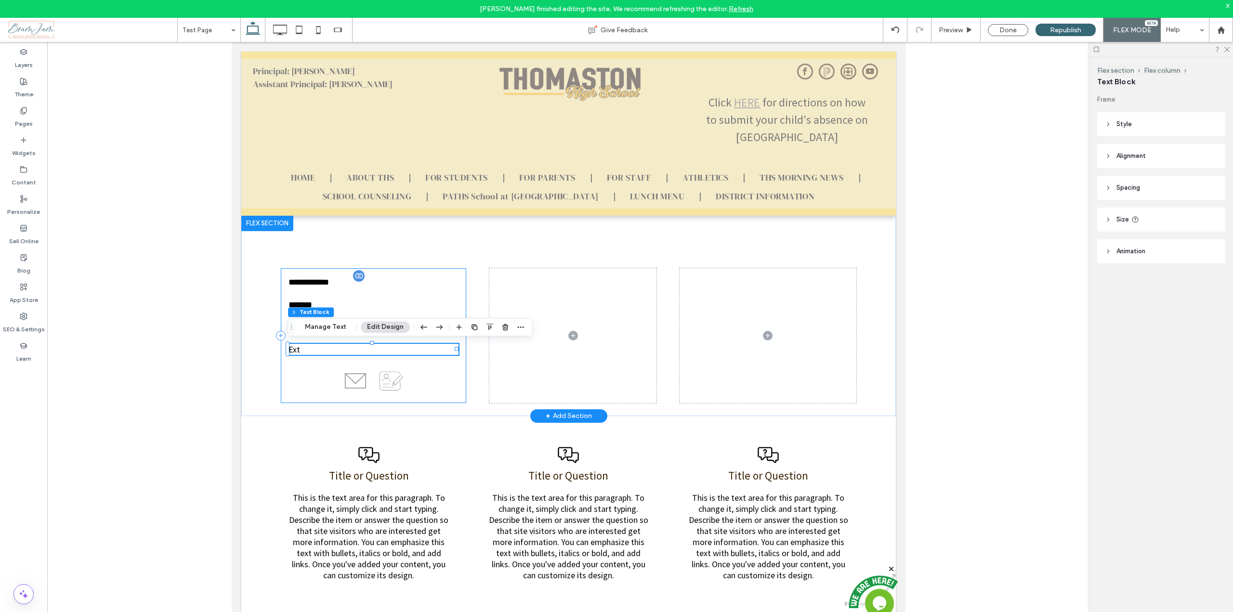
click at [391, 296] on div "**********" at bounding box center [373, 335] width 186 height 135
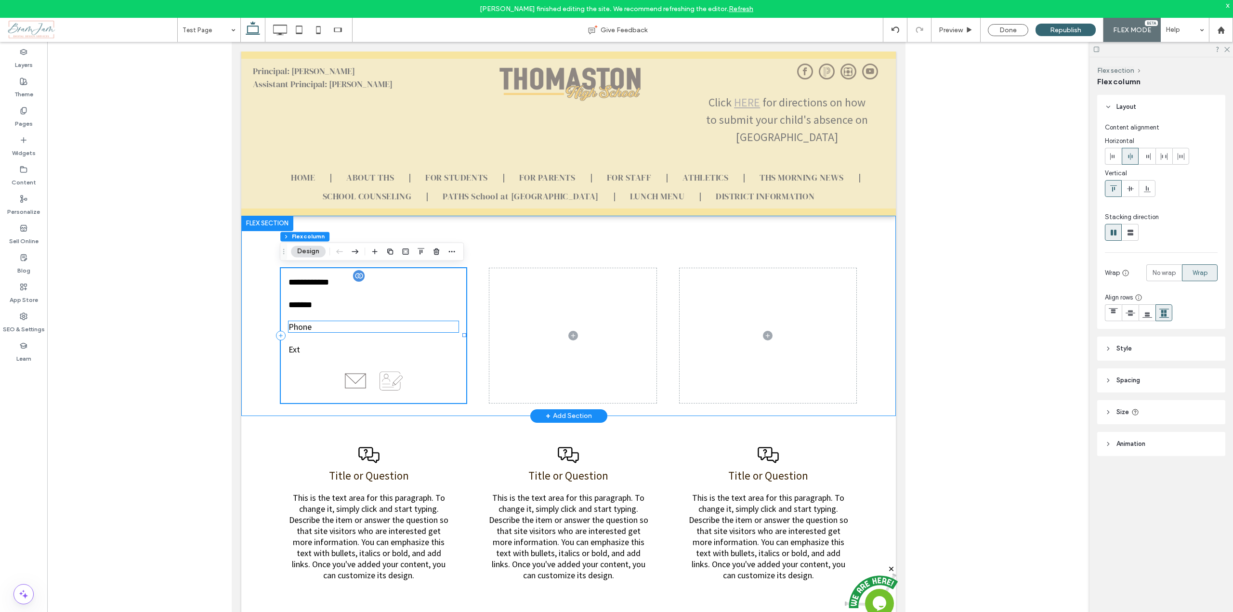
click at [322, 326] on p "Phone" at bounding box center [373, 326] width 171 height 11
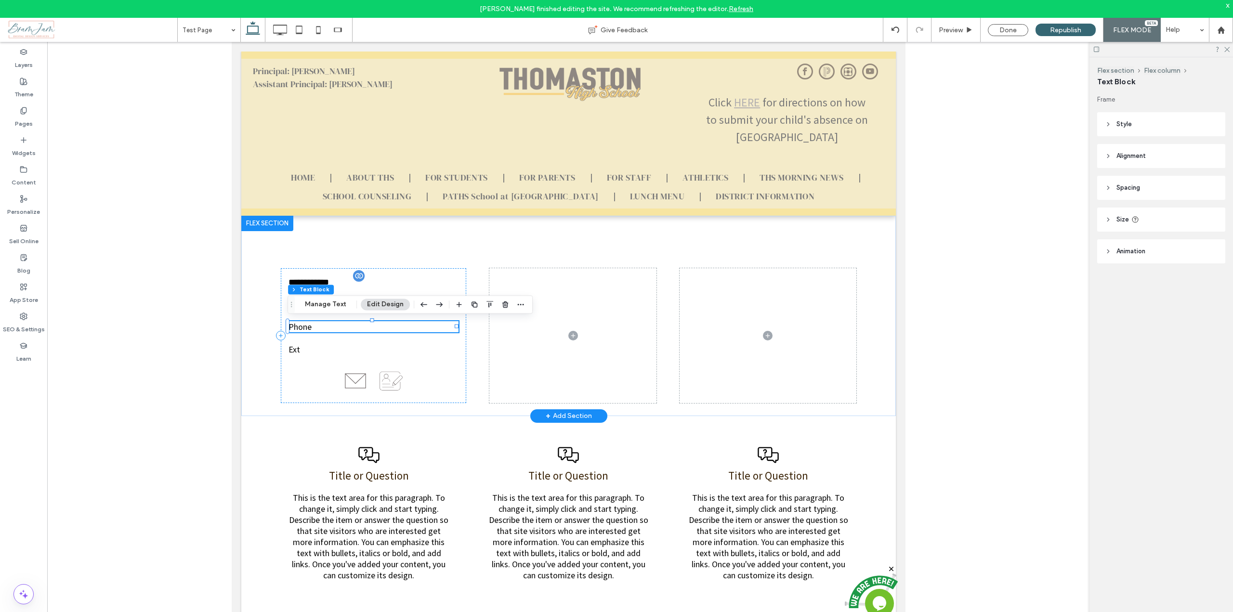
click at [318, 330] on p "Phone" at bounding box center [373, 326] width 171 height 11
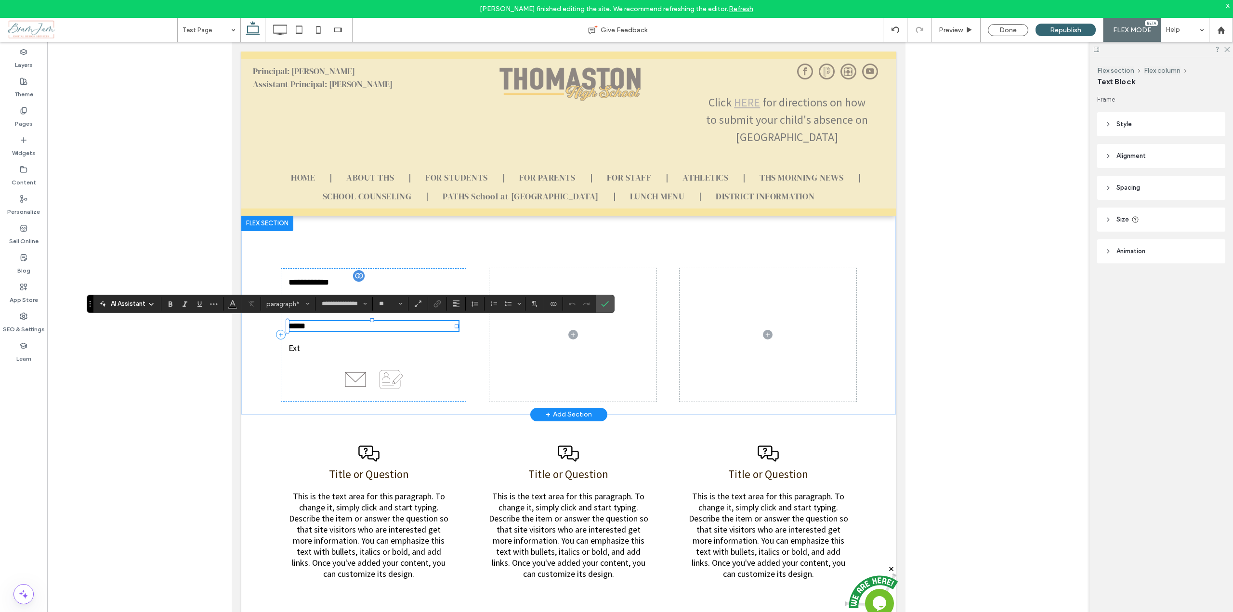
click at [318, 330] on p "*****" at bounding box center [373, 326] width 171 height 10
click at [553, 302] on icon "Connect To Data" at bounding box center [554, 304] width 8 height 8
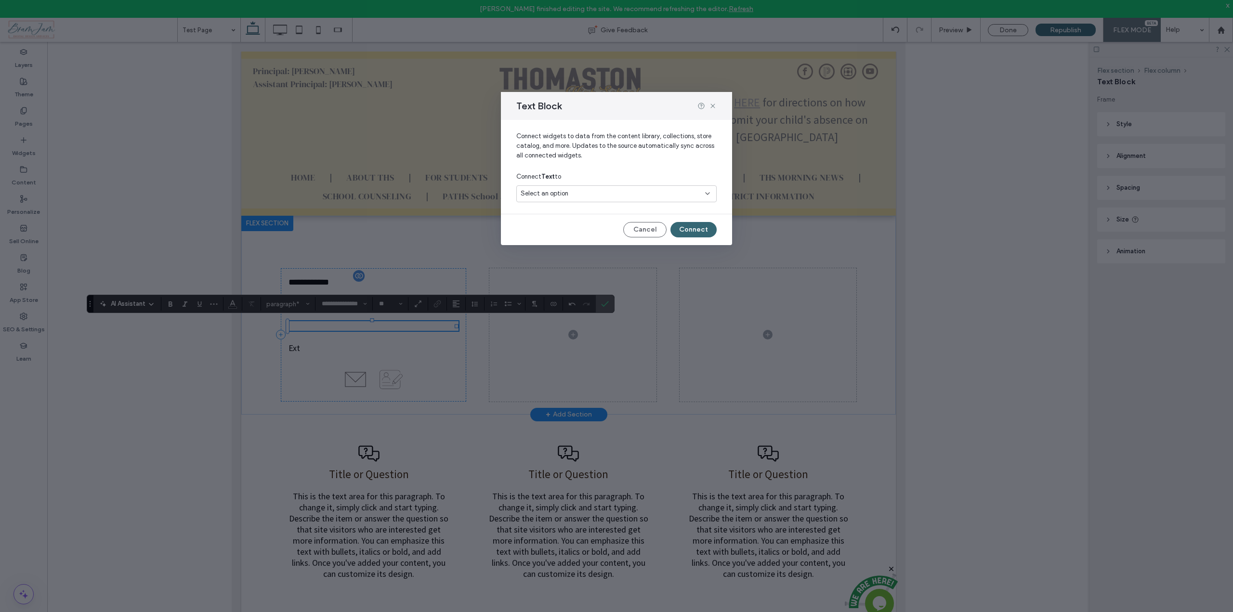
click at [577, 197] on div "Select an option" at bounding box center [611, 194] width 180 height 10
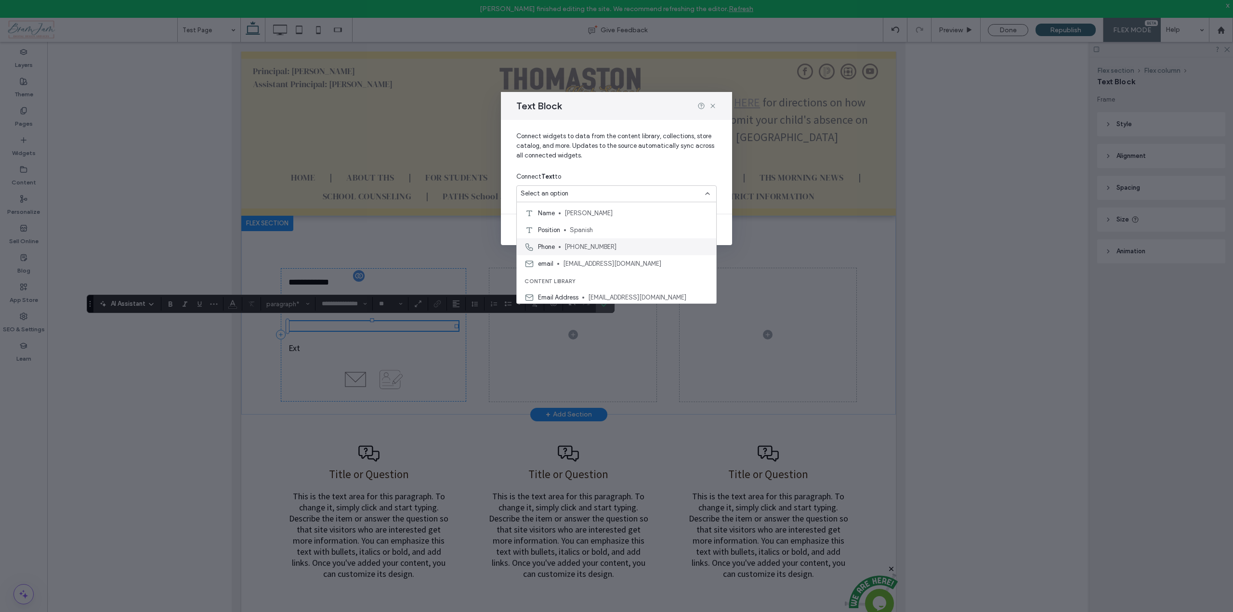
click at [590, 249] on span "[PHONE_NUMBER]" at bounding box center [637, 247] width 144 height 10
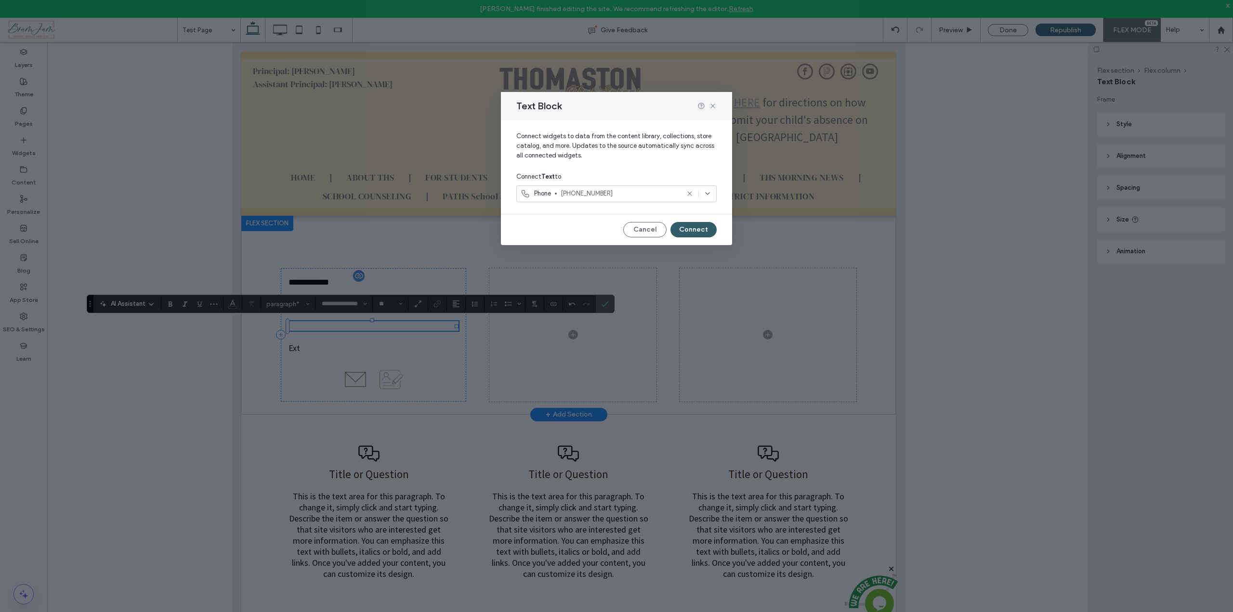
click at [688, 227] on button "Connect" at bounding box center [694, 229] width 46 height 15
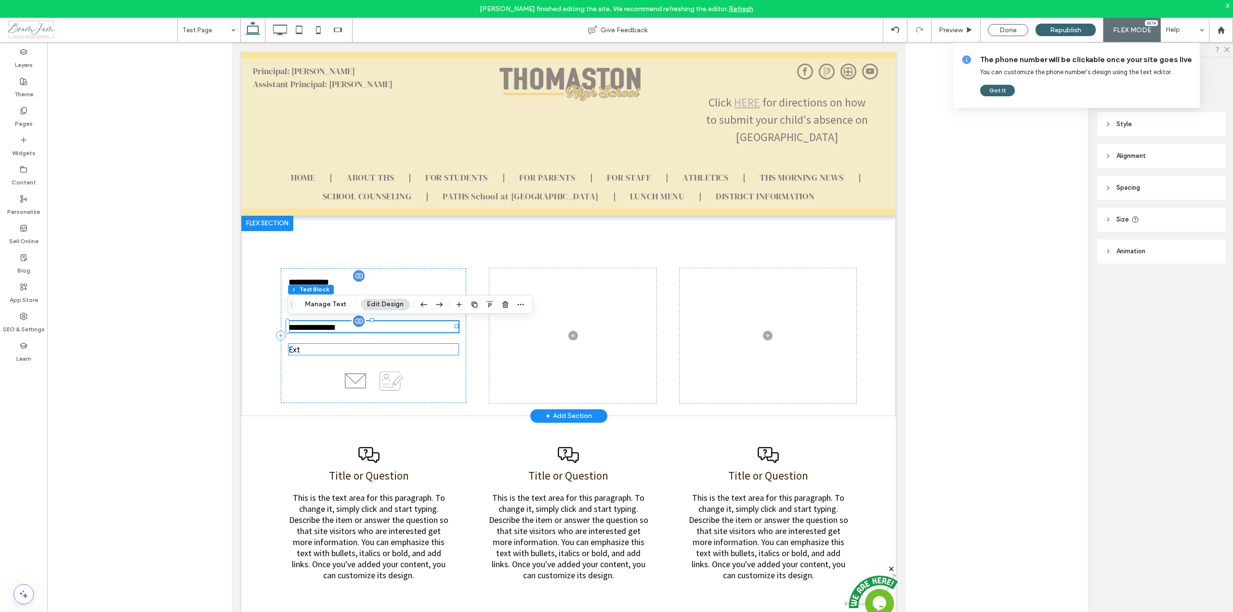
click at [342, 353] on p "Ext" at bounding box center [373, 349] width 171 height 11
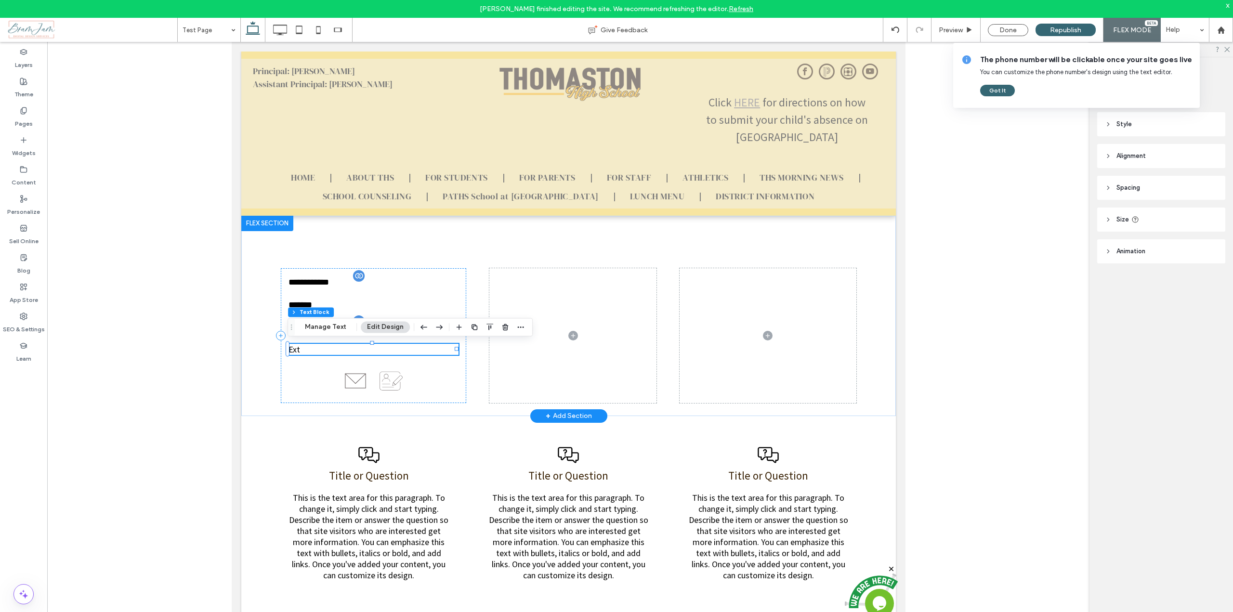
click at [342, 353] on p "Ext" at bounding box center [373, 349] width 171 height 11
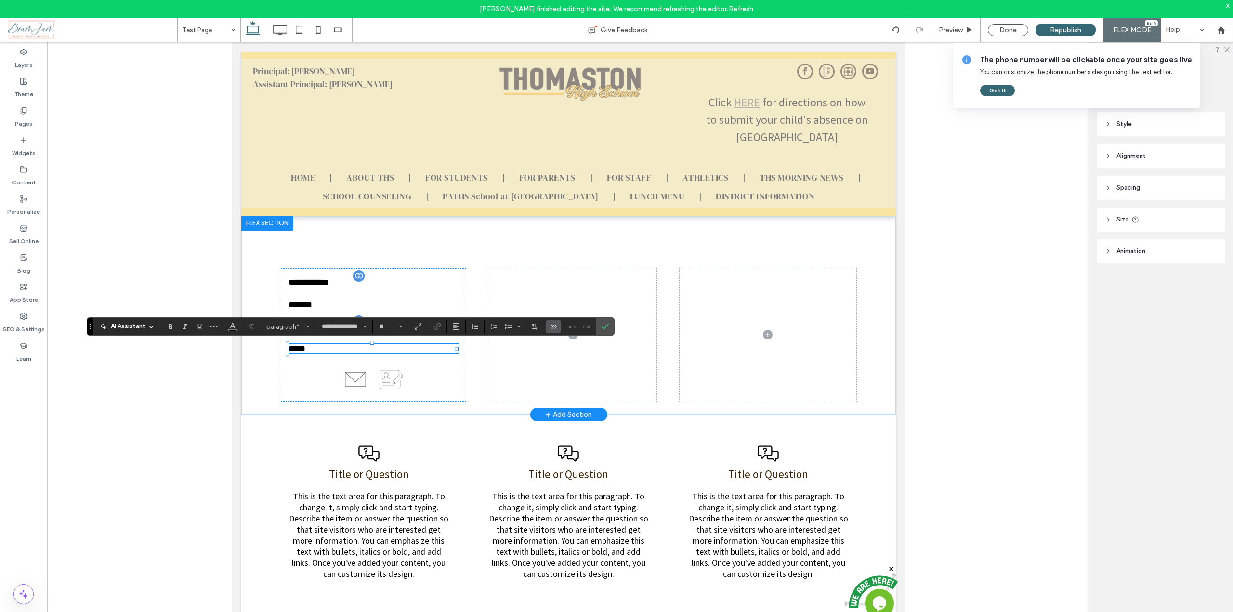
click at [555, 327] on icon "Connect To Data" at bounding box center [554, 327] width 8 height 8
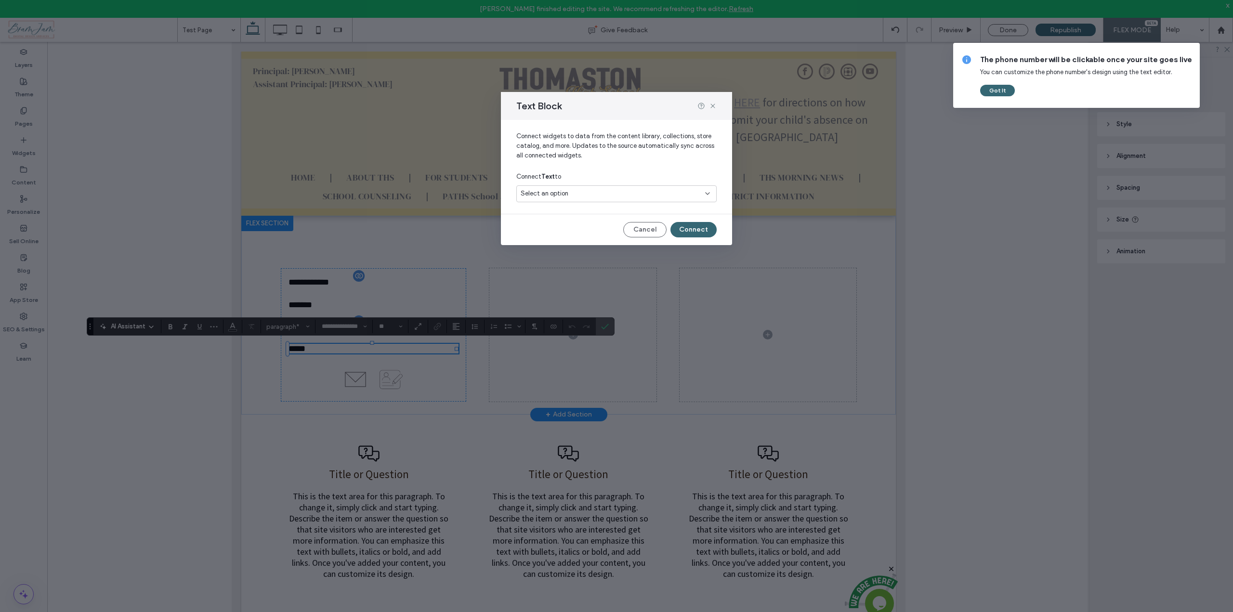
click at [605, 198] on div "Select an option" at bounding box center [611, 194] width 180 height 10
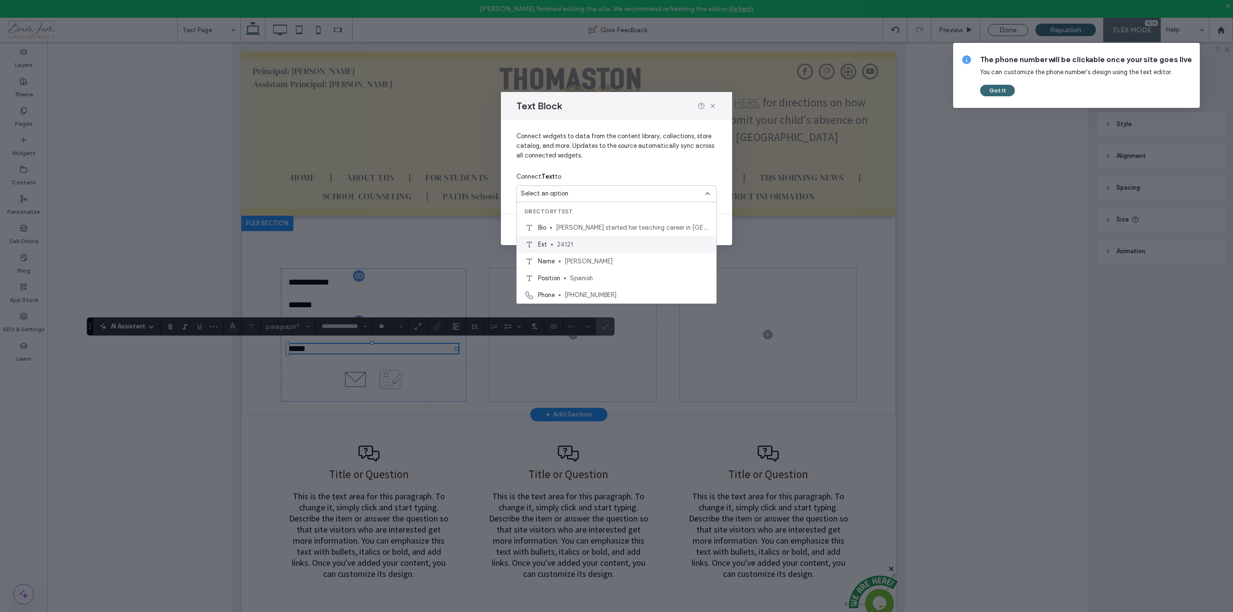
click at [594, 242] on span "24121" at bounding box center [633, 245] width 152 height 10
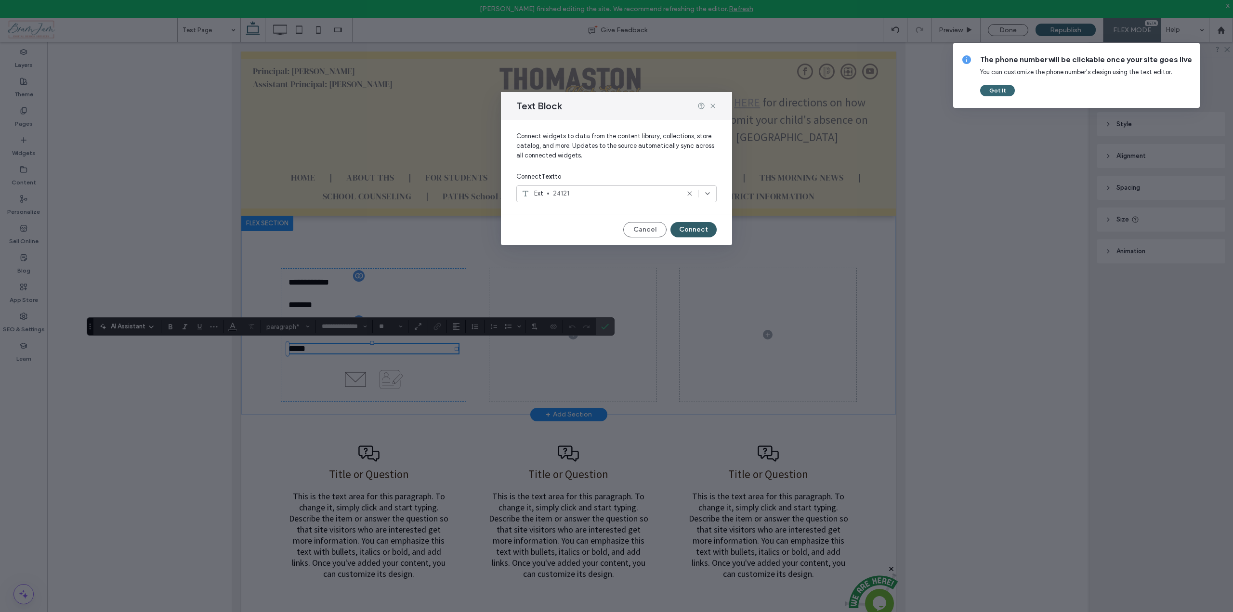
click at [692, 226] on button "Connect" at bounding box center [694, 229] width 46 height 15
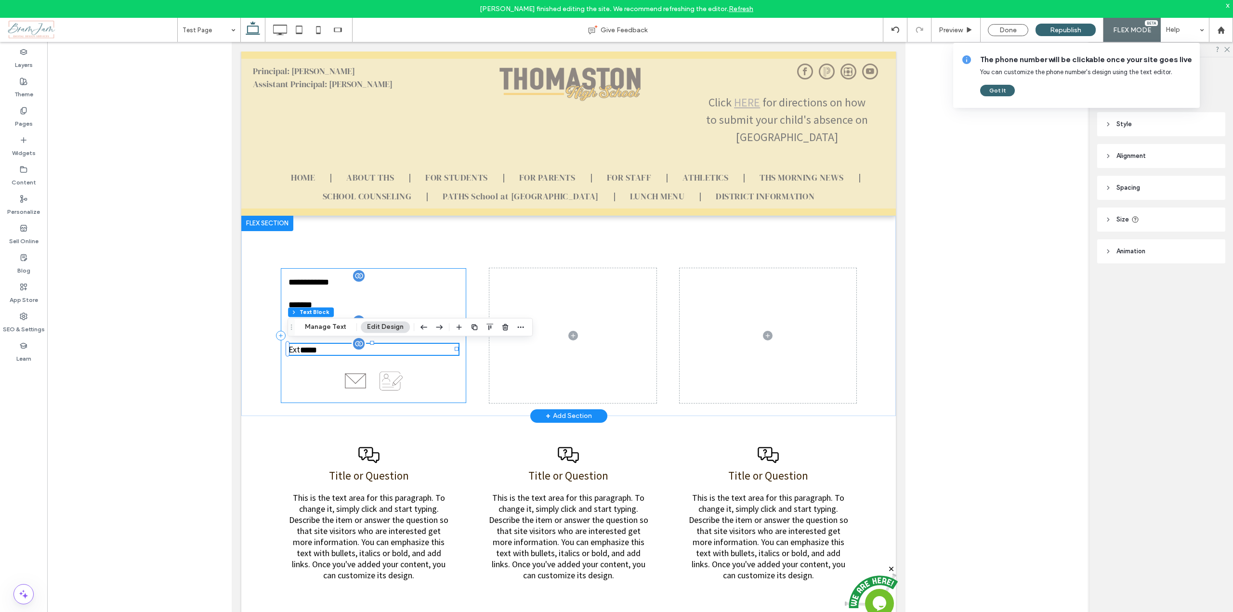
click at [433, 383] on div "**********" at bounding box center [373, 335] width 186 height 135
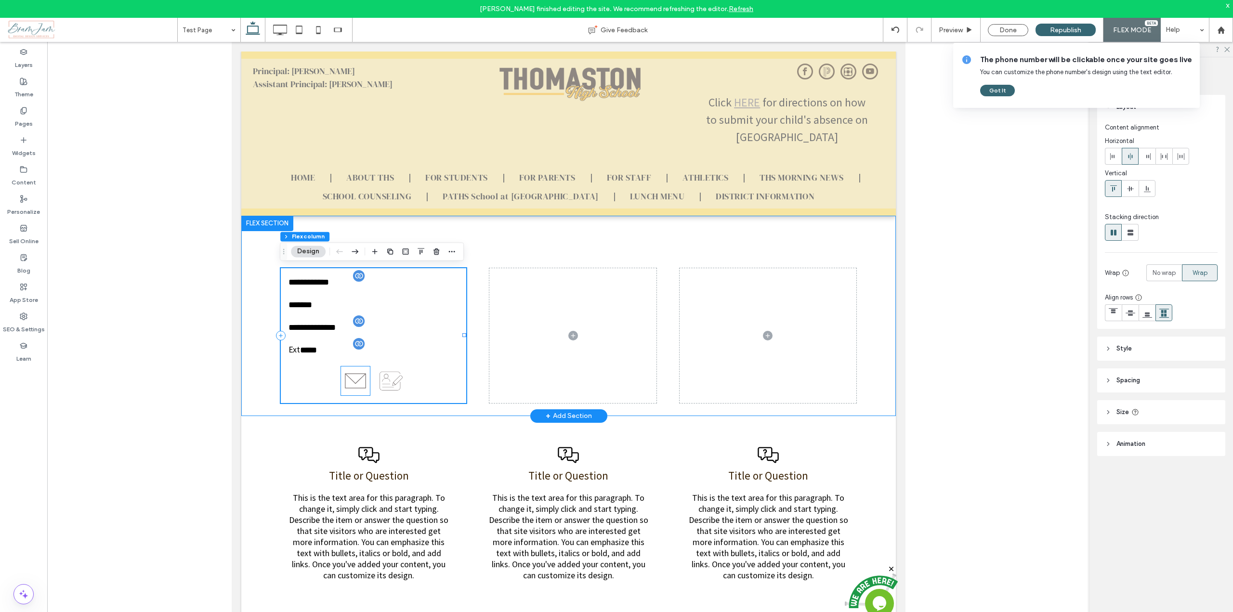
click at [358, 380] on icon at bounding box center [355, 381] width 29 height 29
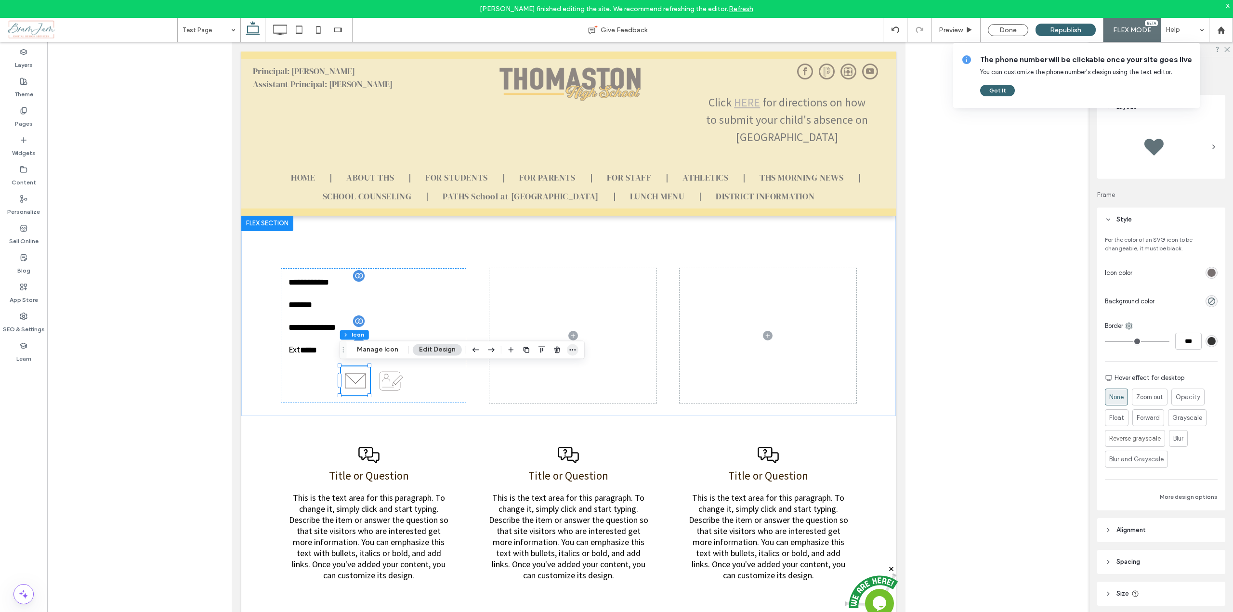
click at [569, 349] on icon "button" at bounding box center [573, 350] width 8 height 8
click at [528, 421] on span "Connect to Data" at bounding box center [539, 425] width 54 height 8
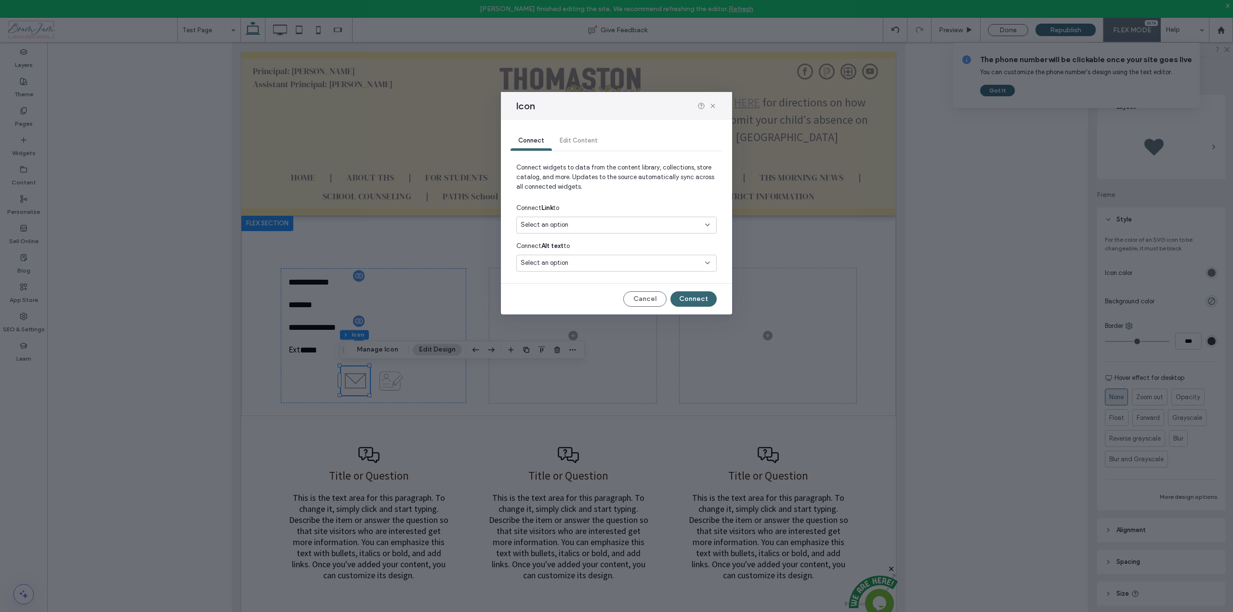
click at [607, 222] on div "Select an option" at bounding box center [611, 225] width 180 height 10
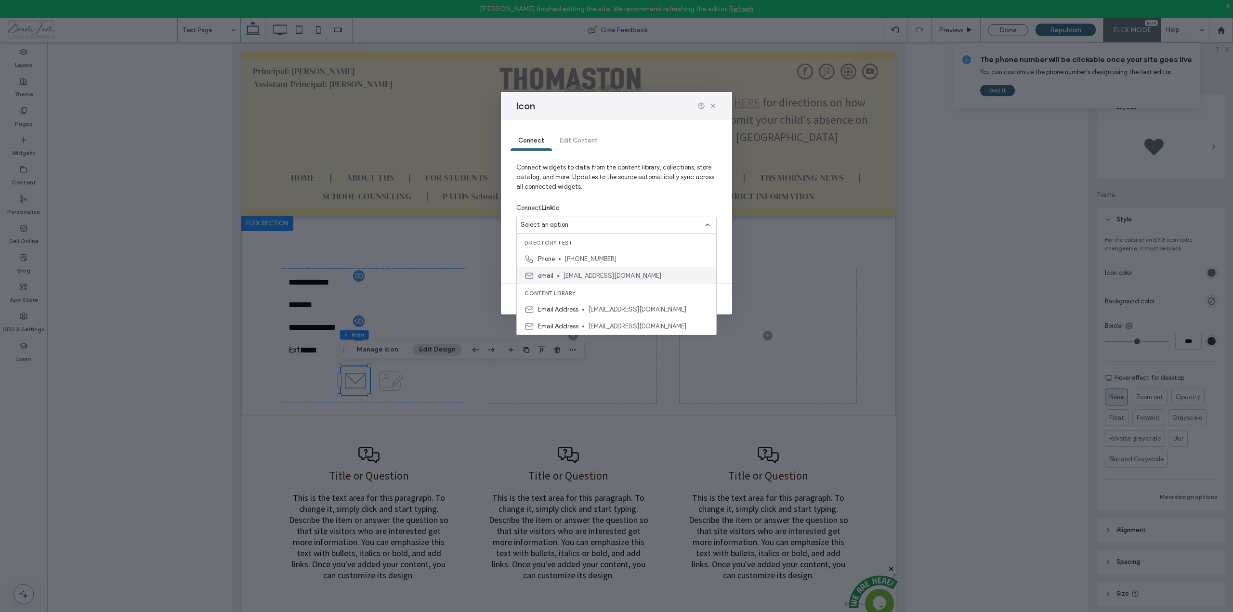
click at [603, 276] on span "[EMAIL_ADDRESS][DOMAIN_NAME]" at bounding box center [635, 276] width 145 height 10
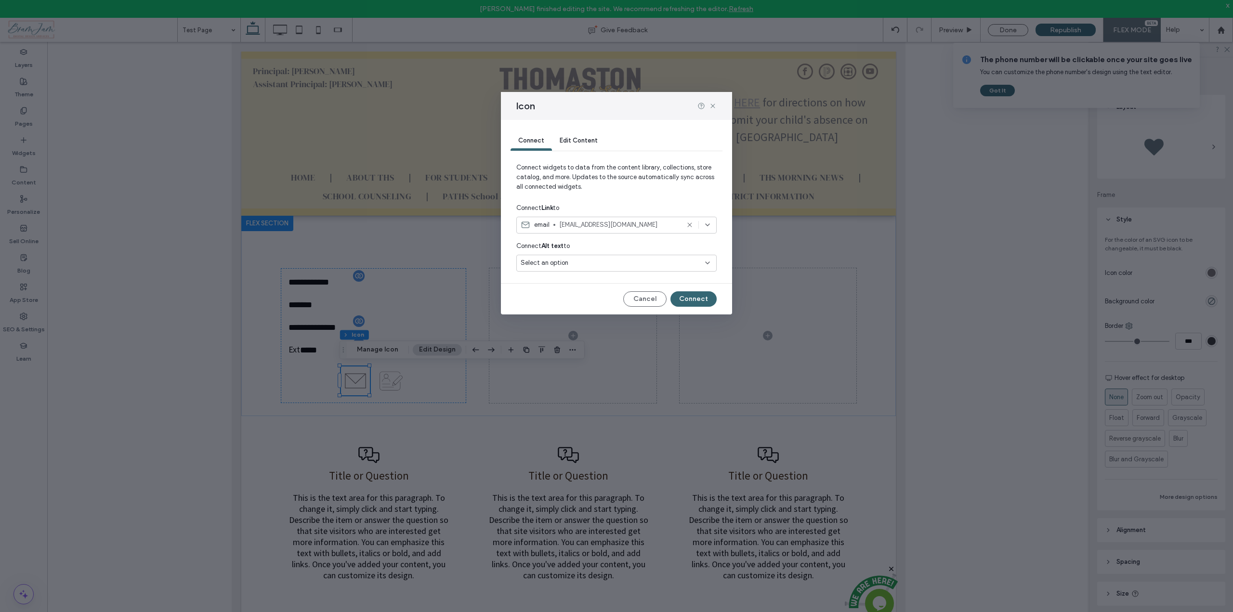
click at [596, 262] on div "Select an option" at bounding box center [611, 263] width 180 height 10
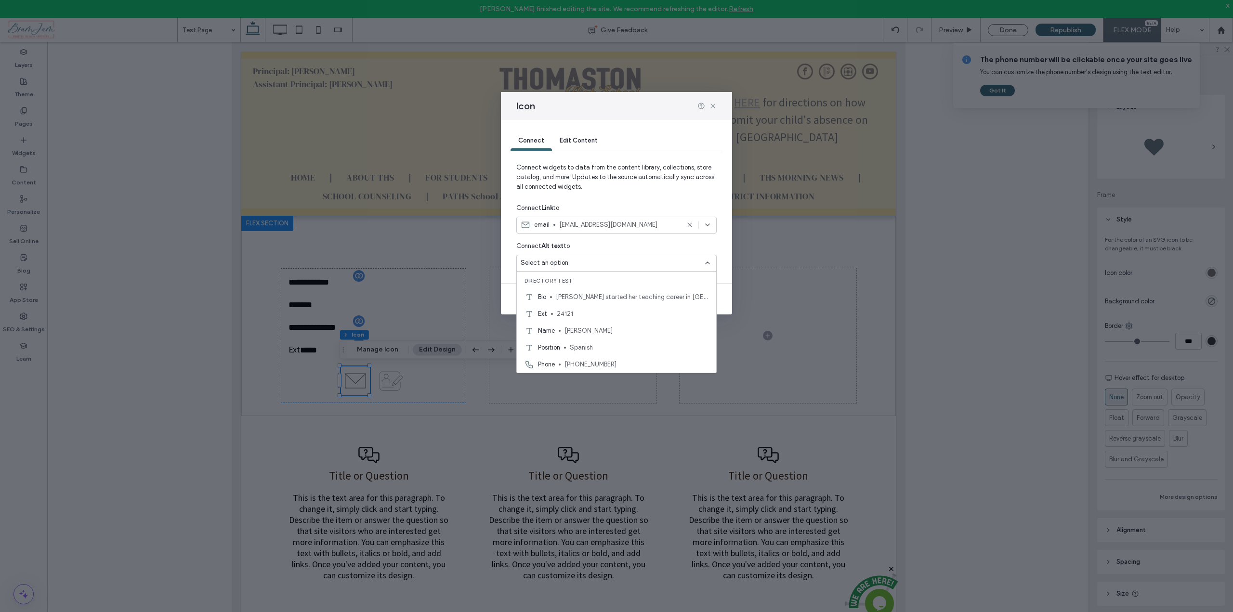
click at [596, 262] on div "Select an option" at bounding box center [611, 263] width 180 height 10
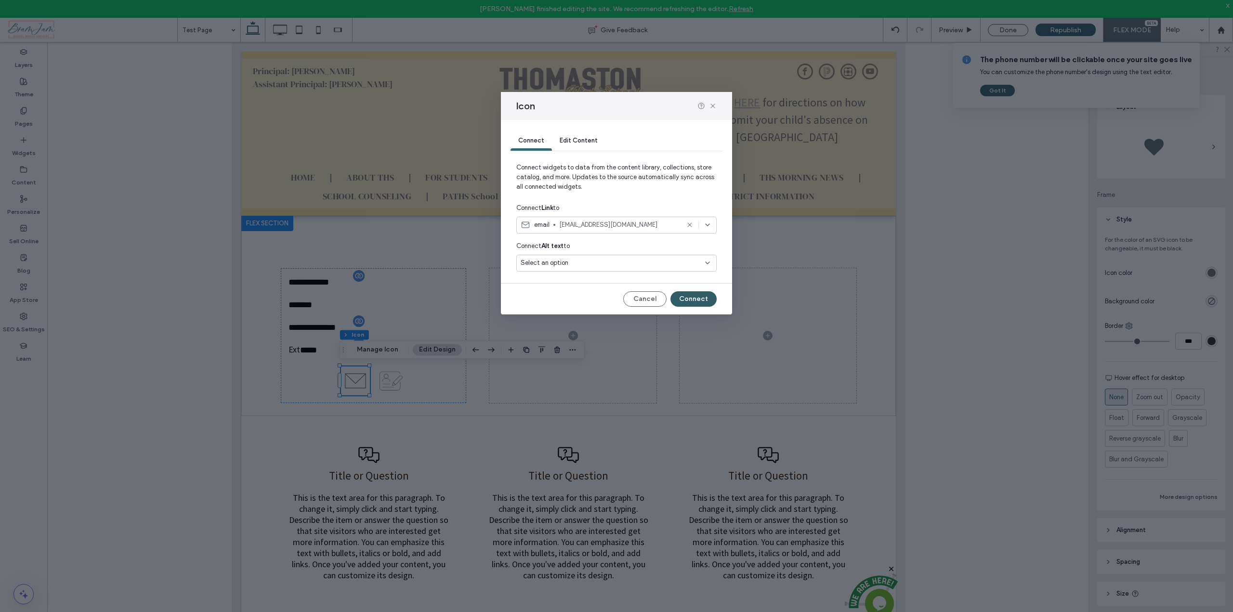
click at [703, 302] on button "Connect" at bounding box center [694, 298] width 46 height 15
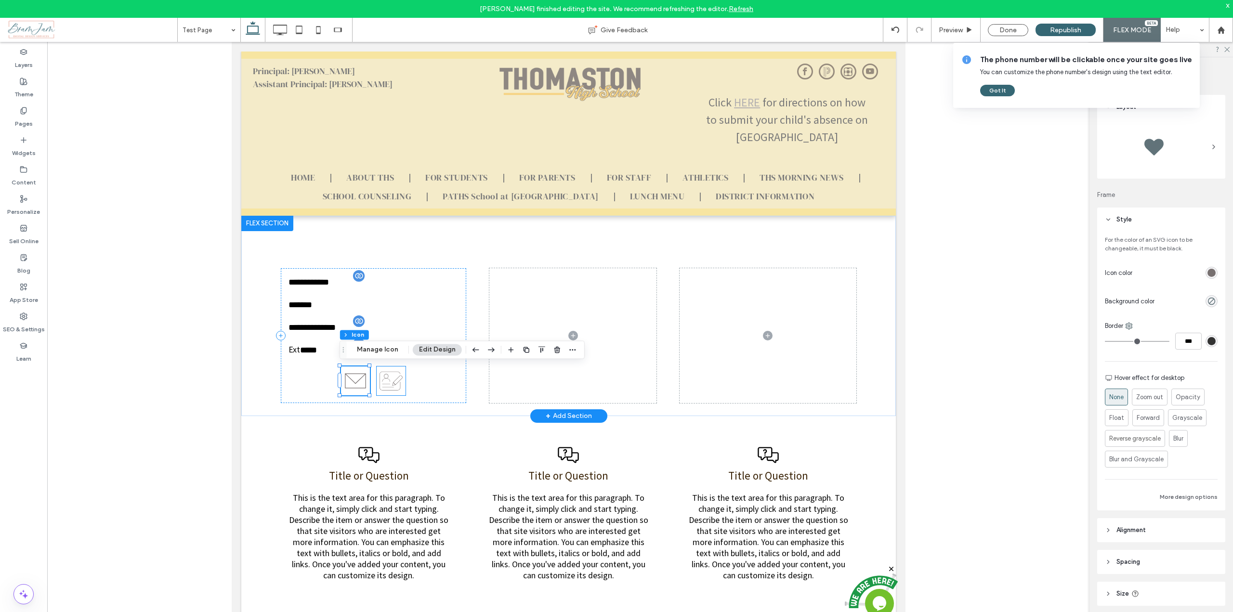
click at [391, 383] on icon at bounding box center [390, 381] width 29 height 29
click at [413, 350] on button "Manage Icon" at bounding box center [413, 350] width 54 height 12
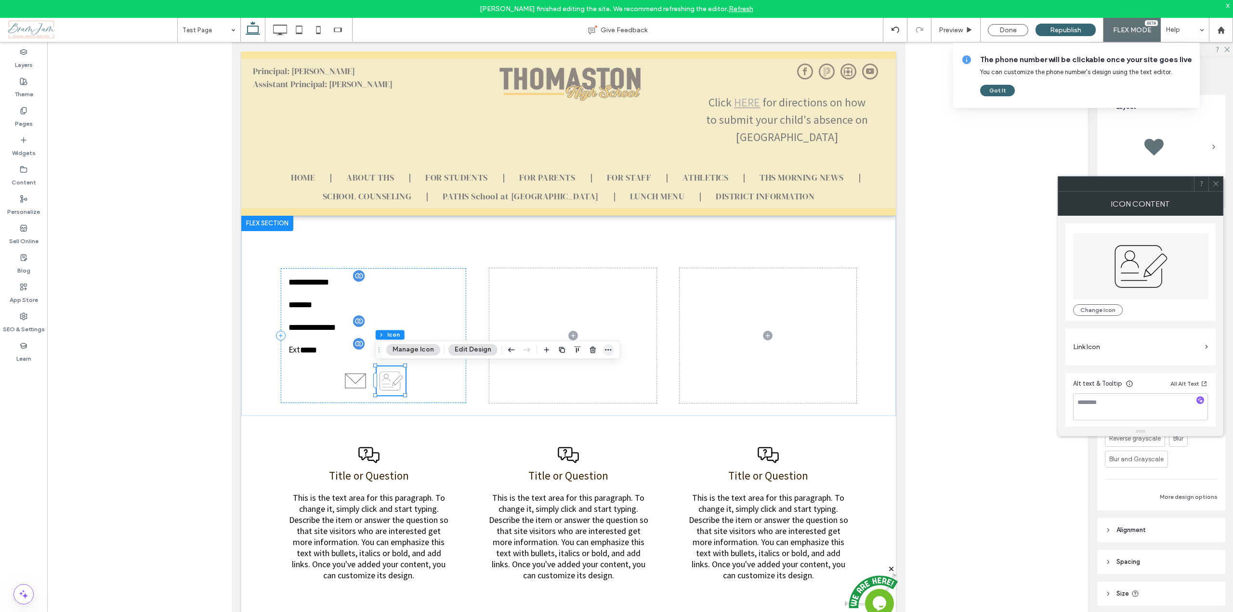
click at [606, 348] on icon "button" at bounding box center [609, 350] width 8 height 8
click at [555, 423] on span "Connect to Data" at bounding box center [574, 425] width 54 height 8
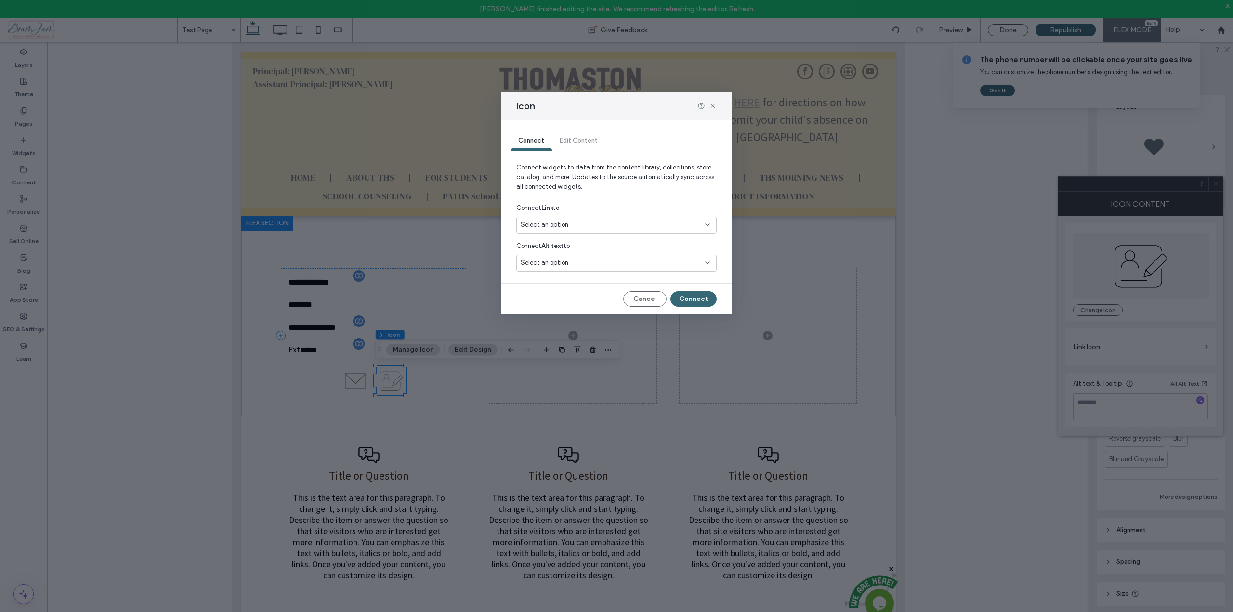
click at [564, 226] on span "Select an option" at bounding box center [545, 225] width 48 height 10
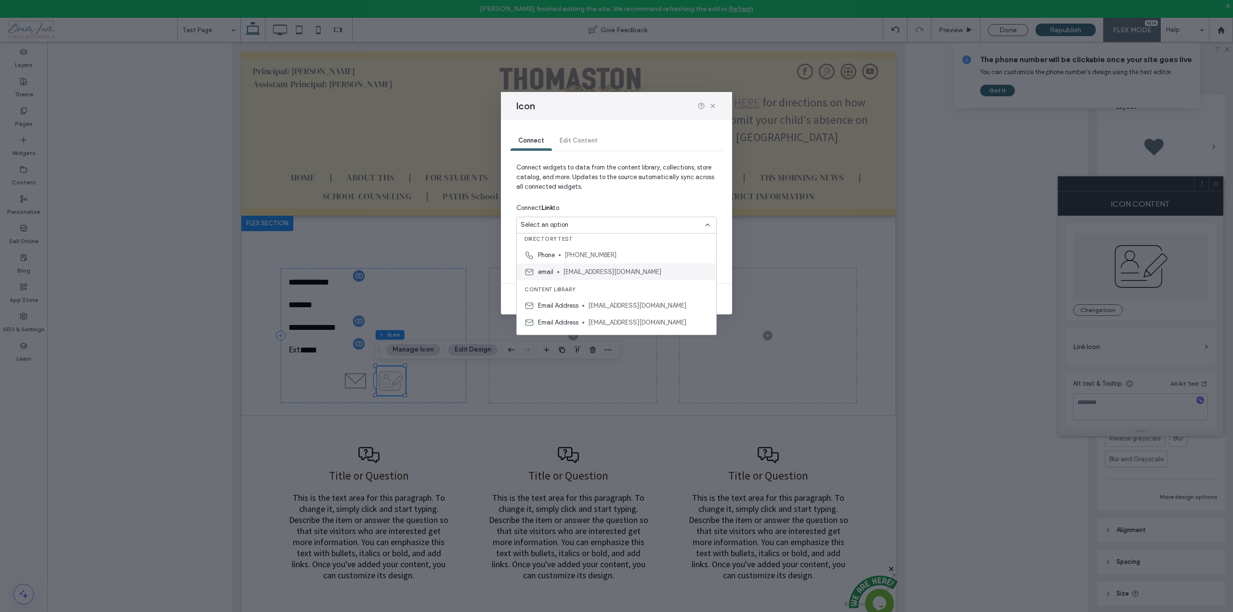
scroll to position [0, 0]
click at [715, 106] on icon at bounding box center [713, 106] width 8 height 8
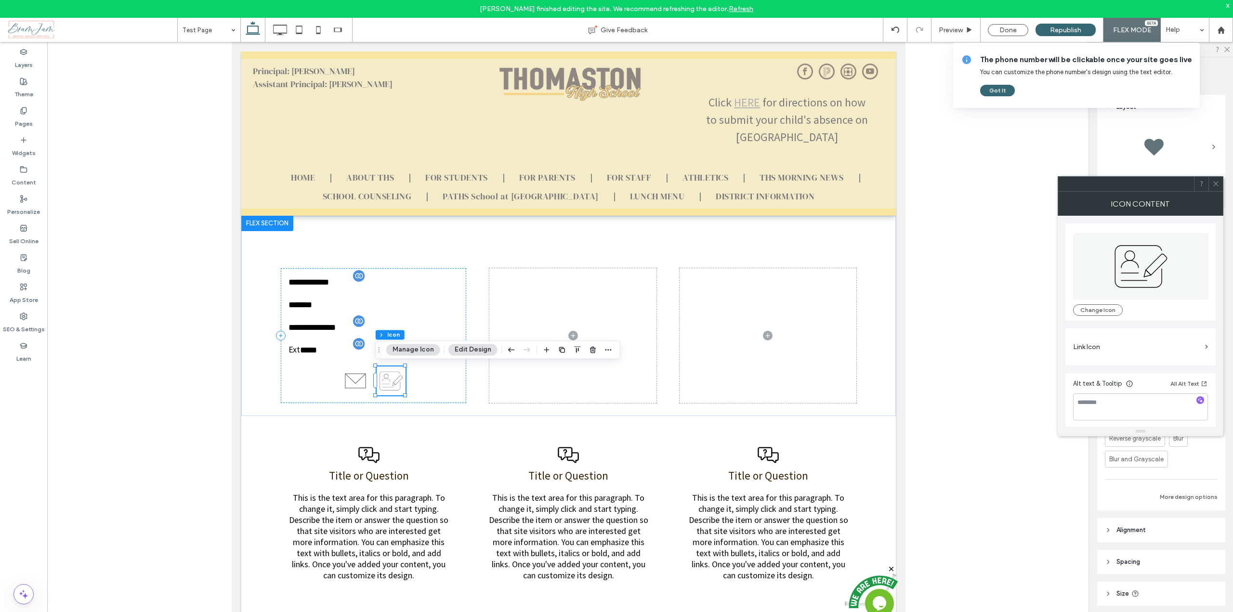
click at [426, 351] on button "Manage Icon" at bounding box center [413, 350] width 54 height 12
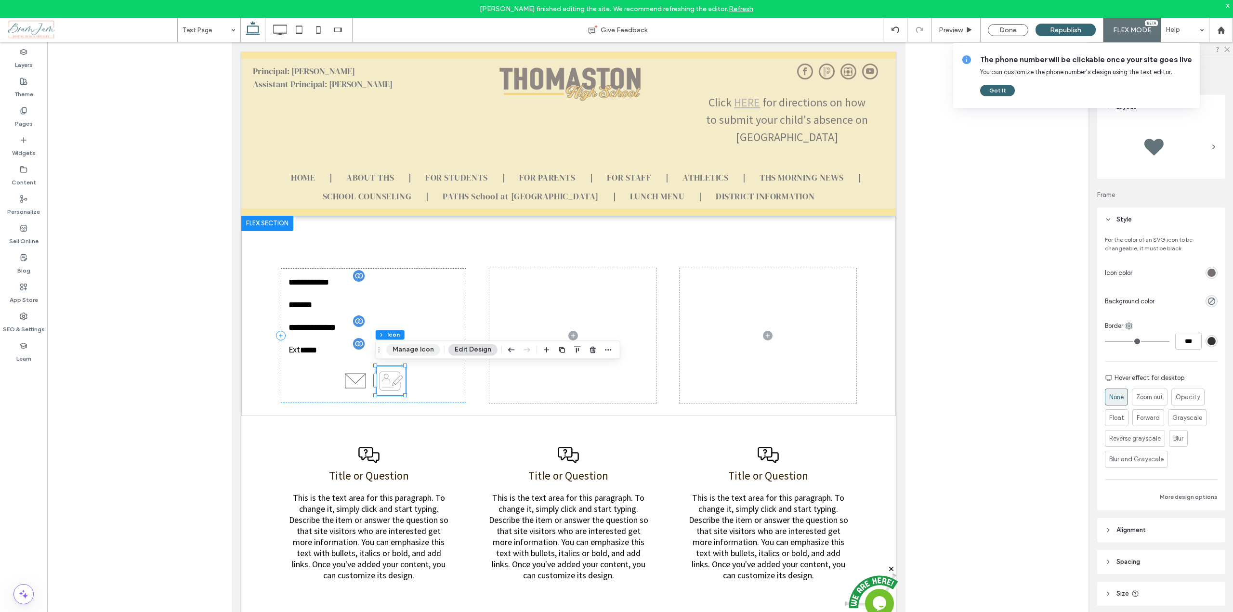
click at [426, 351] on button "Manage Icon" at bounding box center [413, 350] width 54 height 12
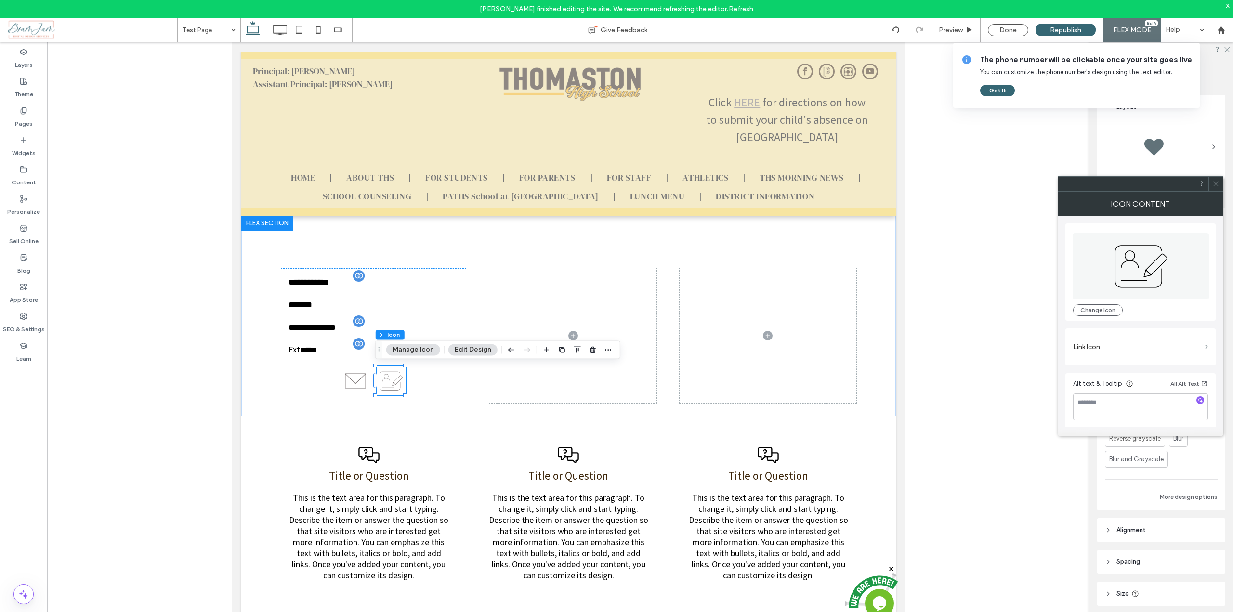
click at [1205, 347] on span at bounding box center [1206, 347] width 3 height 4
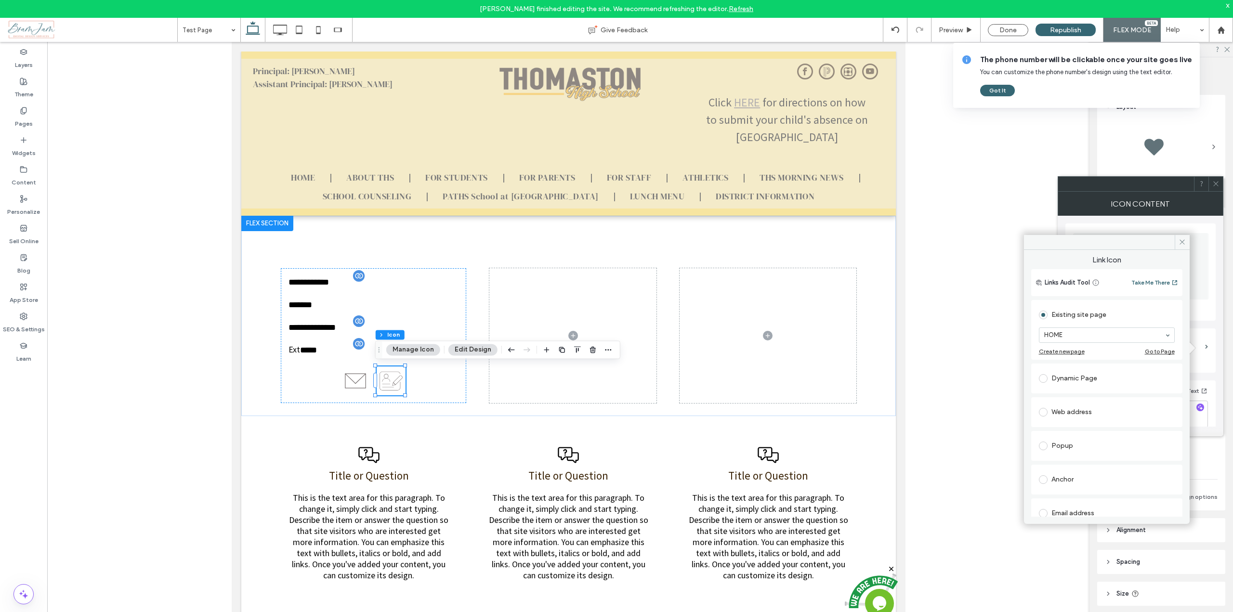
click at [1054, 448] on div "Popup" at bounding box center [1107, 445] width 136 height 15
type input "*"
type input "***"
click at [1182, 238] on icon at bounding box center [1182, 241] width 7 height 7
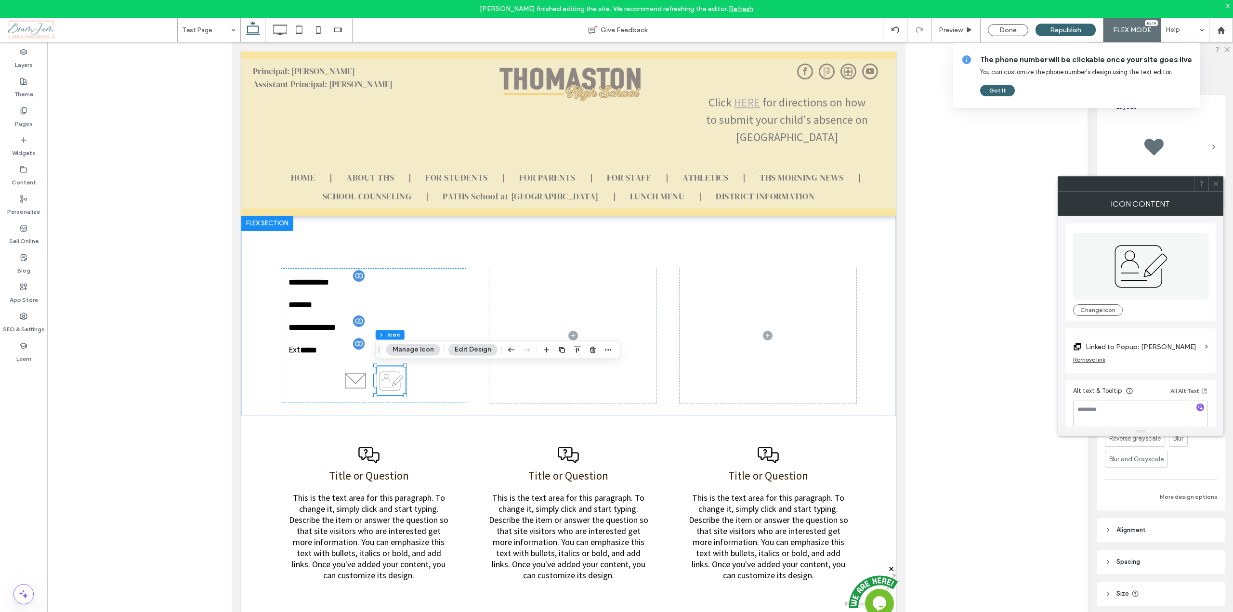
click at [1214, 183] on icon at bounding box center [1216, 183] width 7 height 7
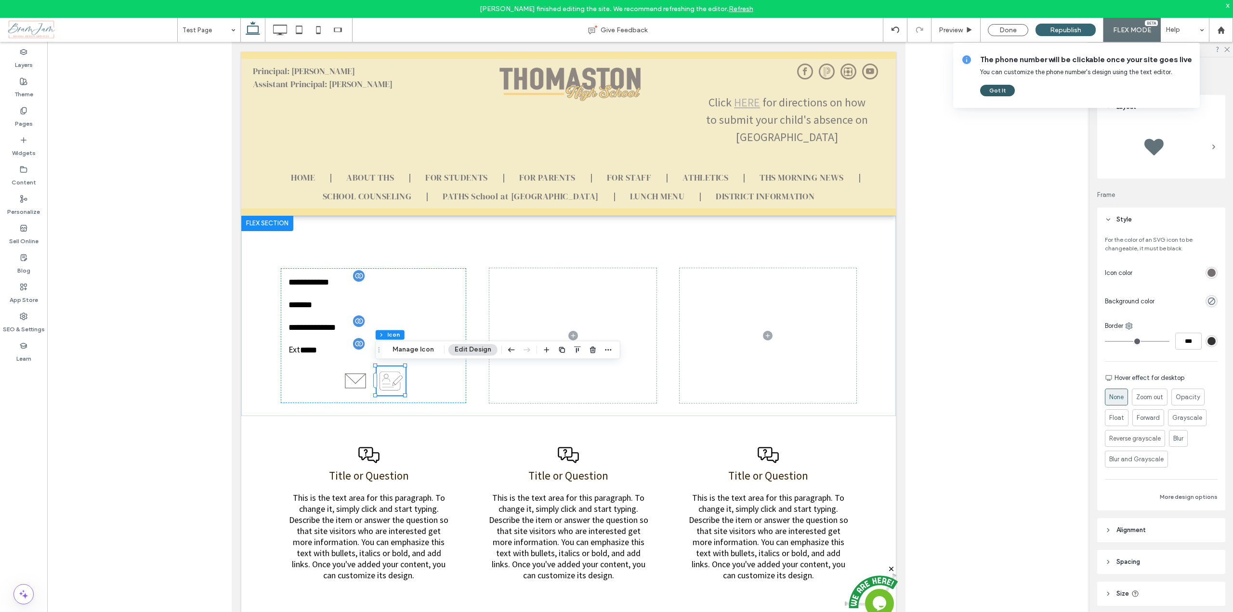
click at [1001, 90] on button "Got It" at bounding box center [997, 91] width 35 height 12
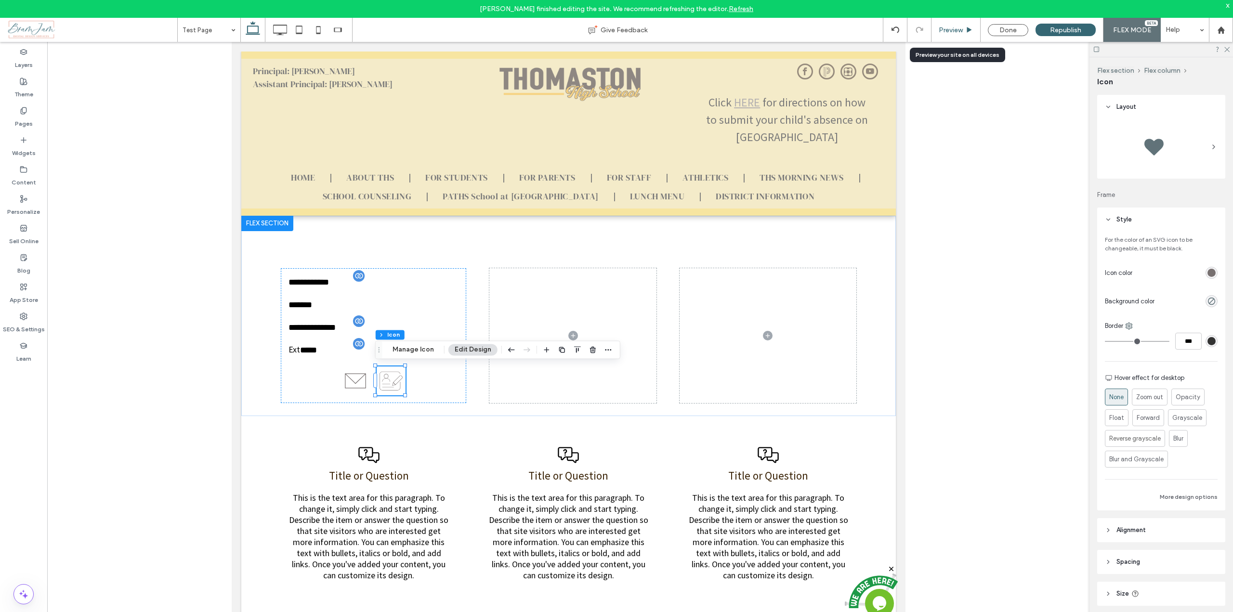
click at [958, 29] on span "Preview" at bounding box center [951, 30] width 24 height 8
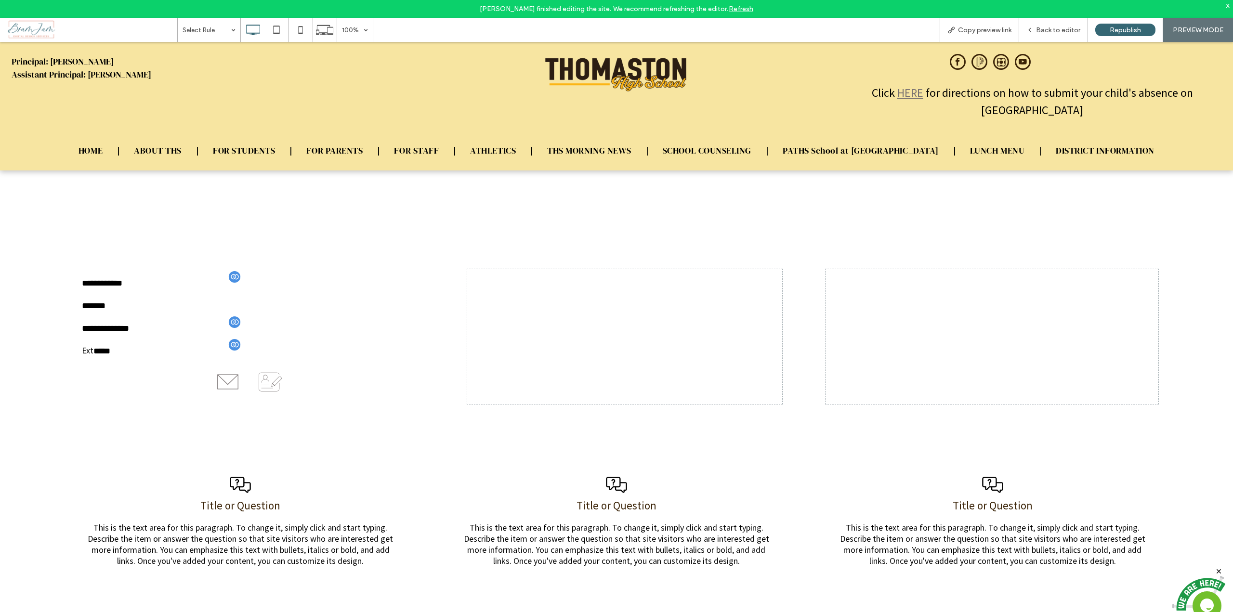
click at [229, 383] on icon at bounding box center [227, 382] width 29 height 29
click at [362, 414] on div "OK, Got It" at bounding box center [359, 414] width 38 height 12
click at [273, 384] on icon at bounding box center [270, 382] width 29 height 29
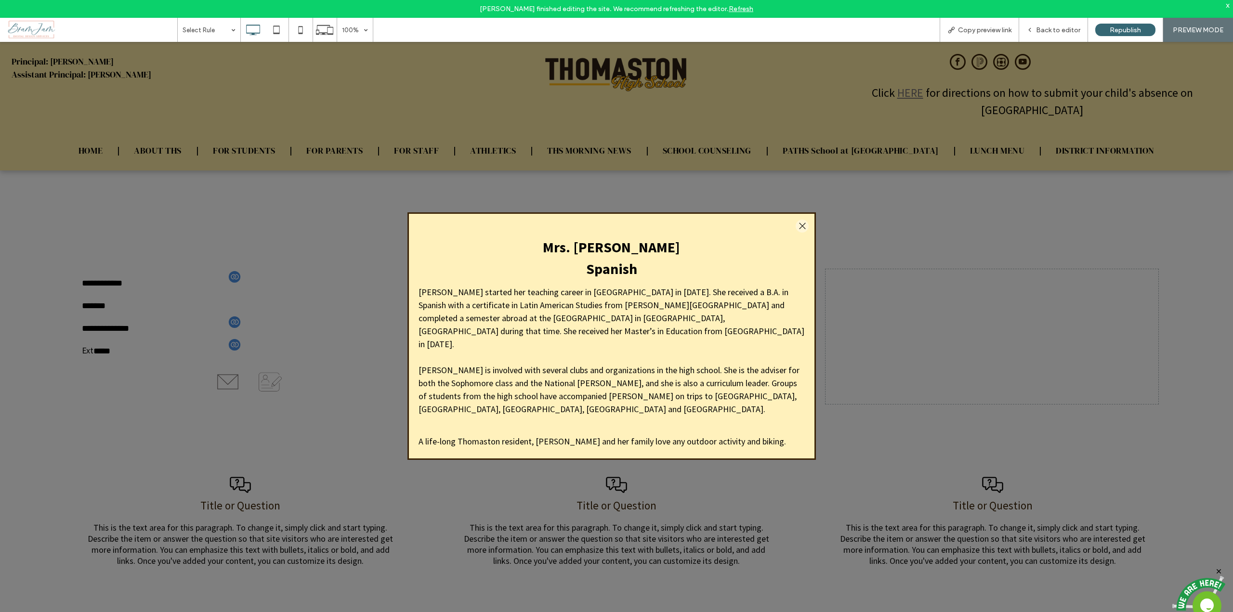
click at [797, 221] on div at bounding box center [802, 226] width 13 height 13
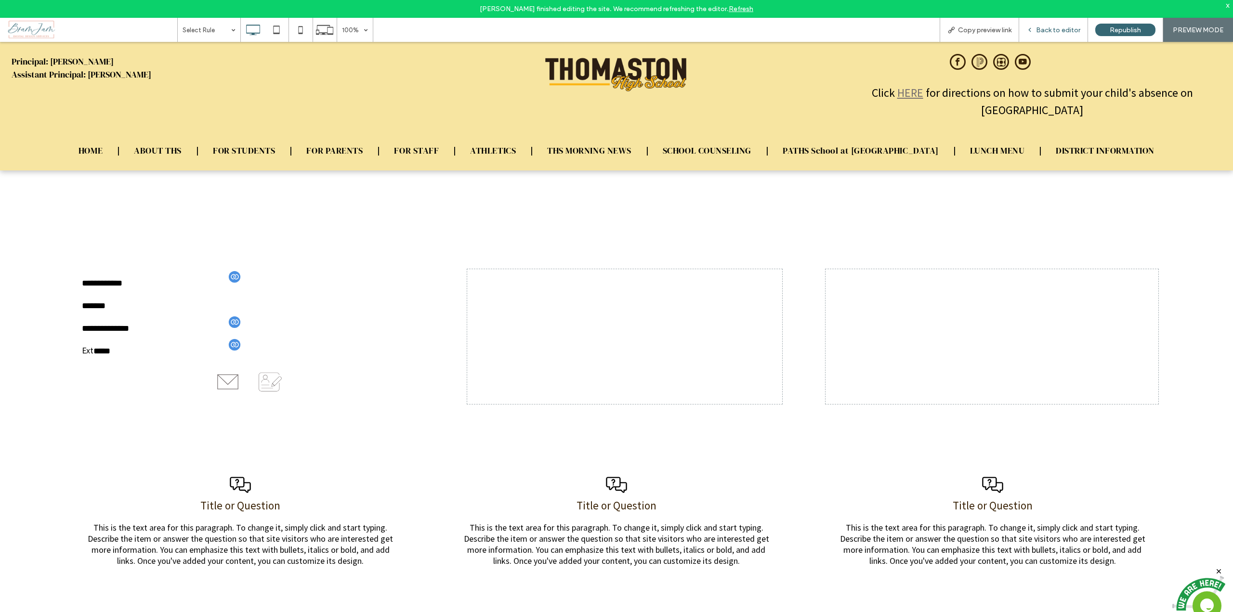
click at [1072, 22] on div "Back to editor" at bounding box center [1053, 30] width 69 height 24
click at [1056, 30] on span "Back to editor" at bounding box center [1058, 30] width 44 height 8
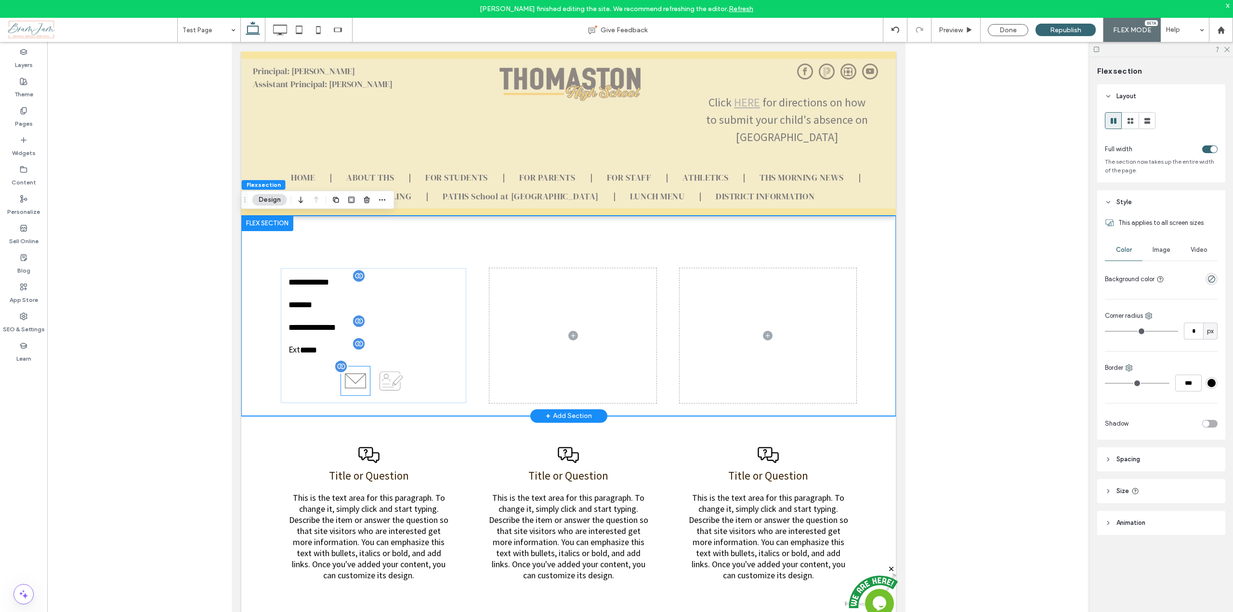
click at [346, 382] on icon at bounding box center [355, 381] width 29 height 29
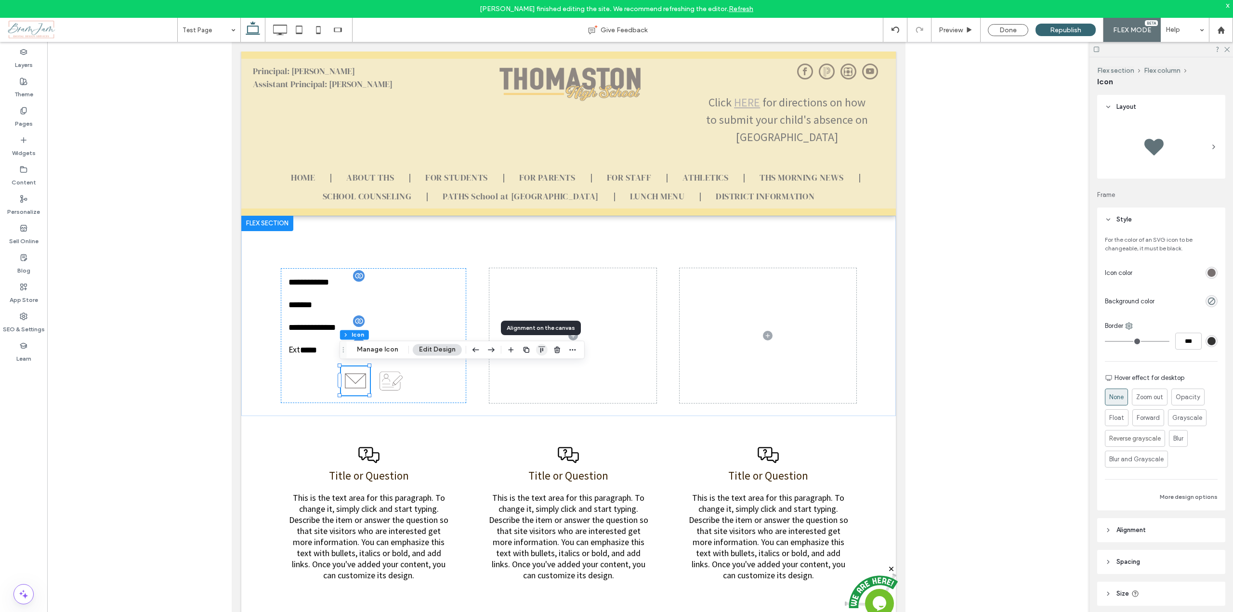
click at [545, 351] on span "button" at bounding box center [542, 350] width 12 height 12
click at [513, 370] on icon "flex-start" at bounding box center [517, 369] width 8 height 8
click at [475, 351] on icon "button" at bounding box center [476, 349] width 12 height 17
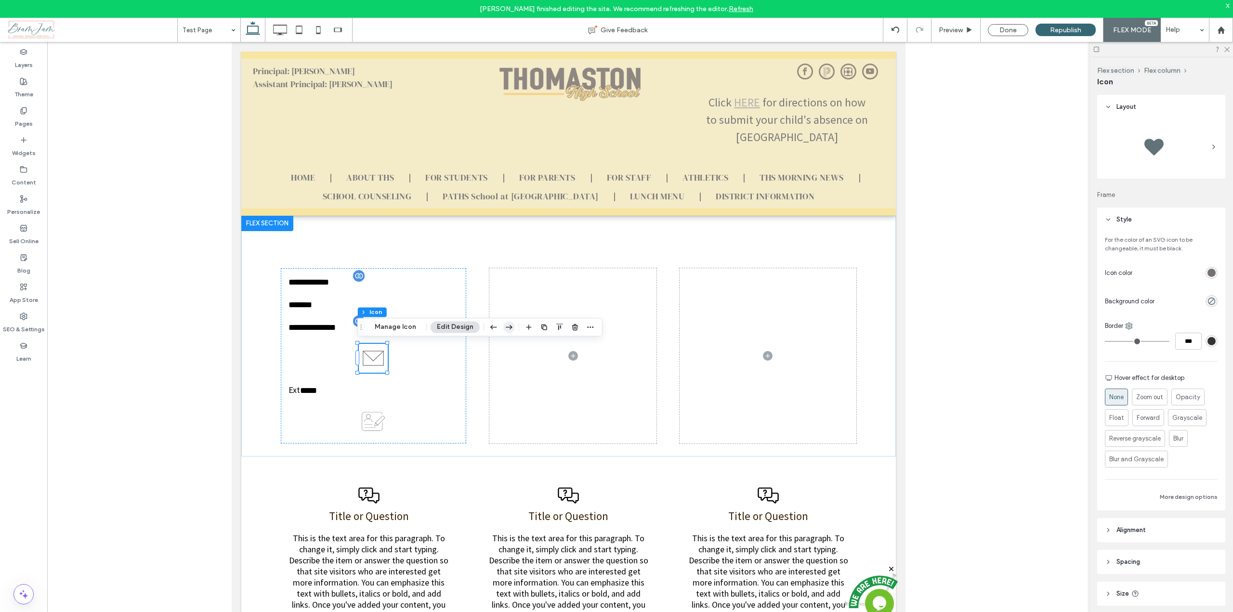
click at [511, 330] on icon "button" at bounding box center [509, 326] width 12 height 17
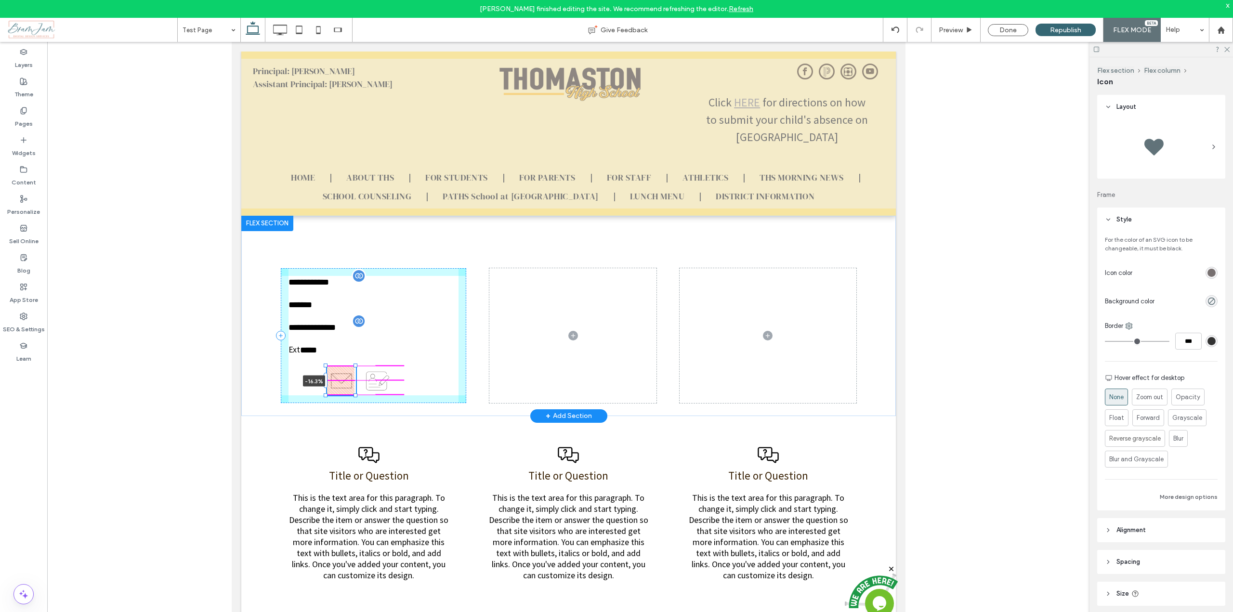
drag, startPoint x: 337, startPoint y: 381, endPoint x: 313, endPoint y: 376, distance: 25.0
click at [313, 376] on div "**********" at bounding box center [568, 316] width 655 height 200
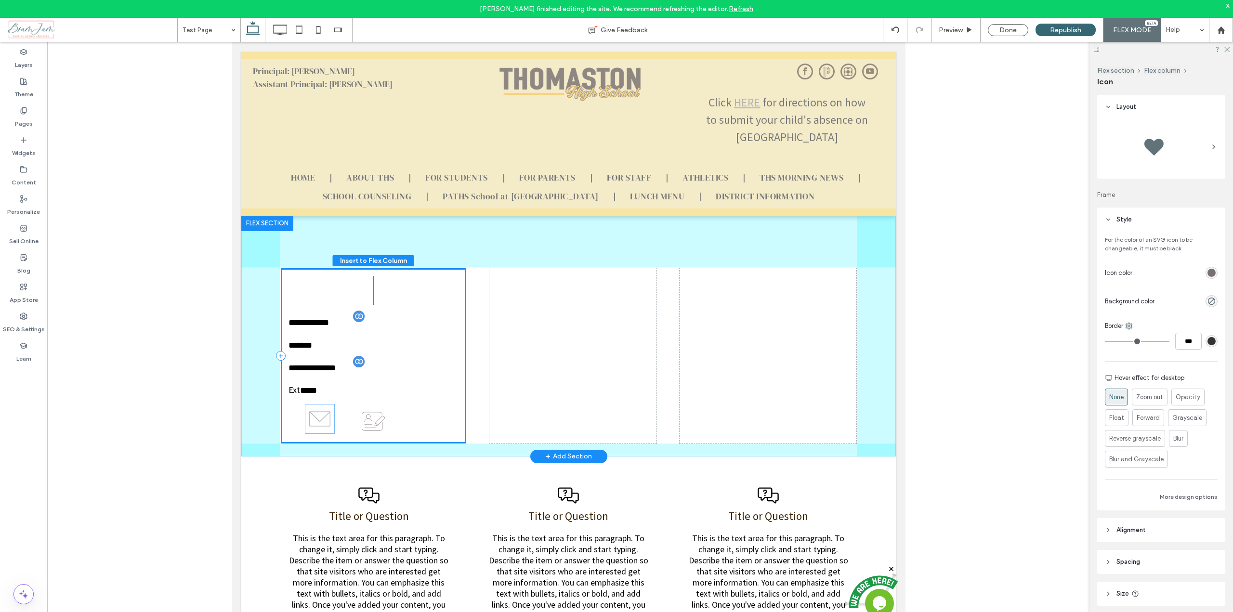
drag, startPoint x: 343, startPoint y: 382, endPoint x: 322, endPoint y: 421, distance: 44.2
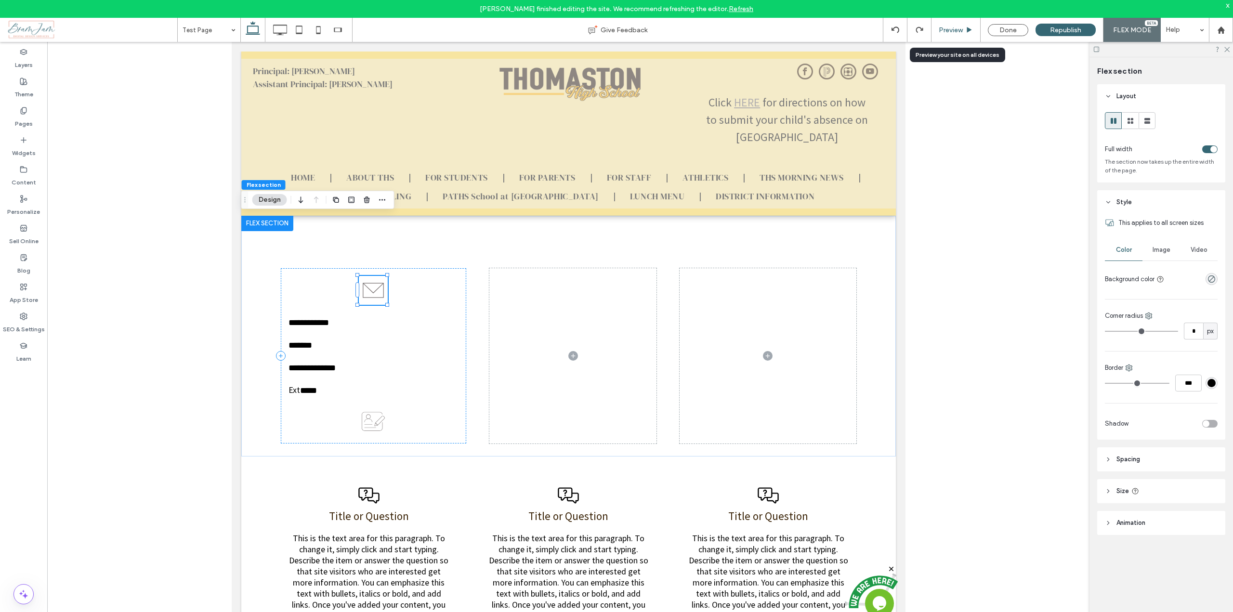
click at [962, 34] on div "Preview" at bounding box center [956, 30] width 49 height 24
click at [963, 28] on span "Preview" at bounding box center [951, 30] width 24 height 8
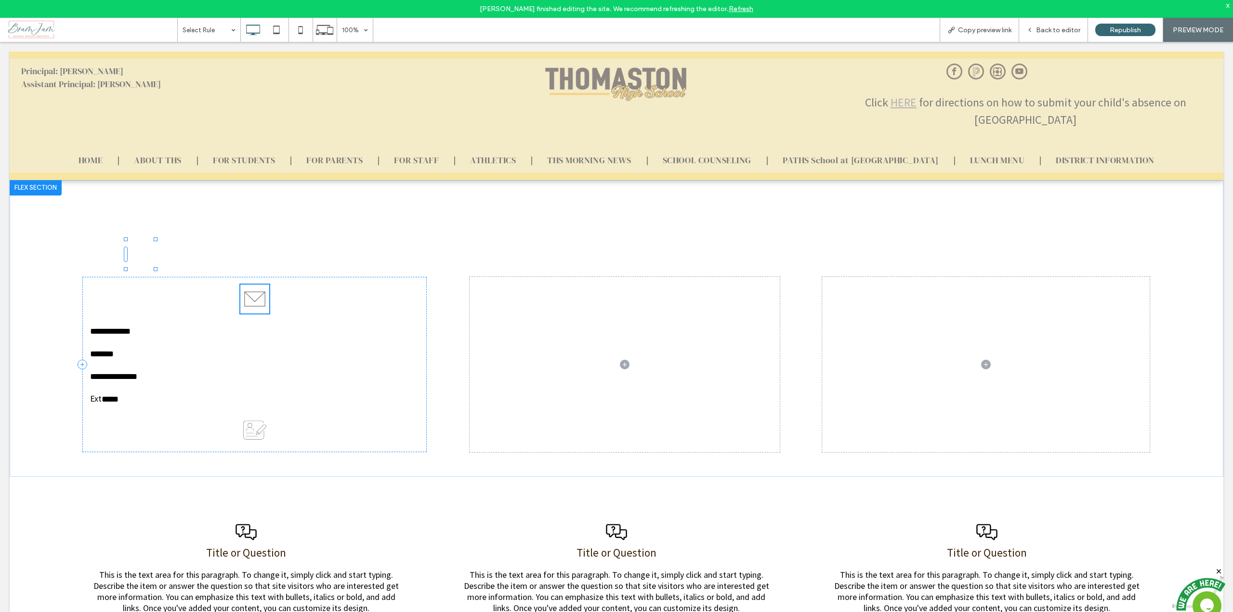
click at [963, 28] on span "Copy preview link" at bounding box center [984, 30] width 53 height 8
click at [1060, 28] on span "Back to editor" at bounding box center [1058, 30] width 44 height 8
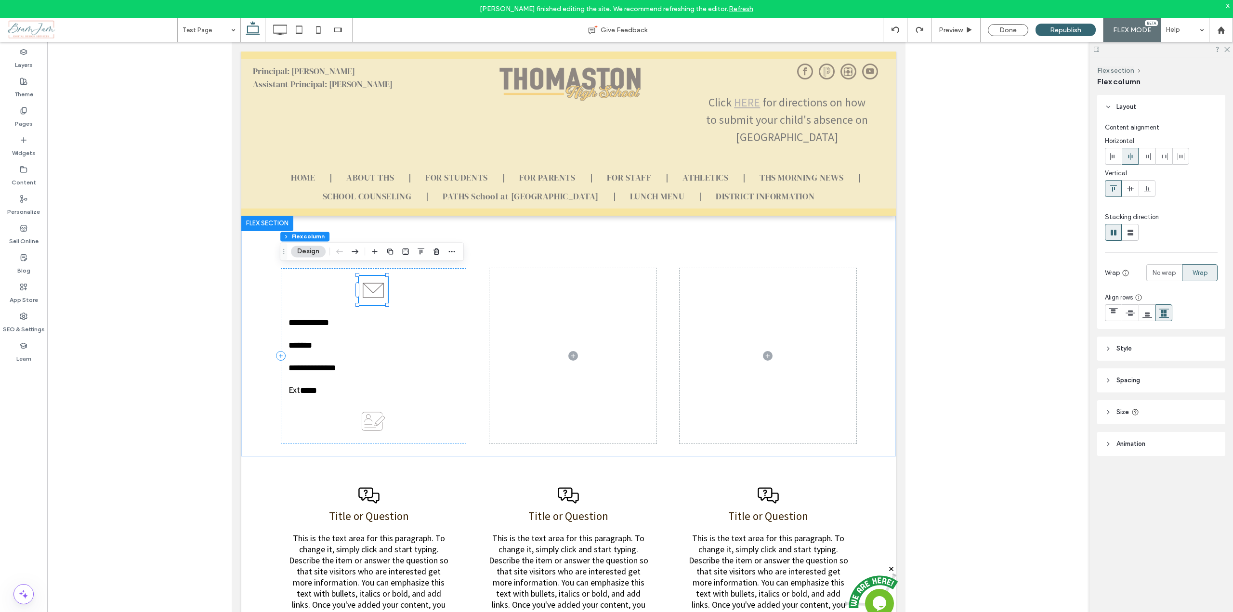
type input "**"
type input "***"
click at [354, 252] on icon "button" at bounding box center [355, 251] width 12 height 17
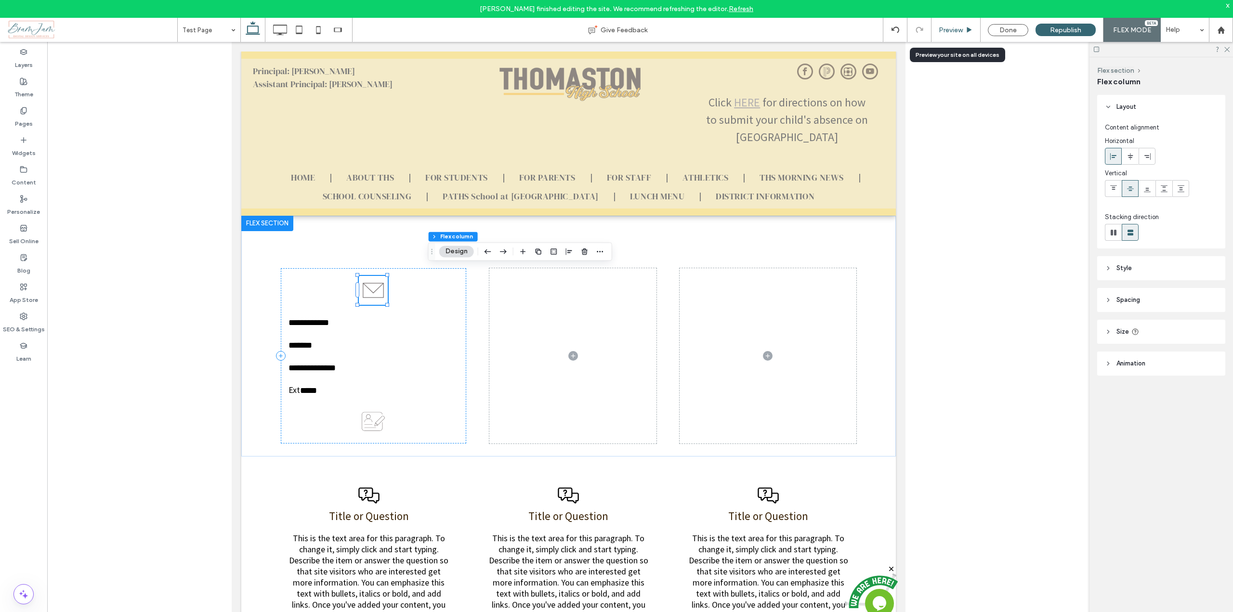
click at [962, 32] on span "Preview" at bounding box center [951, 30] width 24 height 8
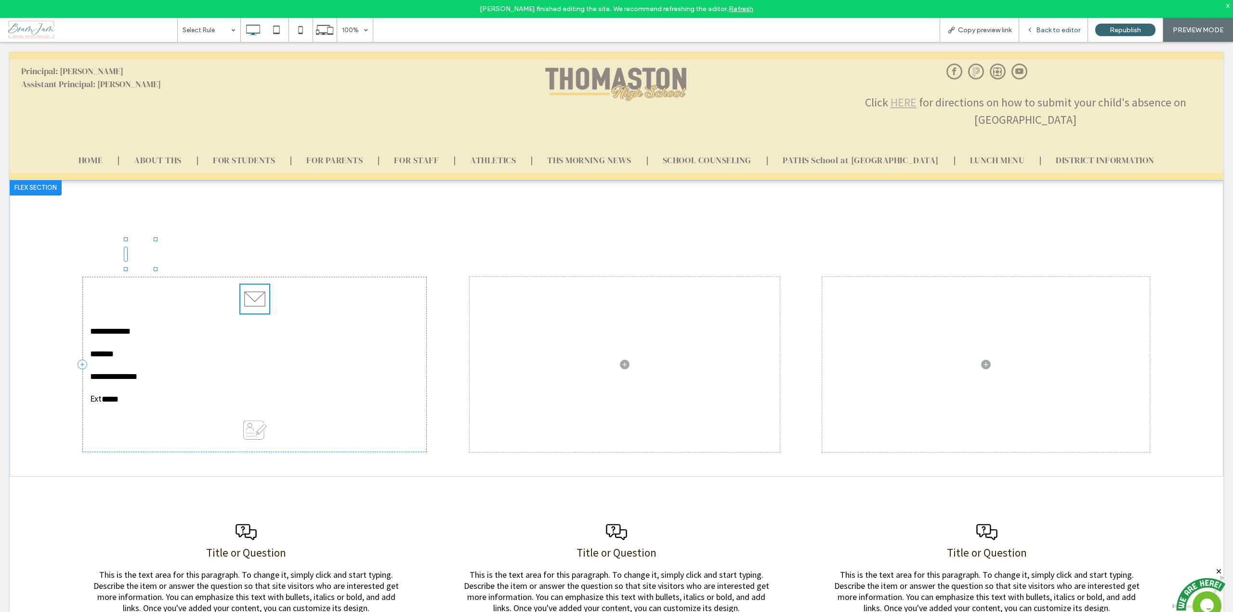
click at [1038, 29] on span "Back to editor" at bounding box center [1058, 30] width 44 height 8
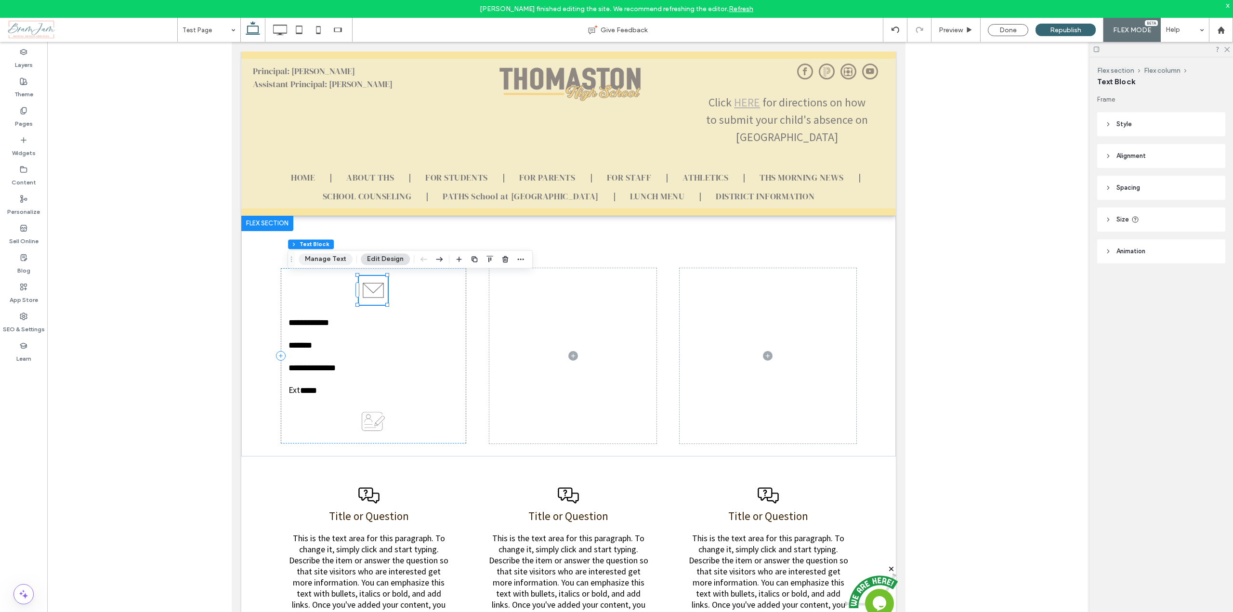
click at [340, 262] on button "Manage Text" at bounding box center [326, 259] width 54 height 12
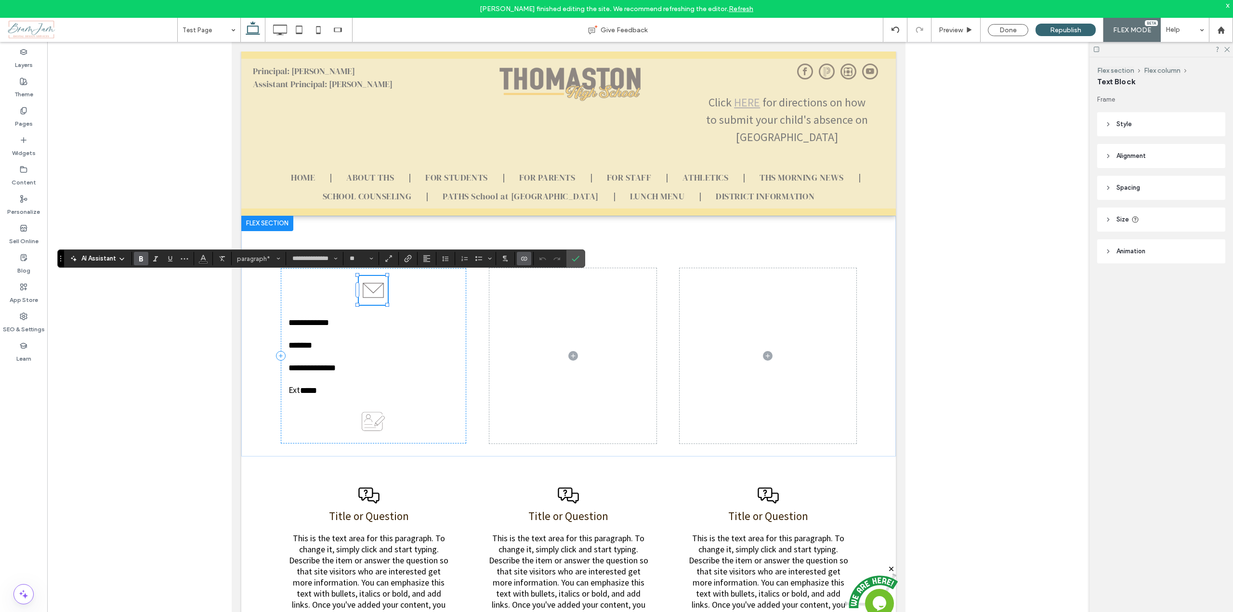
click at [140, 259] on use "Bold" at bounding box center [141, 258] width 4 height 5
click at [580, 260] on icon "Confirm" at bounding box center [576, 259] width 8 height 8
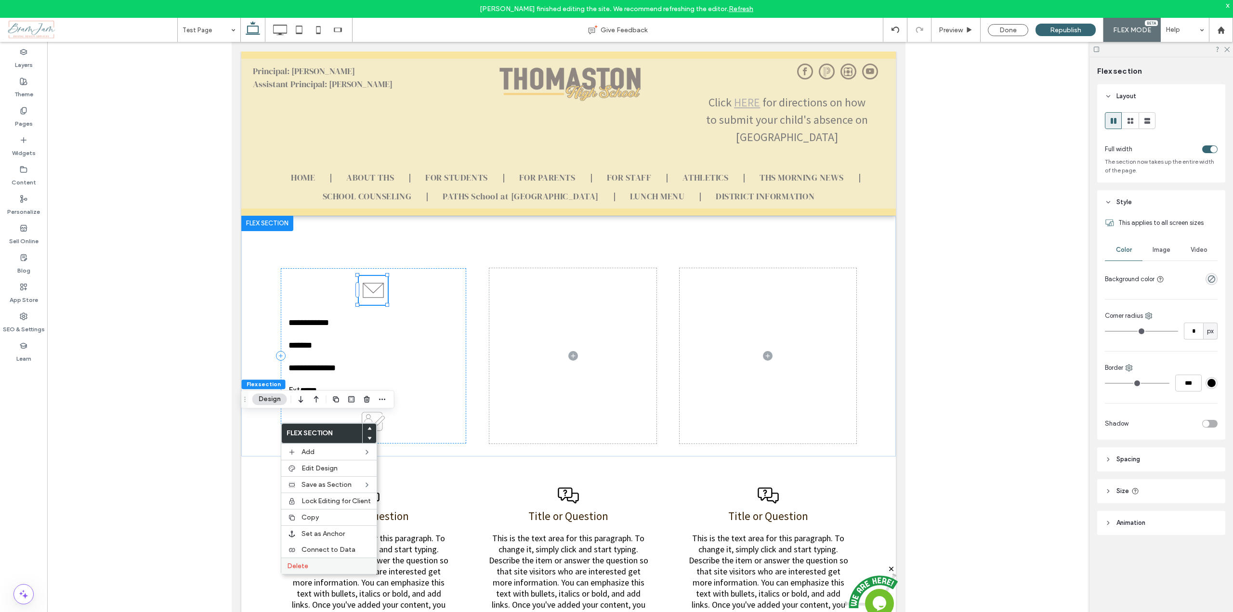
click at [301, 563] on span "Delete" at bounding box center [297, 566] width 21 height 8
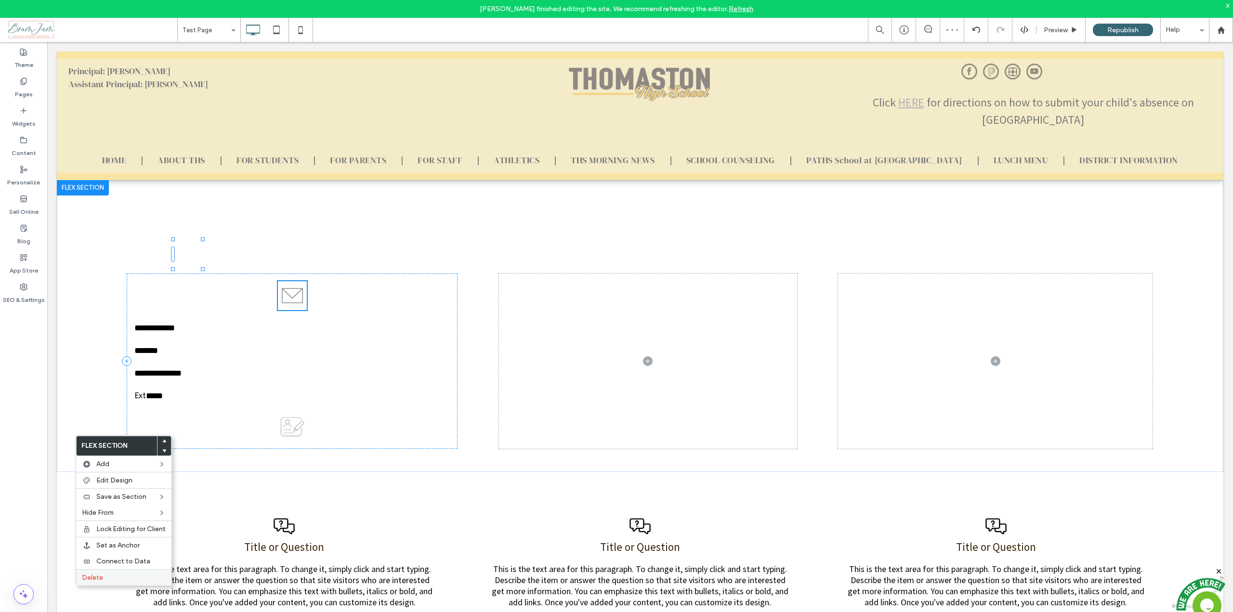
click at [101, 575] on span "Delete" at bounding box center [92, 578] width 21 height 8
click at [111, 577] on span "Delete" at bounding box center [105, 577] width 21 height 8
click at [93, 578] on span "Delete" at bounding box center [90, 579] width 21 height 8
click at [104, 582] on span "Delete" at bounding box center [103, 578] width 21 height 8
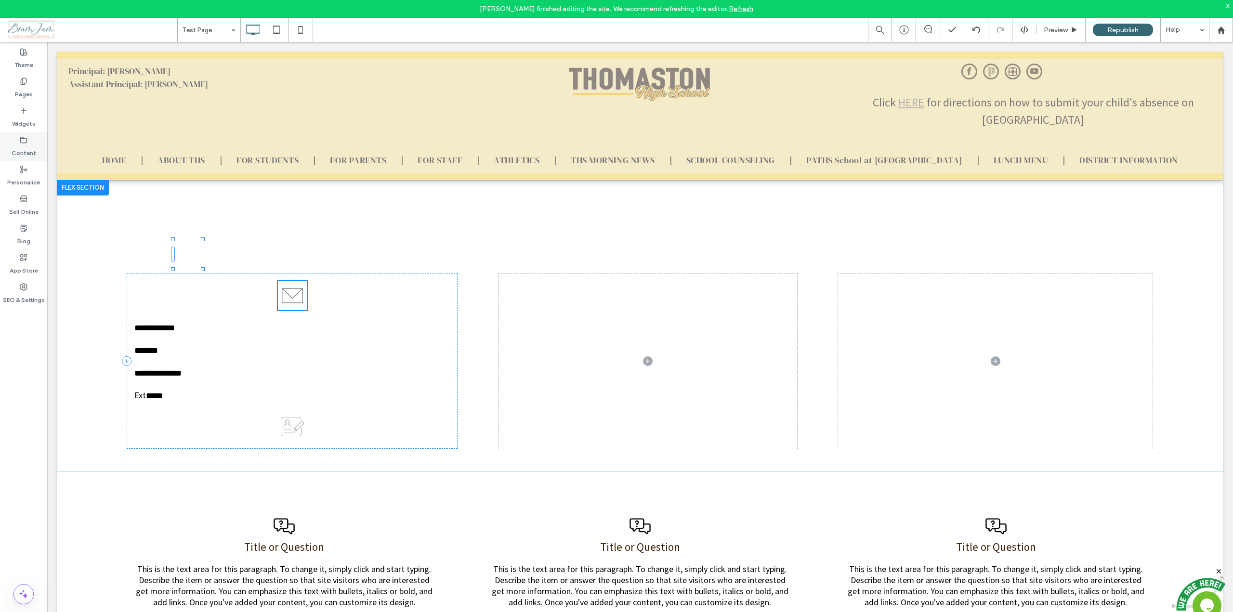
click at [23, 147] on label "Content" at bounding box center [24, 150] width 25 height 13
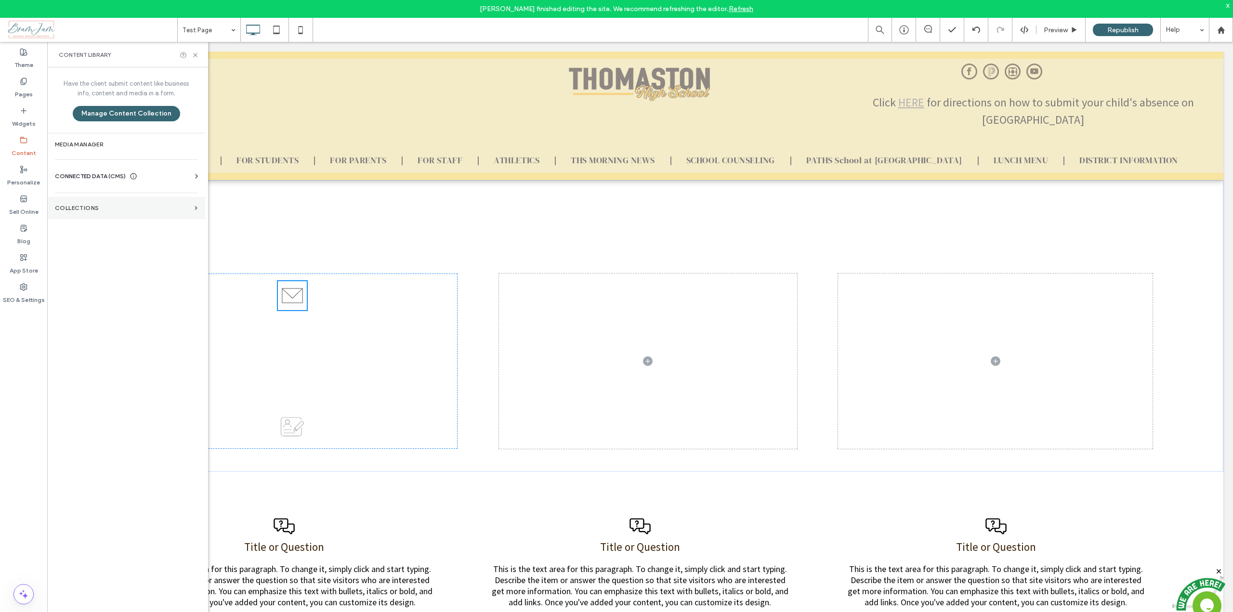
click at [82, 209] on label "Collections" at bounding box center [123, 208] width 136 height 7
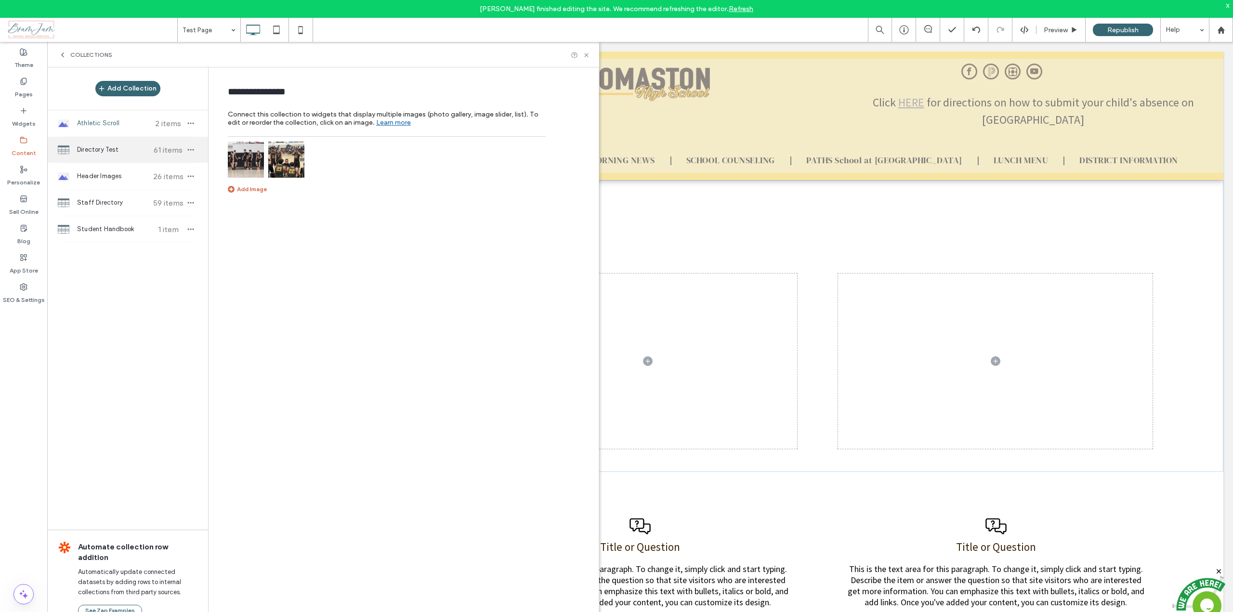
click at [100, 152] on span "Directory Test" at bounding box center [113, 150] width 72 height 10
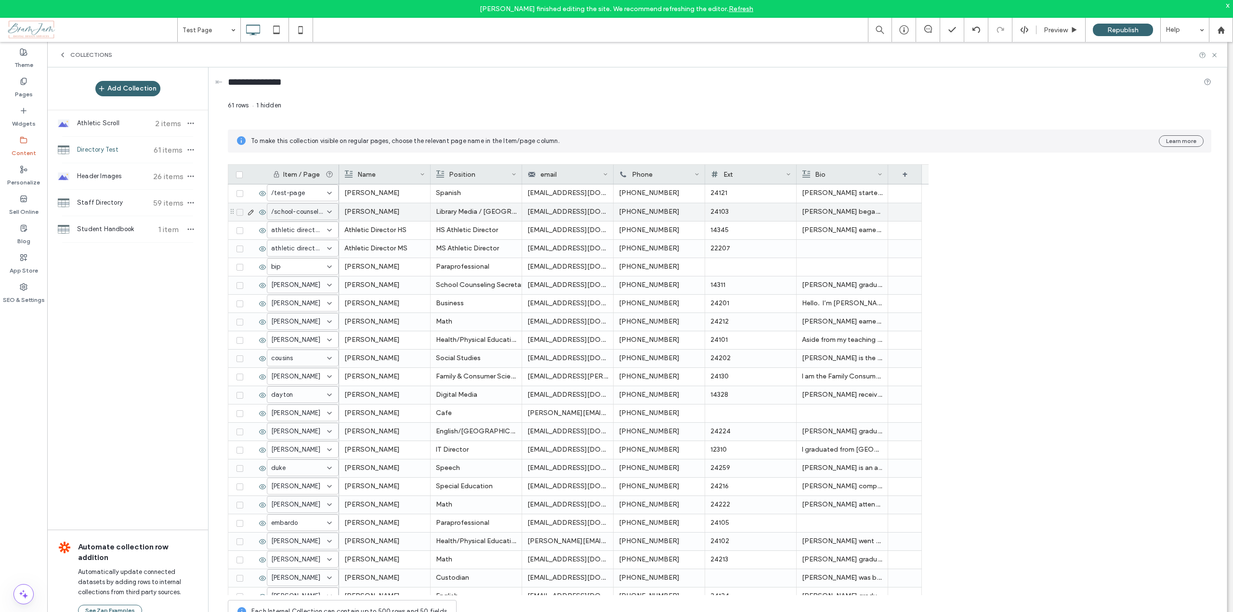
click at [329, 211] on icon at bounding box center [330, 212] width 8 height 8
click at [293, 230] on span "All Pages" at bounding box center [285, 230] width 26 height 10
click at [332, 212] on icon at bounding box center [330, 212] width 8 height 8
type input "**********"
click at [307, 230] on body "Tristin Todd finished editing the site. We recommend refreshing the editor. Ref…" at bounding box center [616, 306] width 1233 height 612
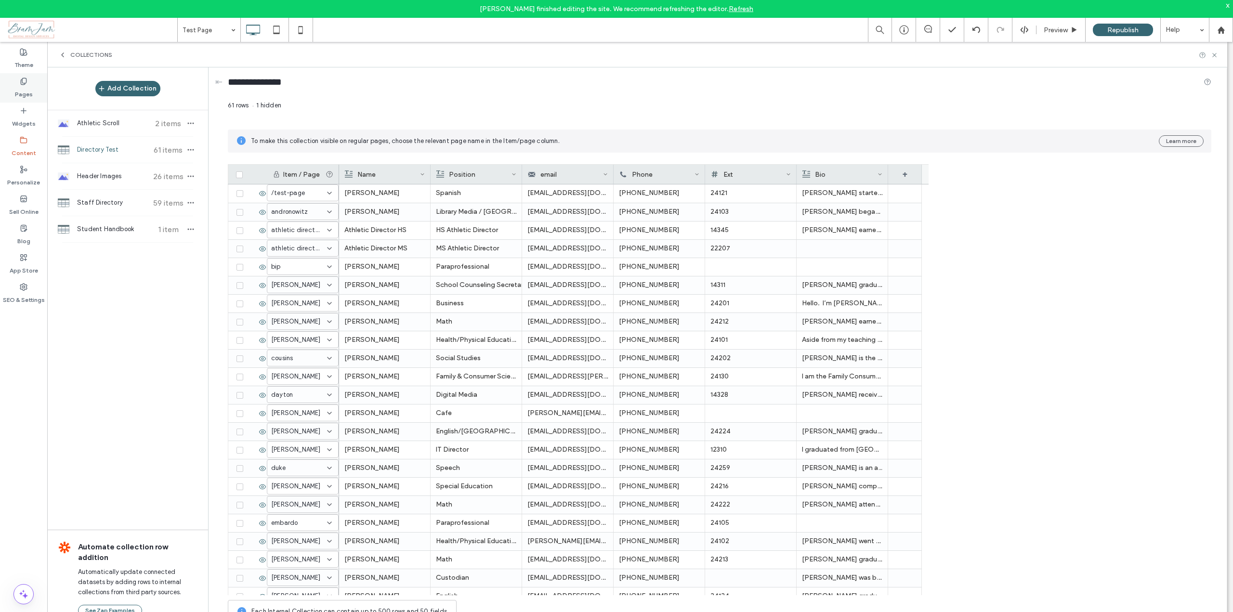
click at [17, 93] on label "Pages" at bounding box center [24, 91] width 18 height 13
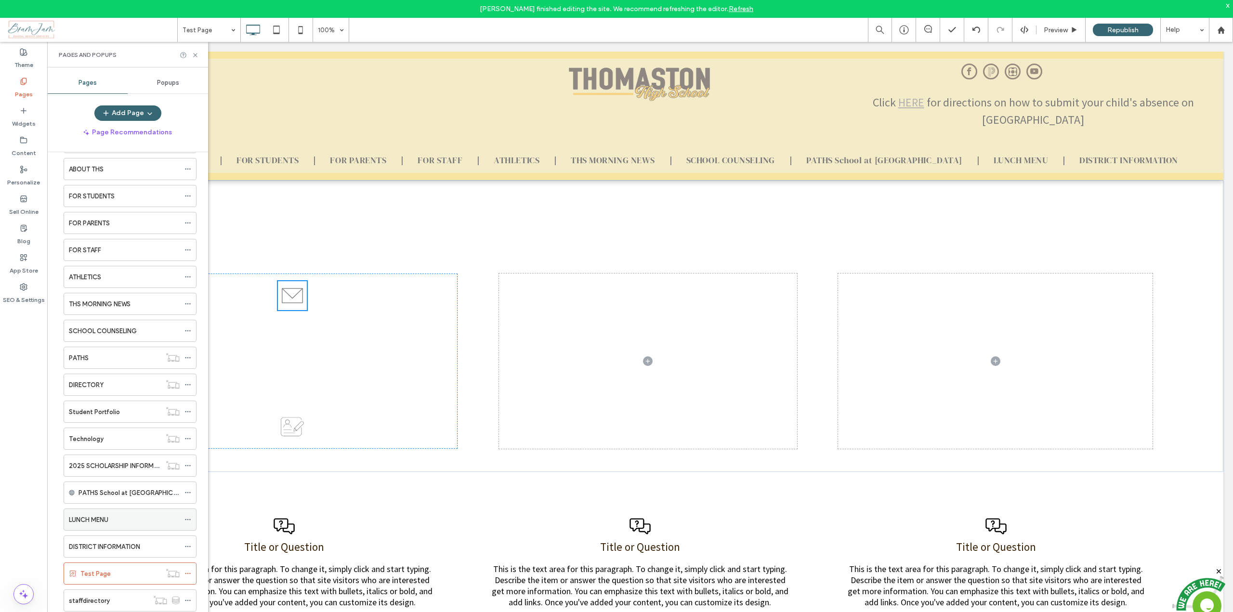
scroll to position [48, 0]
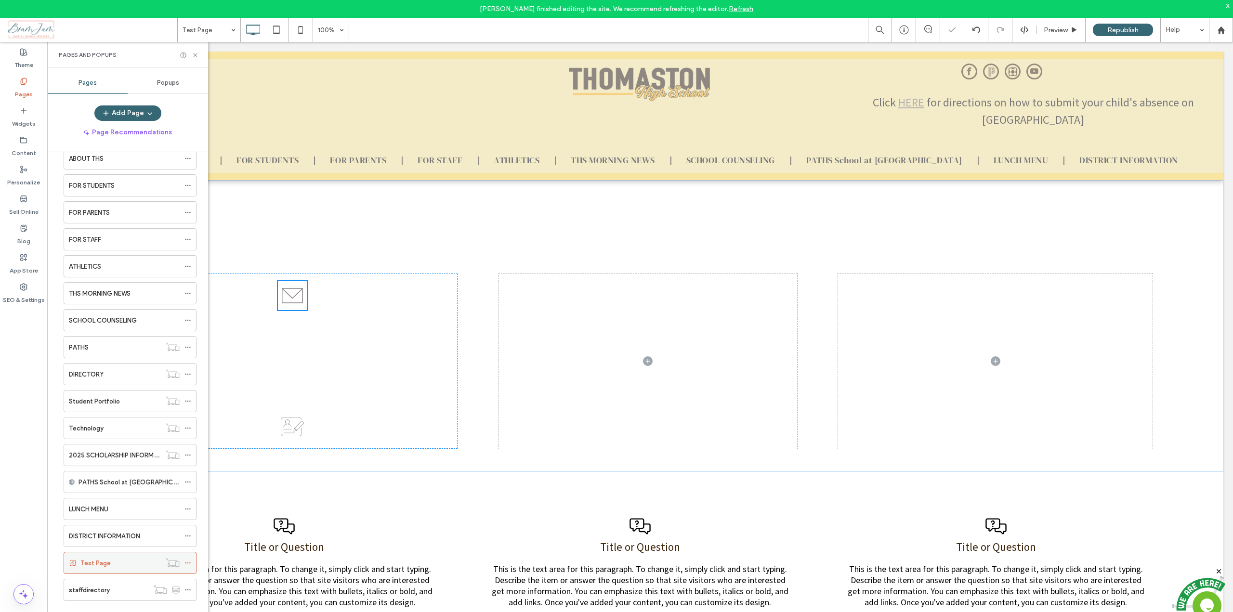
click at [117, 561] on div "Test Page" at bounding box center [120, 563] width 80 height 10
click at [398, 507] on div at bounding box center [616, 306] width 1233 height 612
click at [195, 54] on icon at bounding box center [195, 55] width 7 height 7
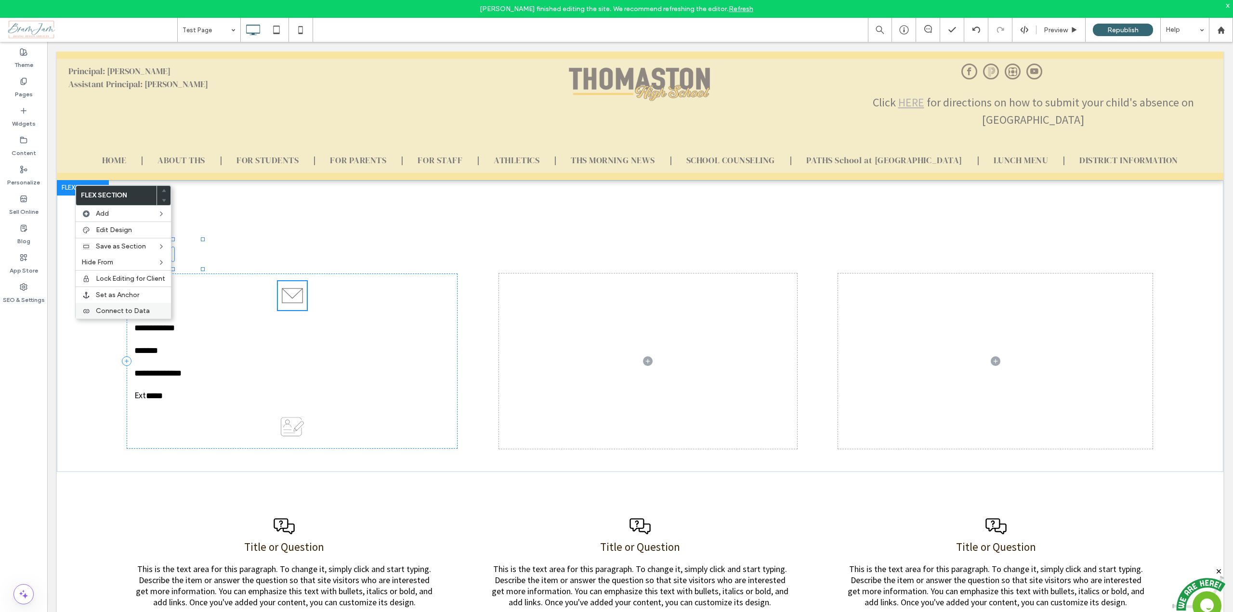
click at [138, 308] on span "Connect to Data" at bounding box center [123, 311] width 54 height 8
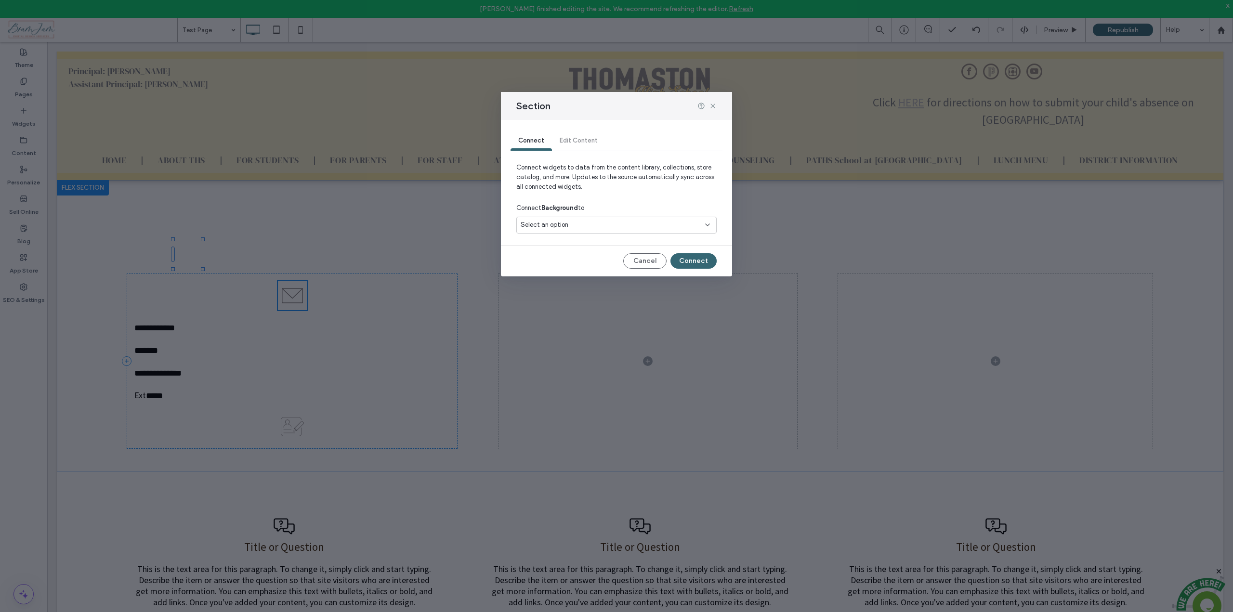
click at [584, 224] on div "Select an option" at bounding box center [611, 225] width 180 height 10
click at [595, 225] on div "Select an option" at bounding box center [611, 225] width 180 height 10
click at [585, 139] on div "Connect Edit Content" at bounding box center [617, 141] width 212 height 19
click at [581, 229] on div "Select an option" at bounding box center [611, 225] width 180 height 10
click at [594, 209] on div "Connect Background to" at bounding box center [616, 207] width 200 height 17
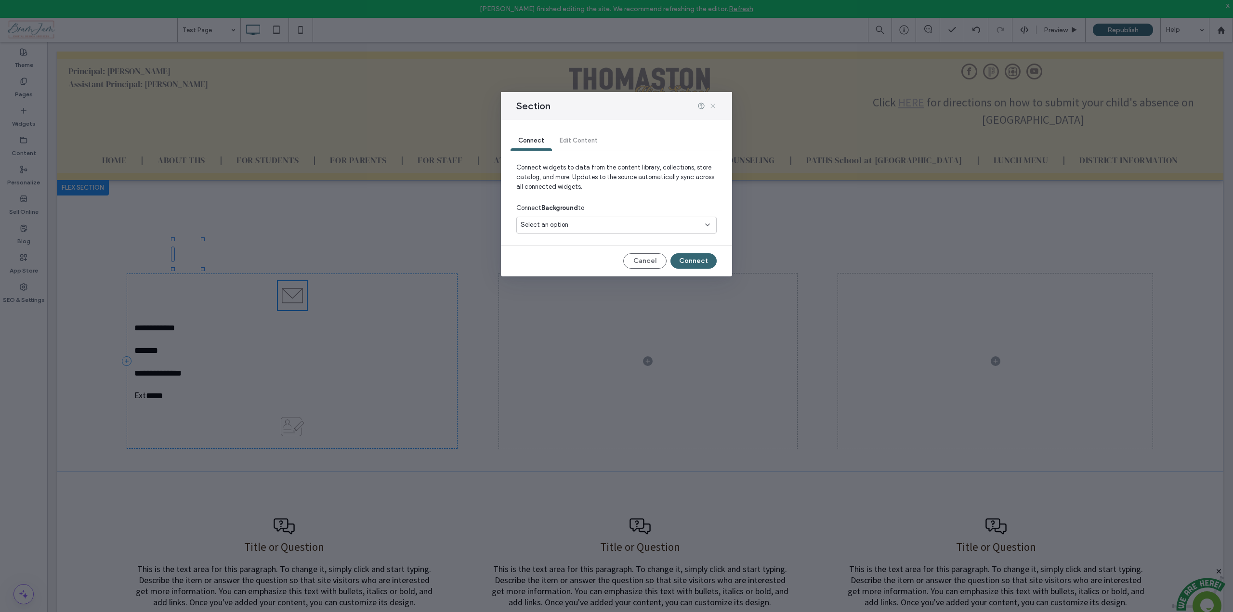
click at [713, 106] on use at bounding box center [713, 106] width 4 height 4
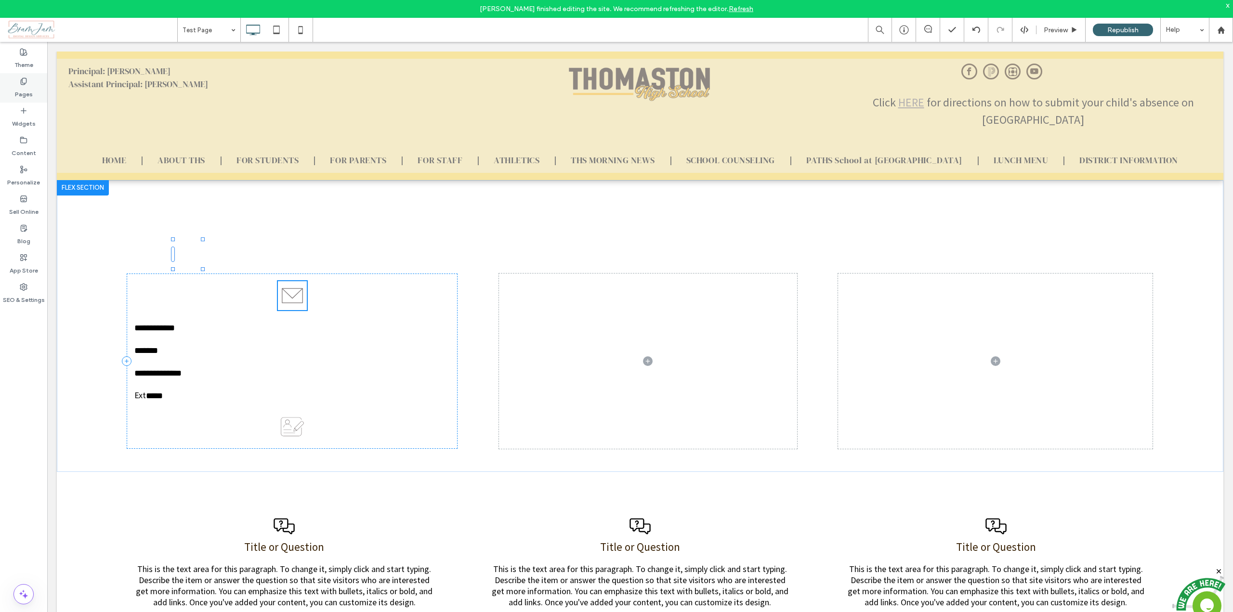
click at [22, 93] on label "Pages" at bounding box center [24, 91] width 18 height 13
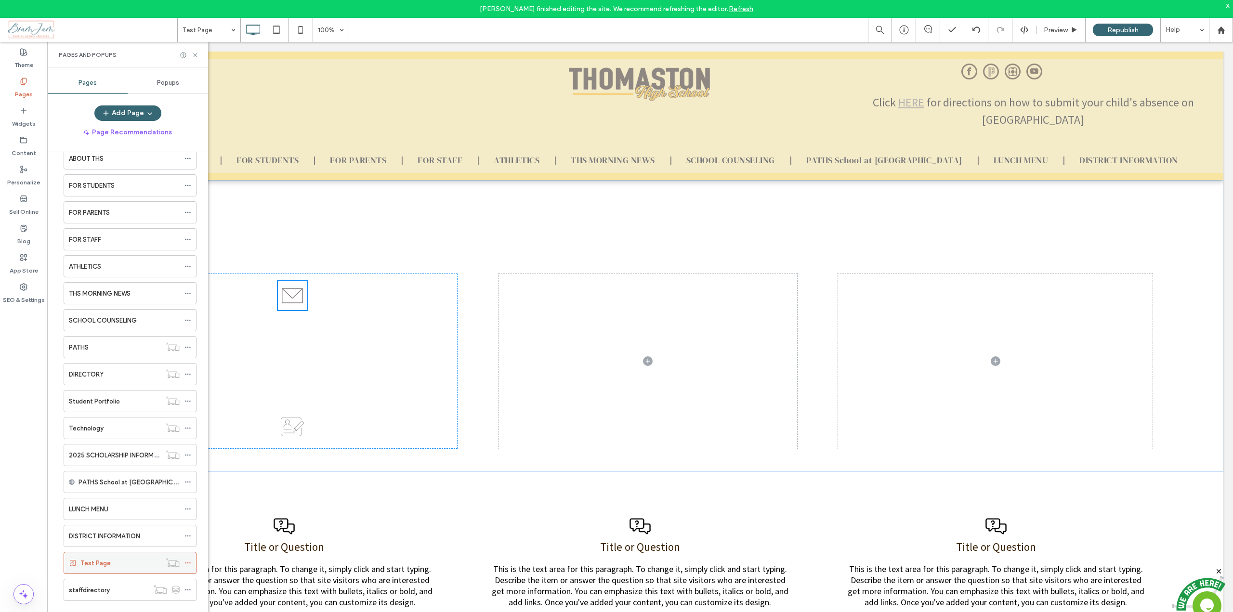
click at [187, 564] on icon at bounding box center [188, 563] width 7 height 7
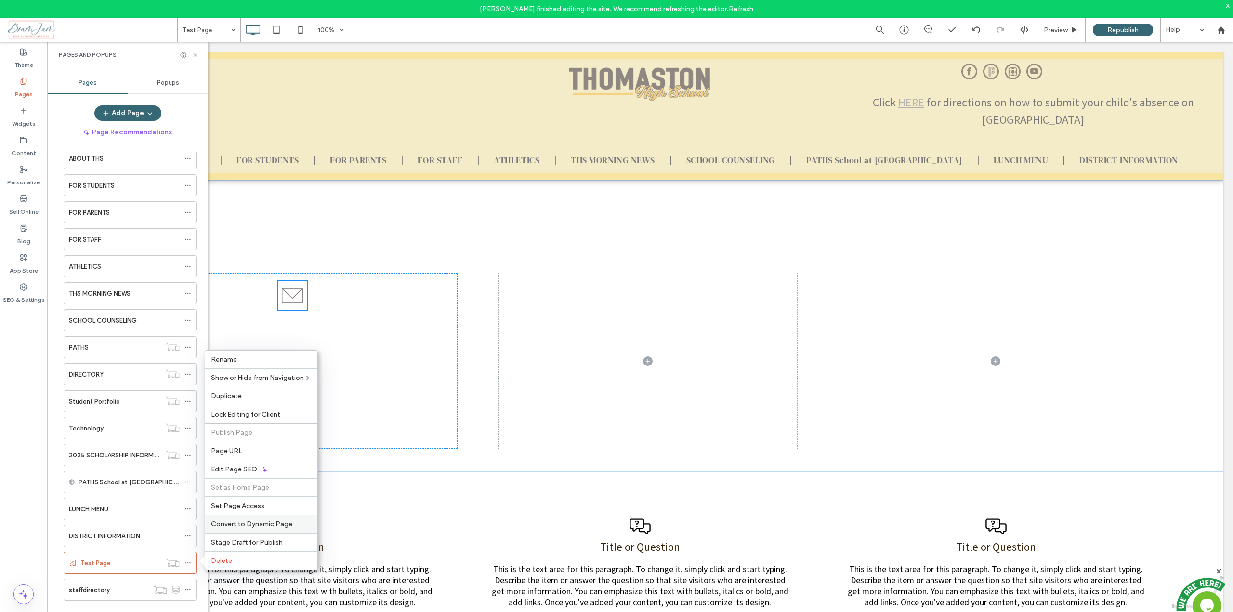
click at [228, 526] on span "Convert to Dynamic Page" at bounding box center [251, 524] width 81 height 8
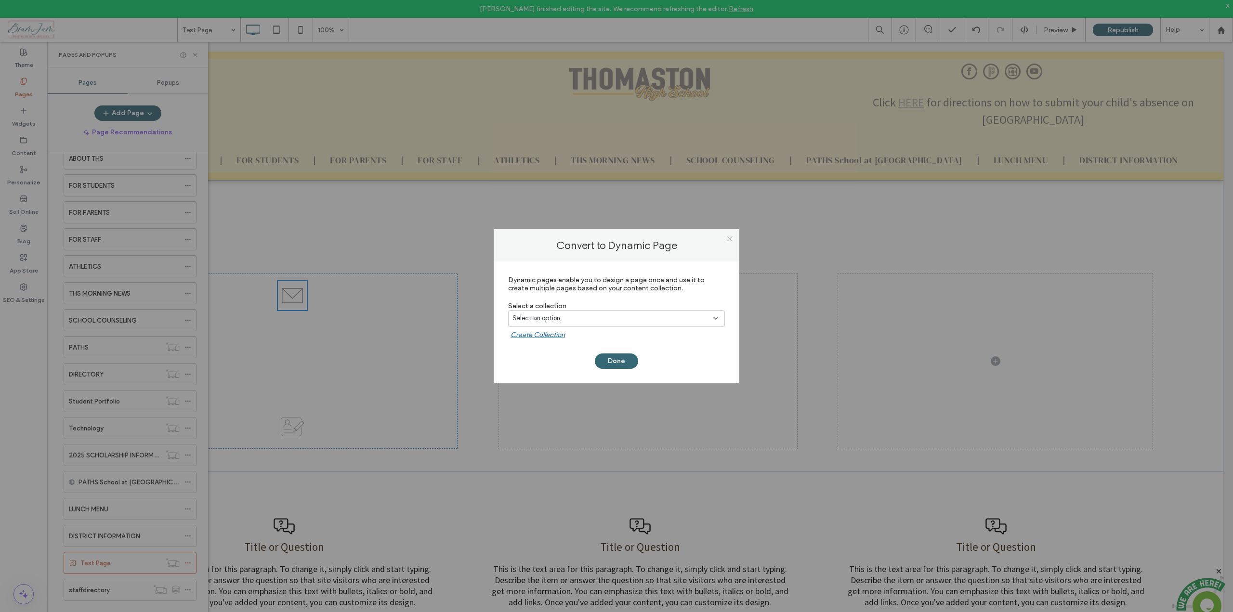
click at [560, 319] on div "Select an option" at bounding box center [611, 319] width 197 height 10
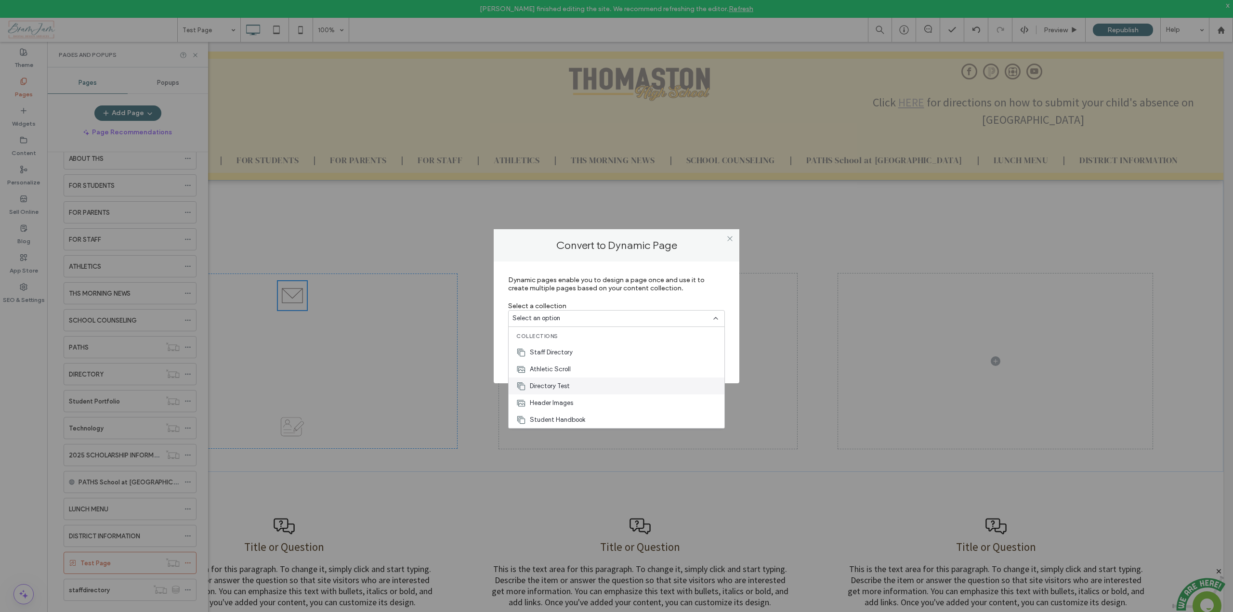
click at [559, 385] on span "Directory Test" at bounding box center [550, 387] width 40 height 10
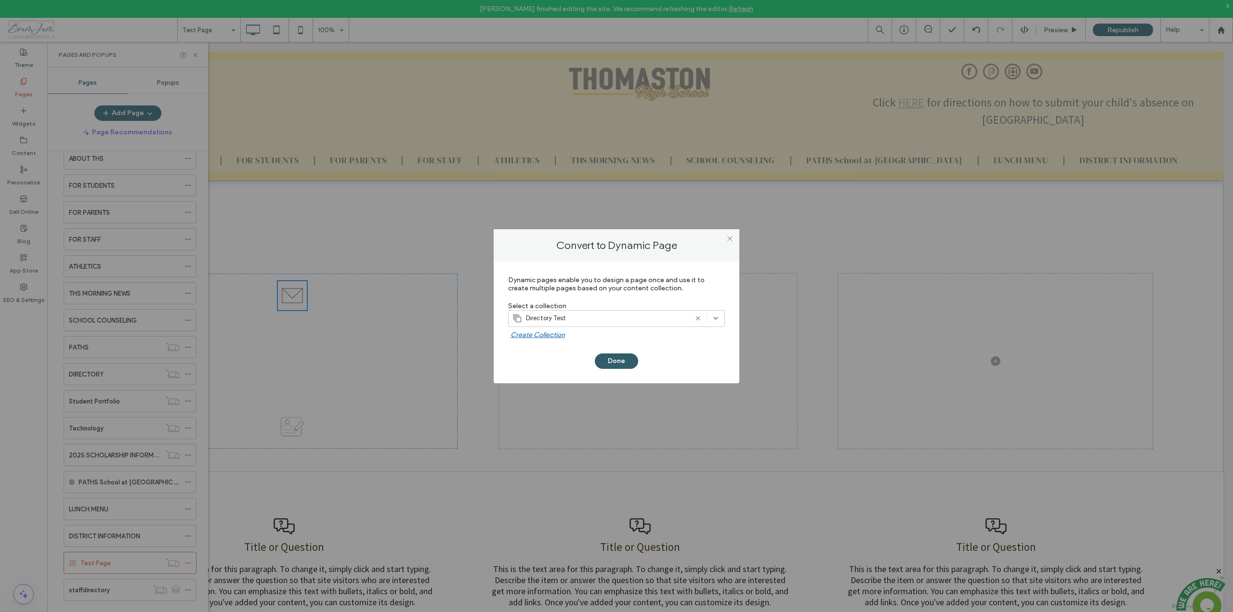
click at [615, 363] on button "Done" at bounding box center [616, 361] width 43 height 15
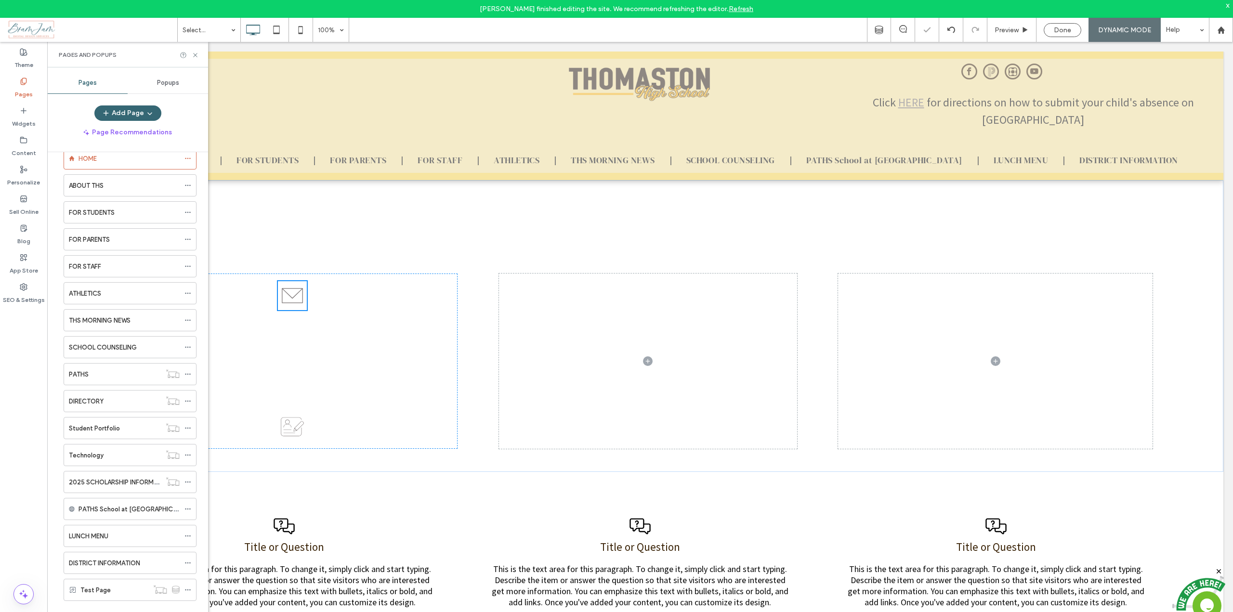
scroll to position [21, 0]
click at [196, 53] on icon at bounding box center [195, 55] width 7 height 7
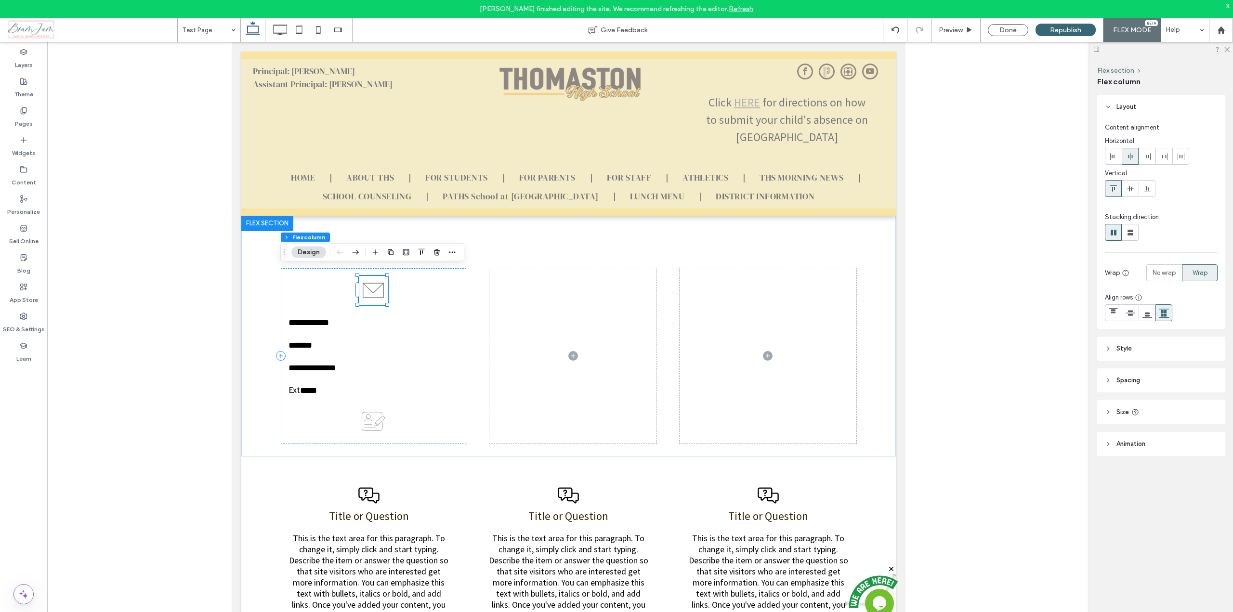
type input "**"
type input "*****"
click at [357, 248] on icon "button" at bounding box center [356, 252] width 12 height 17
click at [391, 255] on use "button" at bounding box center [391, 253] width 6 height 6
type input "**"
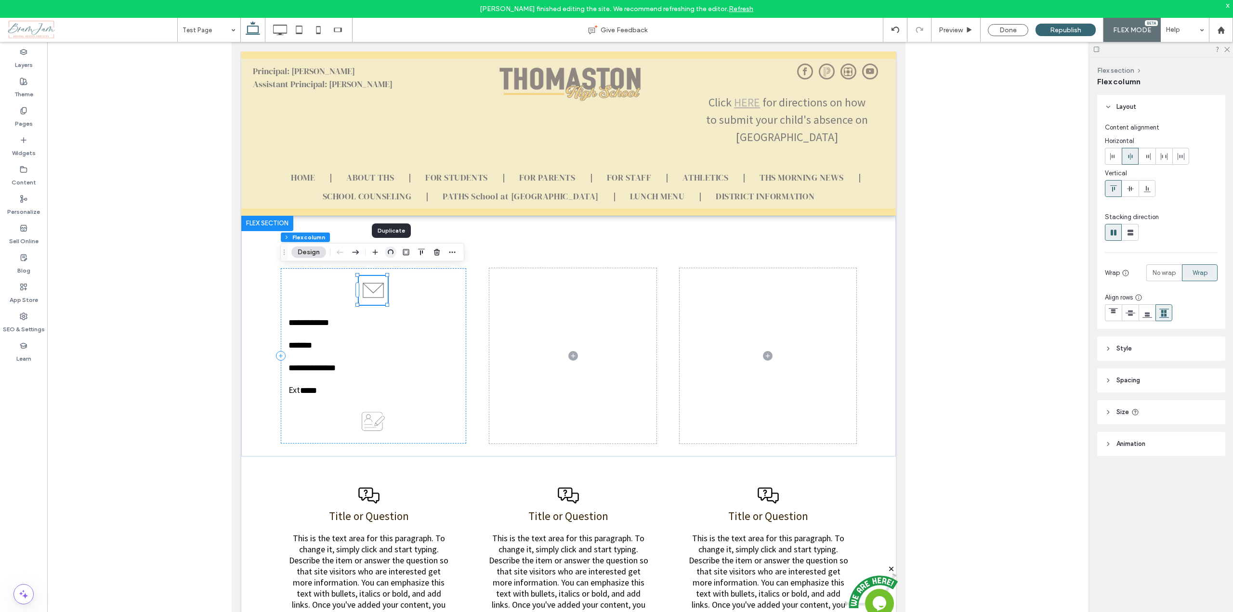
type input "*****"
click at [553, 250] on icon "button" at bounding box center [552, 253] width 8 height 8
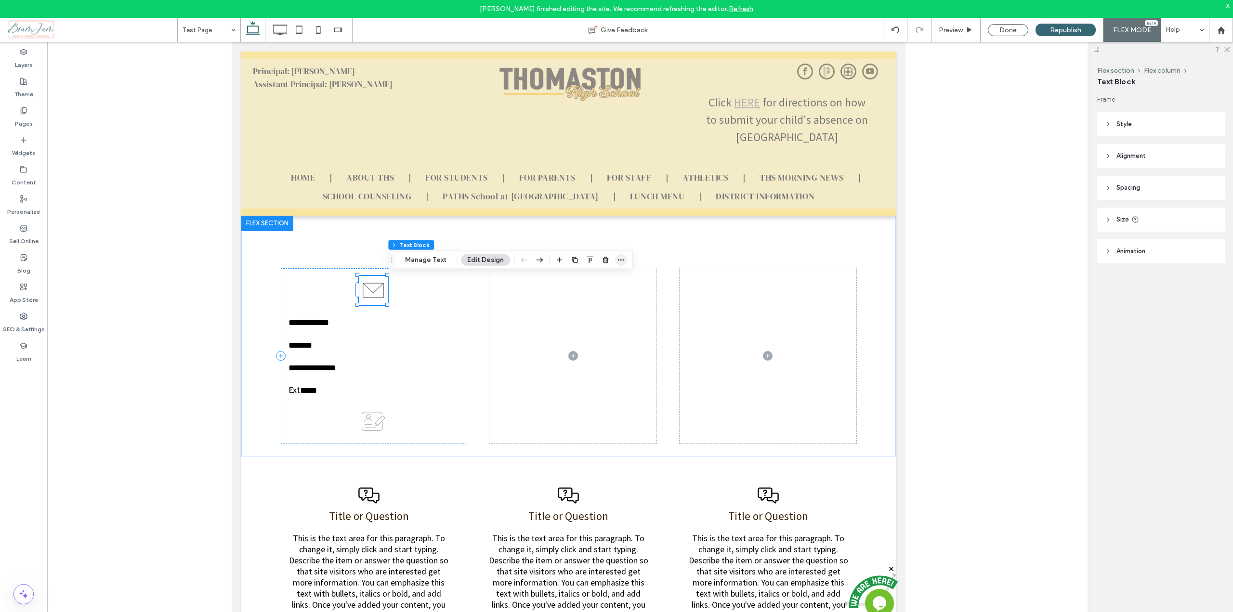
click at [615, 258] on span "button" at bounding box center [621, 260] width 12 height 12
click at [562, 329] on div "Connect to Data" at bounding box center [586, 336] width 93 height 18
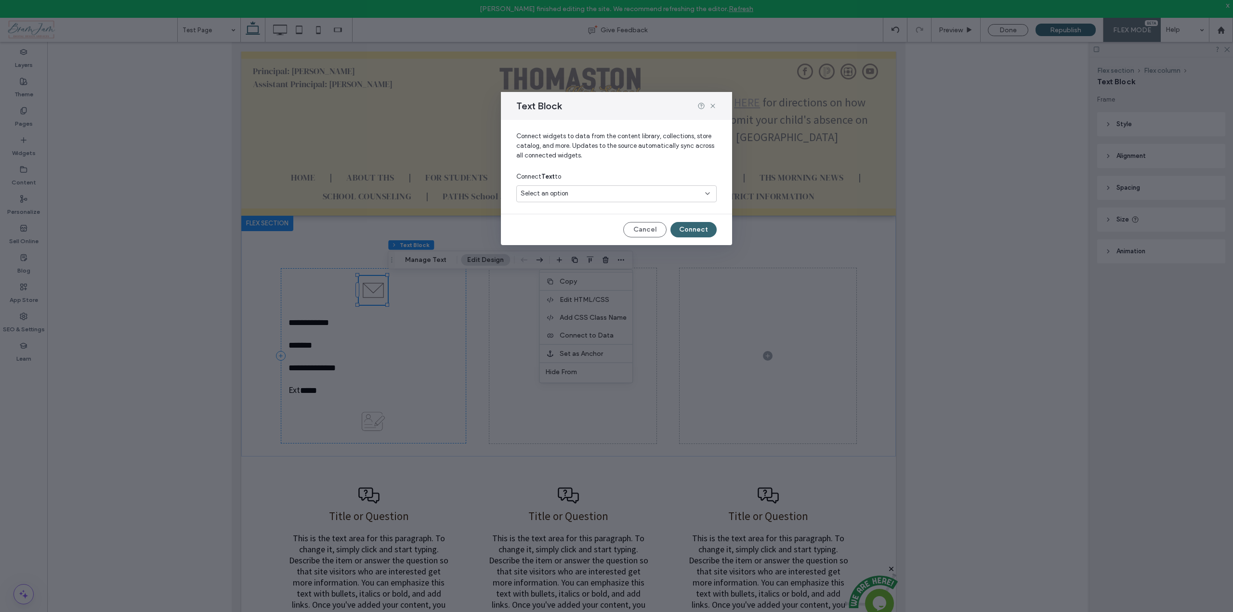
click at [579, 186] on div "Select an option" at bounding box center [616, 193] width 200 height 17
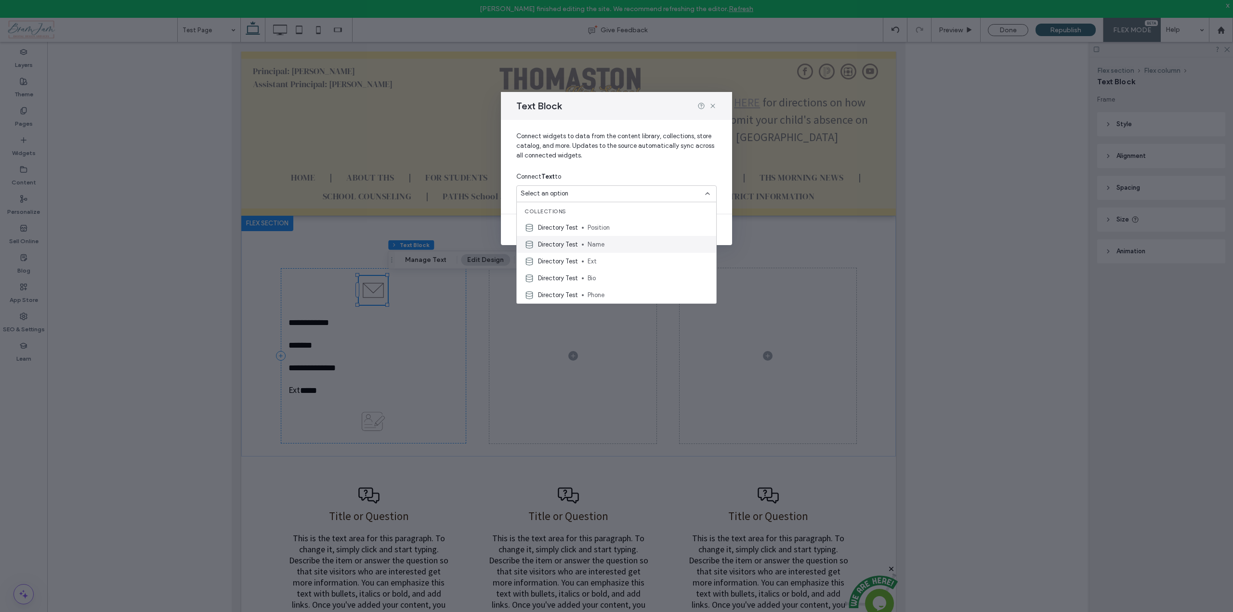
click at [591, 241] on span "Name" at bounding box center [648, 245] width 121 height 10
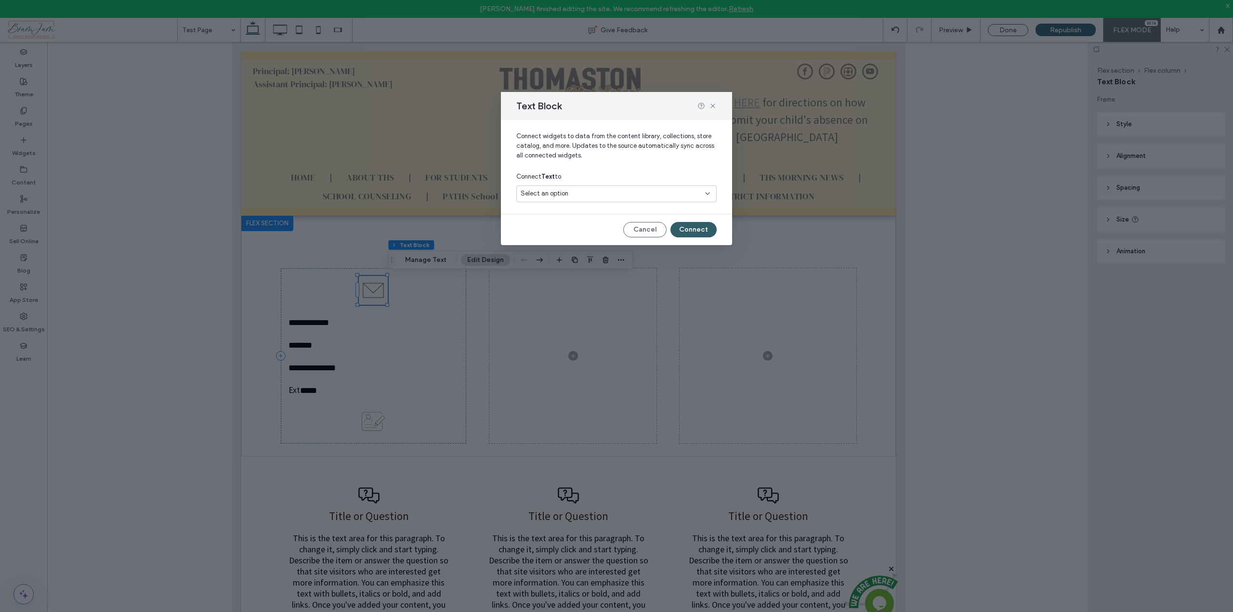
click at [687, 230] on button "Connect" at bounding box center [694, 229] width 46 height 15
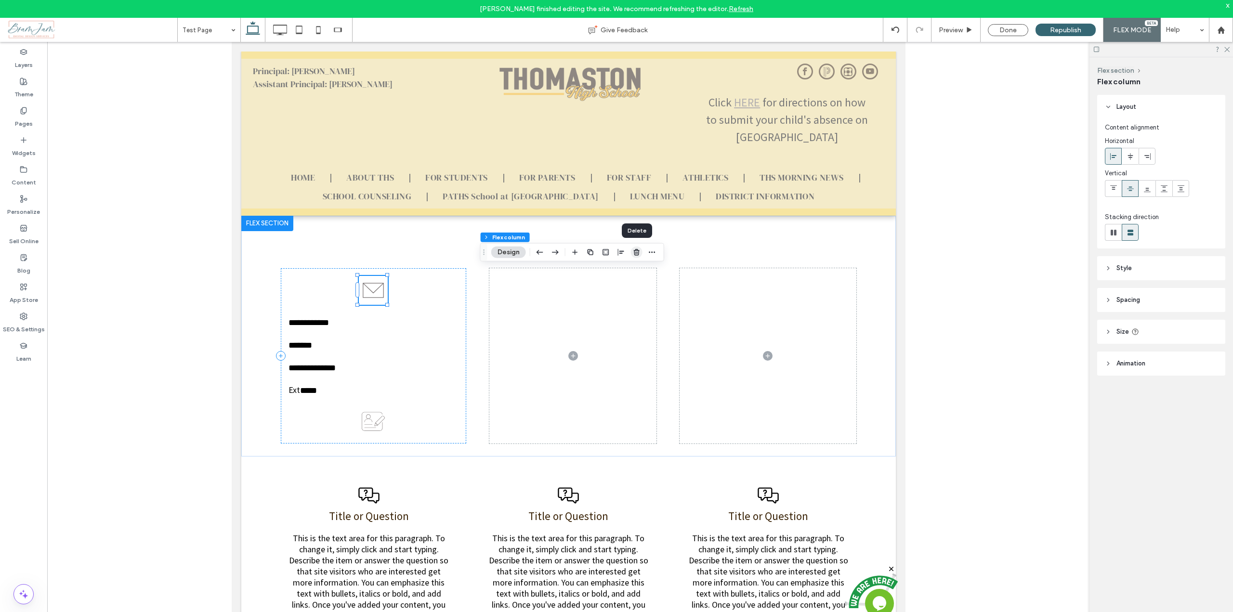
click at [634, 251] on icon "button" at bounding box center [637, 253] width 8 height 8
click at [676, 251] on use "button" at bounding box center [677, 252] width 6 height 6
click at [733, 254] on icon "button" at bounding box center [737, 253] width 8 height 8
click at [838, 252] on icon "button" at bounding box center [836, 253] width 8 height 8
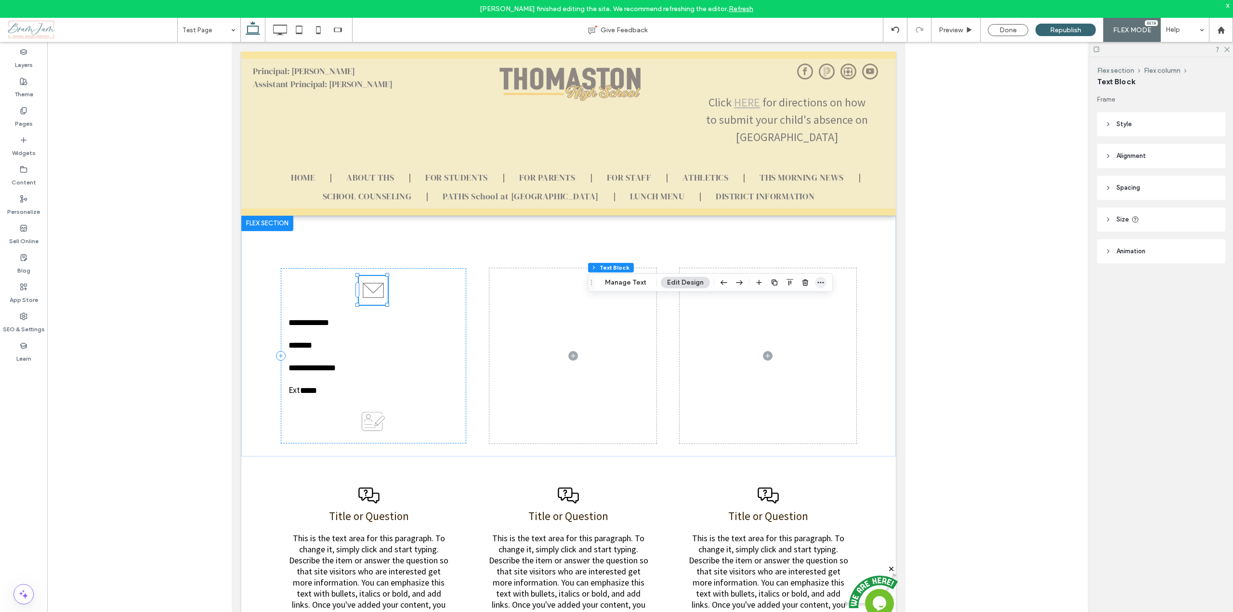
click at [817, 284] on icon "button" at bounding box center [821, 283] width 8 height 8
click at [774, 355] on span "Connect to Data" at bounding box center [787, 358] width 54 height 8
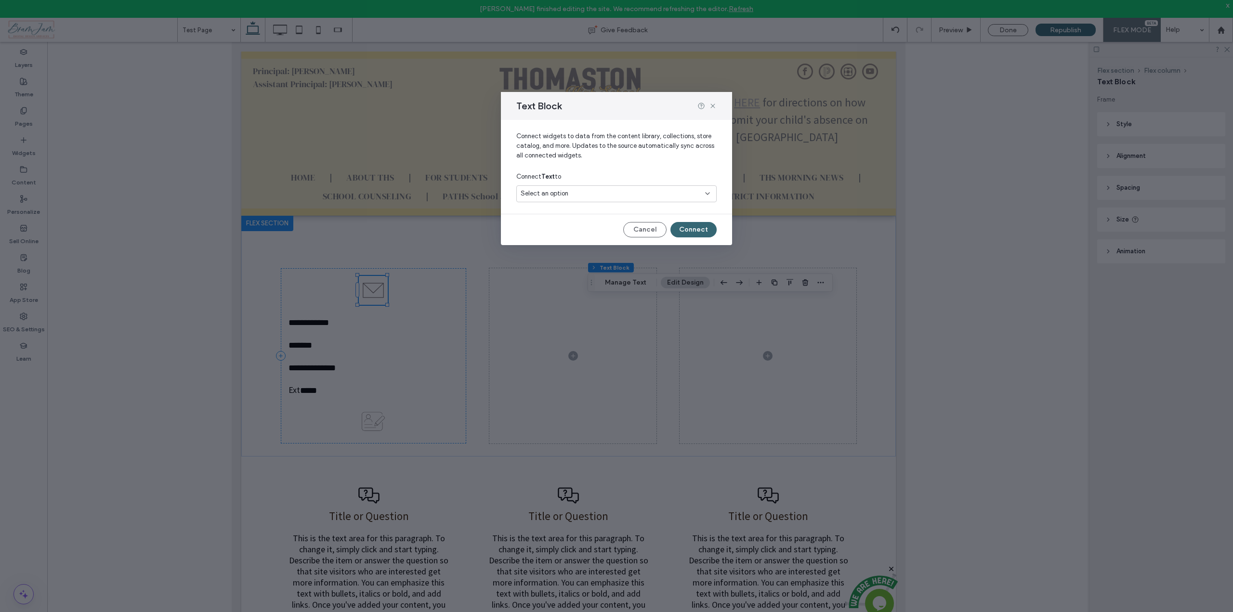
click at [680, 194] on div "Select an option" at bounding box center [611, 194] width 180 height 10
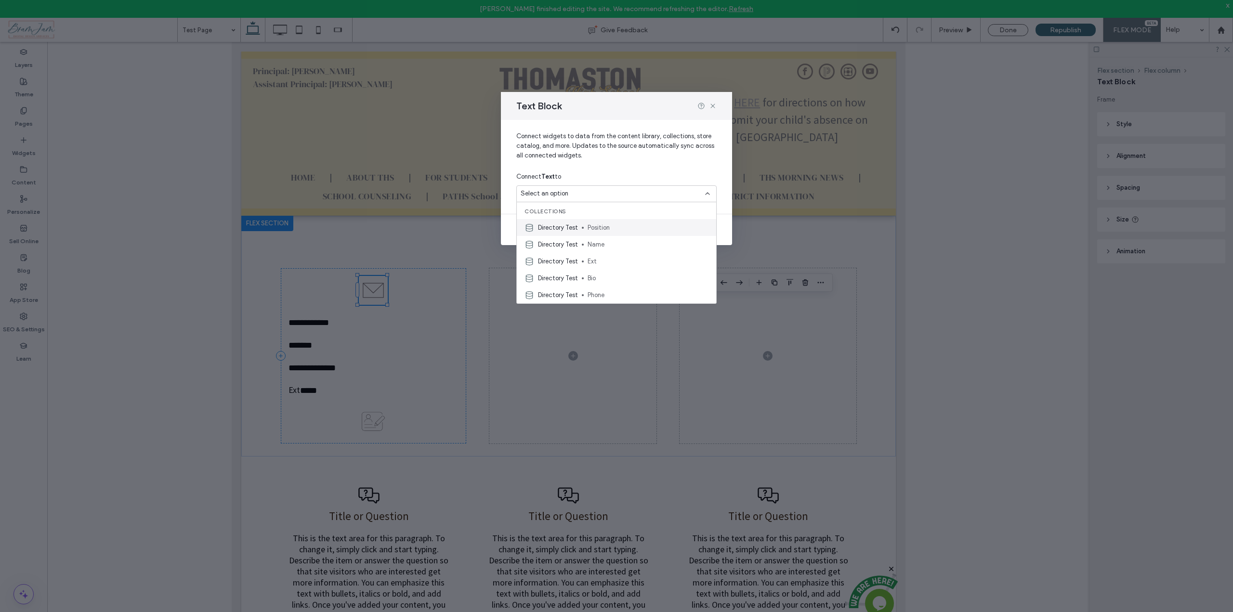
click at [597, 229] on span "Position" at bounding box center [648, 228] width 121 height 10
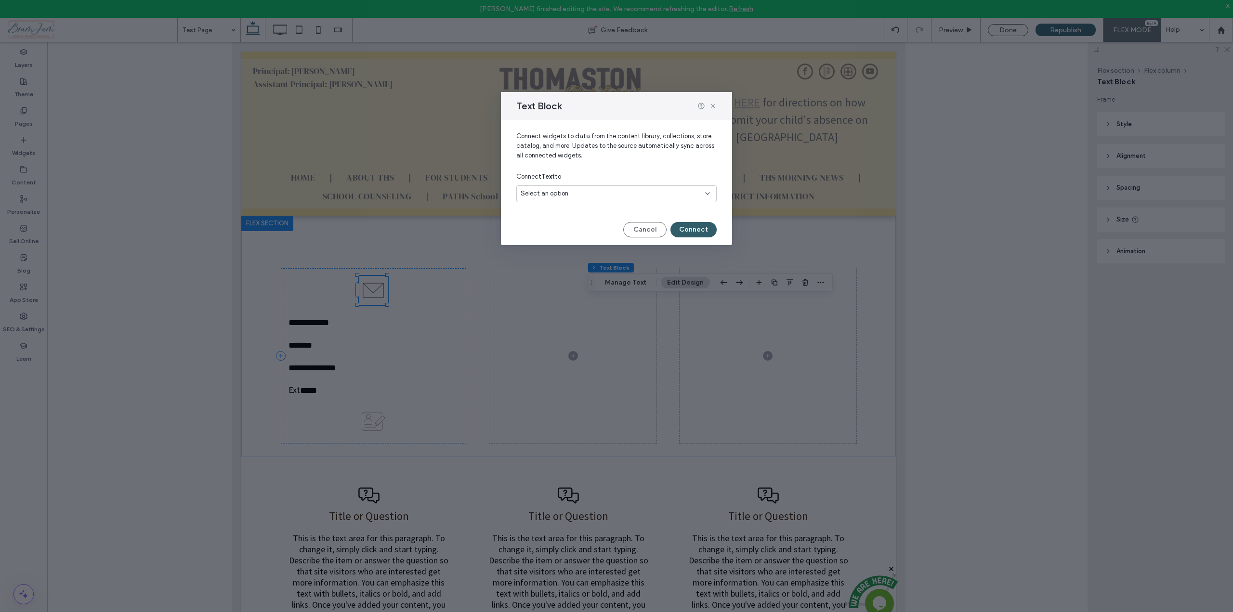
click at [687, 226] on button "Connect" at bounding box center [694, 229] width 46 height 15
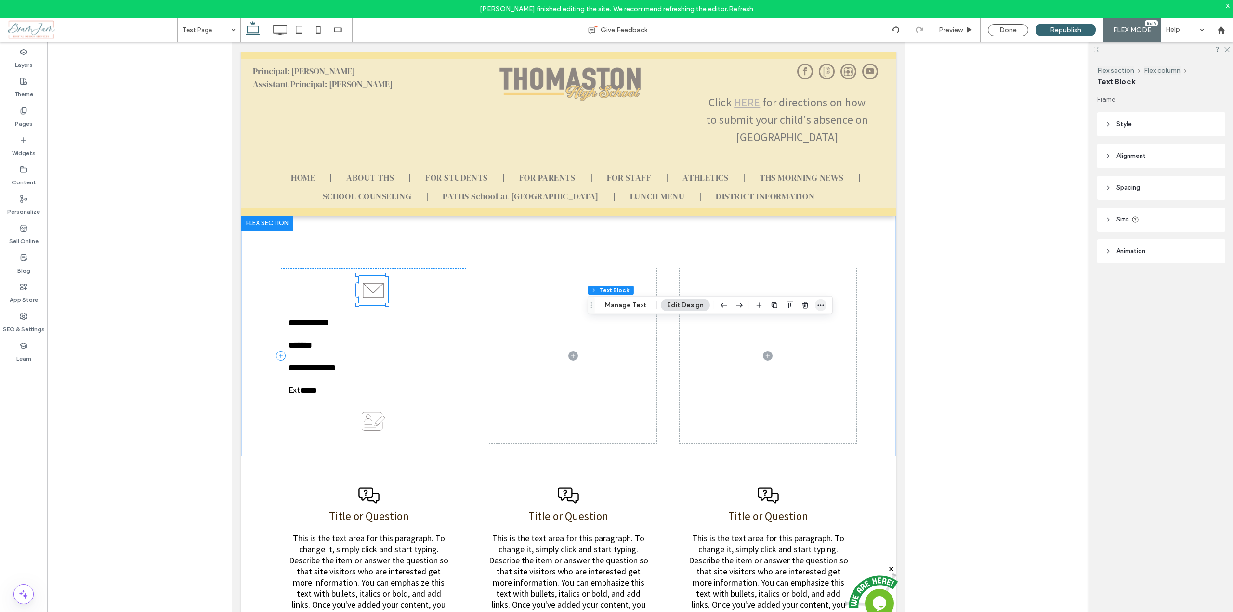
click at [821, 304] on icon "button" at bounding box center [821, 306] width 8 height 8
click at [774, 381] on span "Connect to Data" at bounding box center [787, 381] width 54 height 8
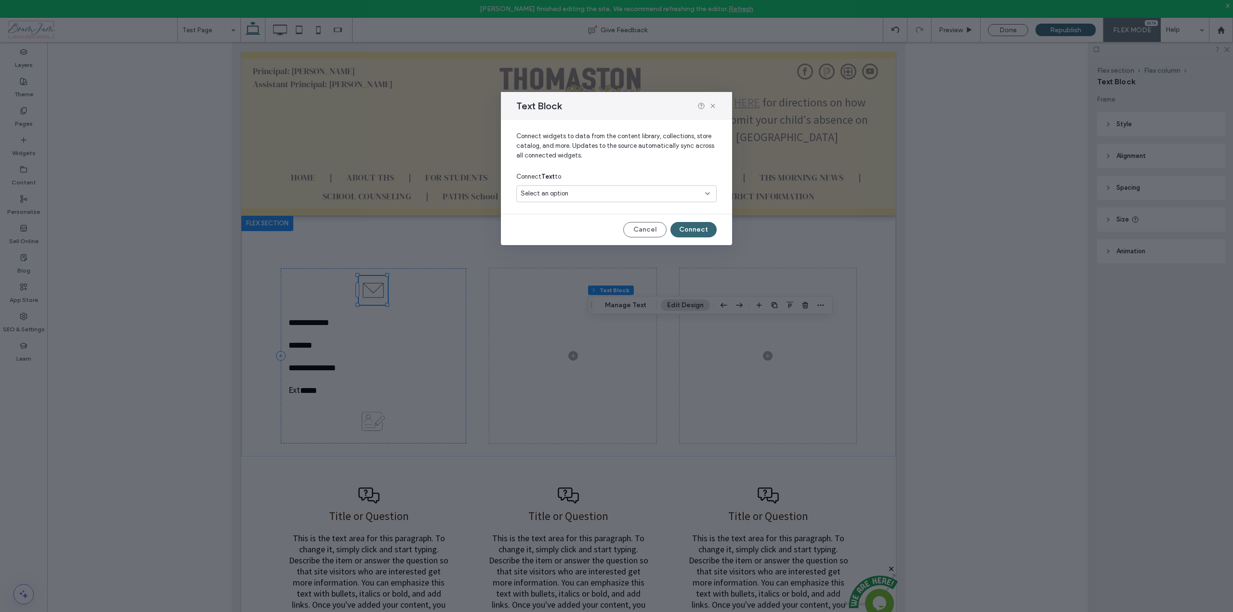
click at [611, 188] on div "Select an option" at bounding box center [616, 193] width 200 height 17
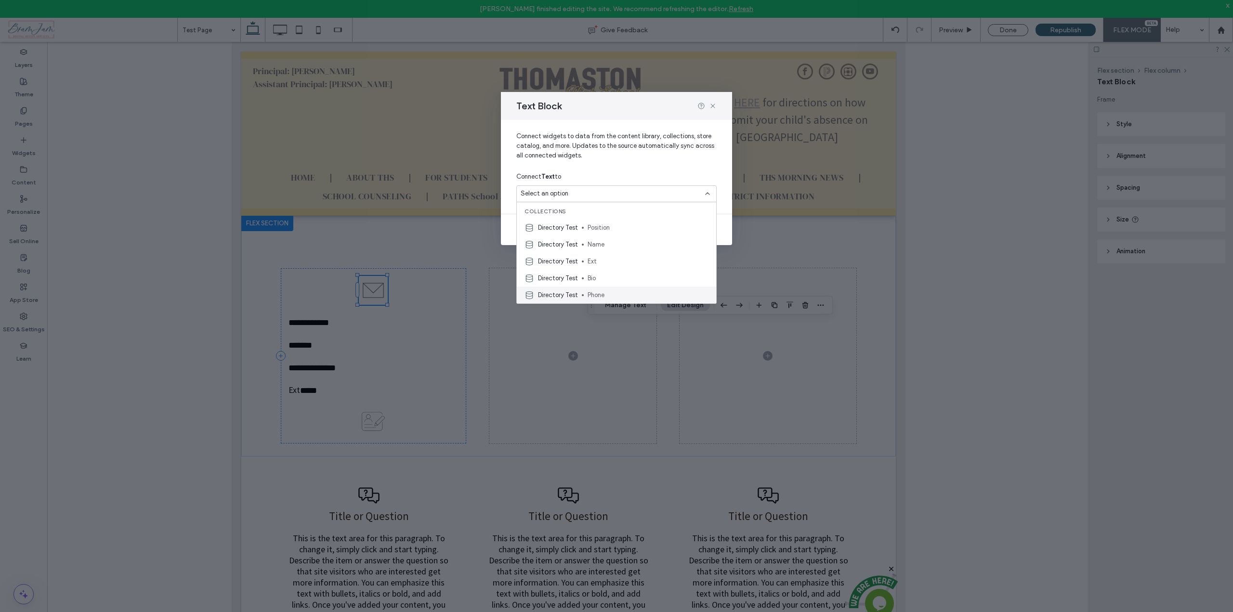
click at [586, 291] on div "Directory Test Phone" at bounding box center [616, 295] width 199 height 17
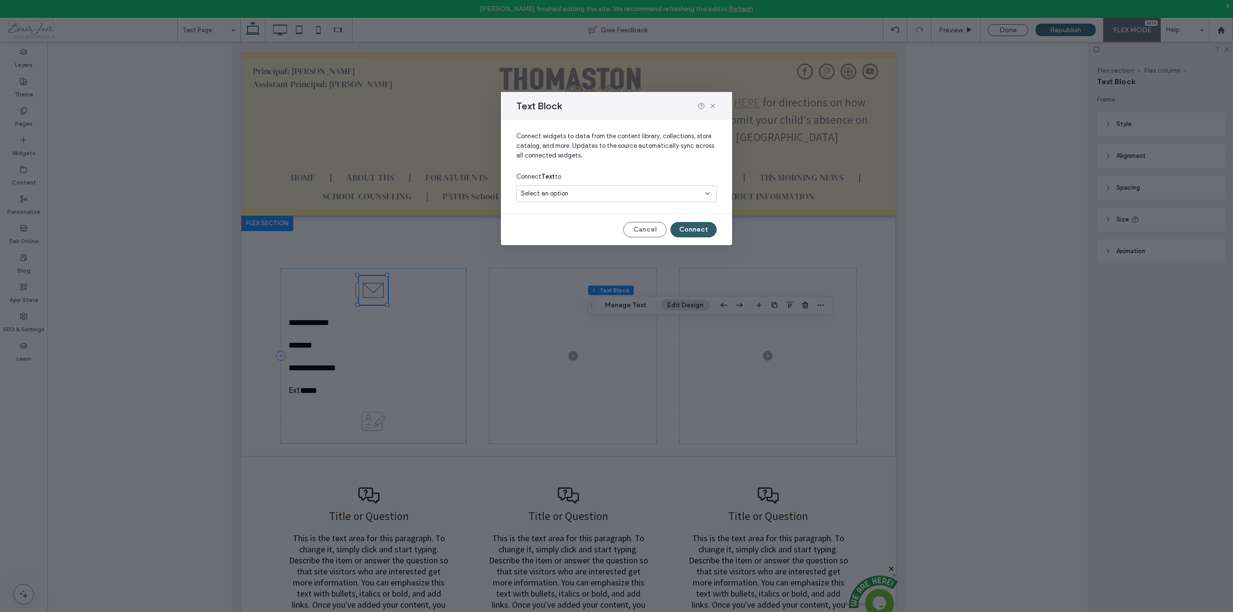
click at [692, 231] on button "Connect" at bounding box center [694, 229] width 46 height 15
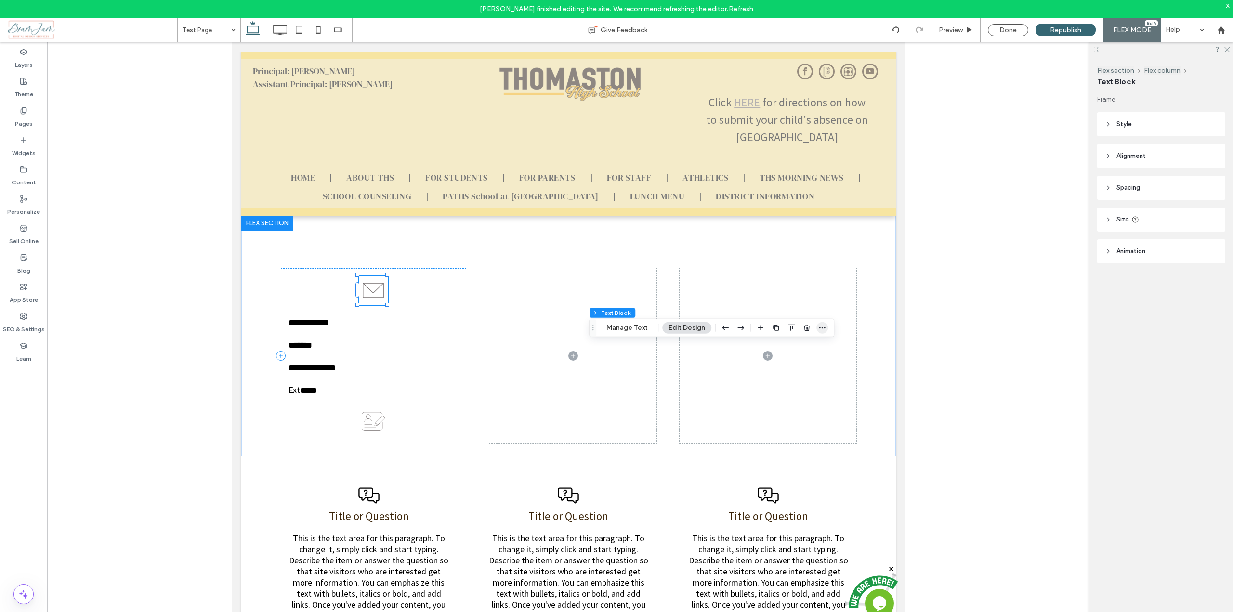
click at [822, 328] on icon "button" at bounding box center [823, 328] width 8 height 8
click at [780, 401] on span "Connect to Data" at bounding box center [788, 403] width 54 height 8
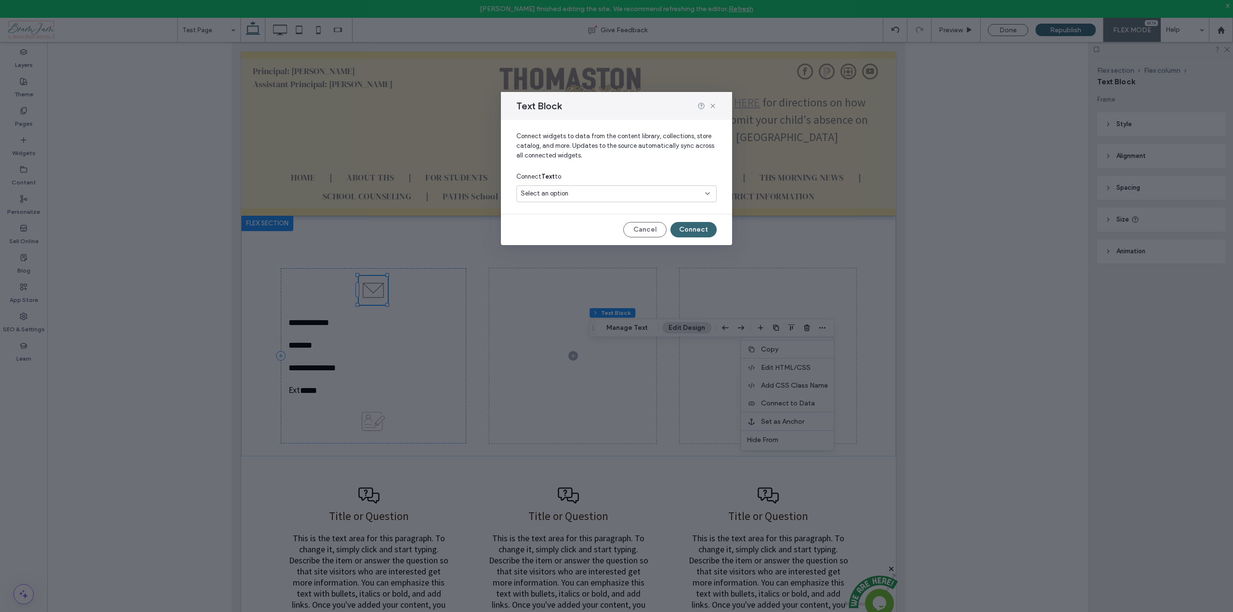
click at [645, 189] on div "Select an option" at bounding box center [611, 194] width 180 height 10
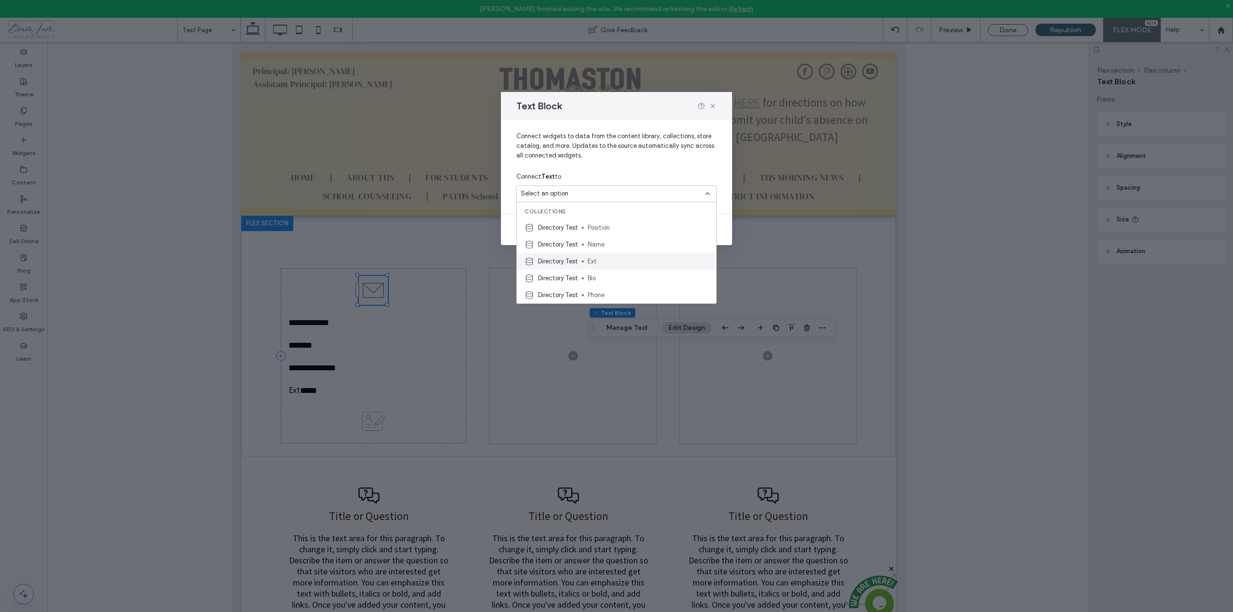
click at [599, 258] on span "Ext" at bounding box center [648, 262] width 121 height 10
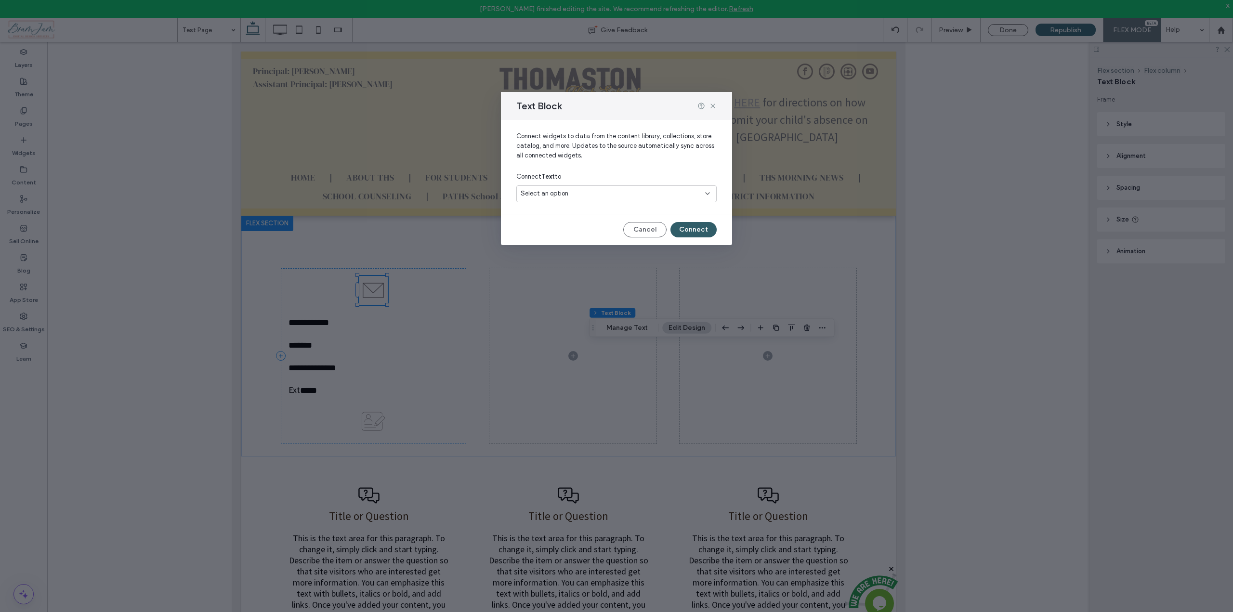
click at [695, 230] on button "Connect" at bounding box center [694, 229] width 46 height 15
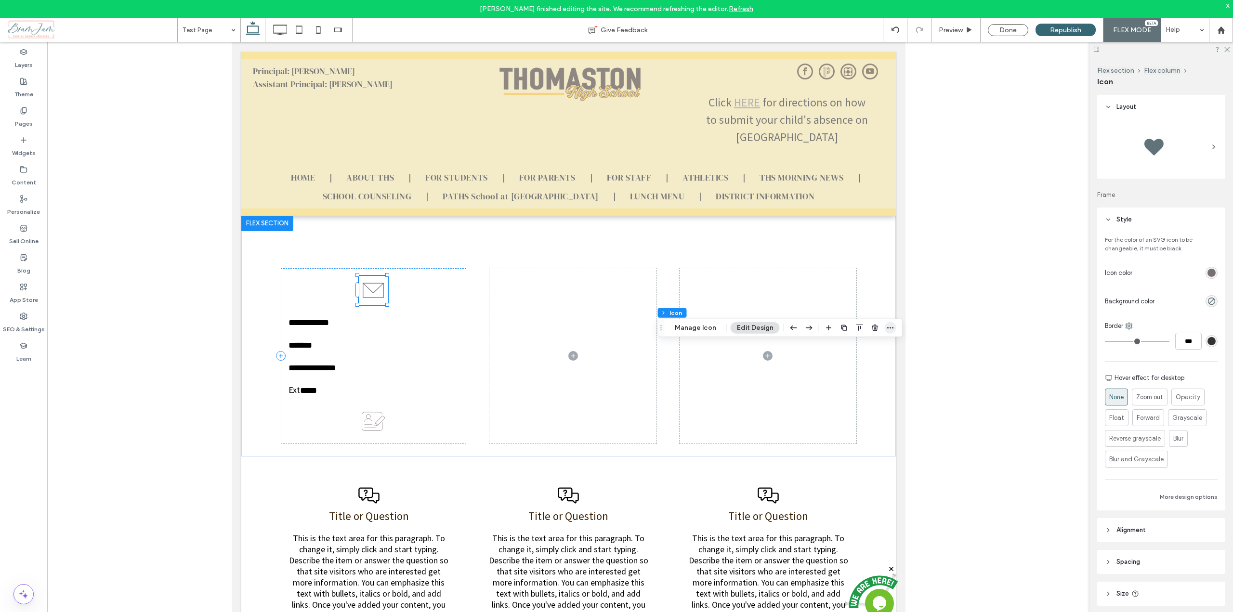
click at [887, 327] on icon "button" at bounding box center [891, 328] width 8 height 8
click at [845, 404] on span "Connect to Data" at bounding box center [857, 403] width 54 height 8
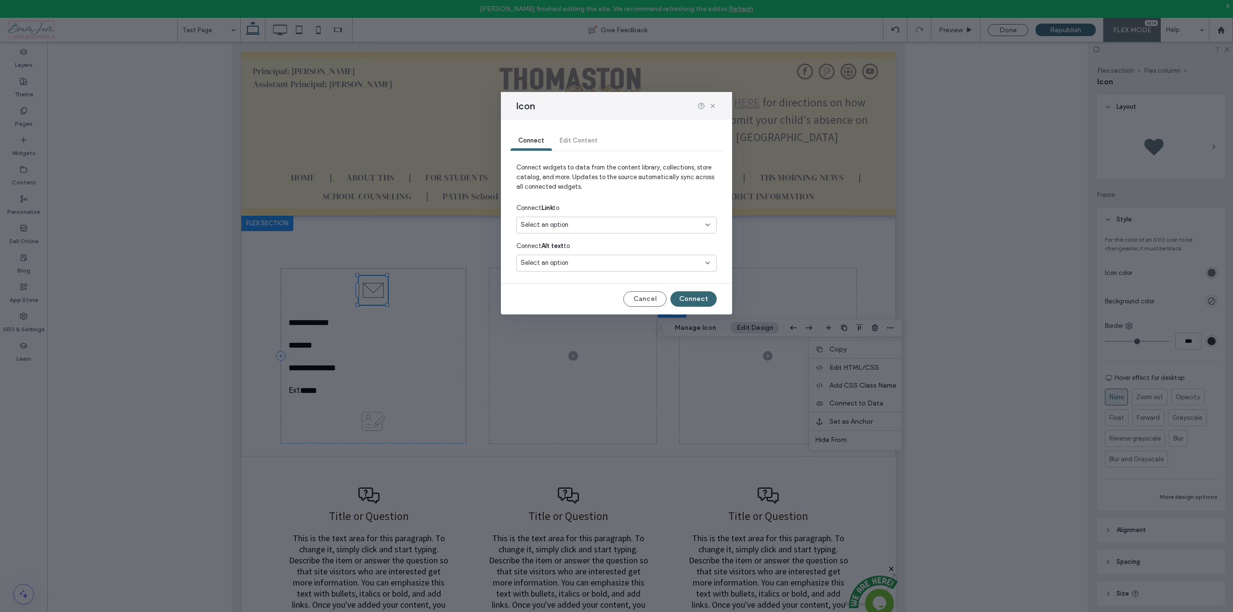
click at [582, 229] on div "Select an option" at bounding box center [611, 225] width 180 height 10
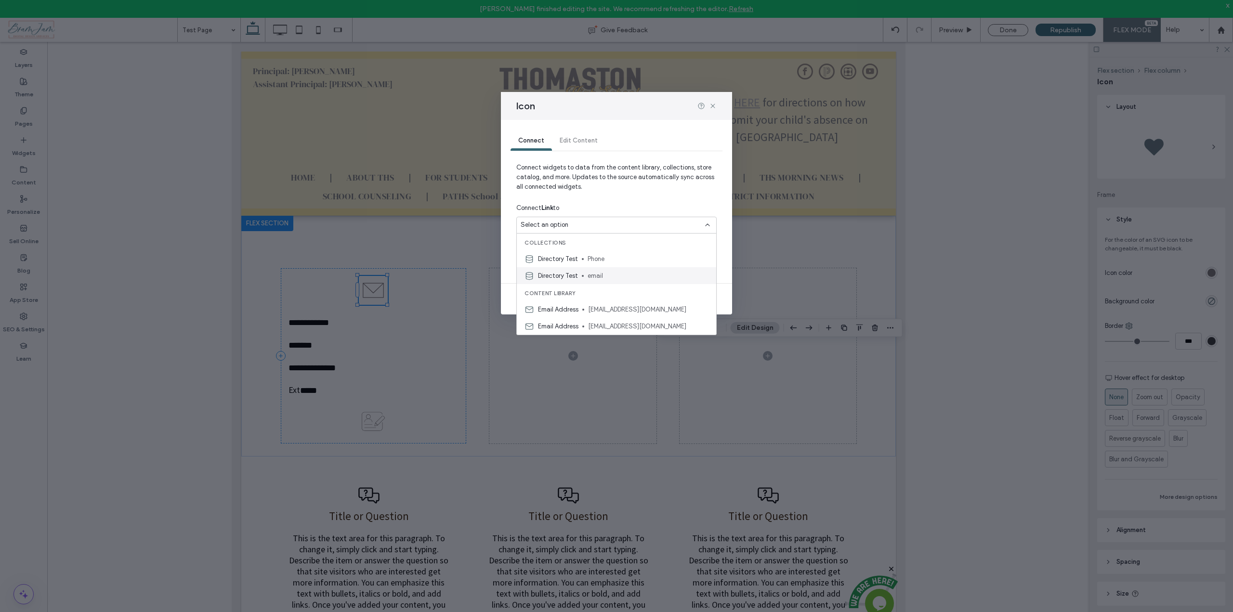
click at [578, 278] on div "Directory Test email" at bounding box center [616, 275] width 199 height 17
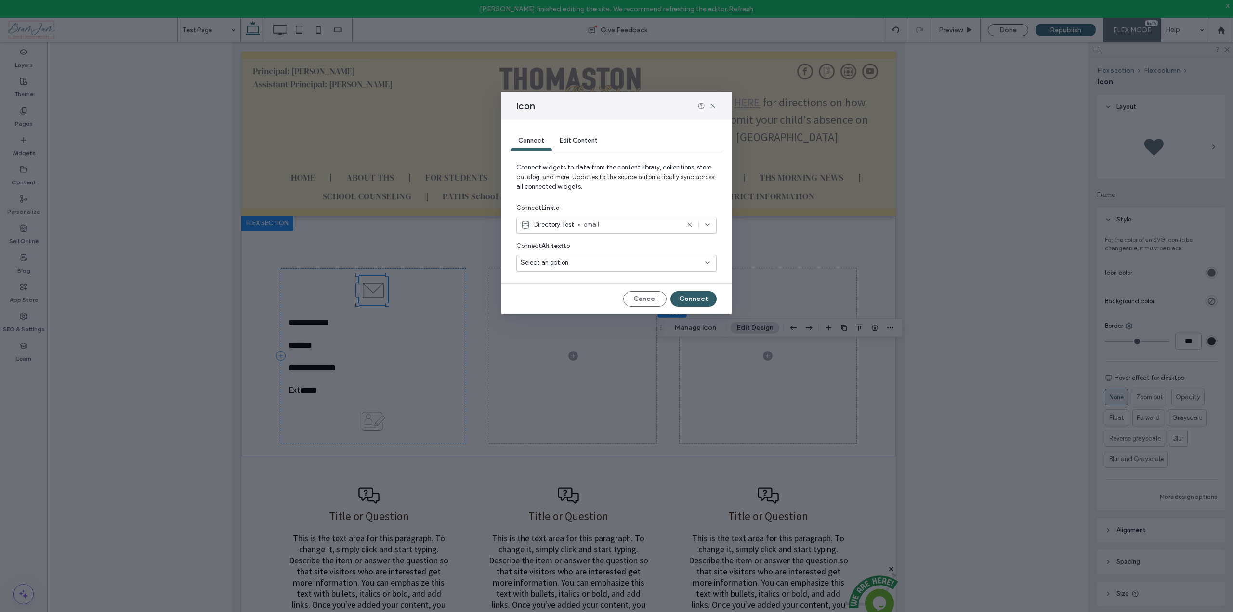
click at [697, 298] on button "Connect" at bounding box center [694, 298] width 46 height 15
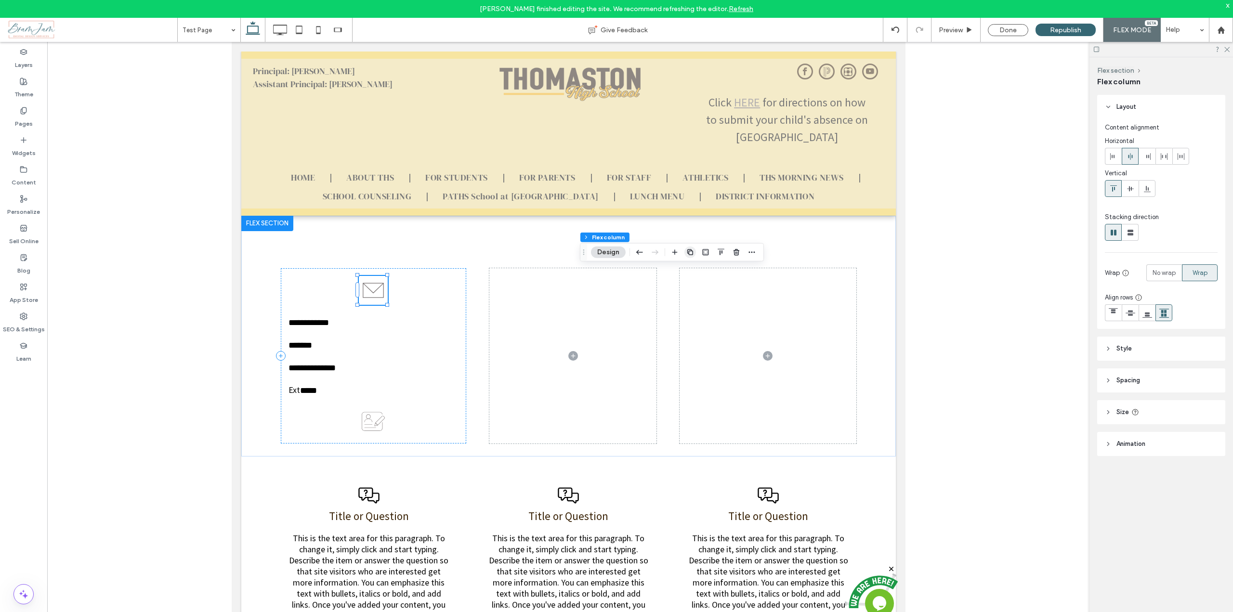
click at [691, 251] on use "button" at bounding box center [690, 253] width 6 height 6
type input "**"
type input "*****"
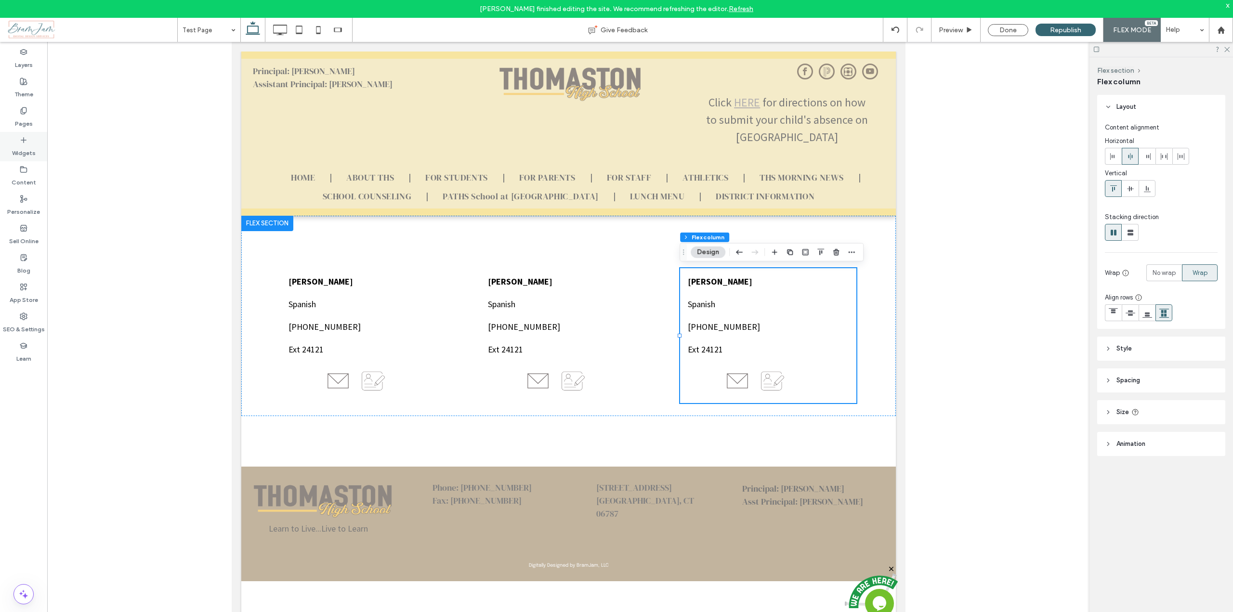
click at [18, 148] on label "Widgets" at bounding box center [24, 150] width 24 height 13
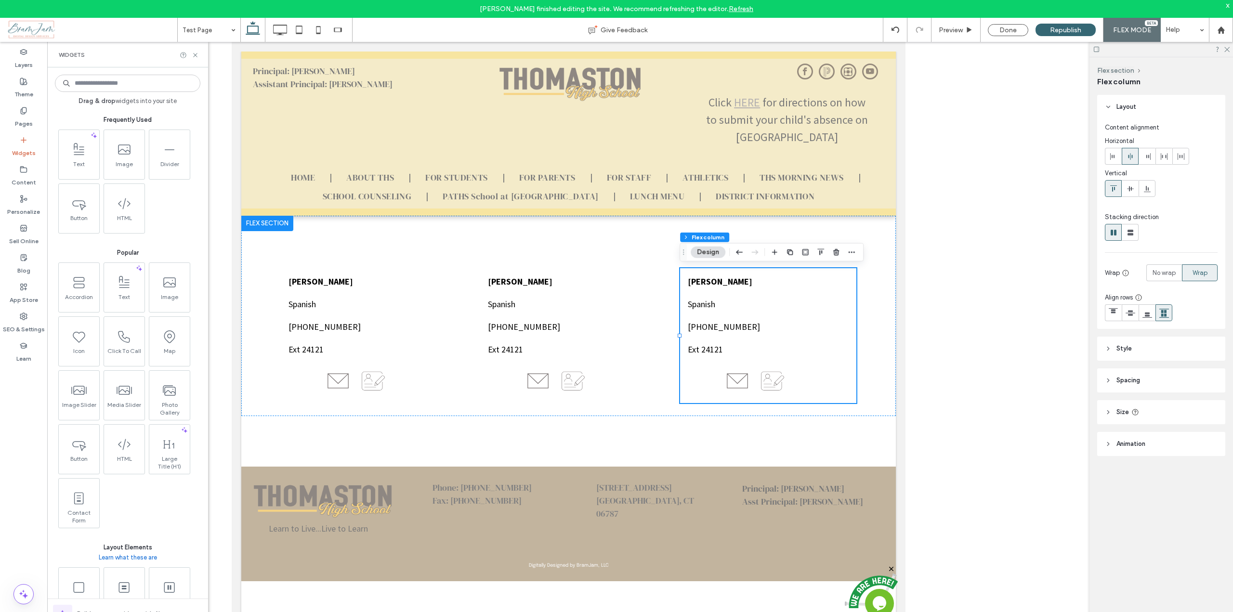
click at [114, 82] on input at bounding box center [127, 83] width 145 height 17
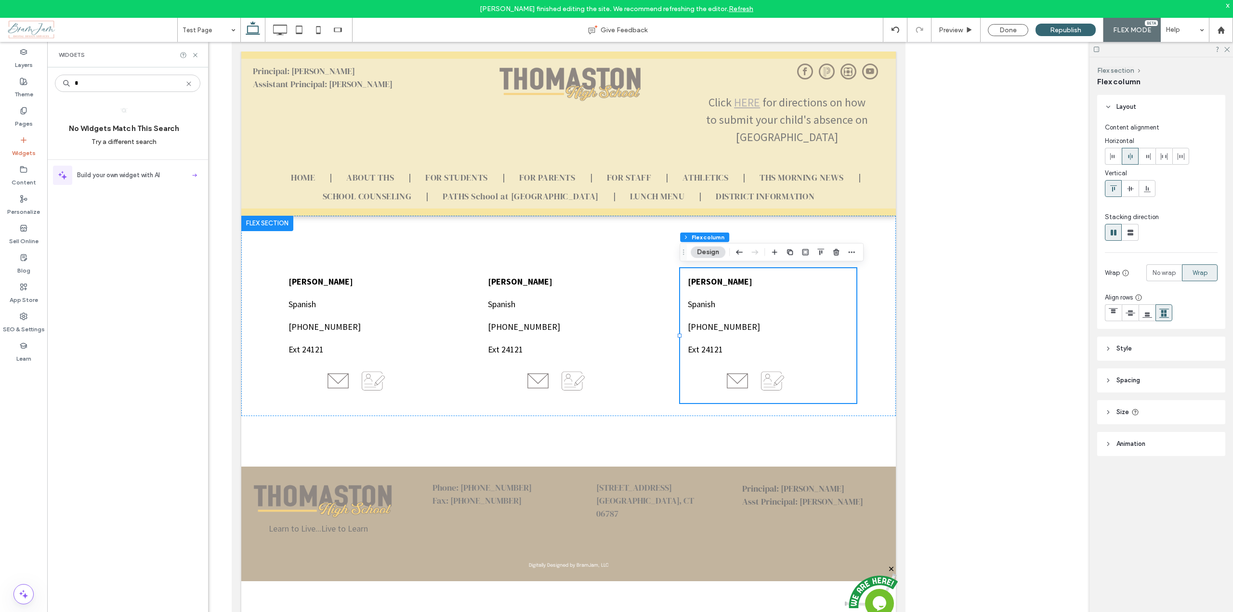
type input "*"
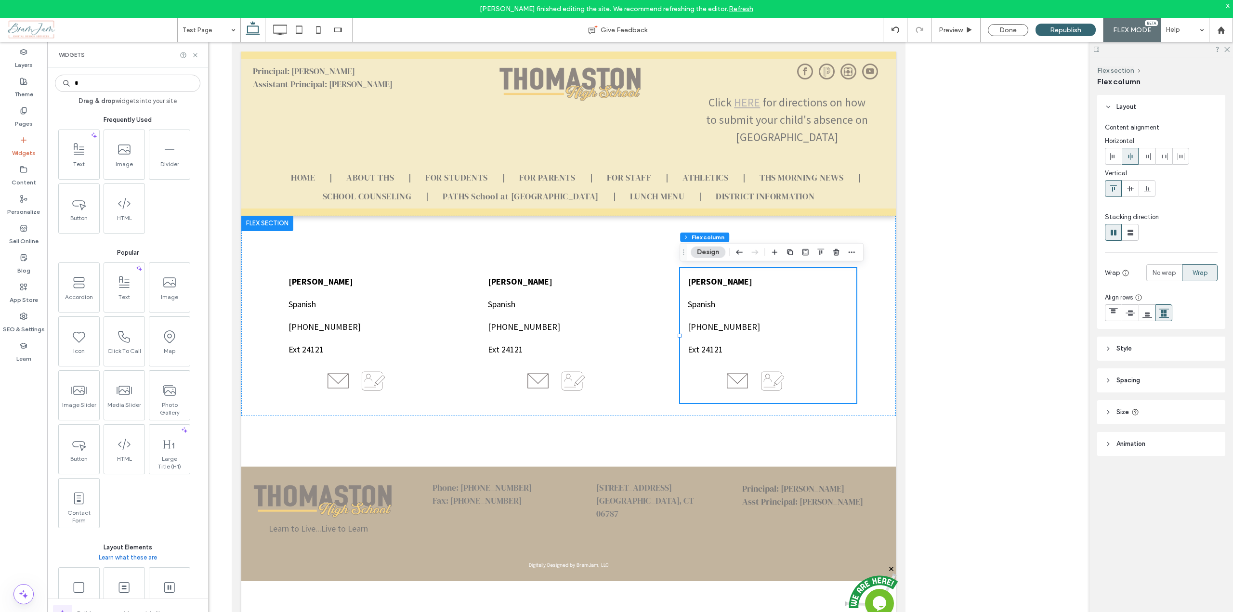
type input "*"
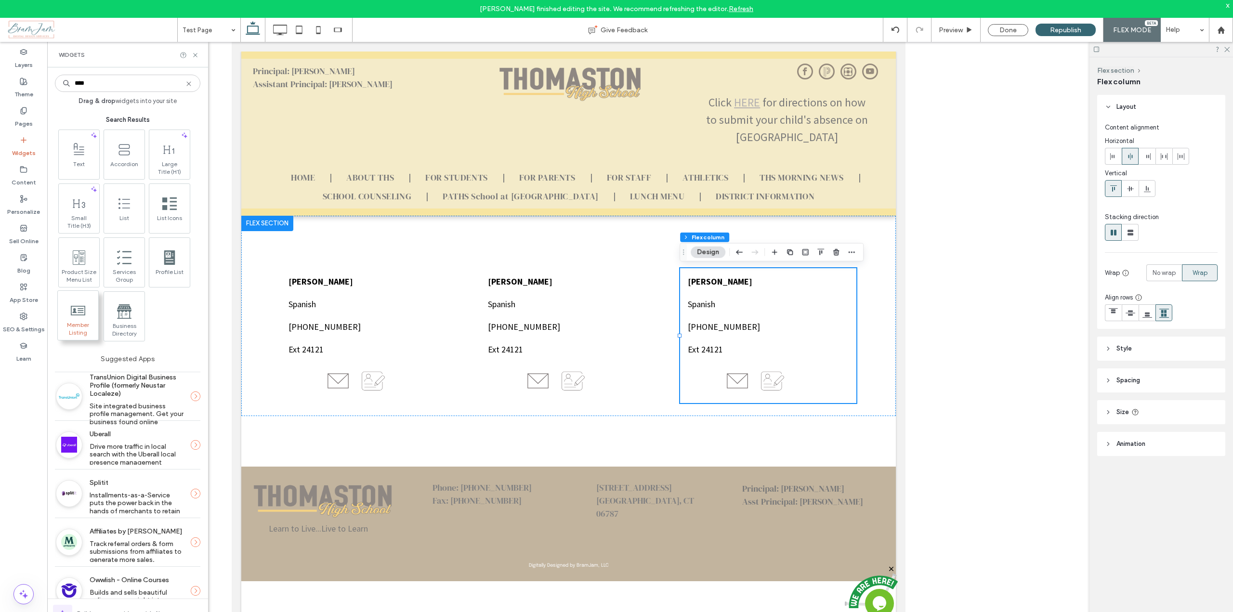
type input "****"
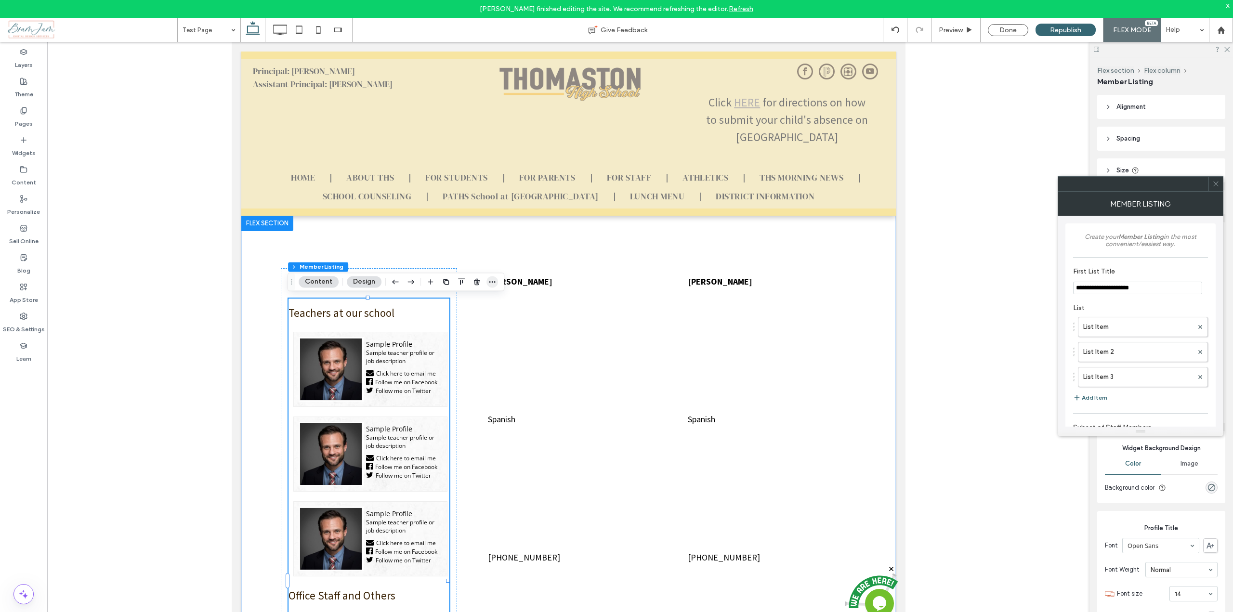
click at [489, 282] on use "button" at bounding box center [492, 281] width 6 height 1
click at [334, 319] on h3 "Teachers at our school" at bounding box center [368, 313] width 161 height 14
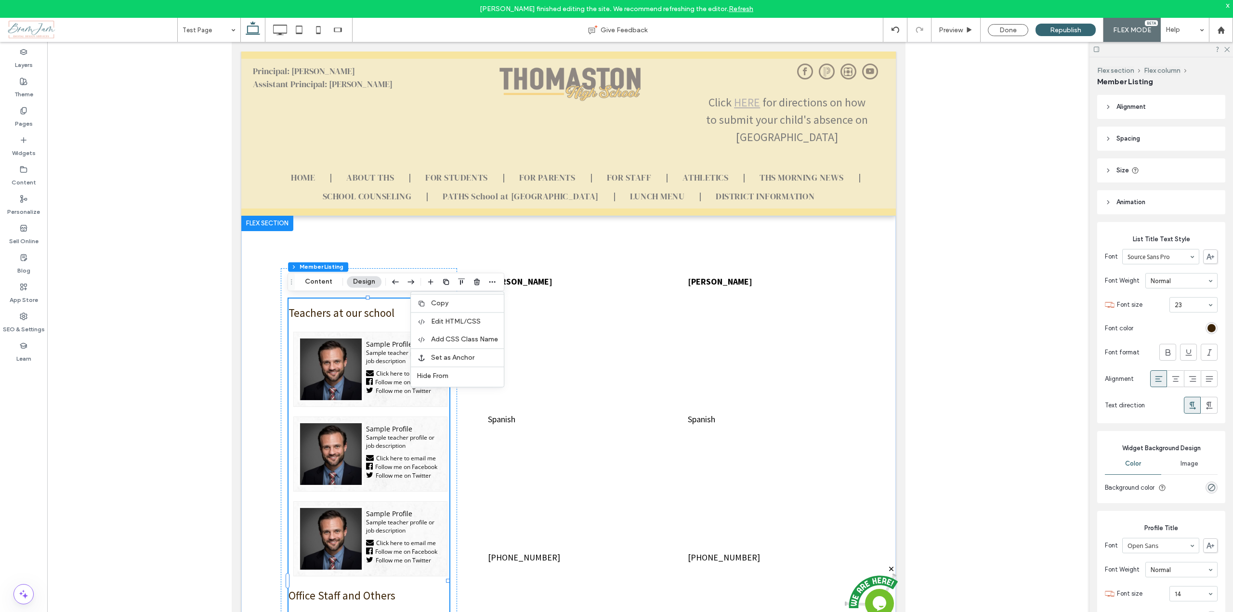
click at [333, 351] on img at bounding box center [330, 369] width 63 height 63
click at [313, 282] on button "Content" at bounding box center [319, 282] width 40 height 12
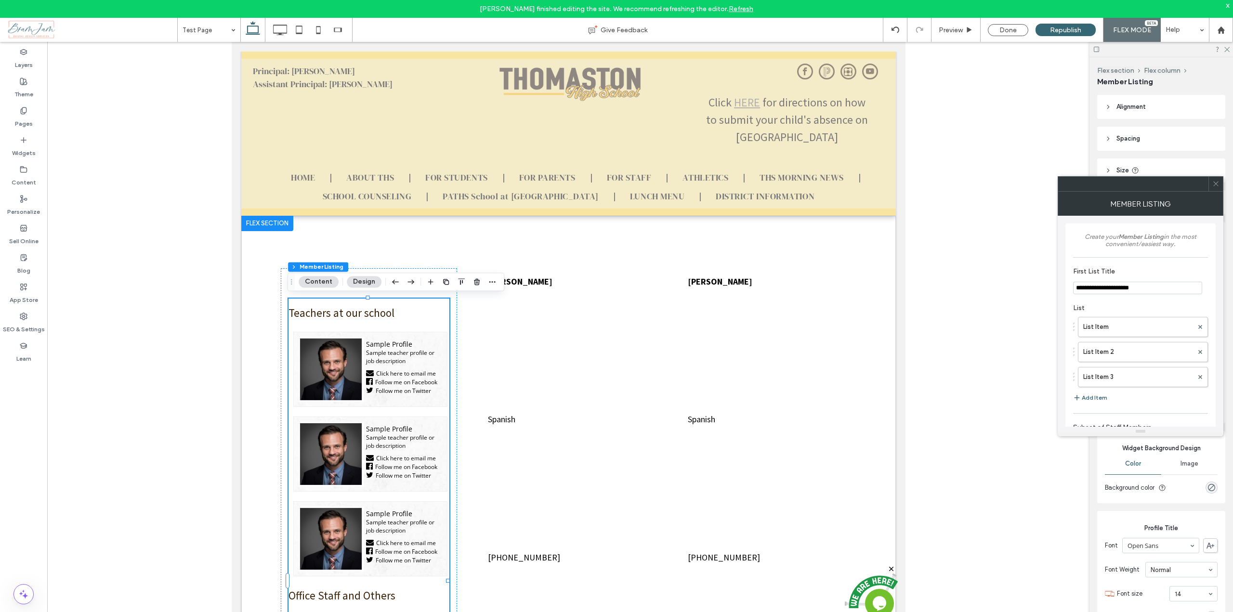
click at [322, 280] on button "Content" at bounding box center [319, 282] width 40 height 12
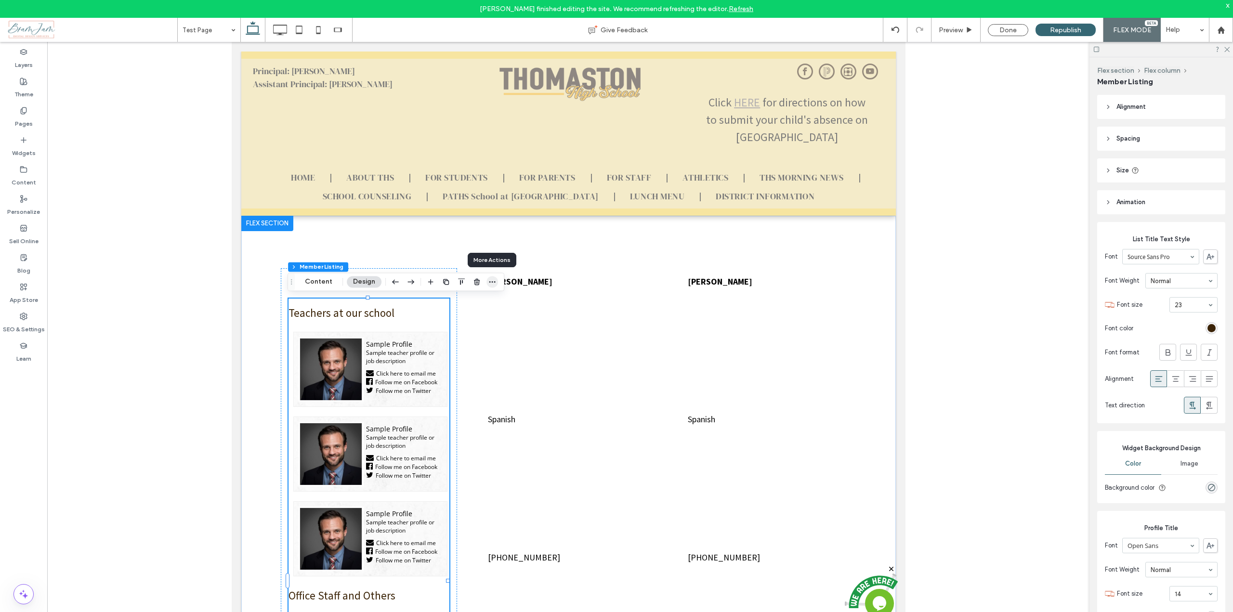
click at [492, 286] on span "button" at bounding box center [493, 282] width 12 height 12
click at [328, 283] on button "Content" at bounding box center [319, 282] width 40 height 12
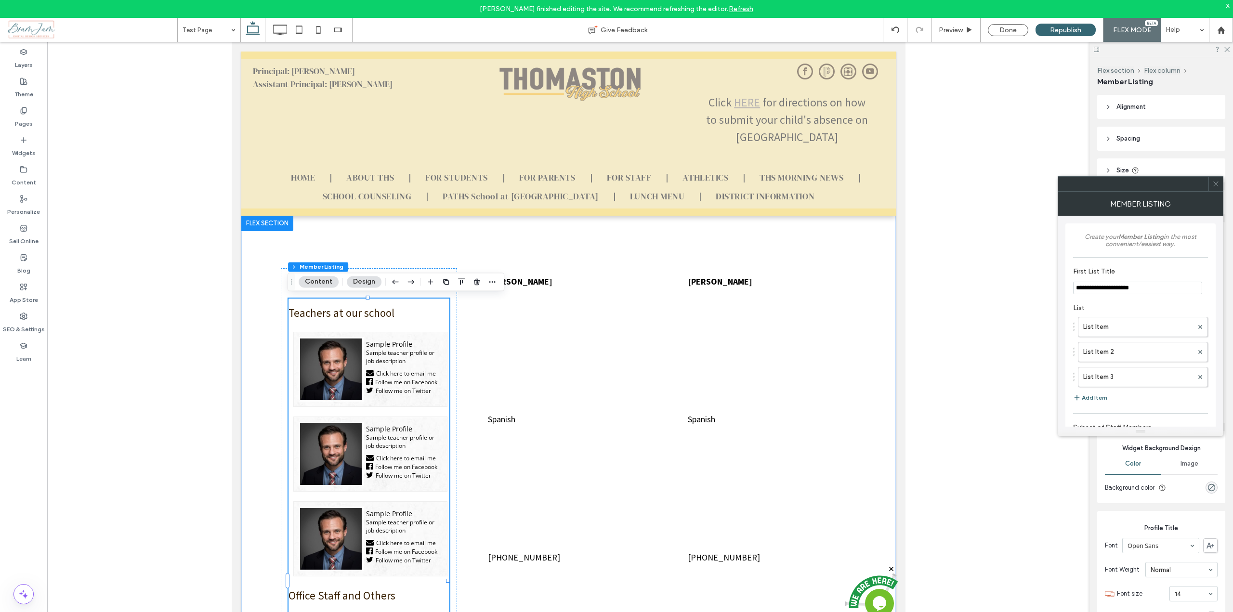
click at [1216, 183] on icon at bounding box center [1216, 183] width 7 height 7
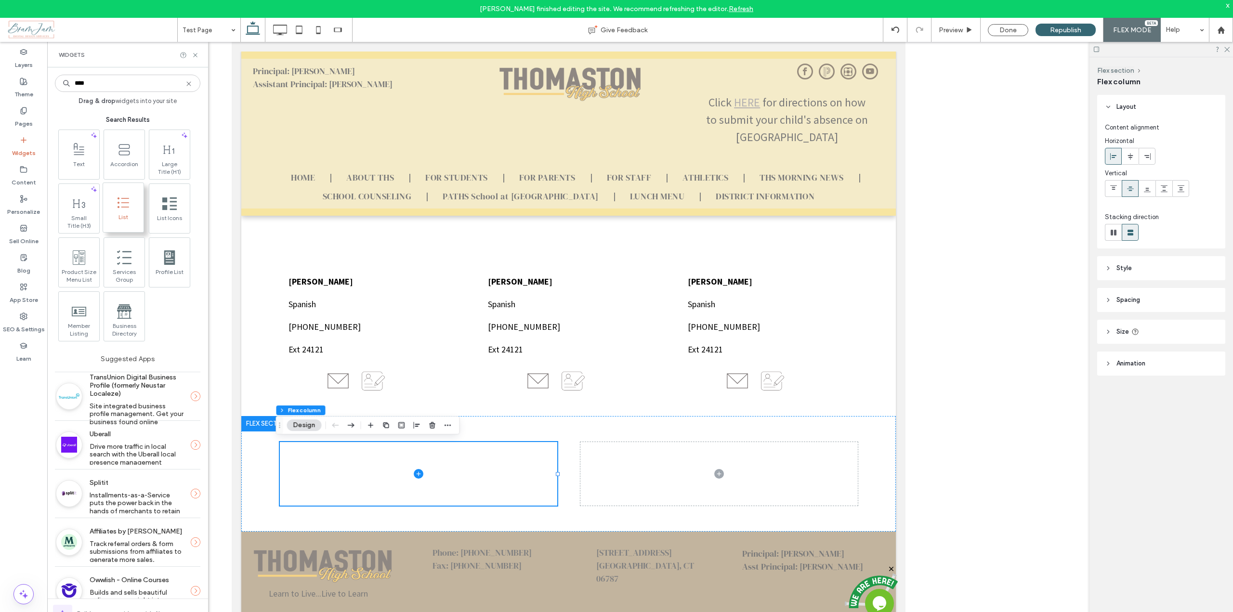
type input "****"
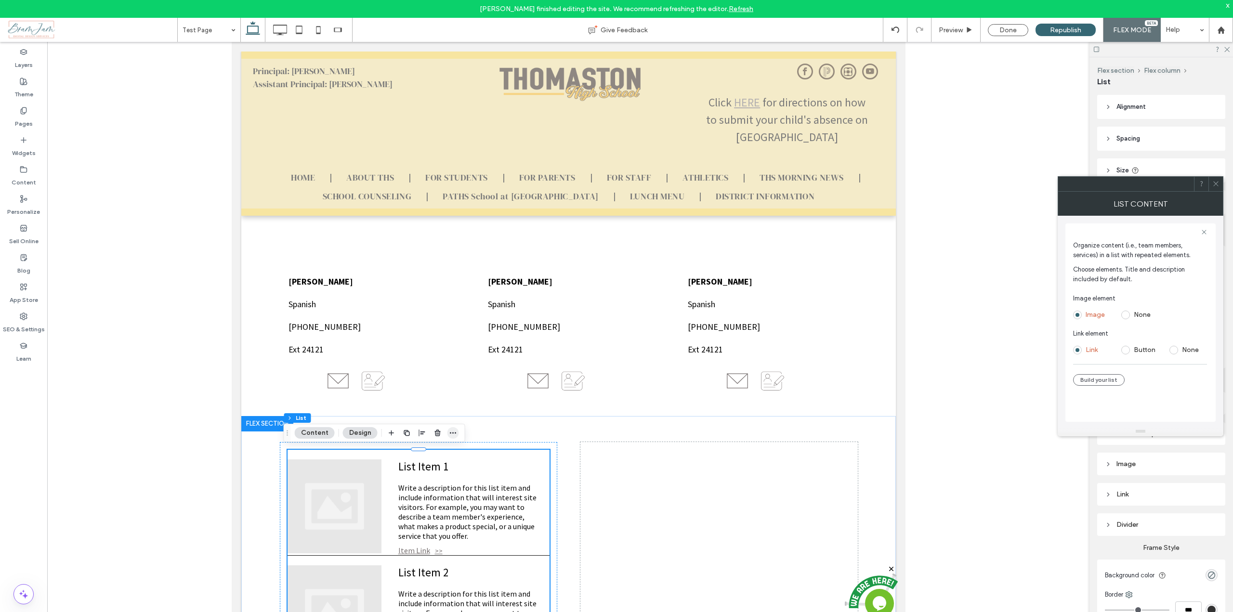
click at [454, 438] on span "button" at bounding box center [454, 433] width 12 height 12
click at [431, 507] on span "Connect to Data" at bounding box center [419, 508] width 54 height 8
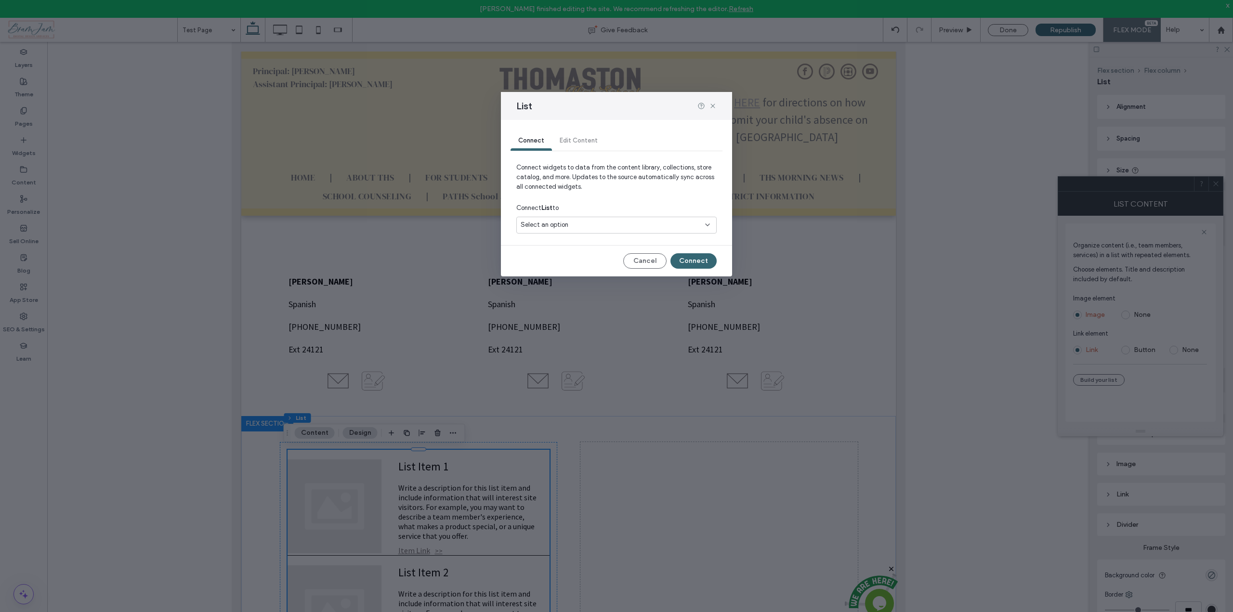
click at [571, 226] on div "Select an option" at bounding box center [611, 225] width 180 height 10
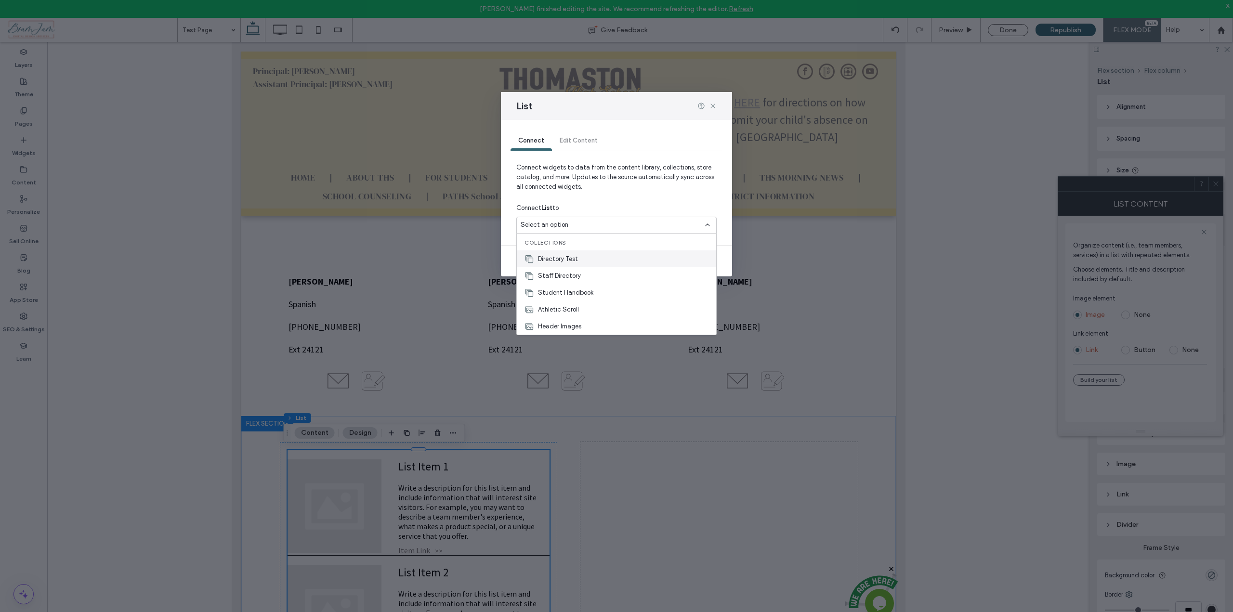
click at [573, 257] on span "Directory Test" at bounding box center [558, 259] width 40 height 10
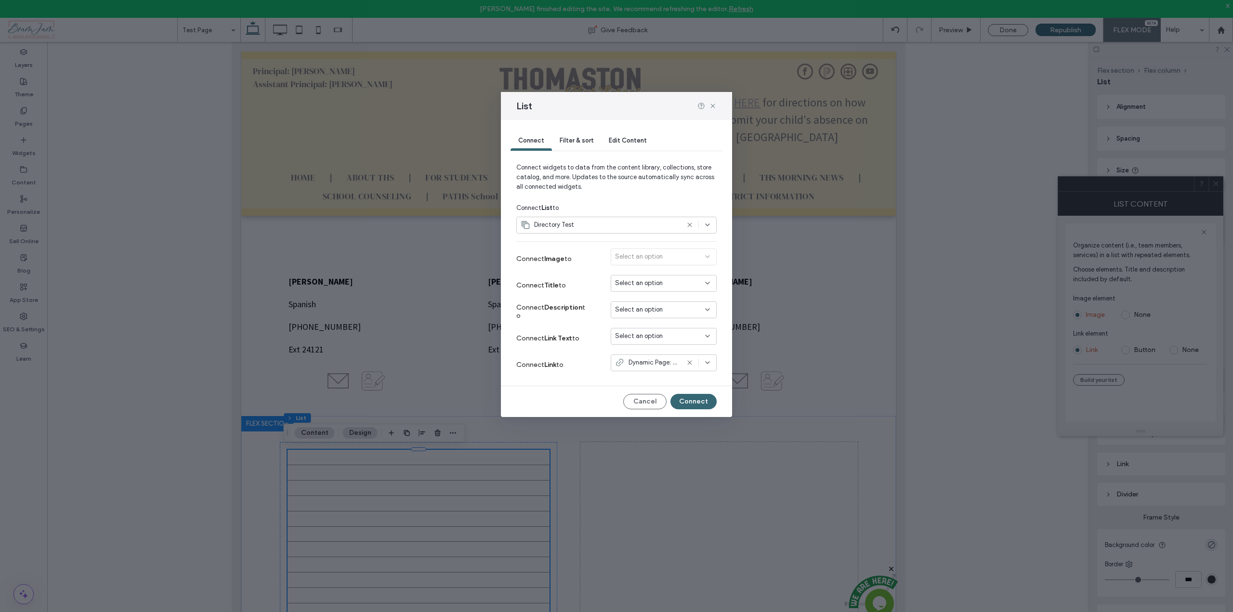
click at [626, 285] on span "Select an option" at bounding box center [639, 283] width 48 height 10
click at [627, 297] on icon at bounding box center [624, 301] width 10 height 10
click at [629, 309] on span "Select an option" at bounding box center [639, 310] width 48 height 10
click at [634, 346] on span "Position" at bounding box center [644, 344] width 22 height 10
click at [628, 337] on span "Select an option" at bounding box center [639, 336] width 48 height 10
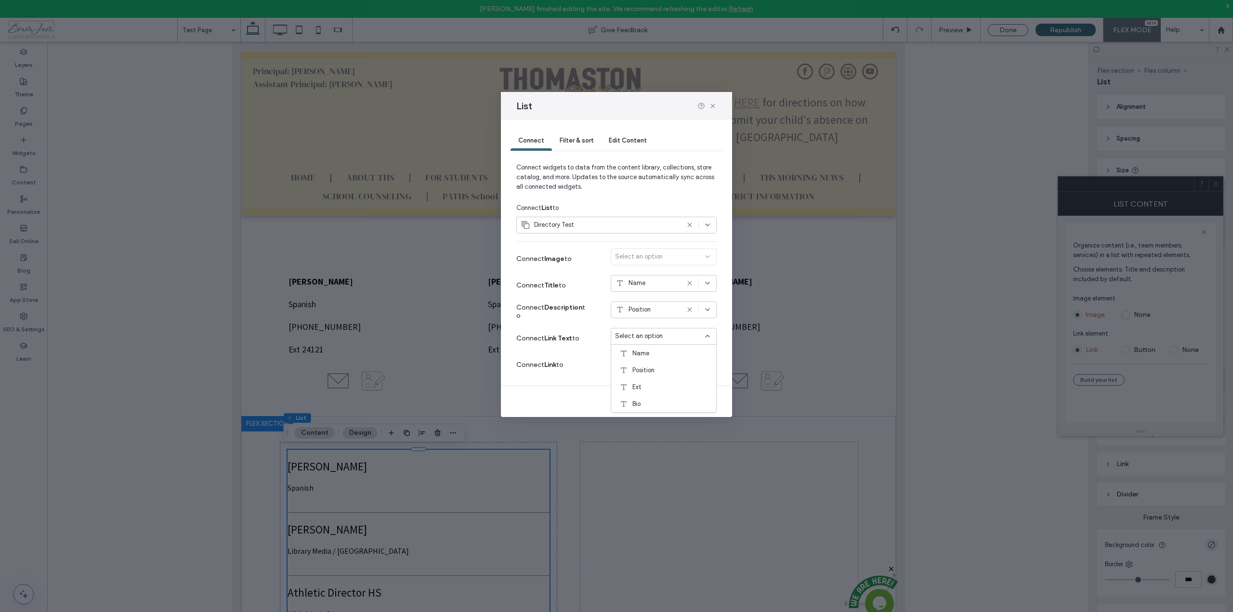
click at [587, 375] on div "Connect Link to Dynamic Page: Test Page" at bounding box center [616, 365] width 200 height 26
click at [646, 366] on span "Dynamic Page: Test Page" at bounding box center [654, 363] width 51 height 10
click at [588, 358] on label "Connect Link to" at bounding box center [552, 365] width 72 height 18
click at [702, 405] on button "Connect" at bounding box center [694, 401] width 46 height 15
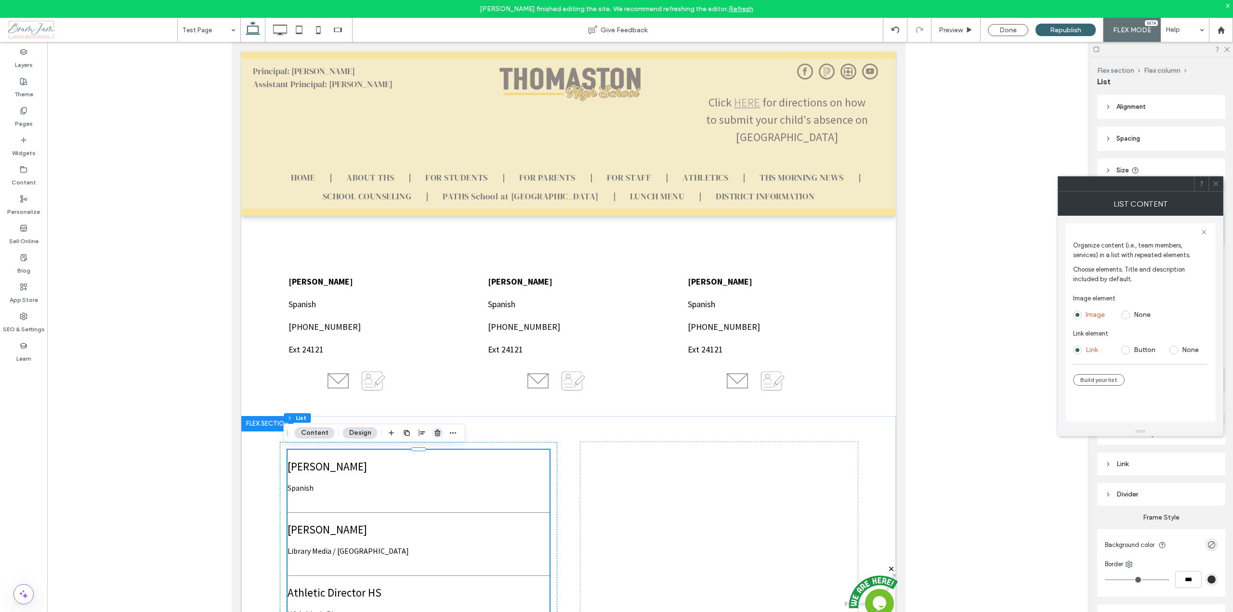
click at [436, 434] on icon "button" at bounding box center [438, 433] width 8 height 8
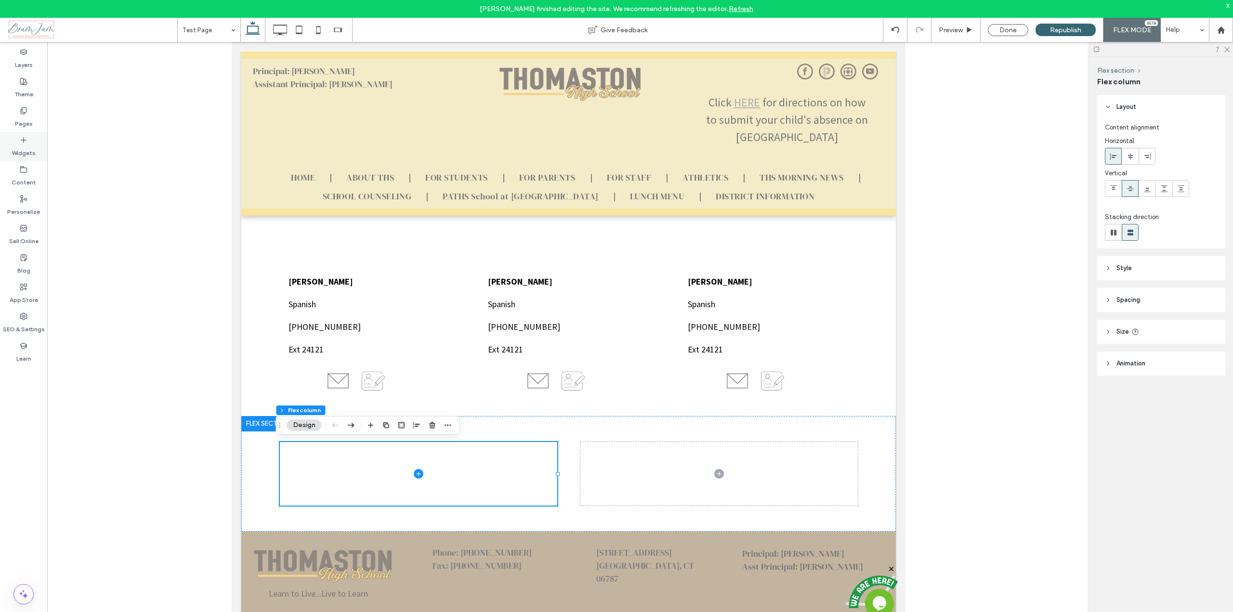
click at [19, 144] on label "Widgets" at bounding box center [24, 150] width 24 height 13
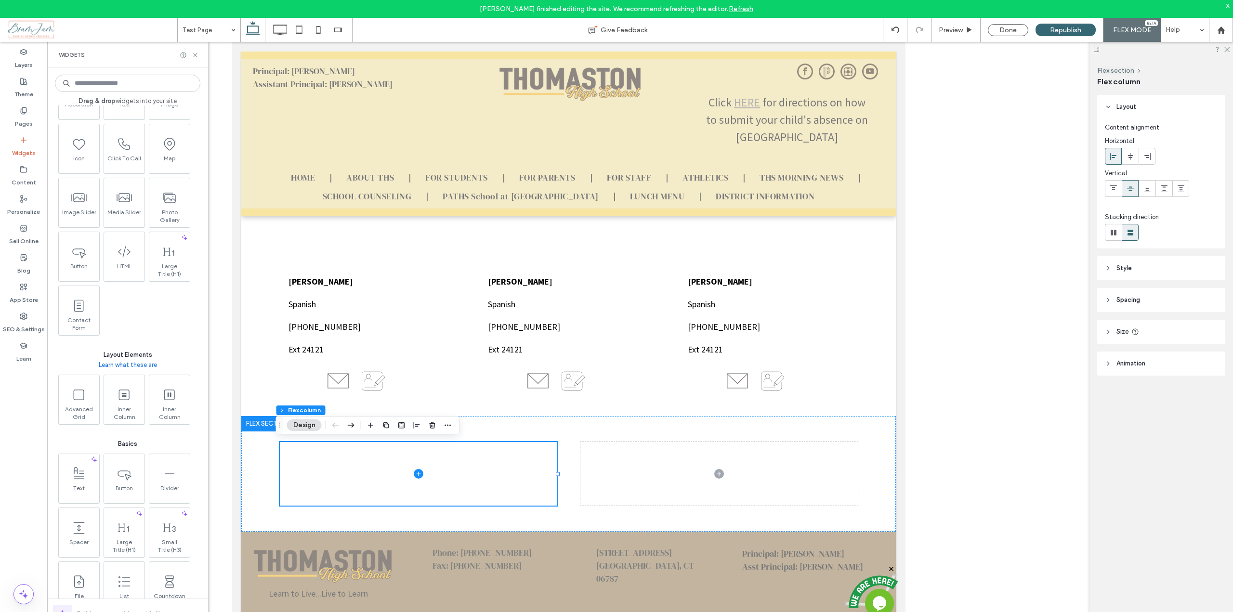
scroll to position [241, 0]
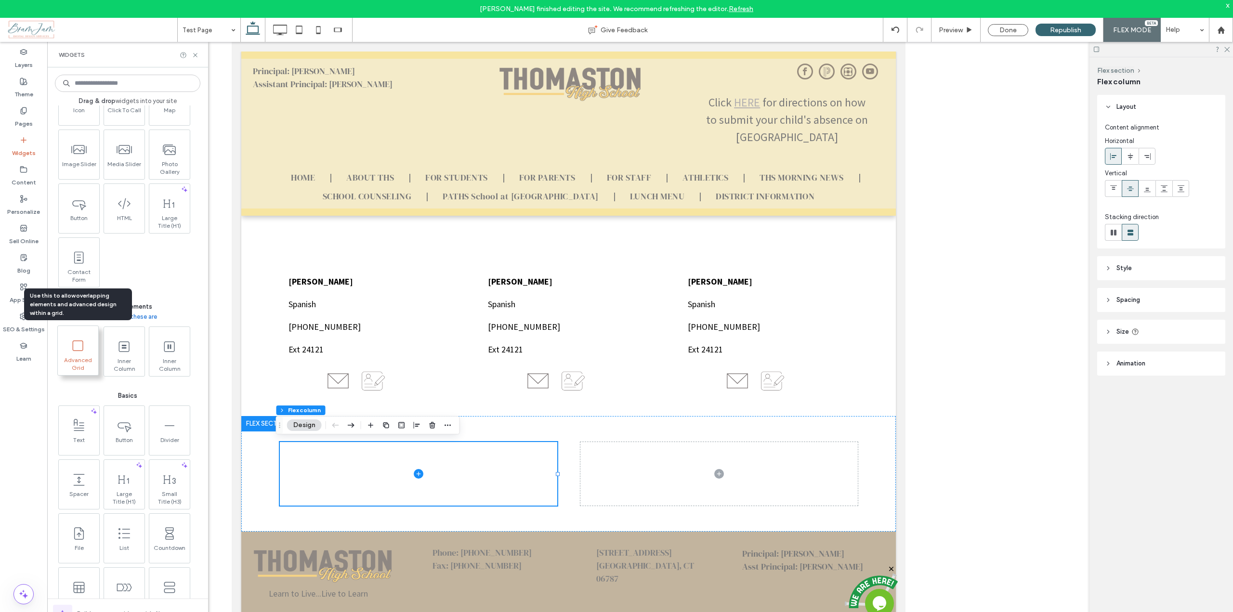
click at [74, 353] on icon at bounding box center [77, 345] width 15 height 15
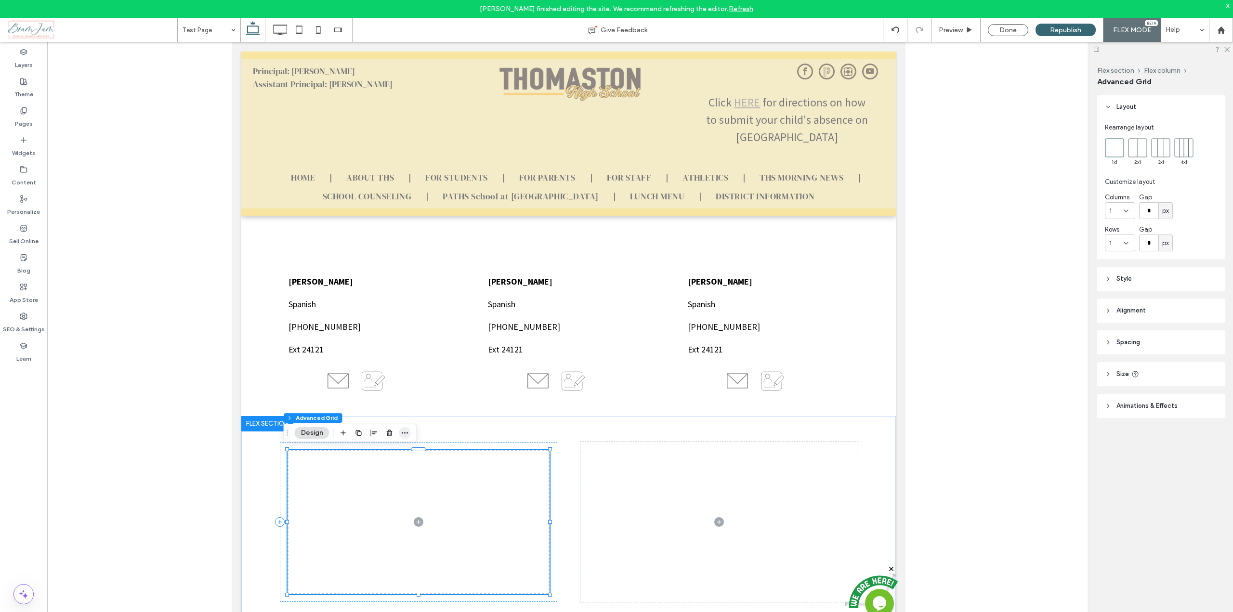
click at [403, 432] on icon "button" at bounding box center [405, 433] width 8 height 8
click at [385, 505] on span "Connect to Data" at bounding box center [371, 508] width 54 height 8
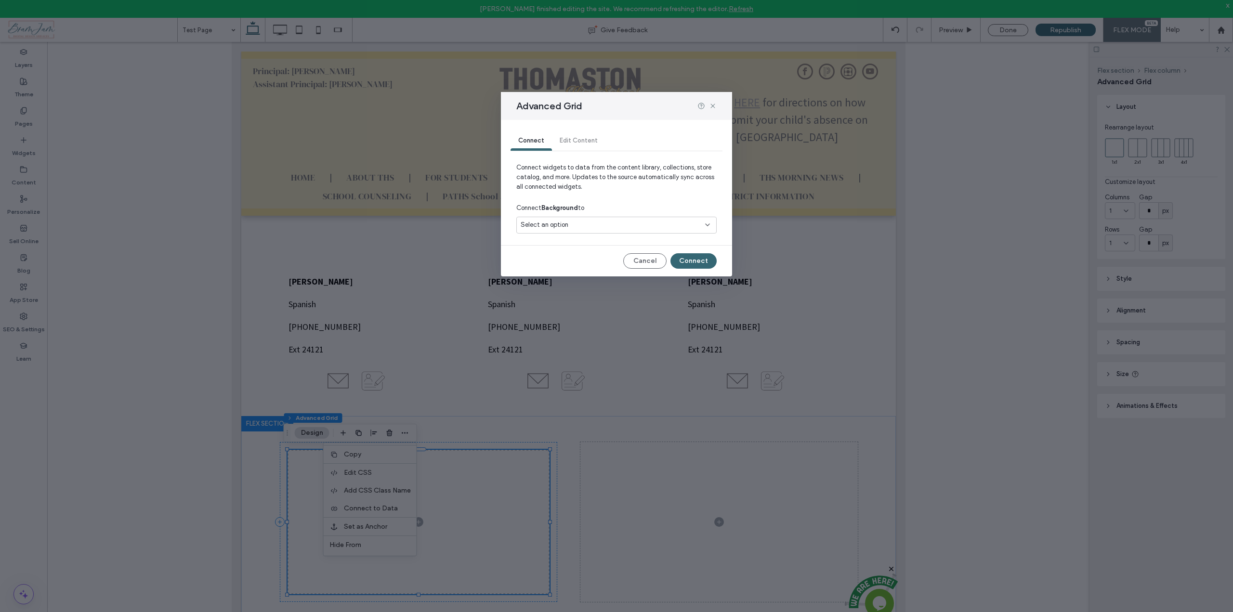
click at [566, 219] on div "Select an option" at bounding box center [616, 225] width 200 height 17
click at [714, 104] on icon at bounding box center [713, 106] width 8 height 8
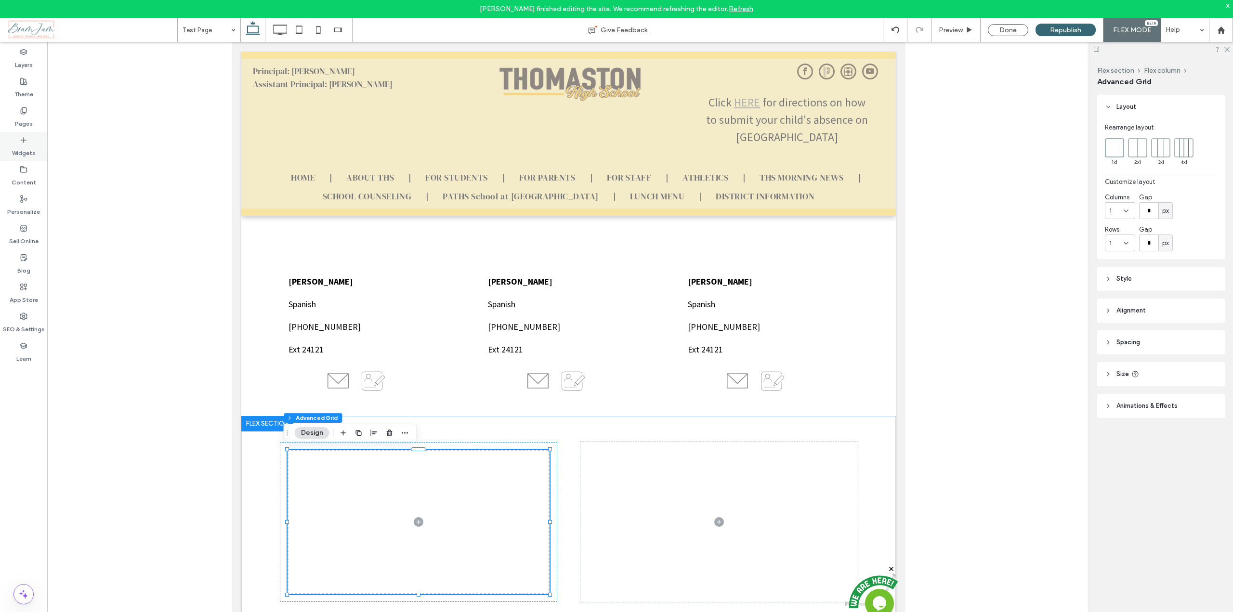
click at [14, 147] on label "Widgets" at bounding box center [24, 150] width 24 height 13
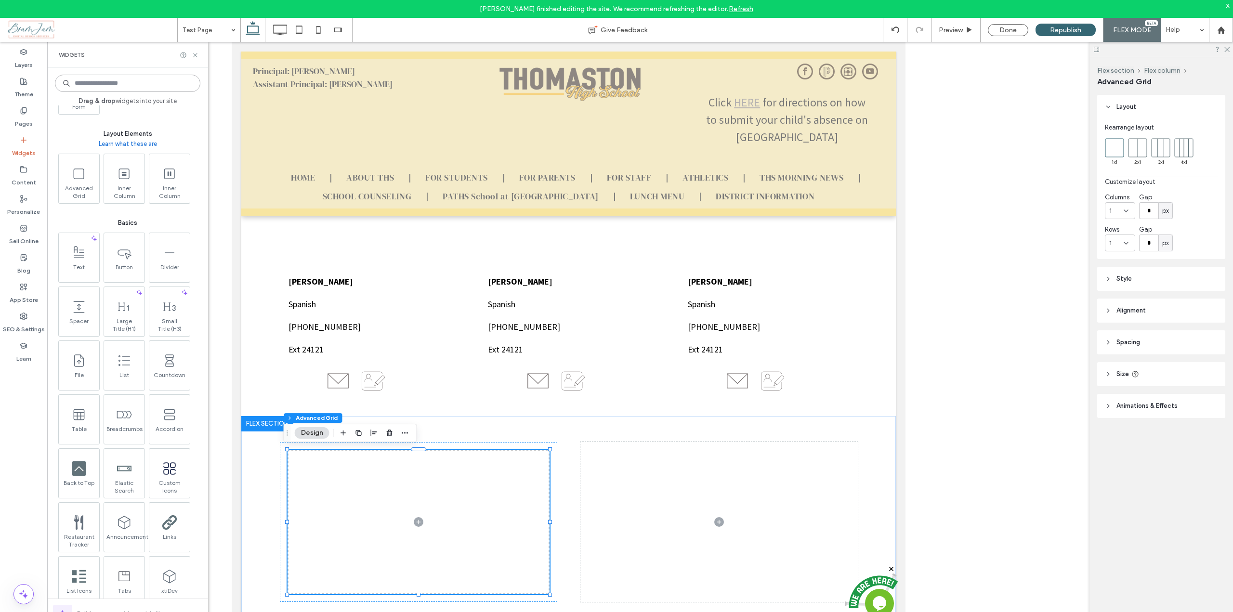
scroll to position [379, 0]
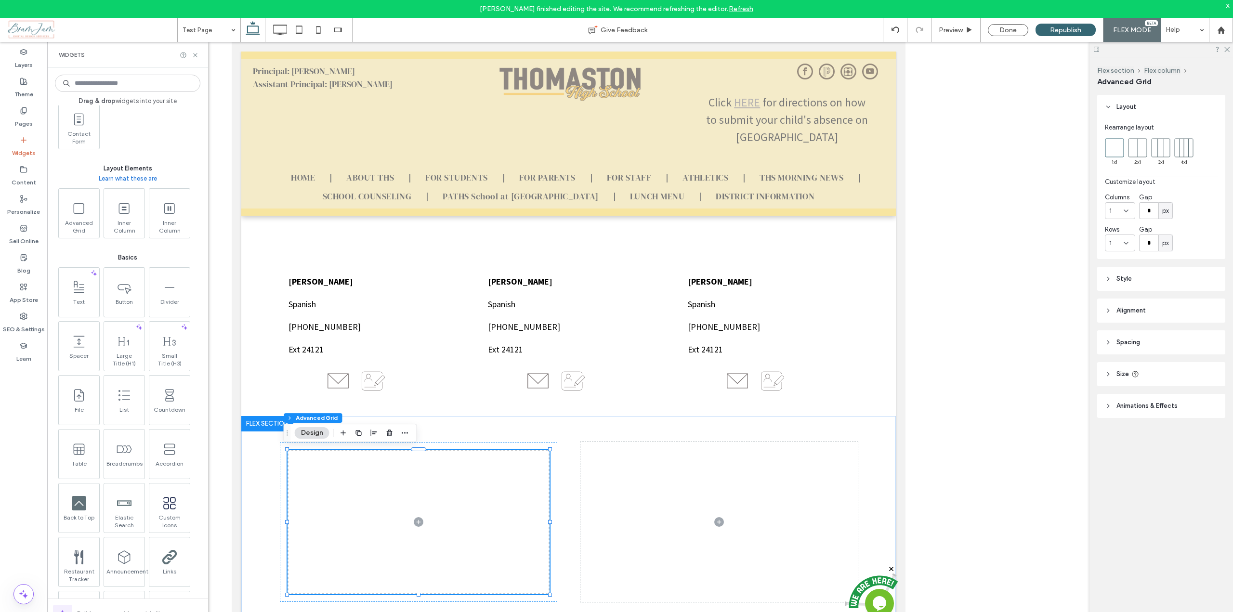
click at [135, 179] on link "Learn what these are" at bounding box center [128, 179] width 58 height 10
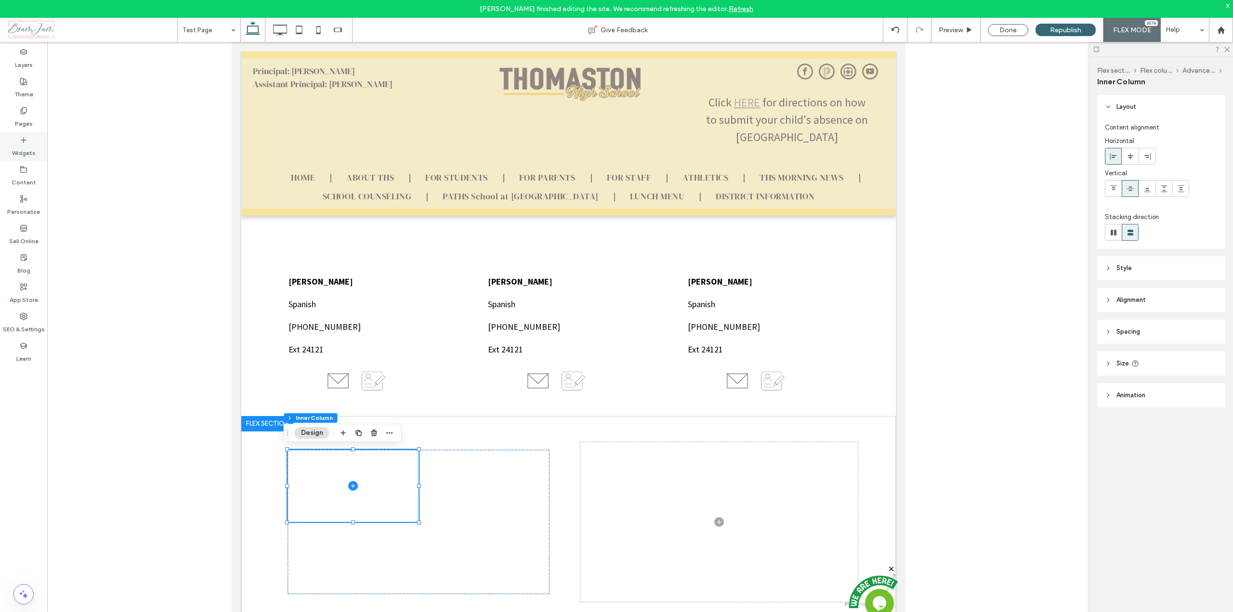
click at [24, 145] on label "Widgets" at bounding box center [24, 150] width 24 height 13
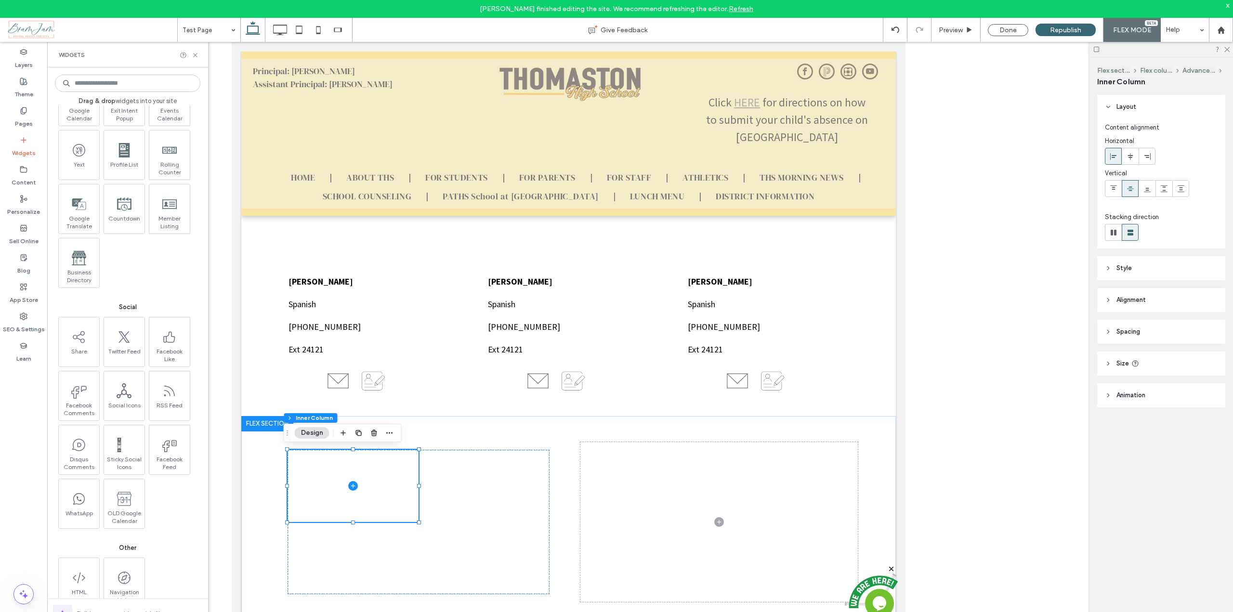
scroll to position [2176, 0]
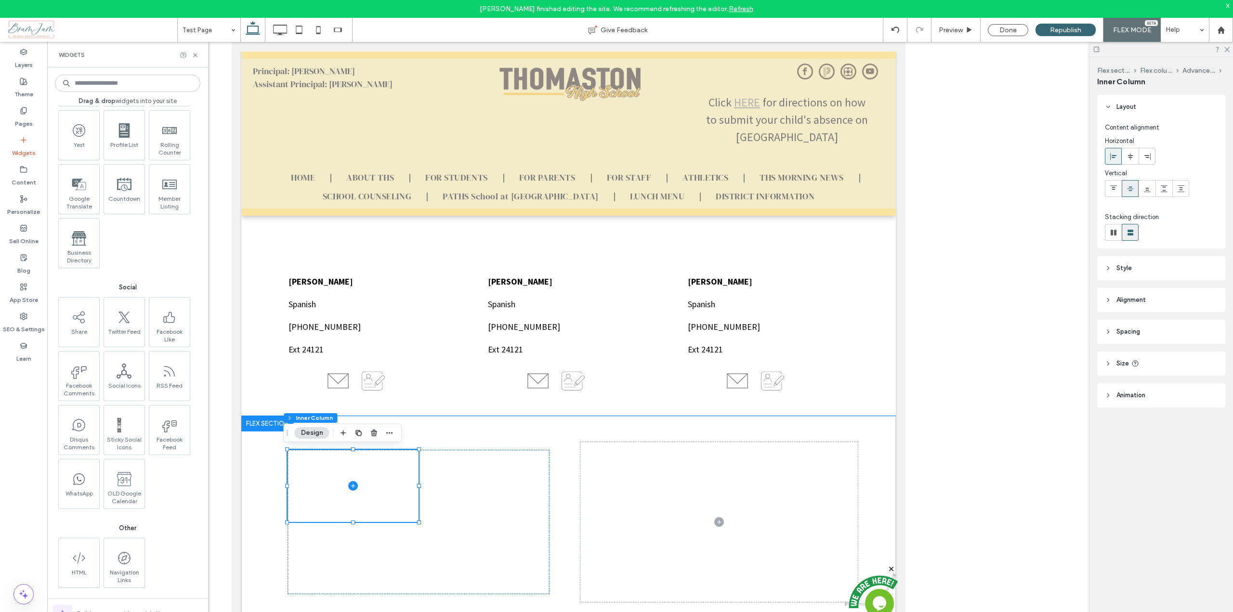
click at [262, 425] on div at bounding box center [267, 423] width 52 height 15
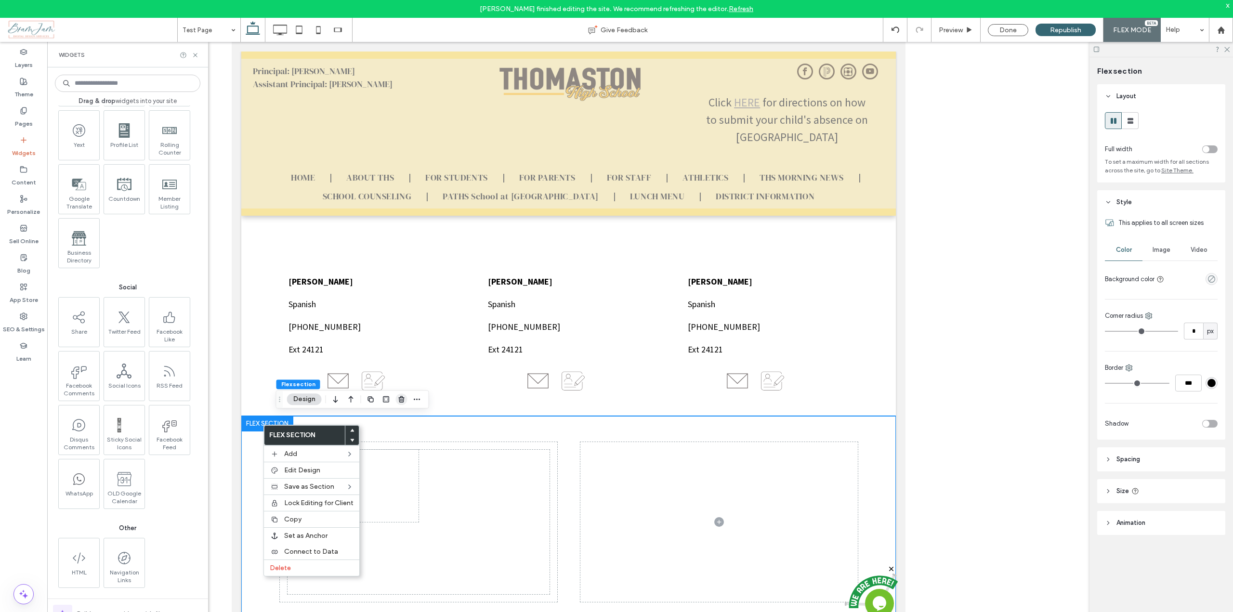
click at [402, 400] on use "button" at bounding box center [401, 399] width 6 height 6
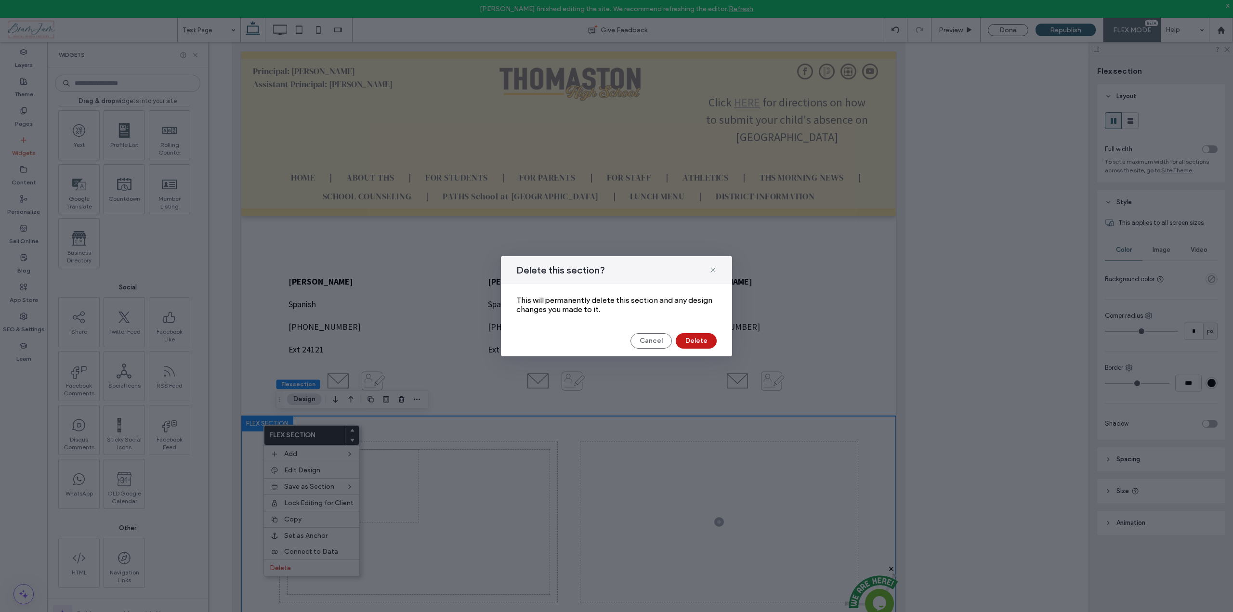
drag, startPoint x: 708, startPoint y: 335, endPoint x: 653, endPoint y: 298, distance: 65.9
click at [708, 335] on button "Delete" at bounding box center [696, 340] width 41 height 15
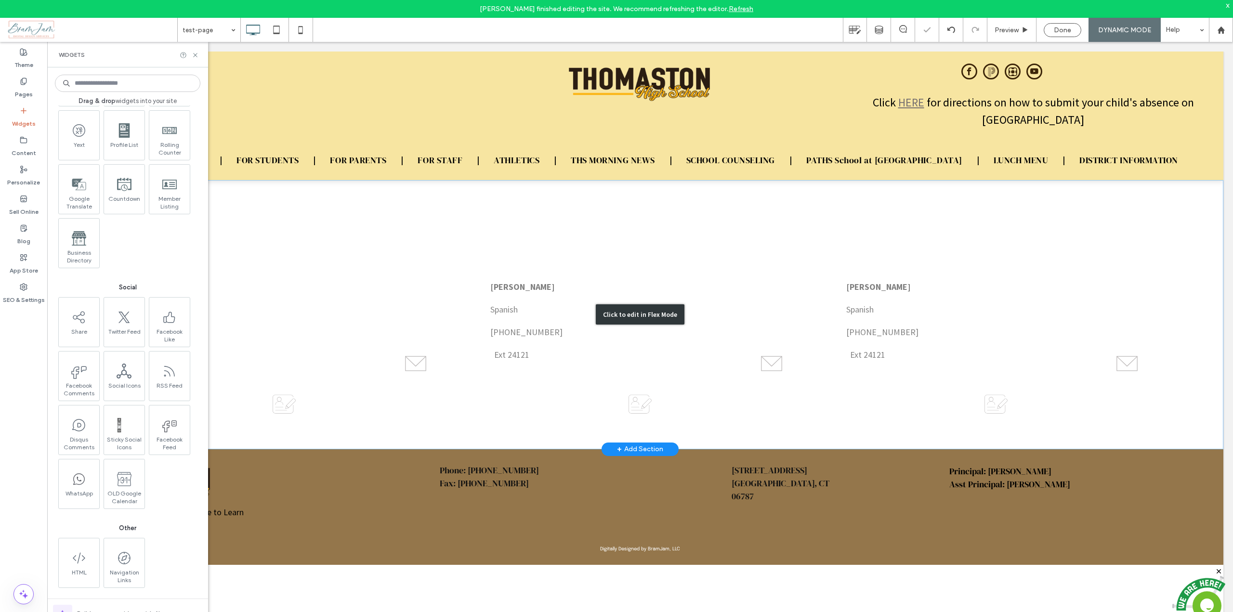
click at [700, 340] on div "Click to edit in Flex Mode" at bounding box center [640, 314] width 1167 height 269
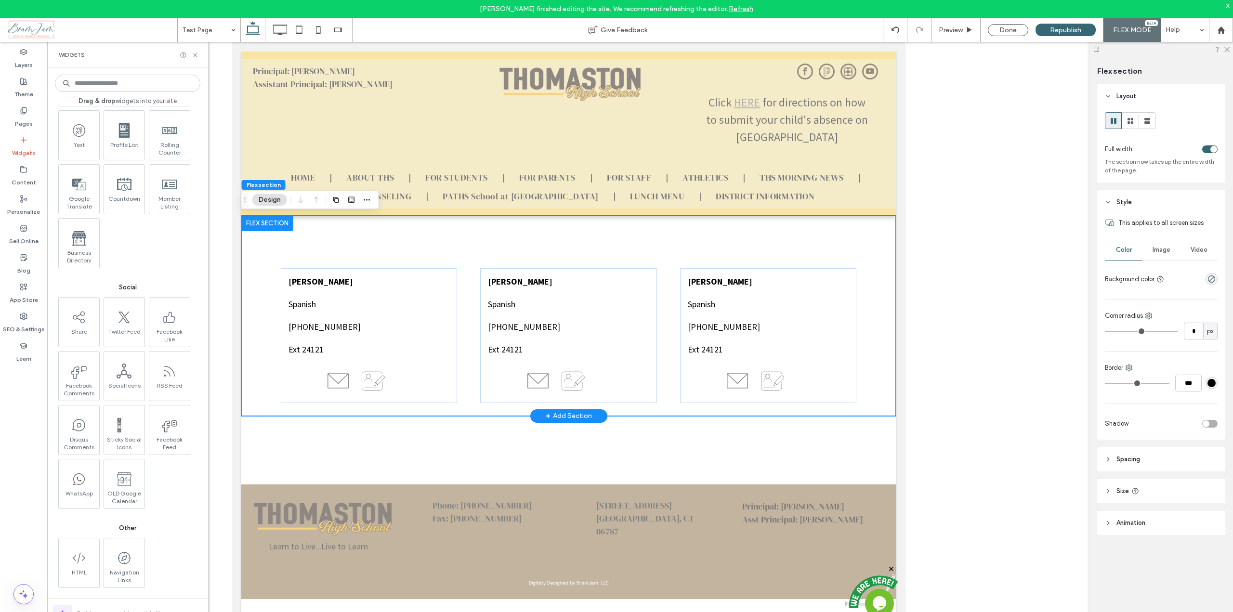
click at [570, 415] on div "+ Add Section" at bounding box center [568, 416] width 46 height 11
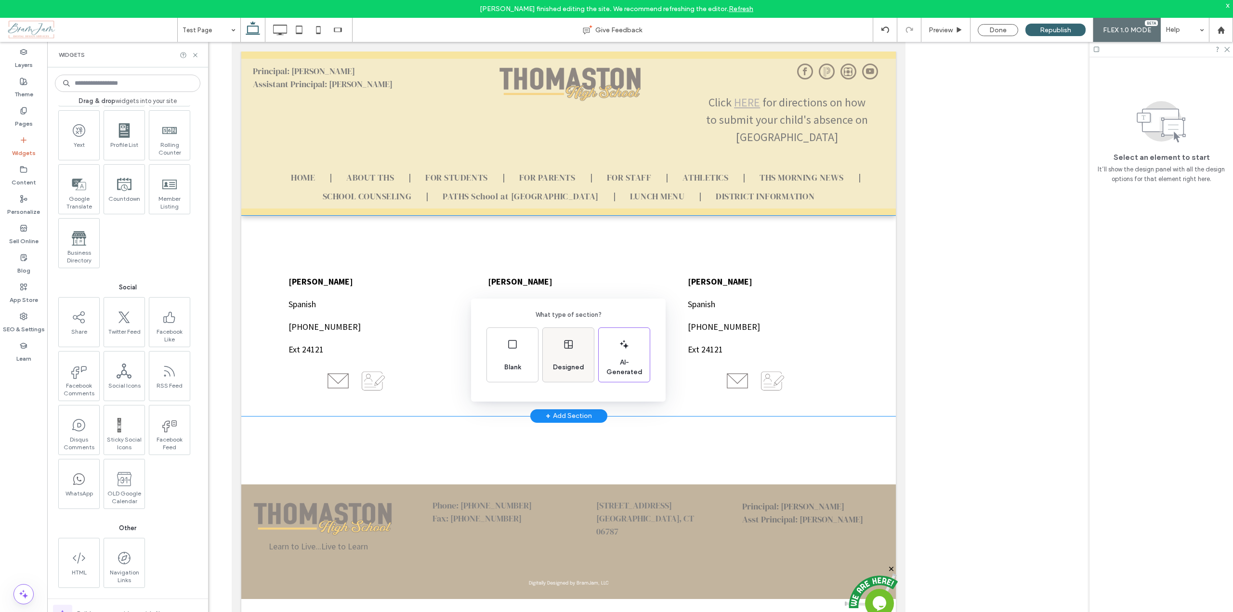
click at [570, 367] on span "Designed" at bounding box center [568, 368] width 39 height 10
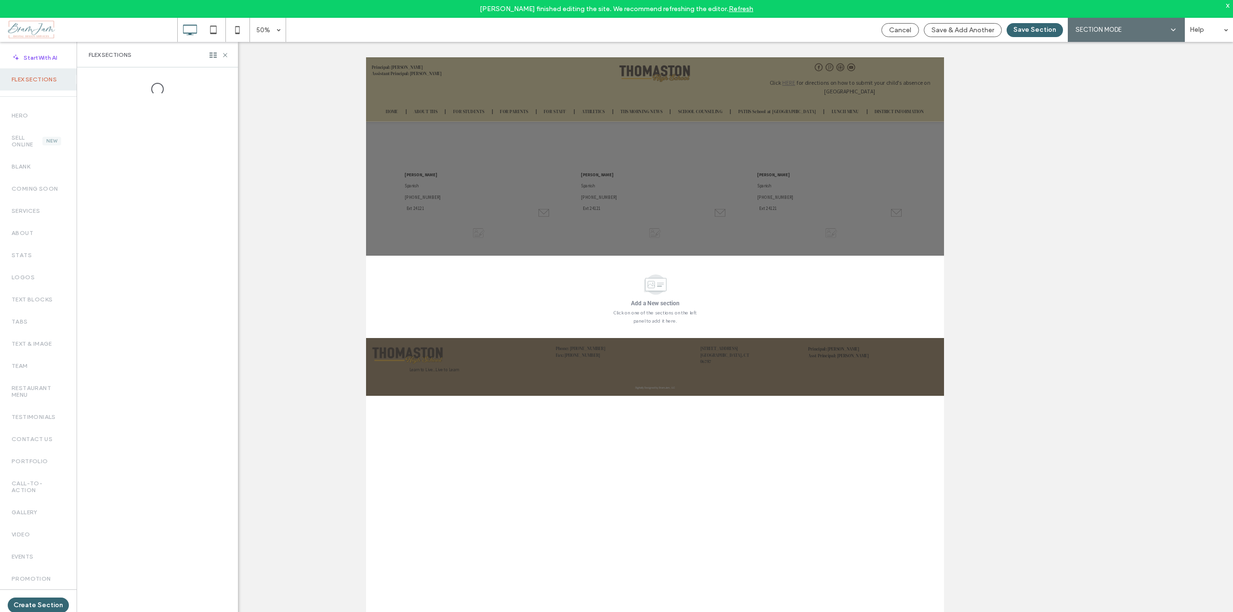
click at [20, 363] on label "Team" at bounding box center [38, 366] width 53 height 7
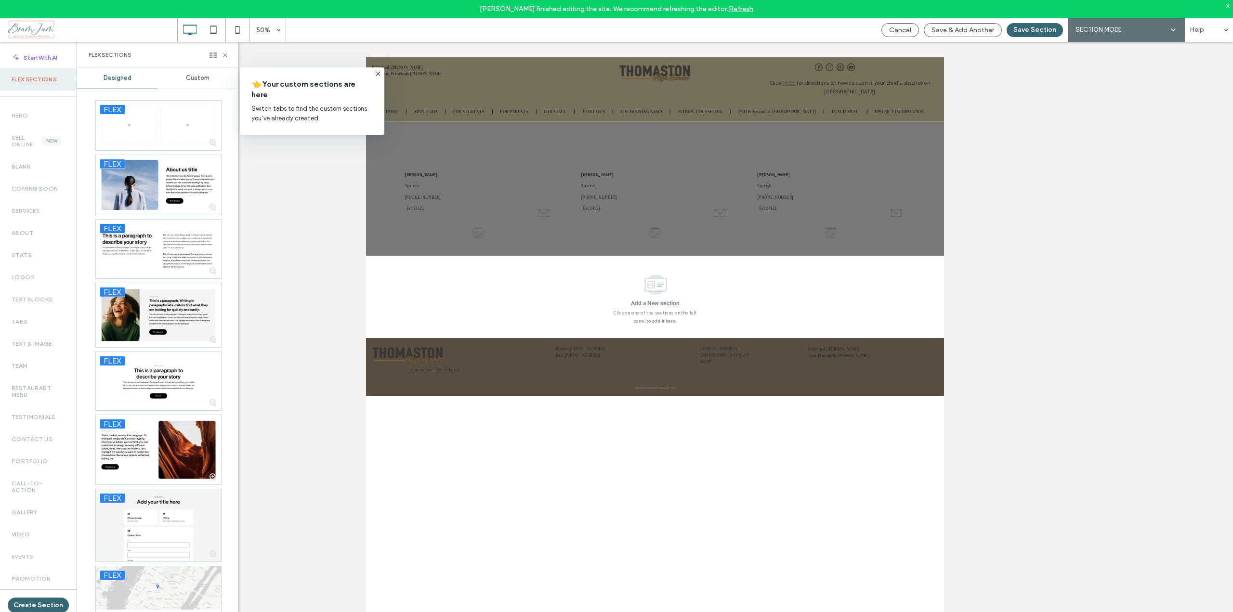
click at [20, 363] on label "Team" at bounding box center [38, 366] width 53 height 7
click at [17, 367] on label "Team" at bounding box center [38, 366] width 53 height 7
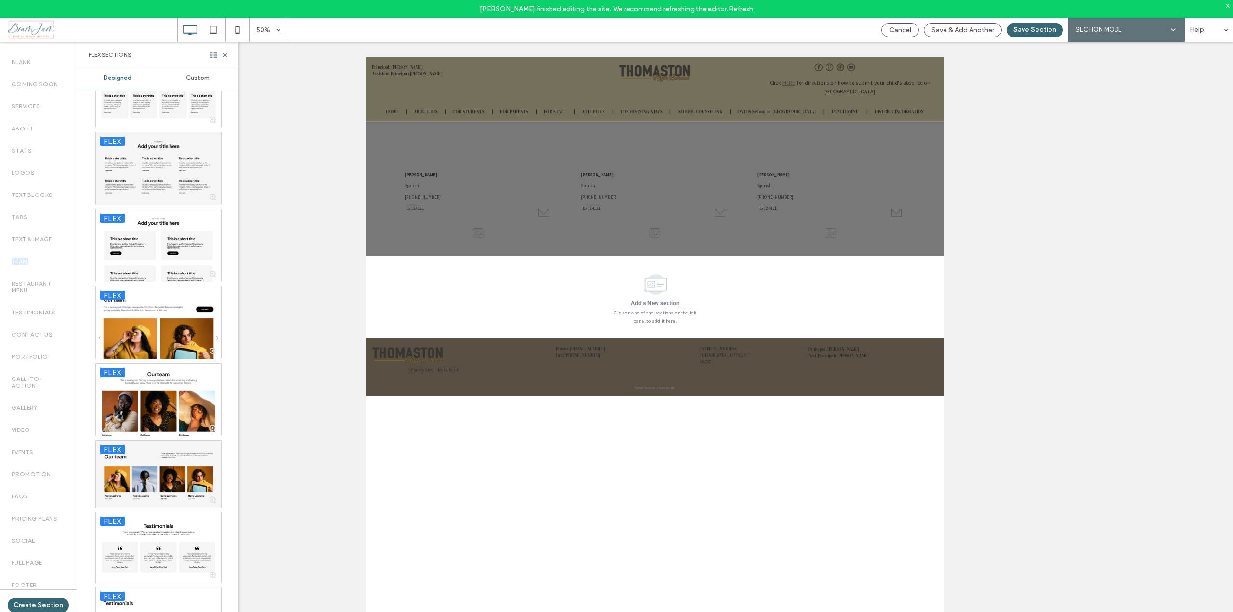
scroll to position [4191, 0]
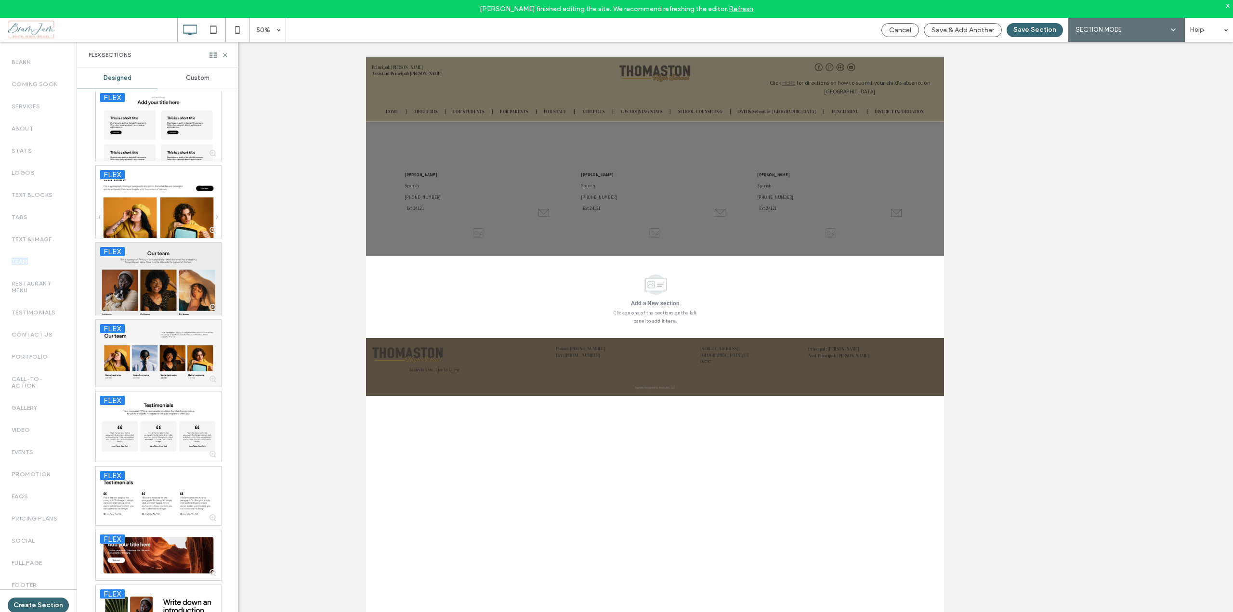
click at [173, 274] on div at bounding box center [158, 279] width 125 height 72
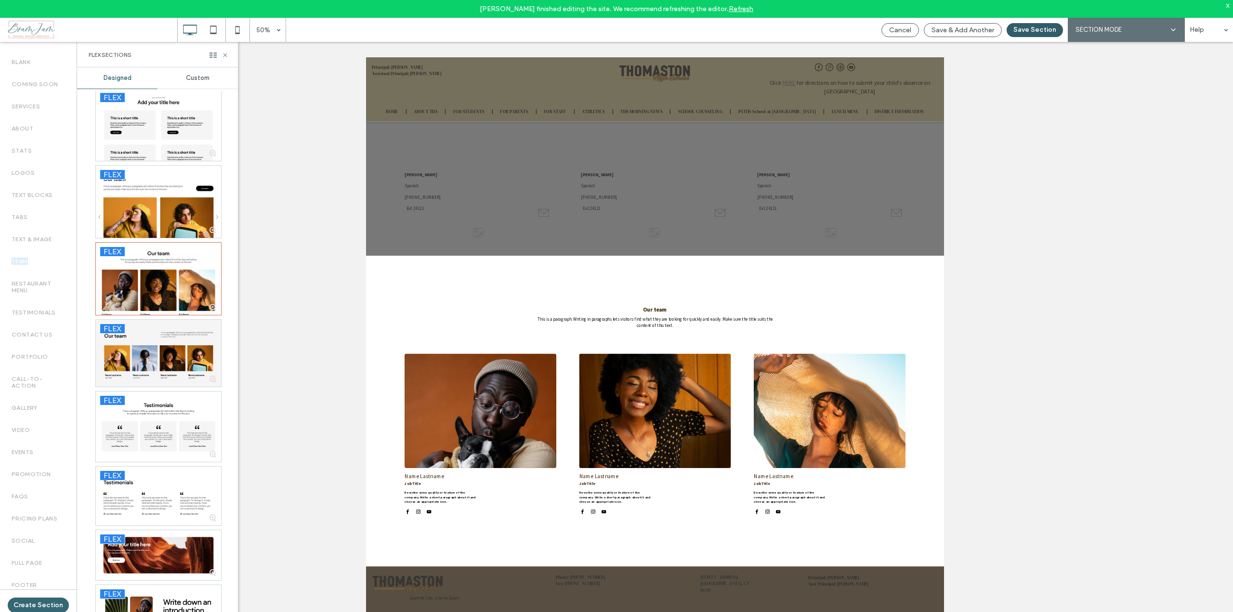
click at [1050, 32] on button "Save Section" at bounding box center [1035, 30] width 56 height 14
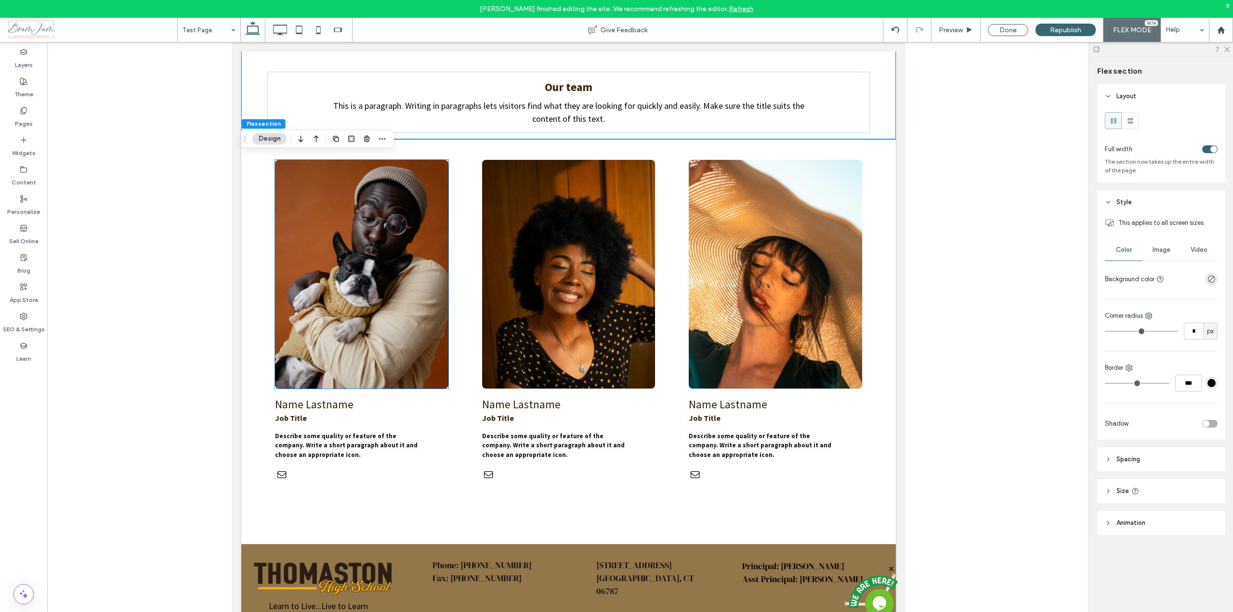
scroll to position [426, 0]
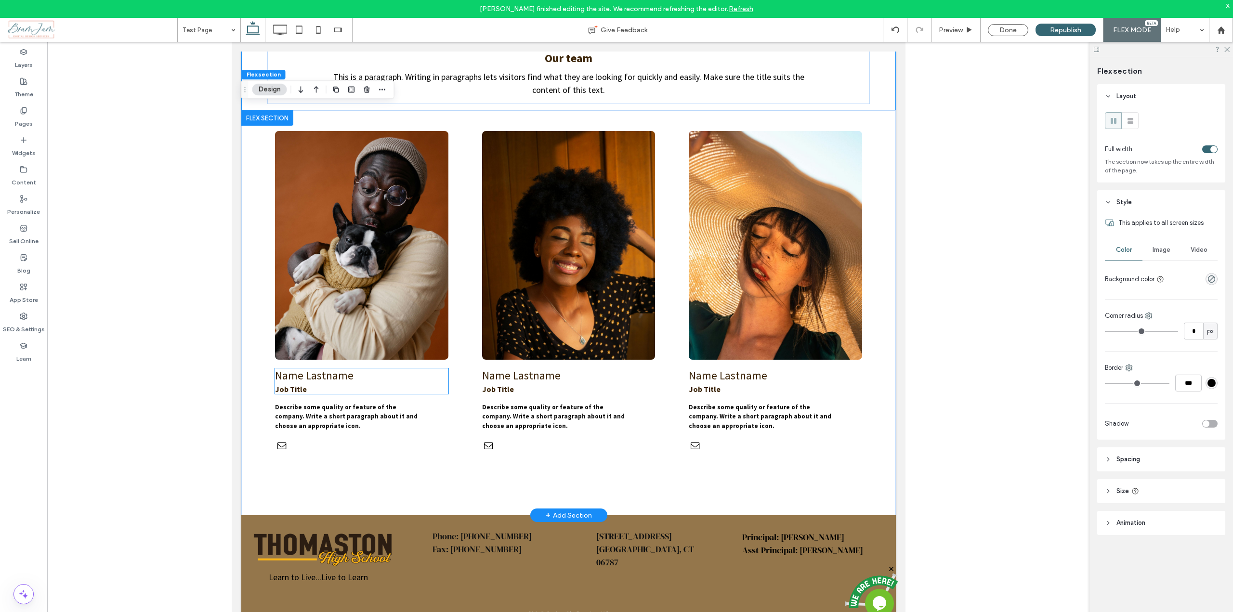
click at [333, 377] on span "Name Lastname" at bounding box center [314, 376] width 79 height 14
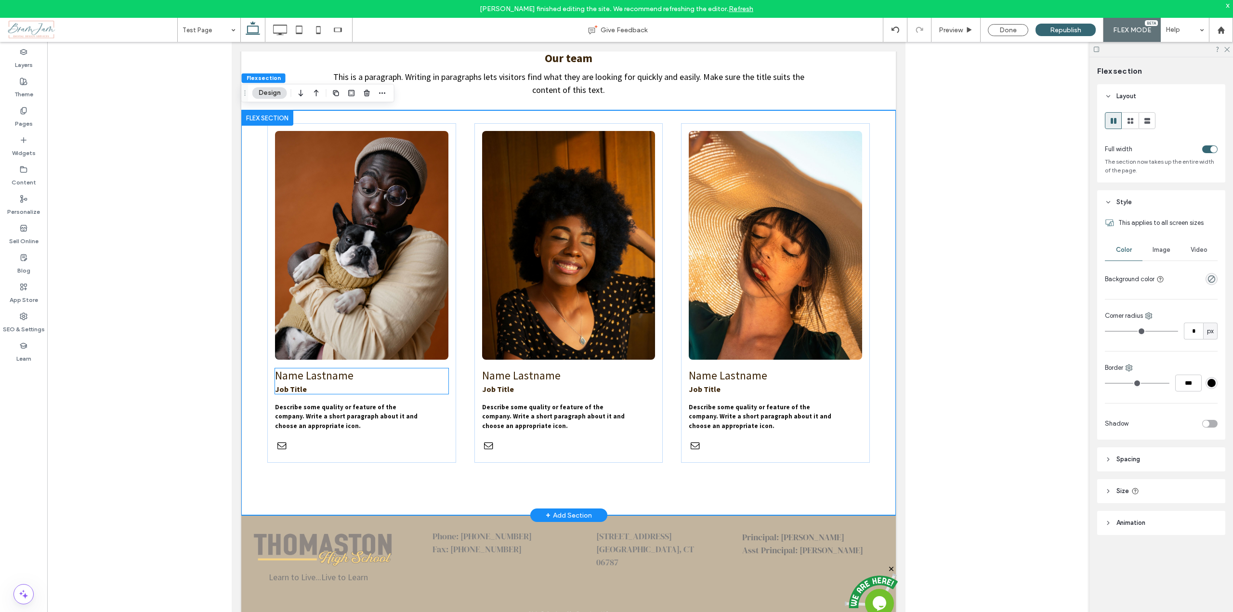
click at [333, 369] on span "Name Lastname" at bounding box center [314, 376] width 79 height 14
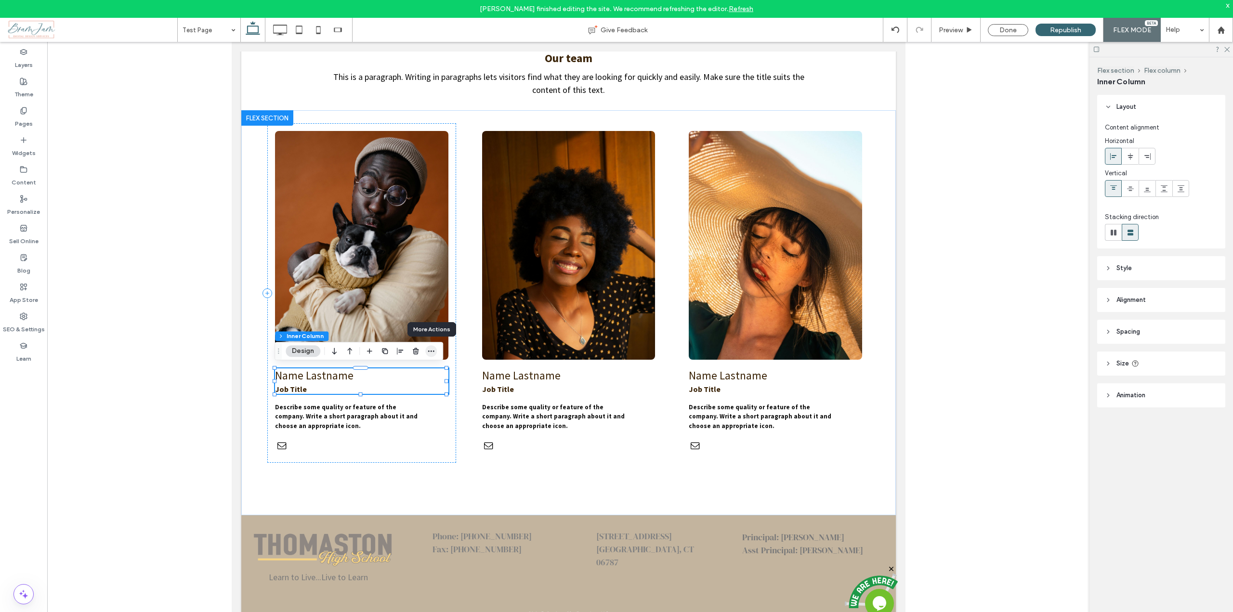
click at [429, 349] on icon "button" at bounding box center [431, 351] width 8 height 8
click at [385, 429] on span "Connect to Data" at bounding box center [397, 427] width 54 height 8
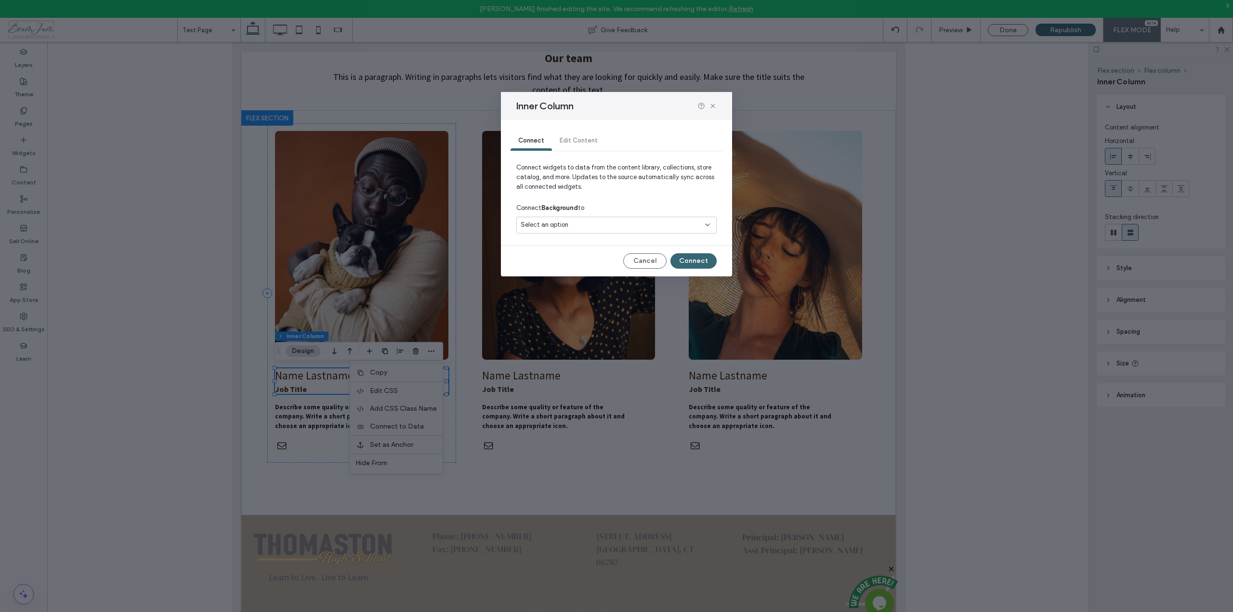
click at [580, 225] on div "Select an option" at bounding box center [611, 225] width 180 height 10
click at [712, 106] on use at bounding box center [713, 106] width 4 height 4
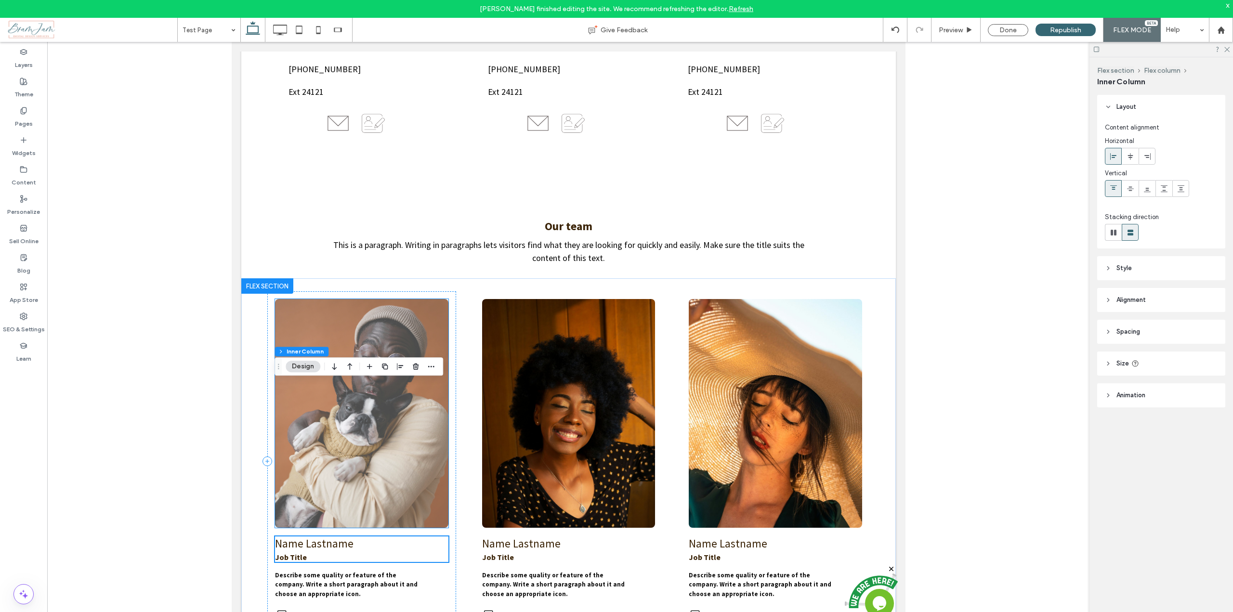
scroll to position [137, 0]
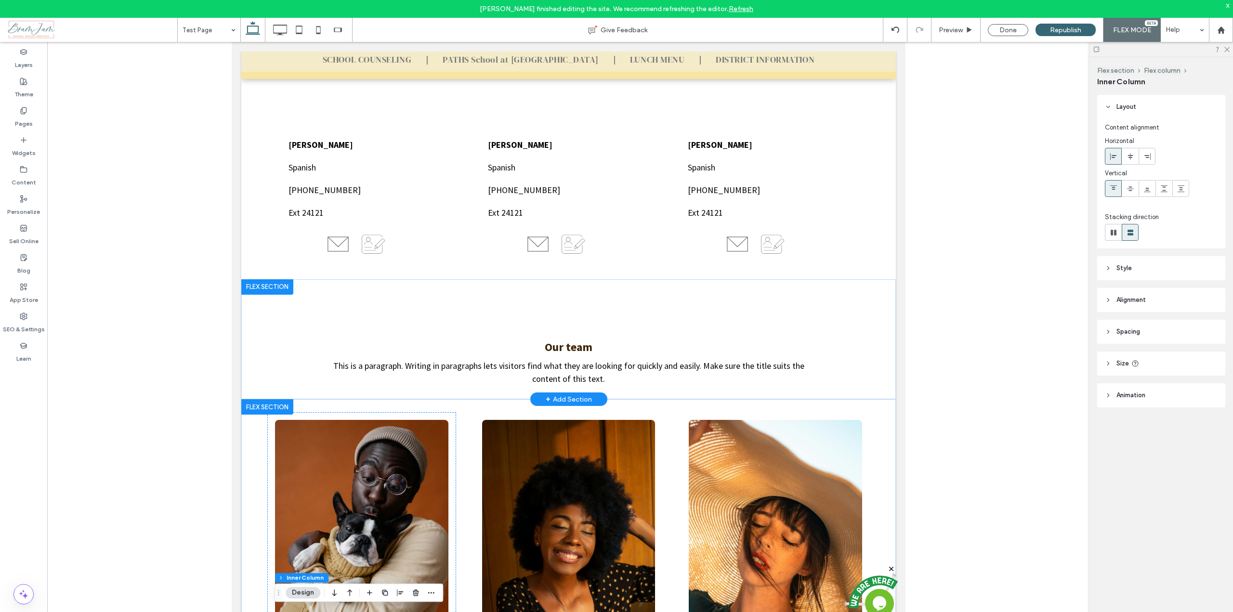
click at [263, 289] on div at bounding box center [267, 286] width 52 height 15
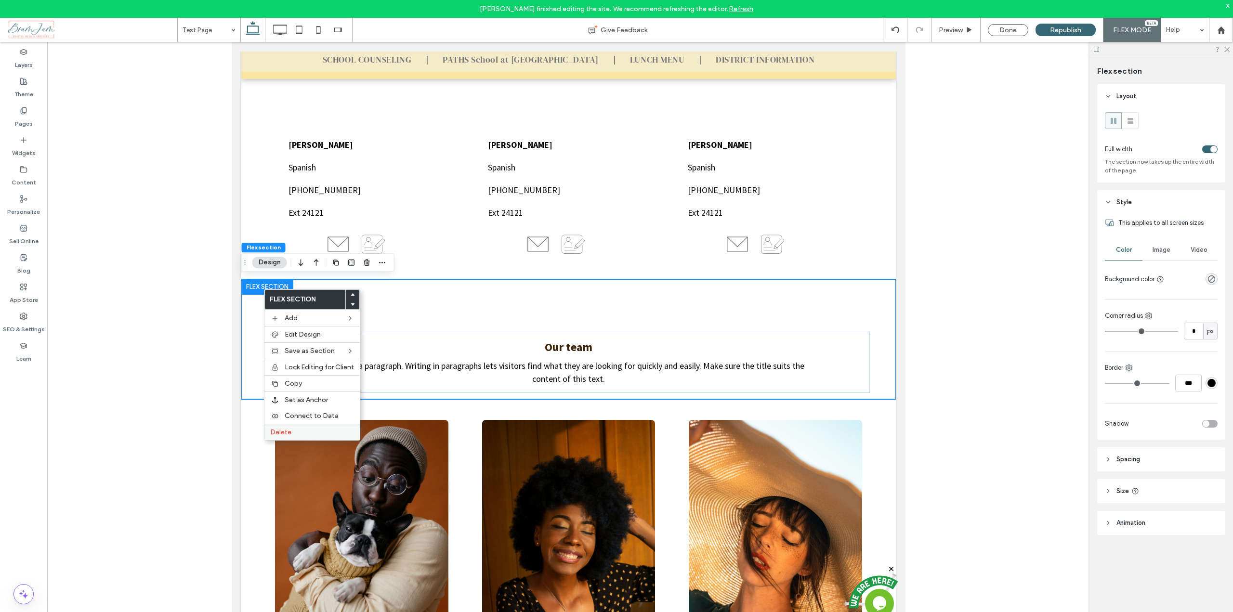
click at [298, 435] on label "Delete" at bounding box center [312, 432] width 84 height 8
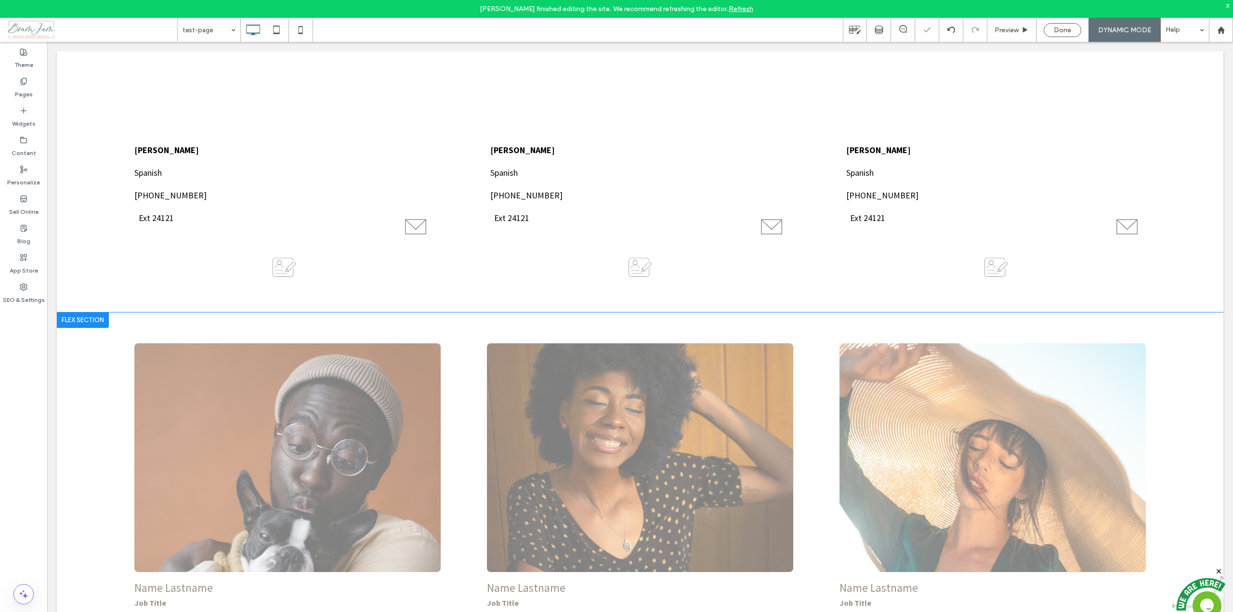
click at [92, 318] on div at bounding box center [83, 320] width 52 height 15
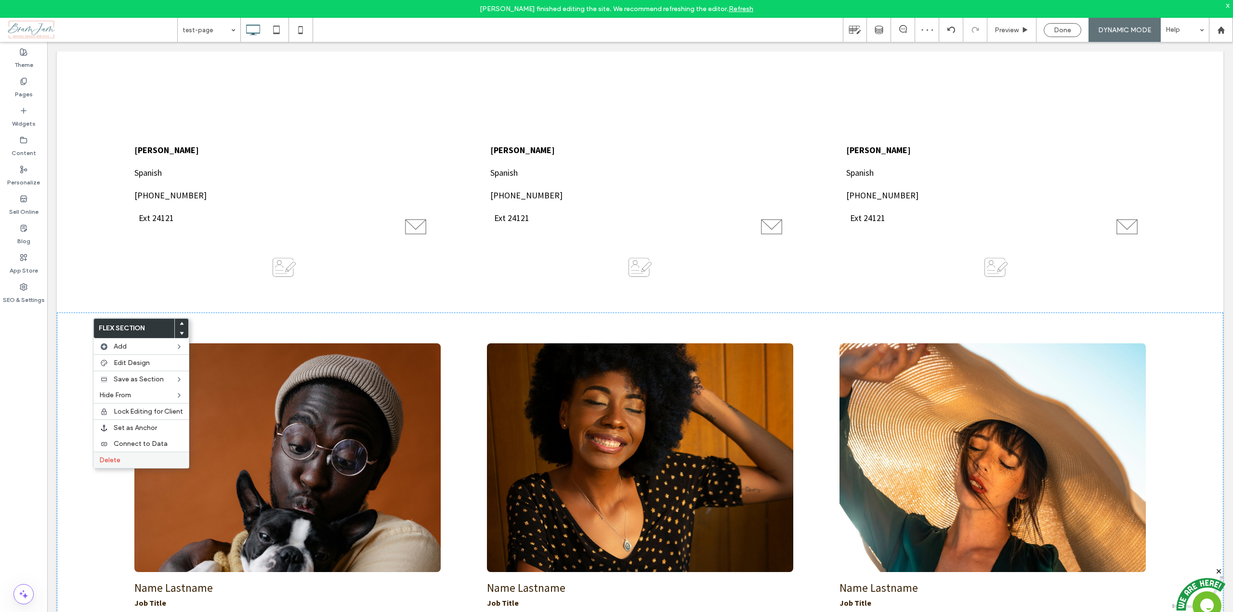
click at [118, 460] on span "Delete" at bounding box center [109, 460] width 21 height 8
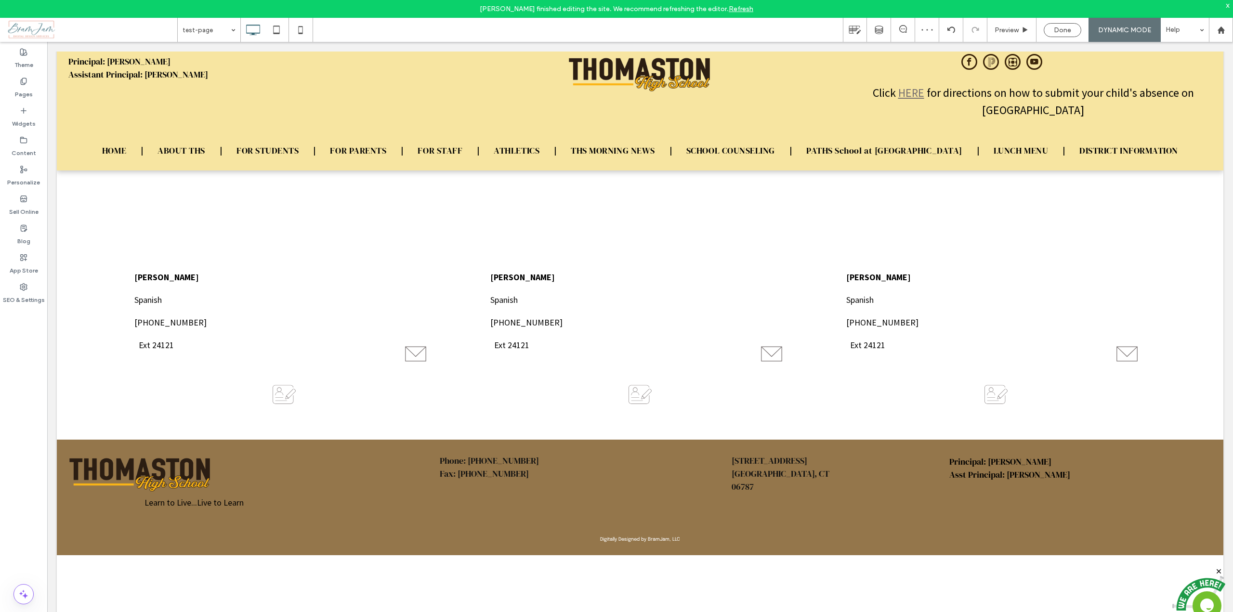
scroll to position [10, 0]
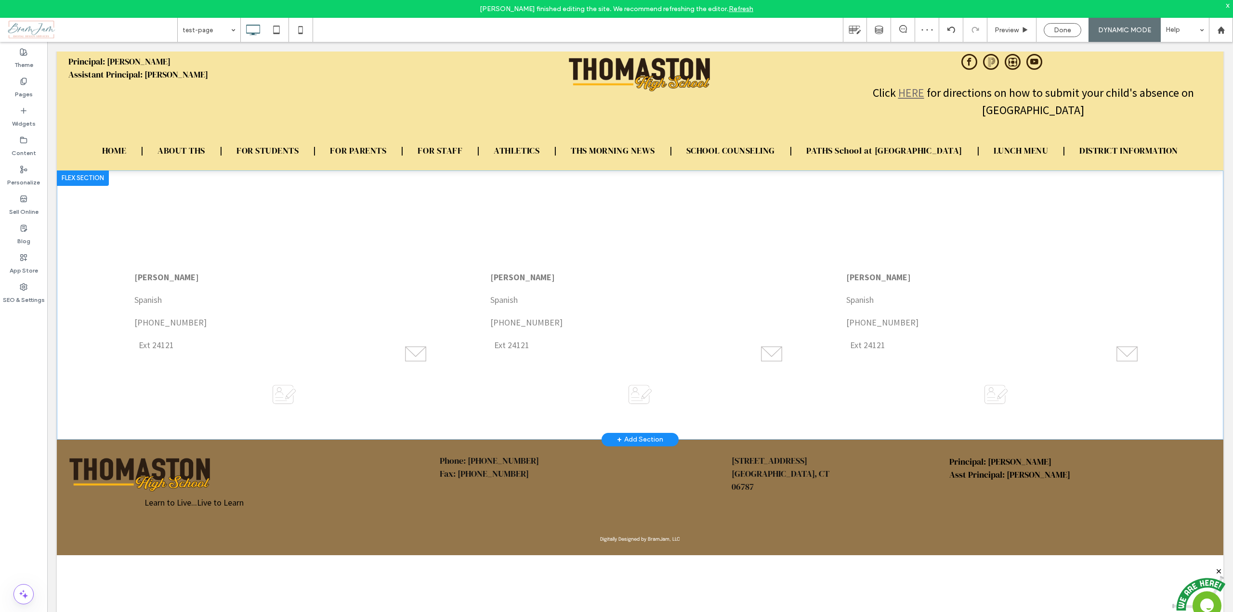
click at [635, 435] on div "+ Add Section" at bounding box center [640, 440] width 46 height 11
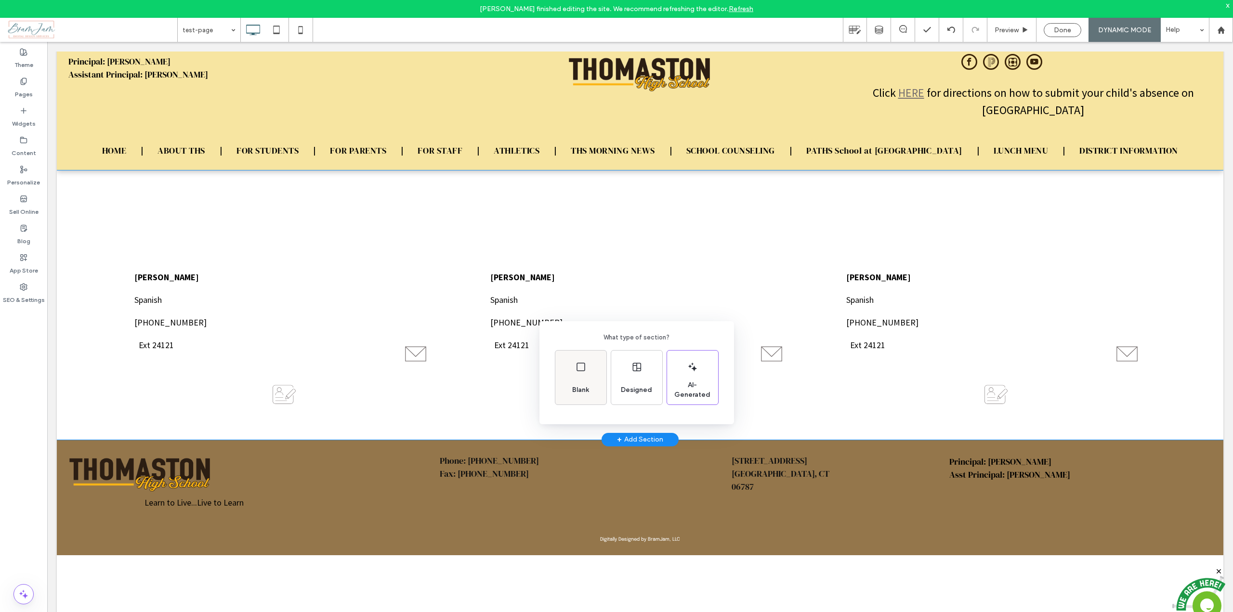
click at [588, 382] on div "Blank" at bounding box center [580, 390] width 25 height 21
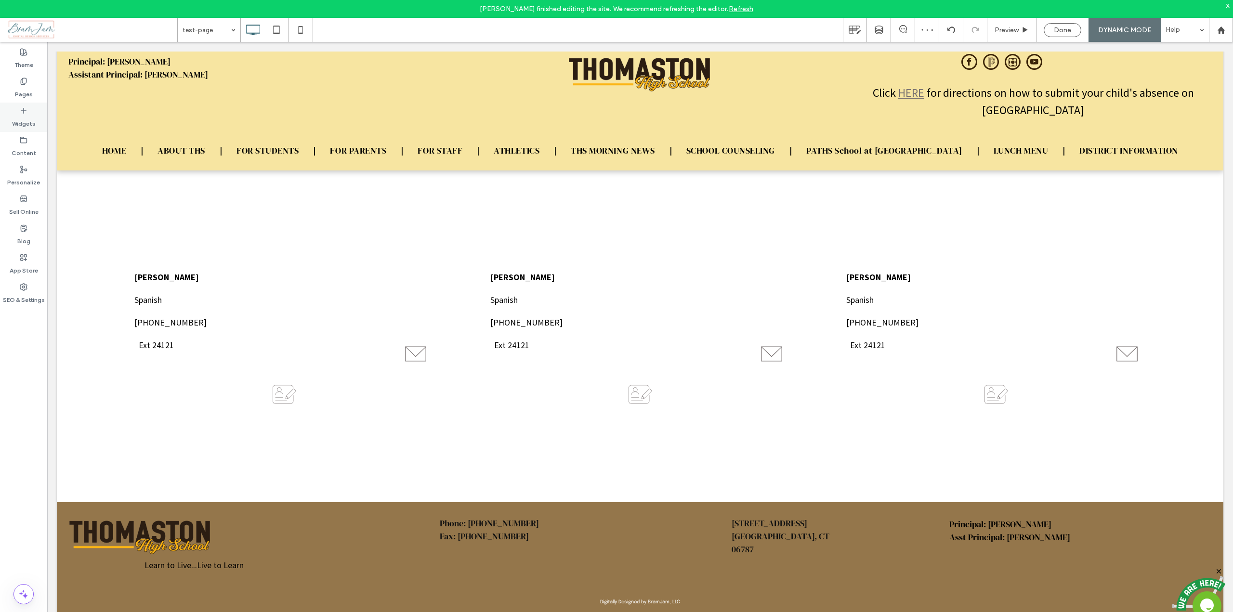
click at [28, 110] on div "Widgets" at bounding box center [23, 117] width 47 height 29
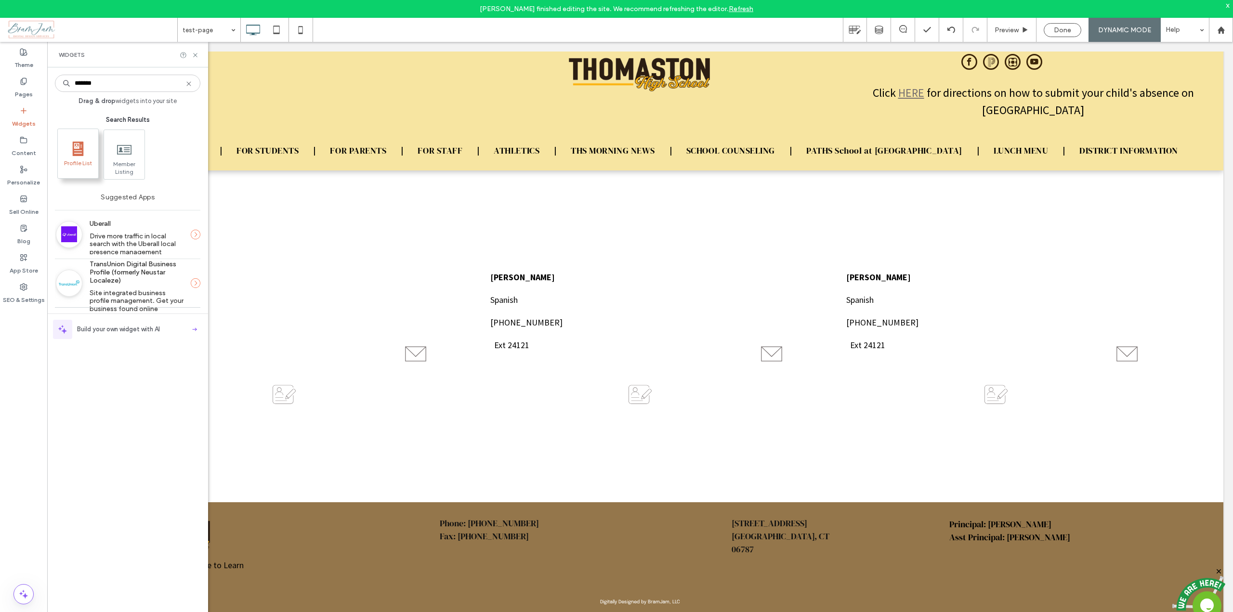
type input "*******"
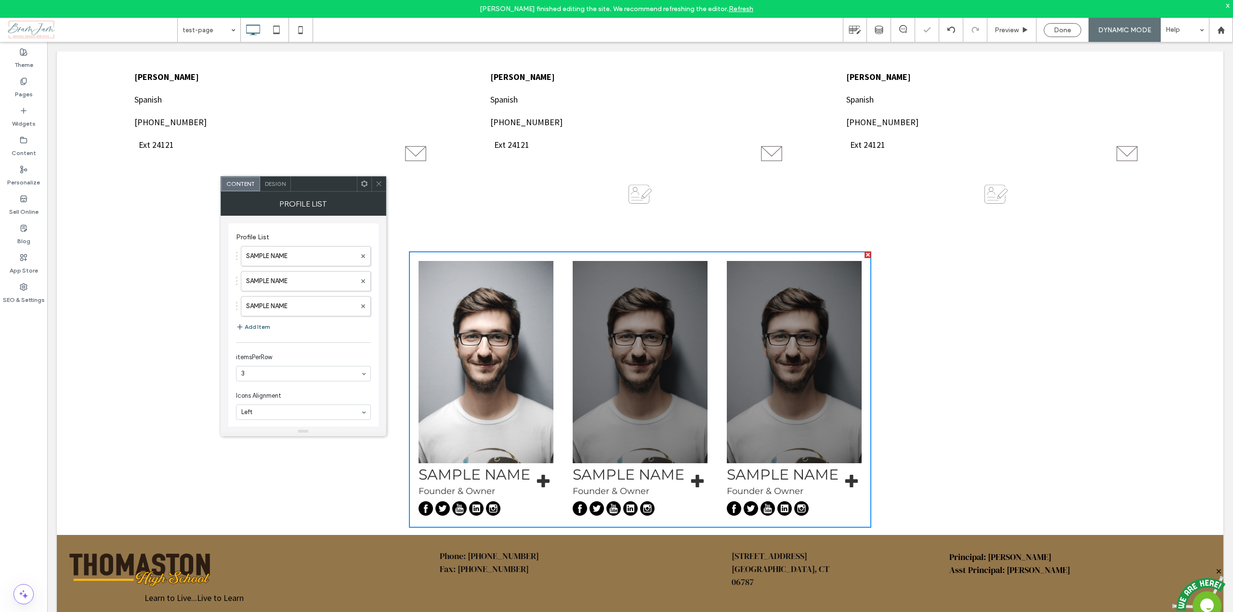
scroll to position [239, 0]
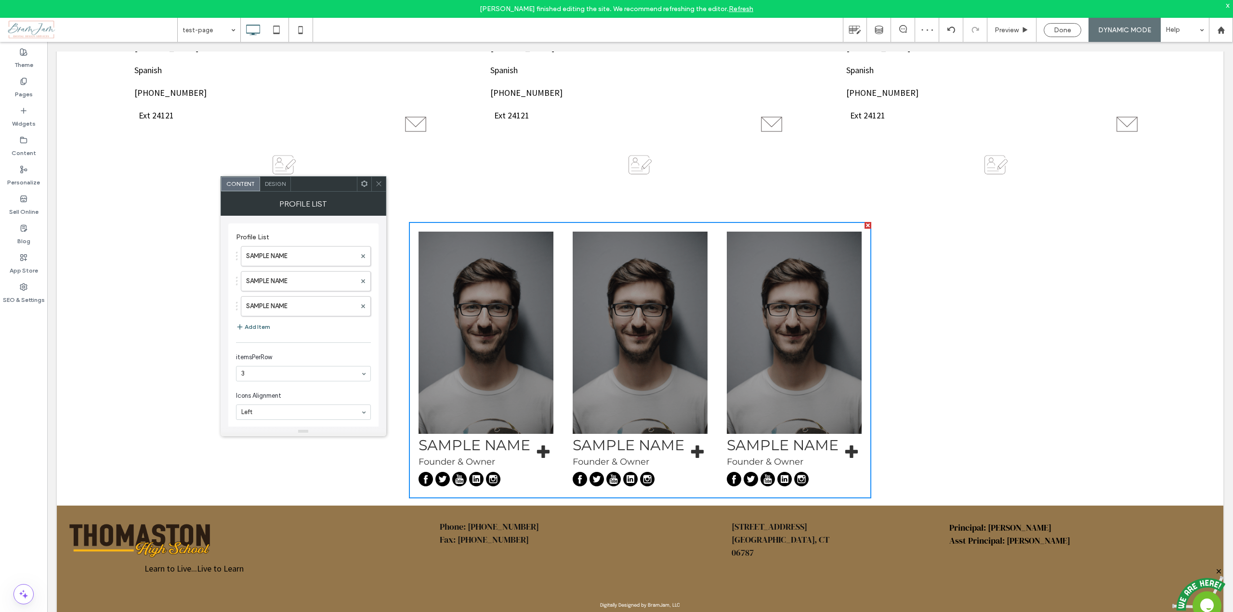
click at [365, 184] on icon at bounding box center [364, 183] width 7 height 7
click at [276, 260] on label "SAMPLE NAME" at bounding box center [301, 256] width 110 height 19
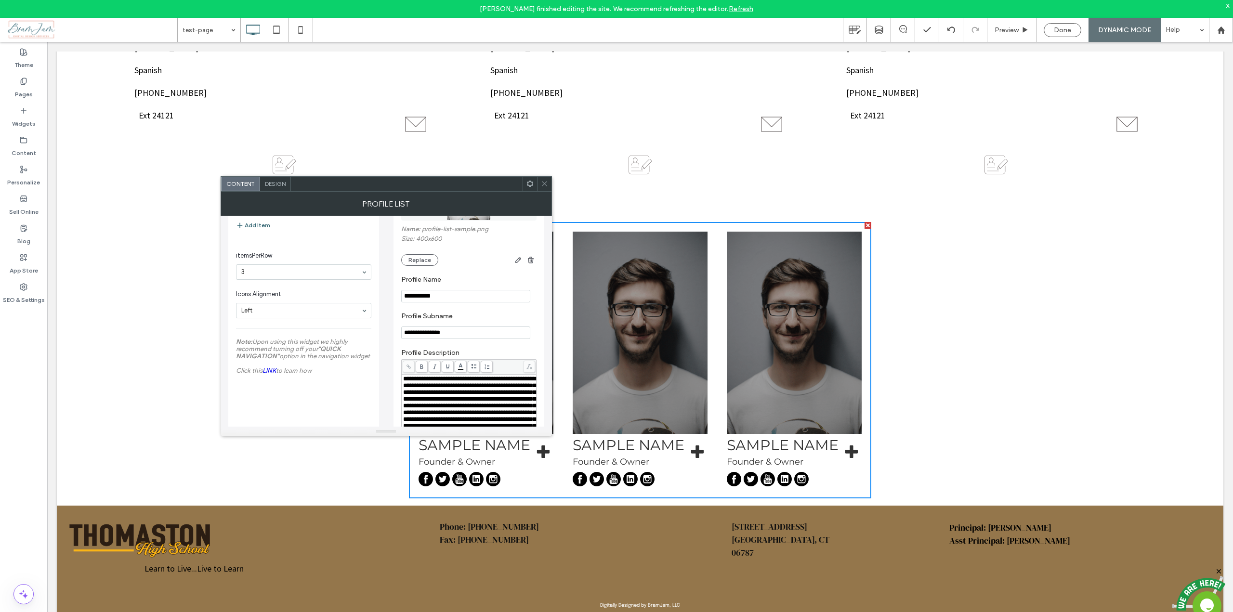
scroll to position [62, 0]
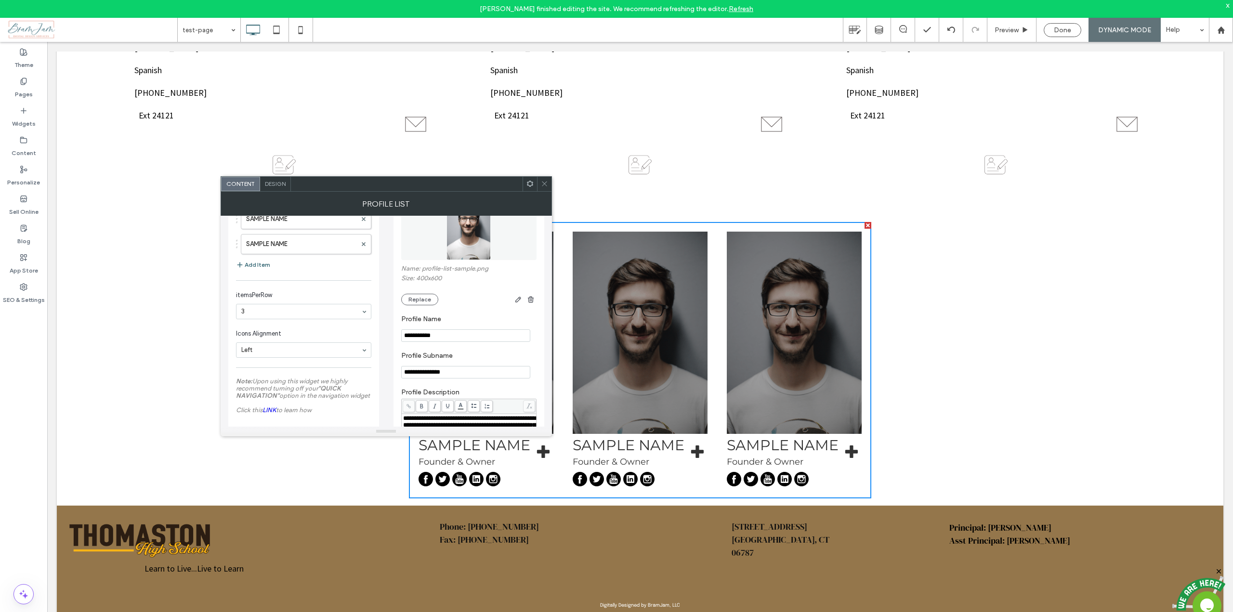
click at [545, 181] on icon at bounding box center [544, 183] width 7 height 7
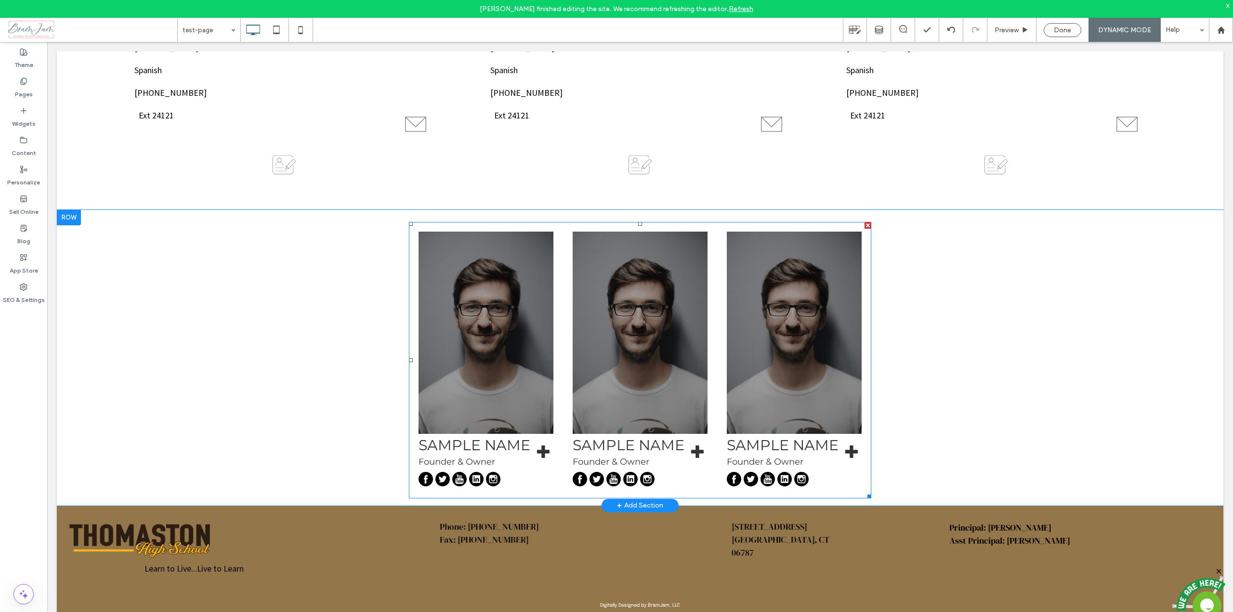
click at [865, 225] on div at bounding box center [868, 225] width 7 height 7
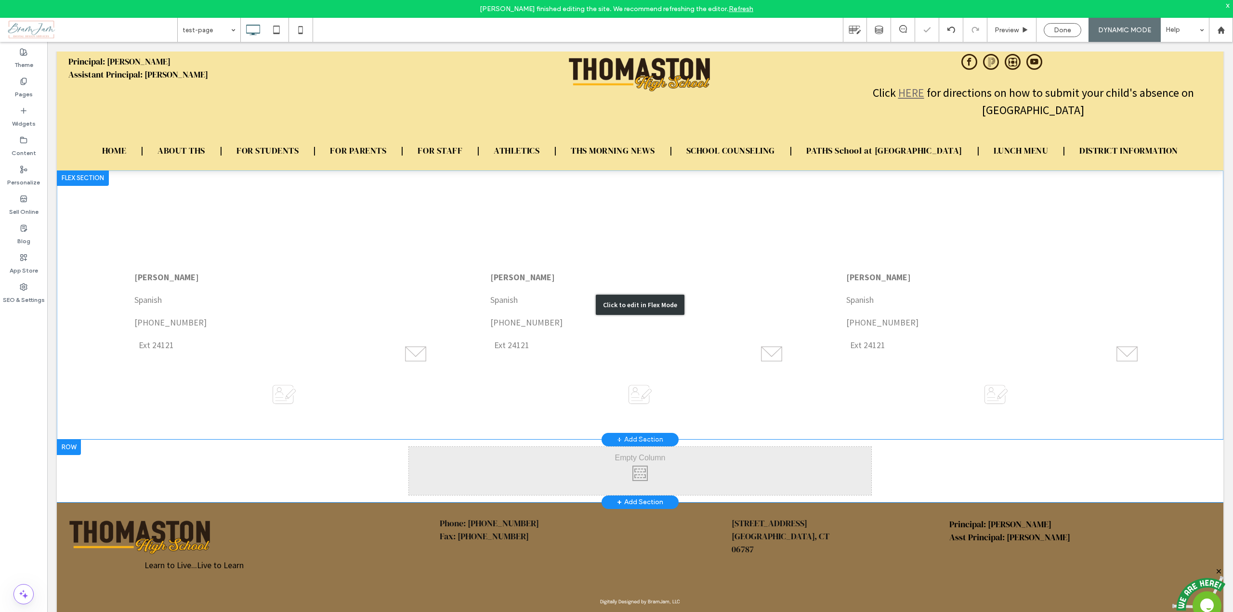
click at [510, 275] on div "Click to edit in Flex Mode" at bounding box center [640, 305] width 1167 height 269
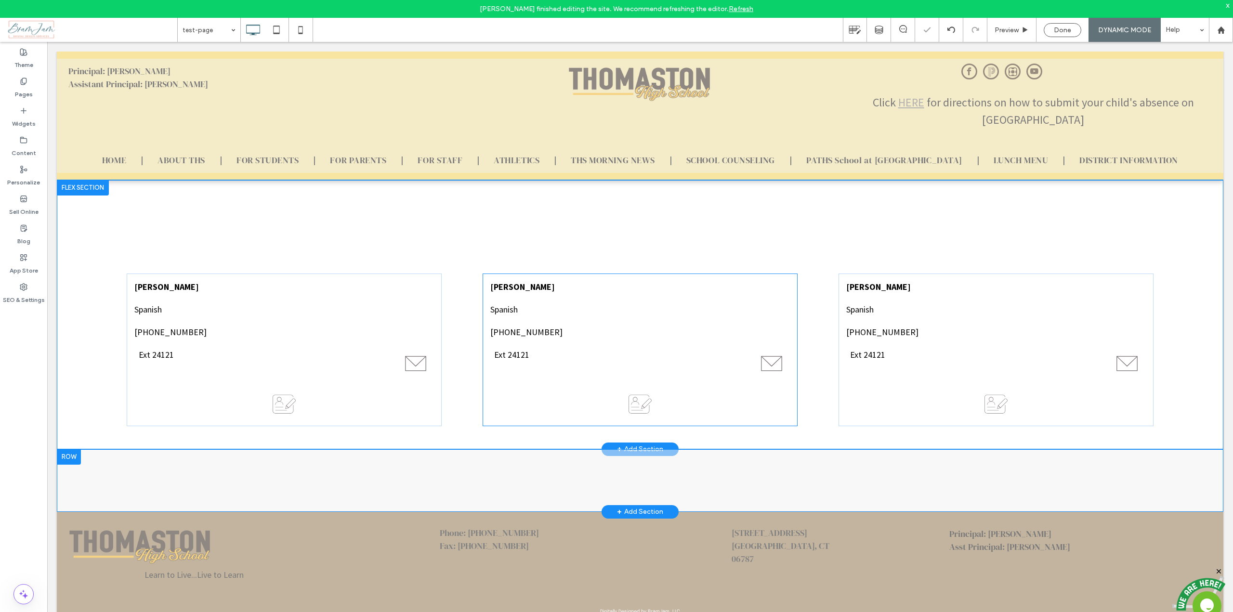
scroll to position [0, 0]
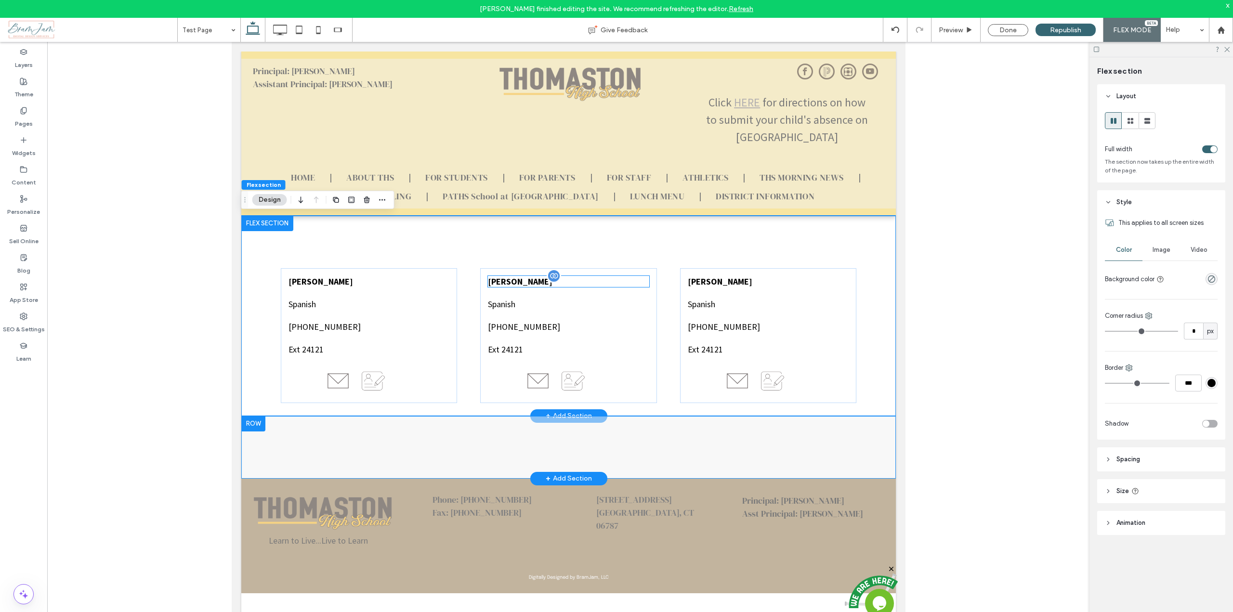
click at [511, 280] on span "[PERSON_NAME]" at bounding box center [520, 281] width 65 height 11
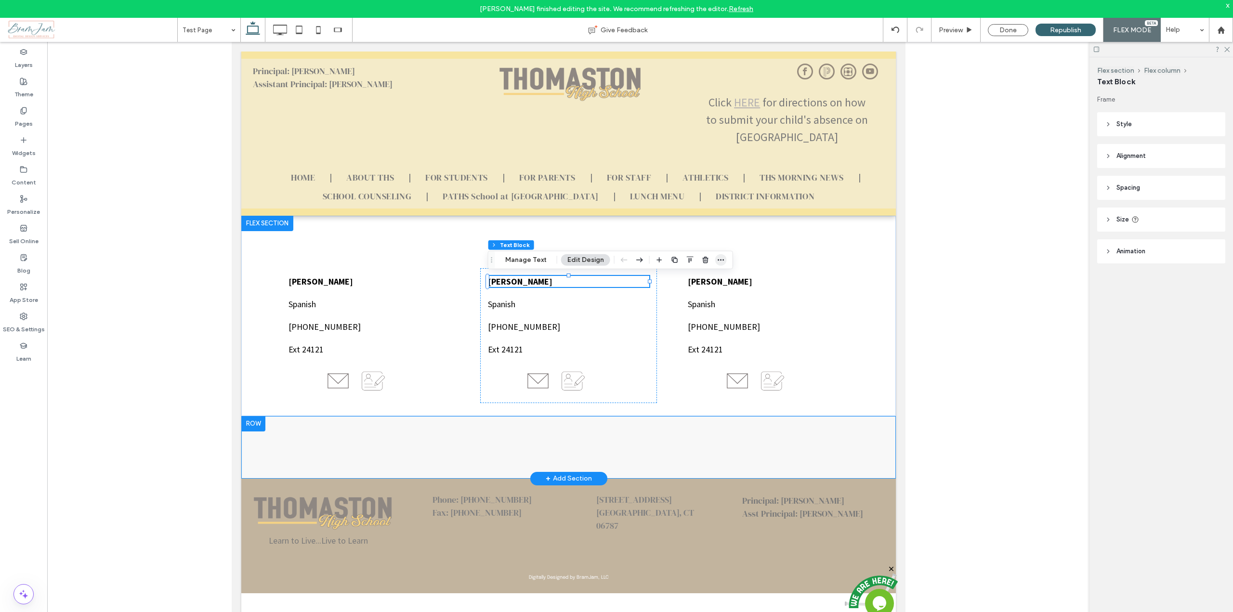
click at [717, 261] on icon "button" at bounding box center [721, 260] width 8 height 8
click at [671, 339] on span "Connect to Data" at bounding box center [687, 335] width 54 height 8
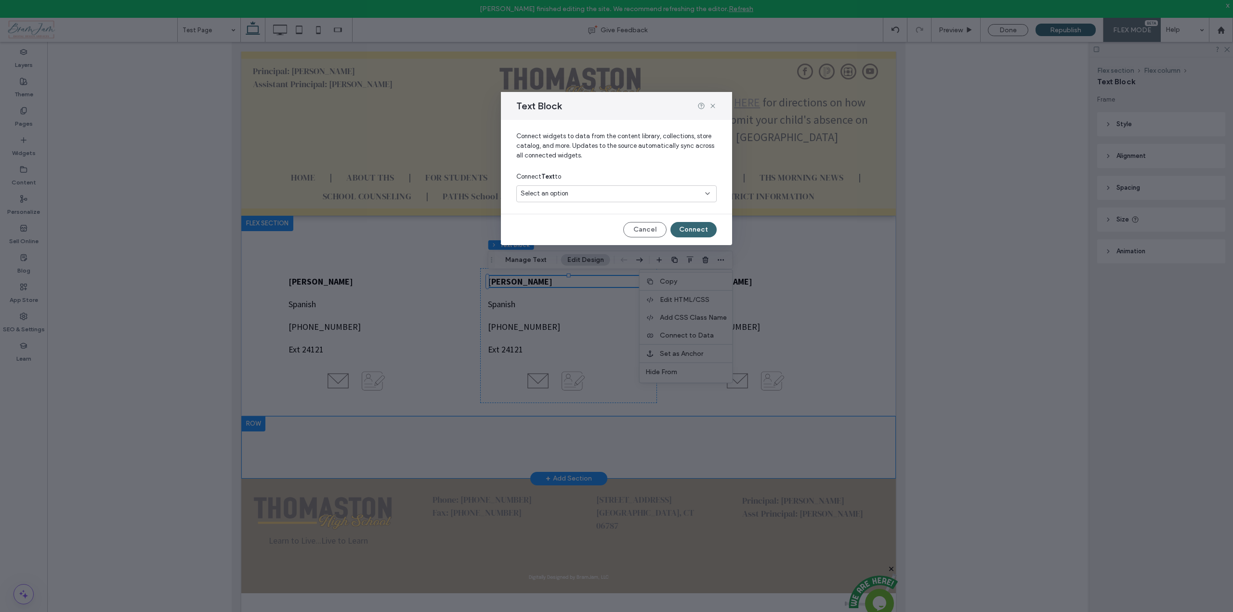
click at [608, 187] on div "Select an option" at bounding box center [616, 193] width 200 height 17
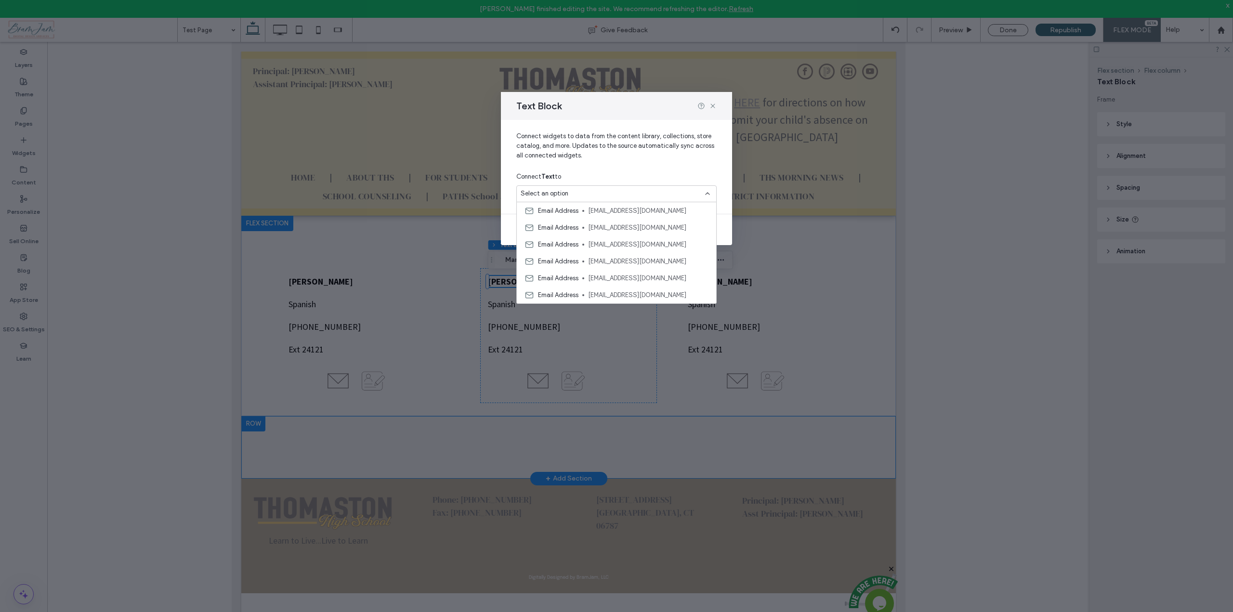
scroll to position [241, 0]
click at [1022, 314] on div "Text Block Connect widgets to data from the content library, collections, store…" at bounding box center [616, 306] width 1233 height 612
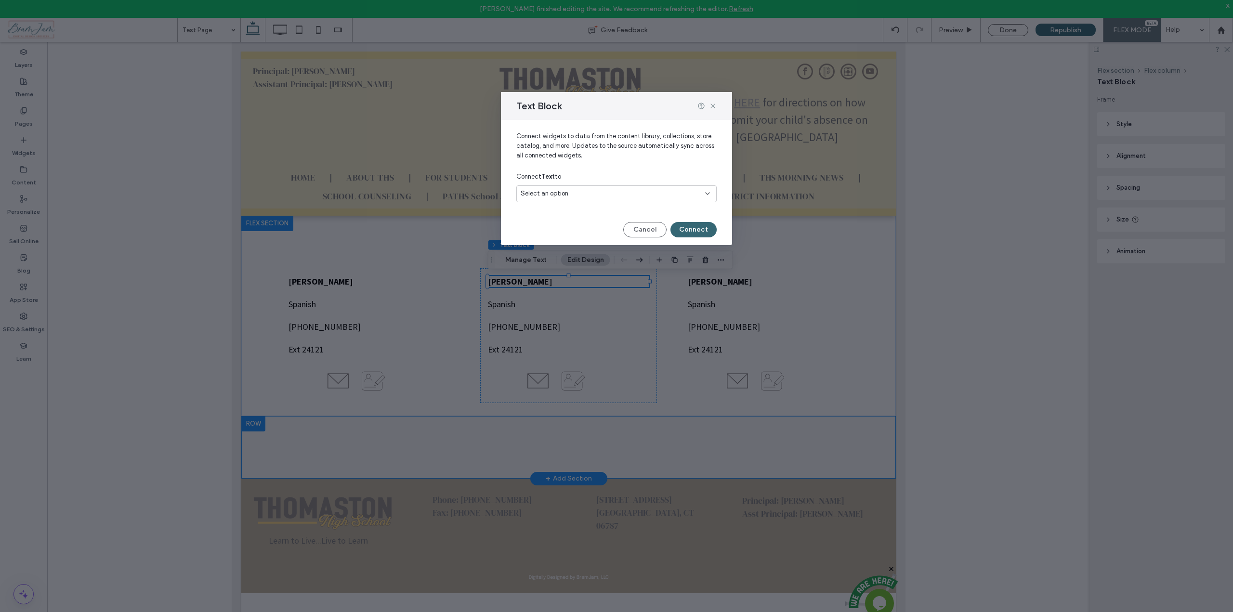
click at [1022, 314] on div "Text Block Connect widgets to data from the content library, collections, store…" at bounding box center [616, 306] width 1233 height 612
click at [711, 106] on icon at bounding box center [713, 106] width 8 height 8
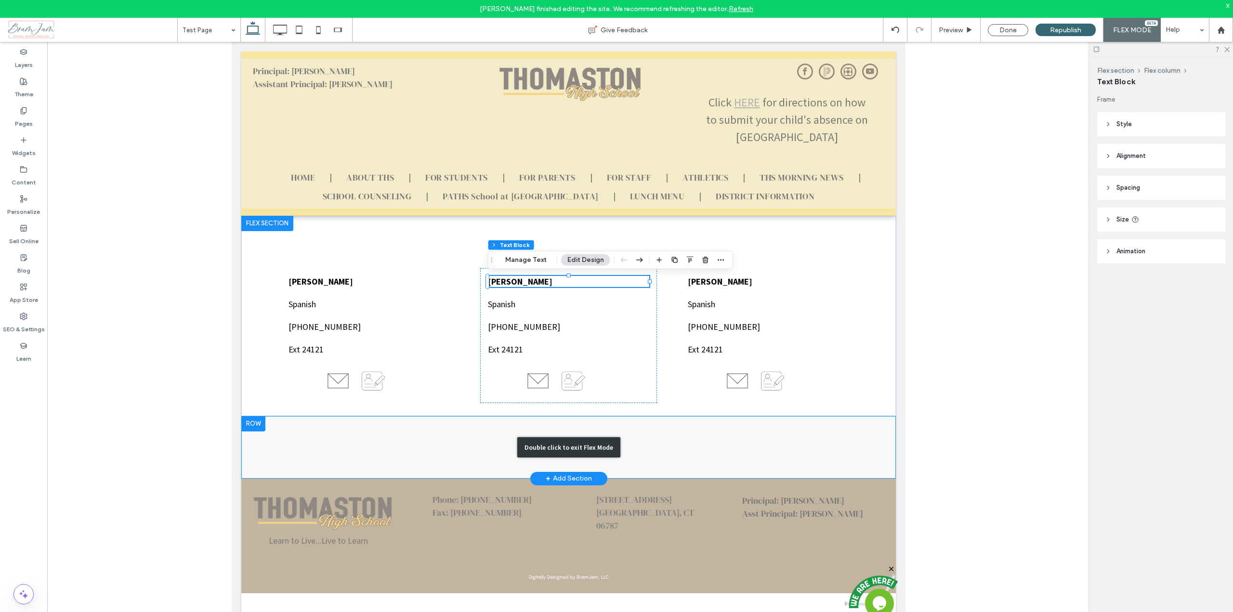
click at [437, 439] on div "Double click to exit Flex Mode" at bounding box center [568, 447] width 655 height 63
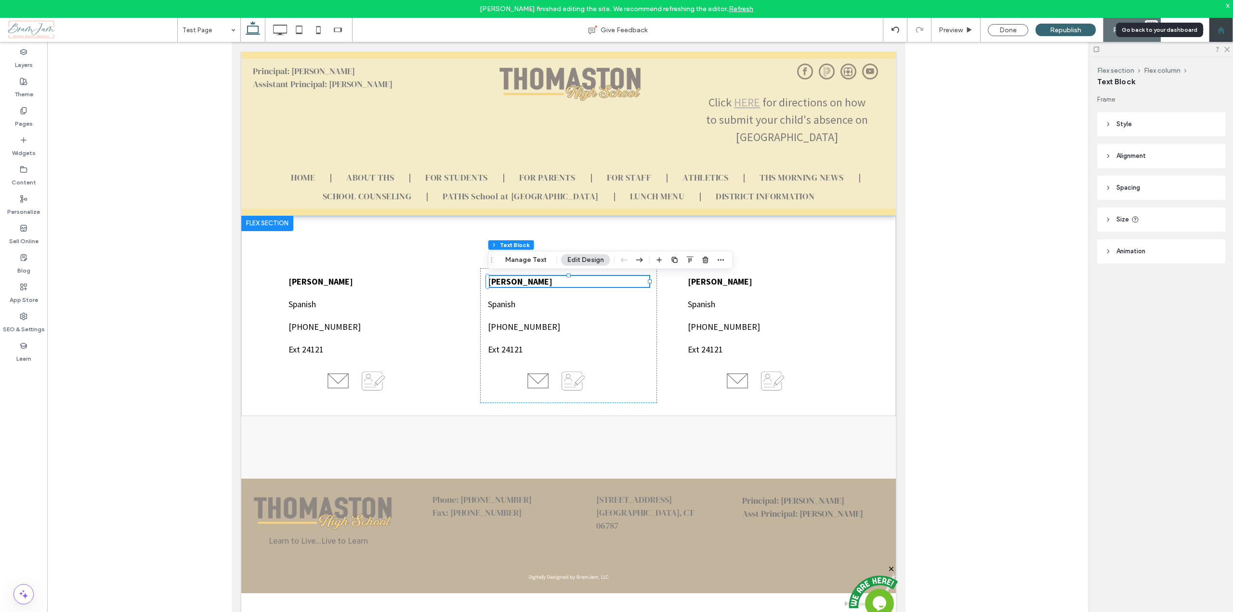
click at [1231, 29] on div at bounding box center [1221, 30] width 23 height 8
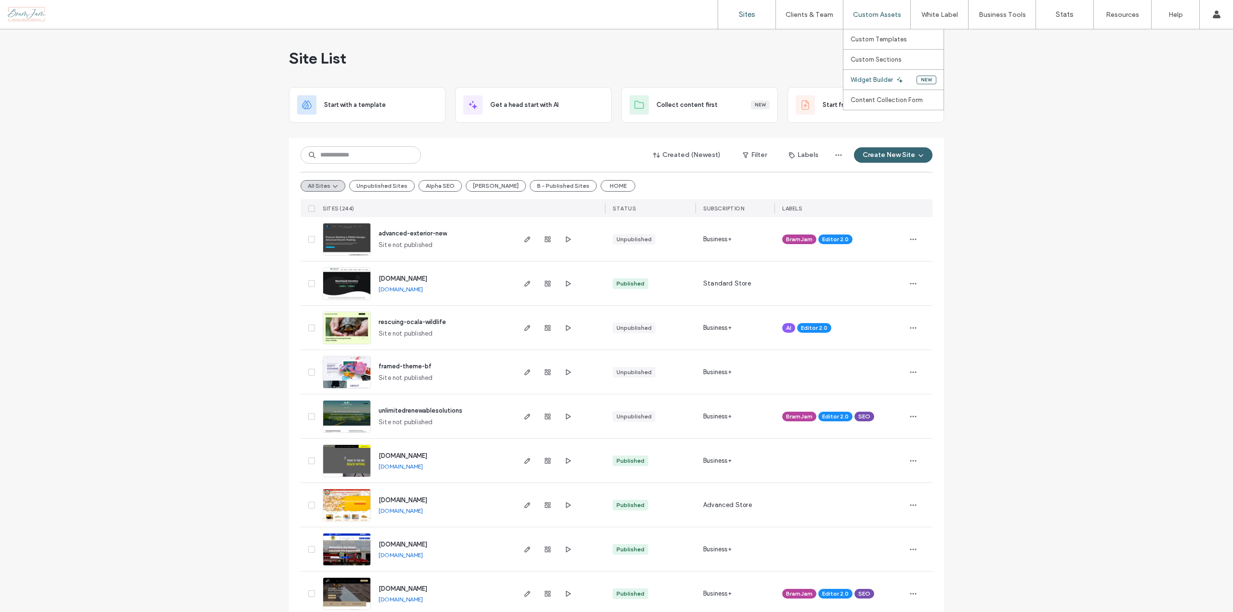
click at [866, 79] on label "Widget Builder" at bounding box center [872, 79] width 42 height 7
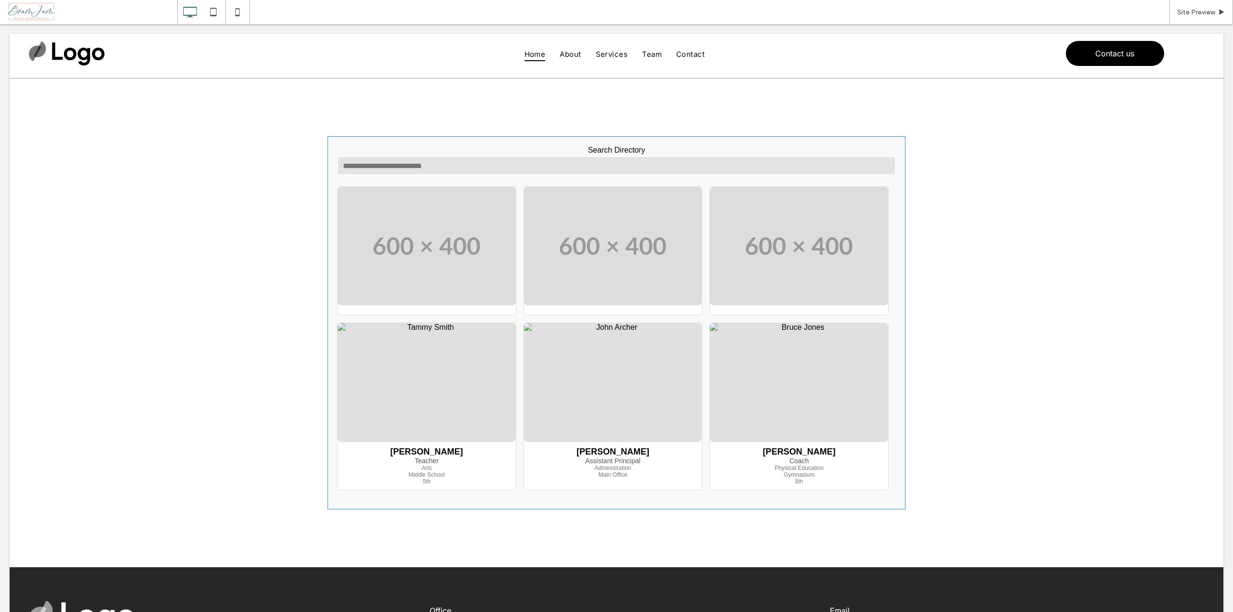
click at [608, 471] on span at bounding box center [617, 322] width 578 height 373
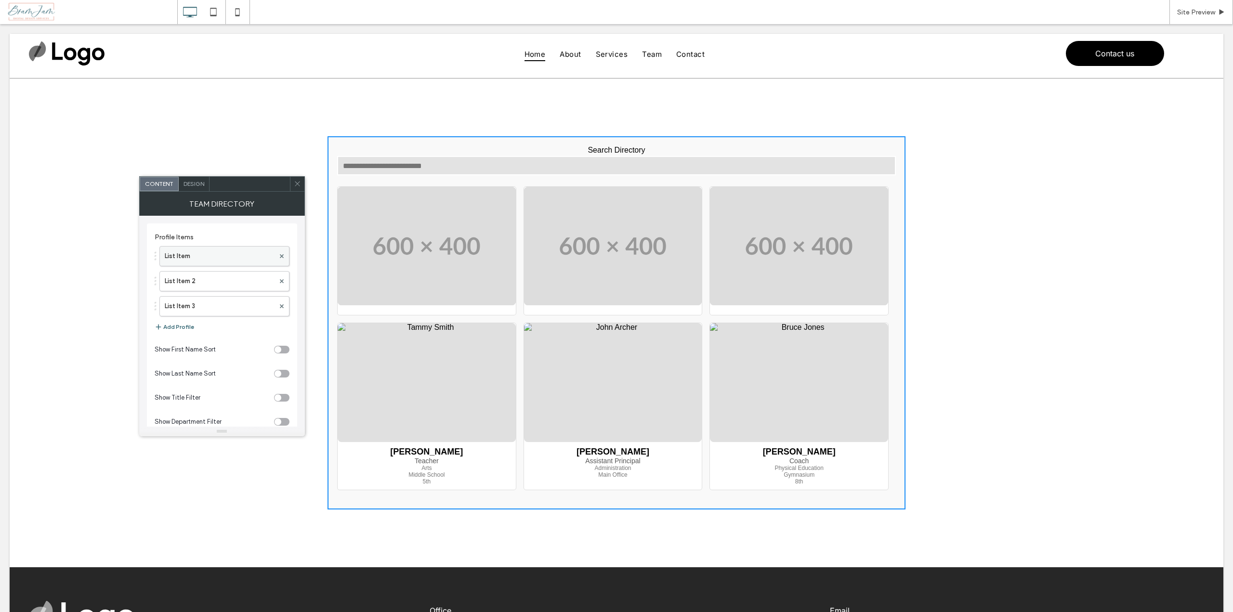
click at [180, 259] on label "List Item" at bounding box center [220, 256] width 110 height 19
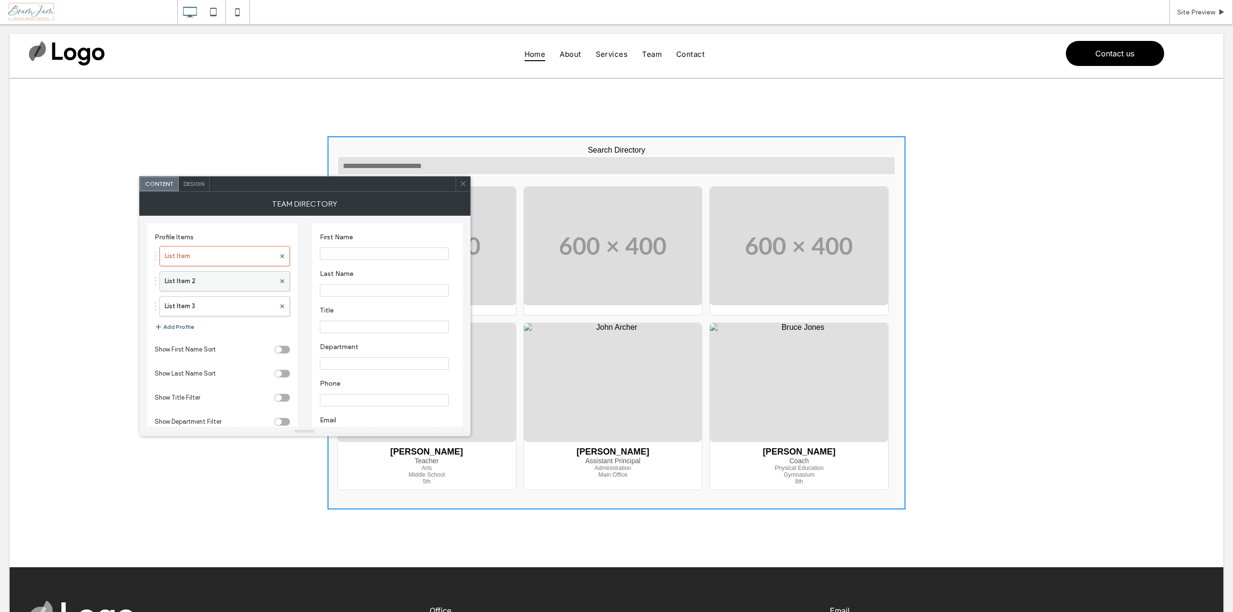
click at [214, 283] on label "List Item 2" at bounding box center [220, 281] width 110 height 19
click at [202, 302] on label "List Item 3" at bounding box center [220, 306] width 110 height 19
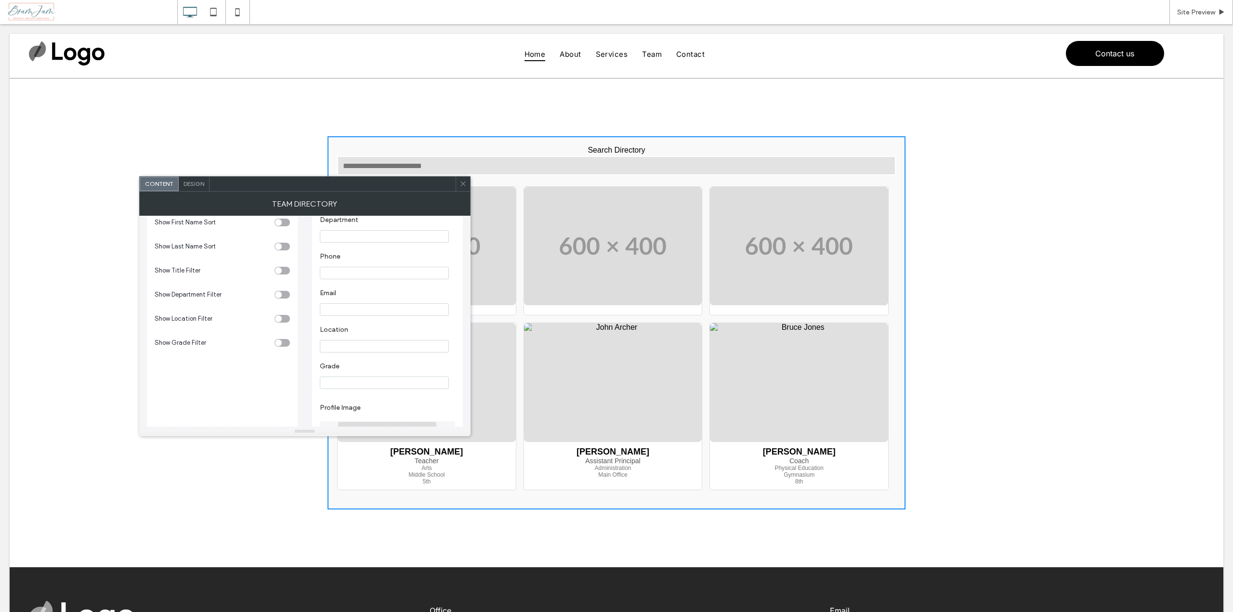
scroll to position [257, 0]
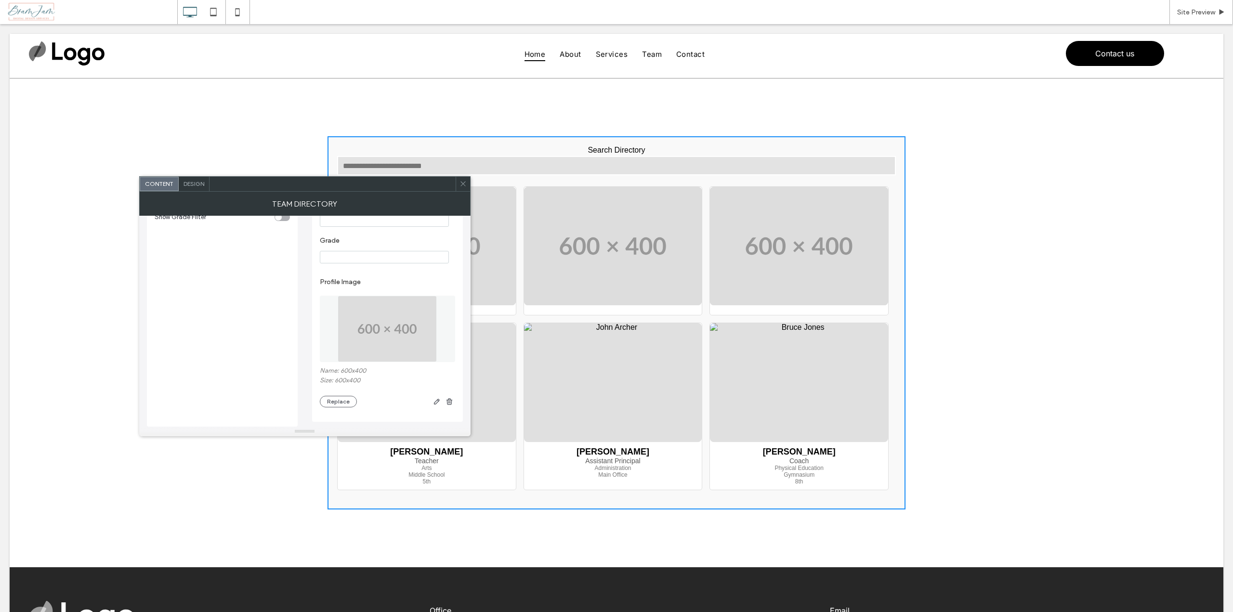
click at [464, 187] on icon at bounding box center [463, 183] width 7 height 7
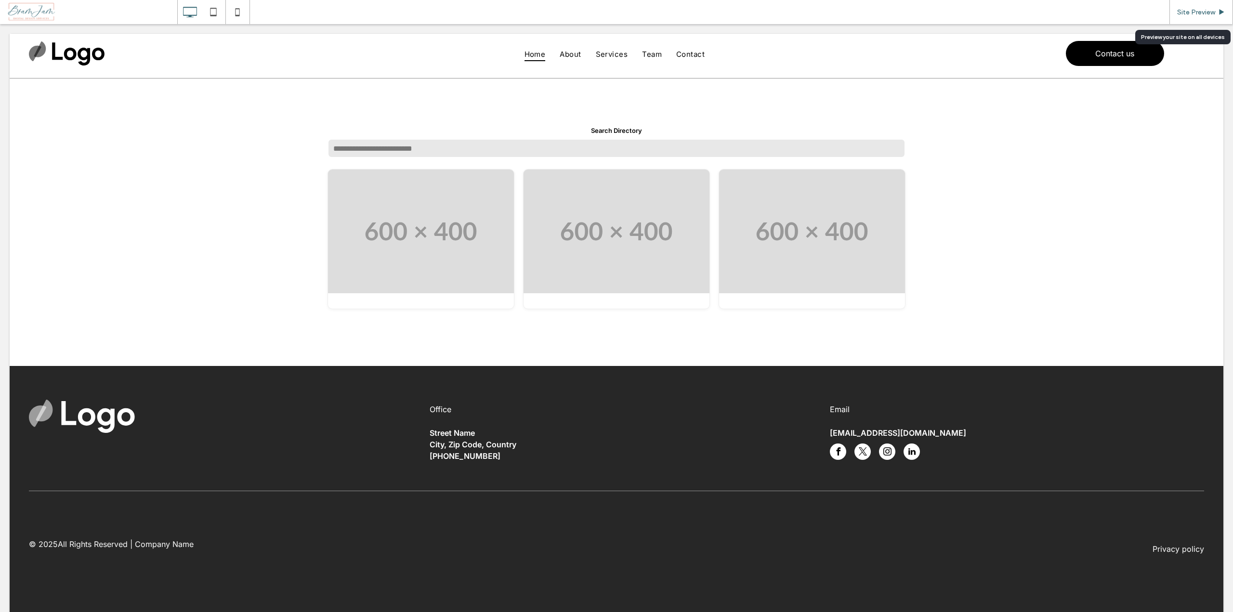
click at [1205, 13] on span "Site Preview" at bounding box center [1196, 12] width 38 height 8
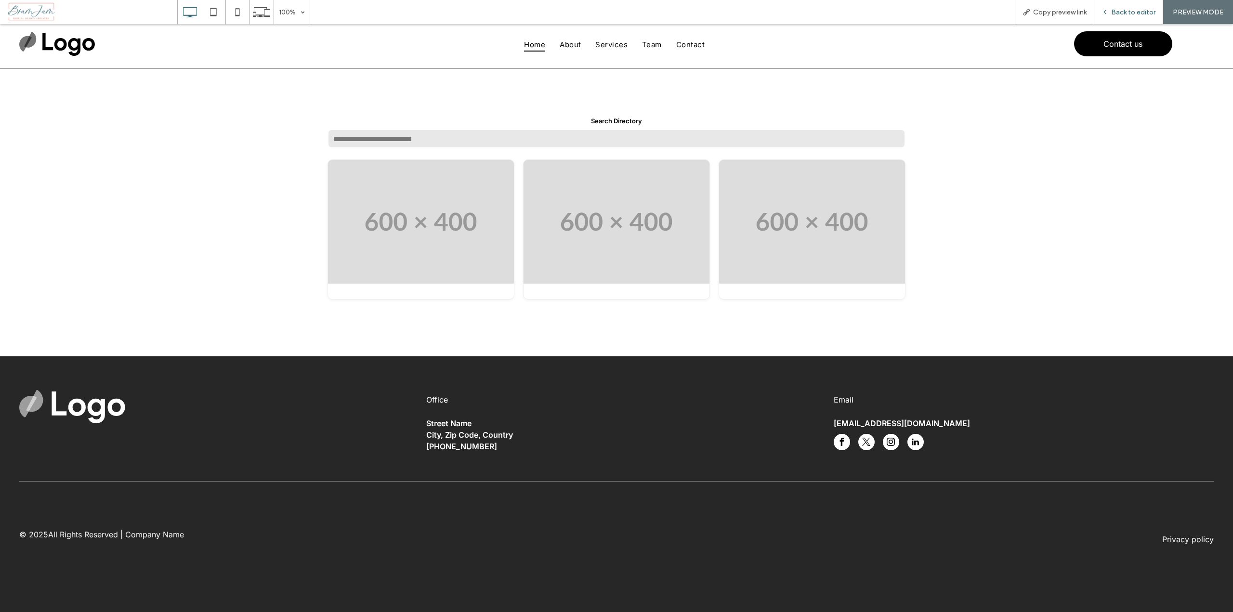
click at [1116, 14] on span "Back to editor" at bounding box center [1133, 12] width 44 height 8
